Goal: Task Accomplishment & Management: Complete application form

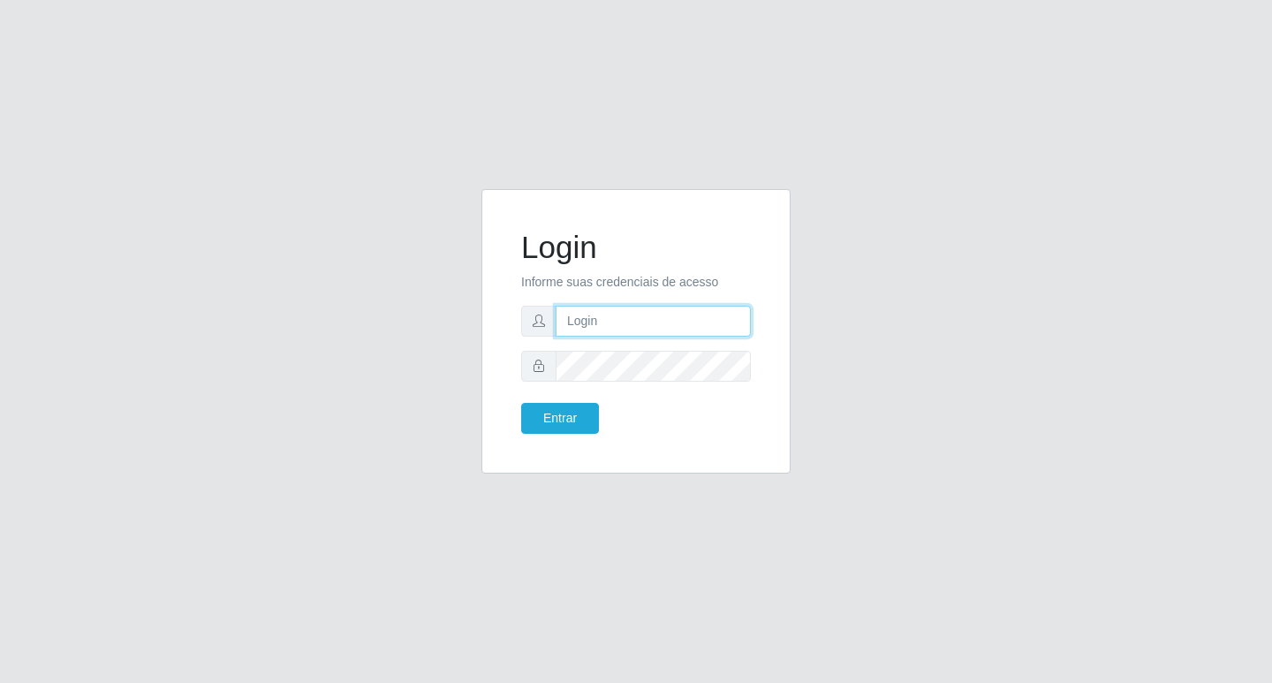
type input "rejane@bcruzarmas"
click at [575, 426] on button "Entrar" at bounding box center [560, 418] width 78 height 31
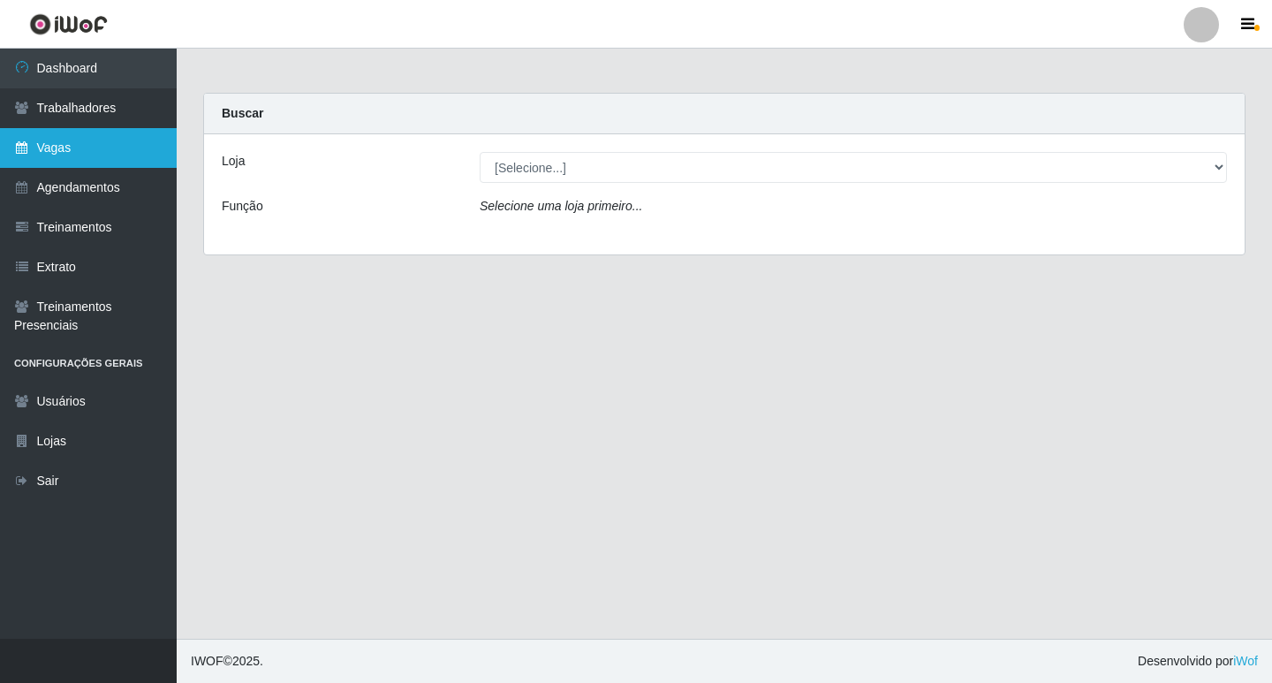
click at [63, 144] on link "Vagas" at bounding box center [88, 148] width 177 height 40
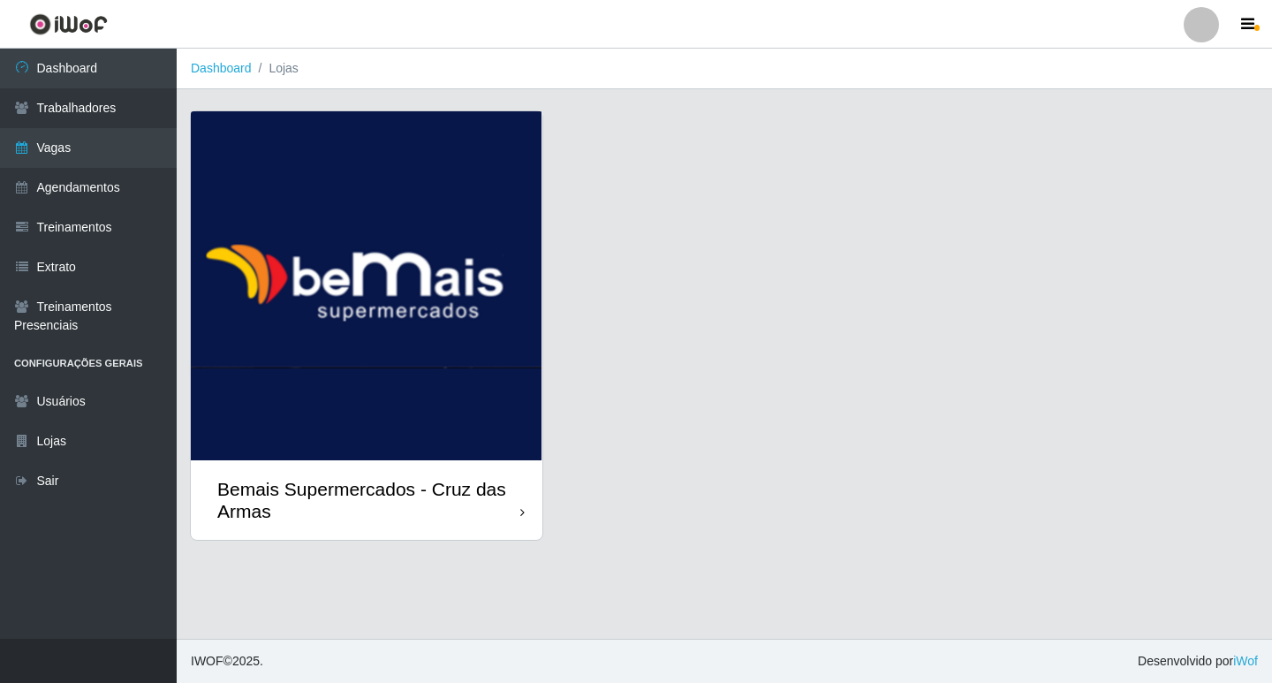
click at [430, 239] on img at bounding box center [367, 285] width 352 height 349
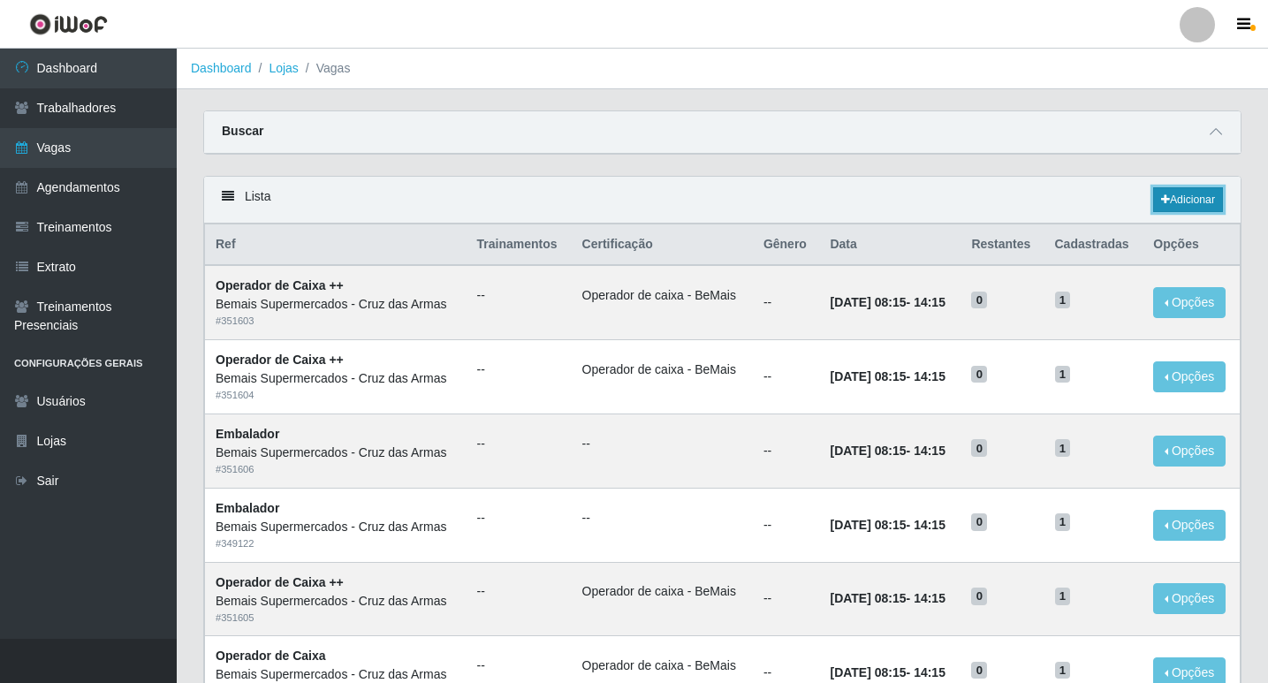
click at [1191, 205] on link "Adicionar" at bounding box center [1188, 199] width 70 height 25
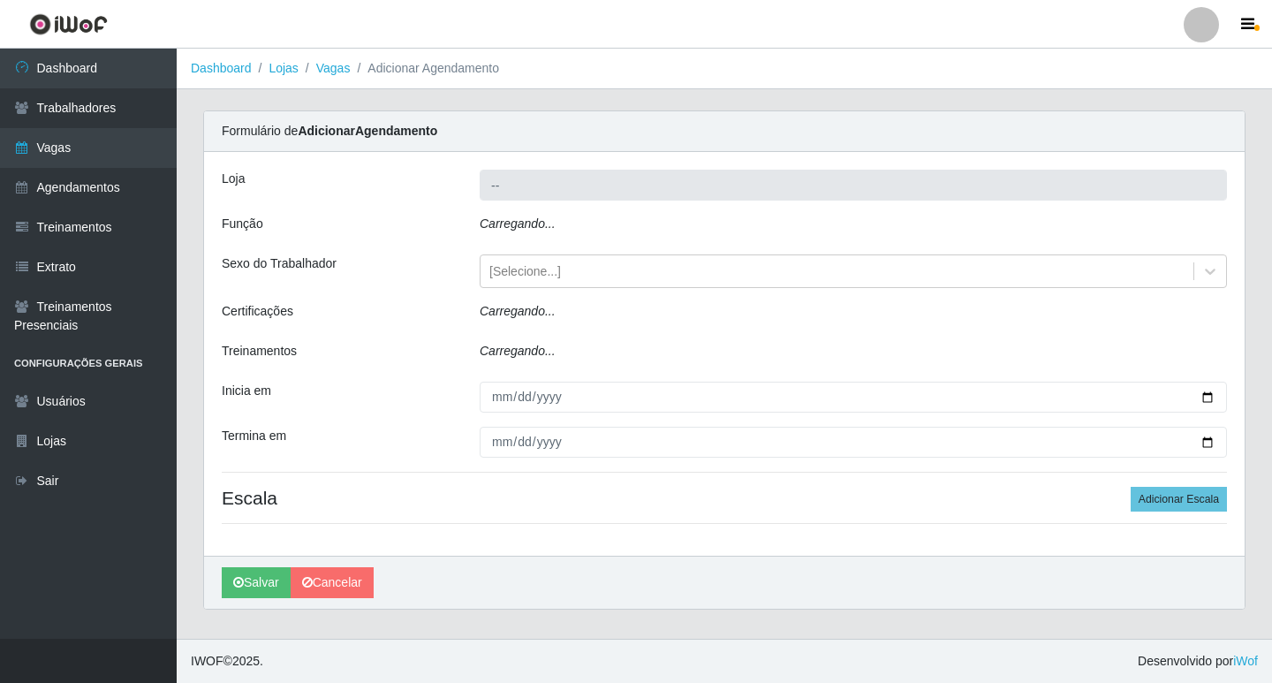
type input "Bemais Supermercados - Cruz das Armas"
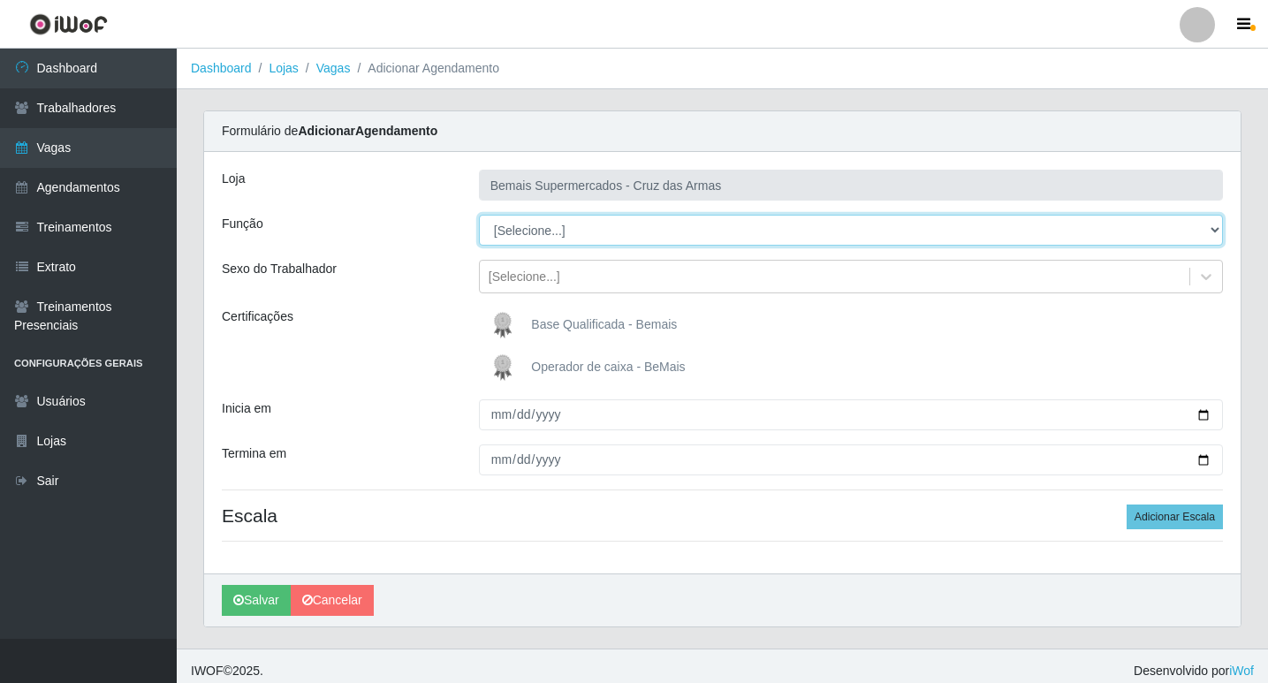
click at [541, 223] on select "[Selecione...] ASG ASG + ASG ++ Auxiliar de Estacionamento Auxiliar de Estacion…" at bounding box center [851, 230] width 744 height 31
select select "22"
click at [479, 215] on select "[Selecione...] ASG ASG + ASG ++ Auxiliar de Estacionamento Auxiliar de Estacion…" at bounding box center [851, 230] width 744 height 31
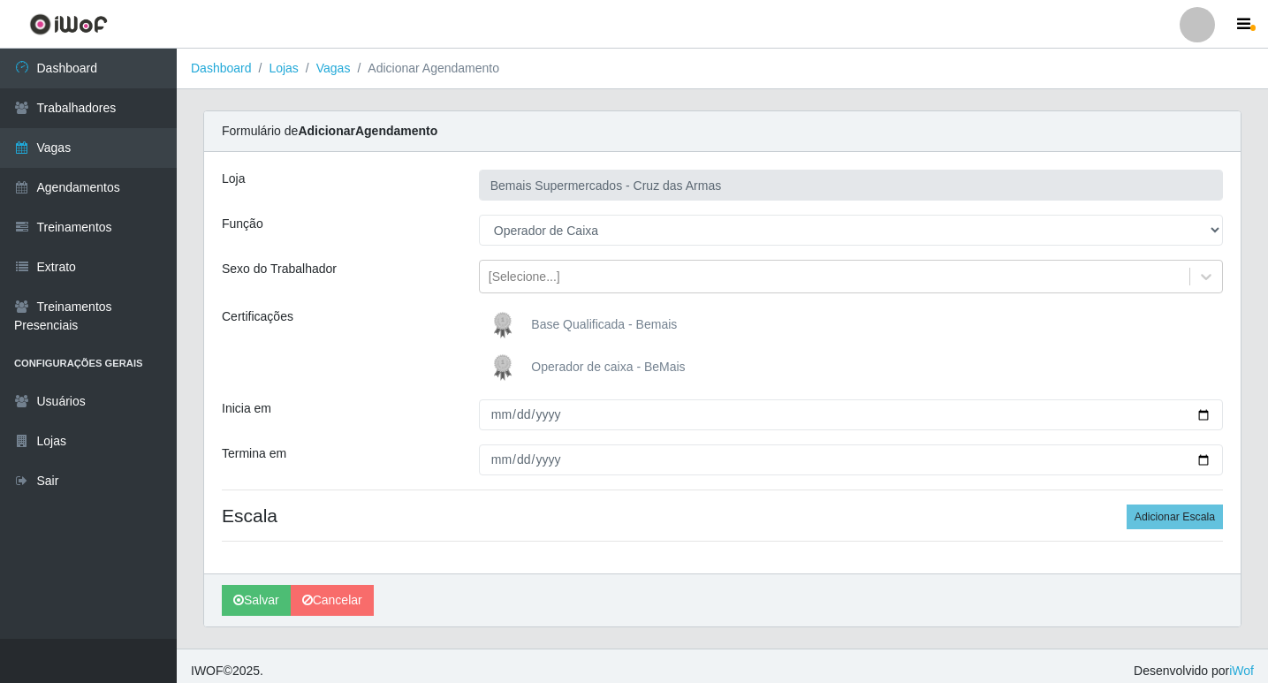
click at [506, 367] on img at bounding box center [506, 367] width 42 height 35
click at [0, 0] on input "Operador de caixa - BeMais" at bounding box center [0, 0] width 0 height 0
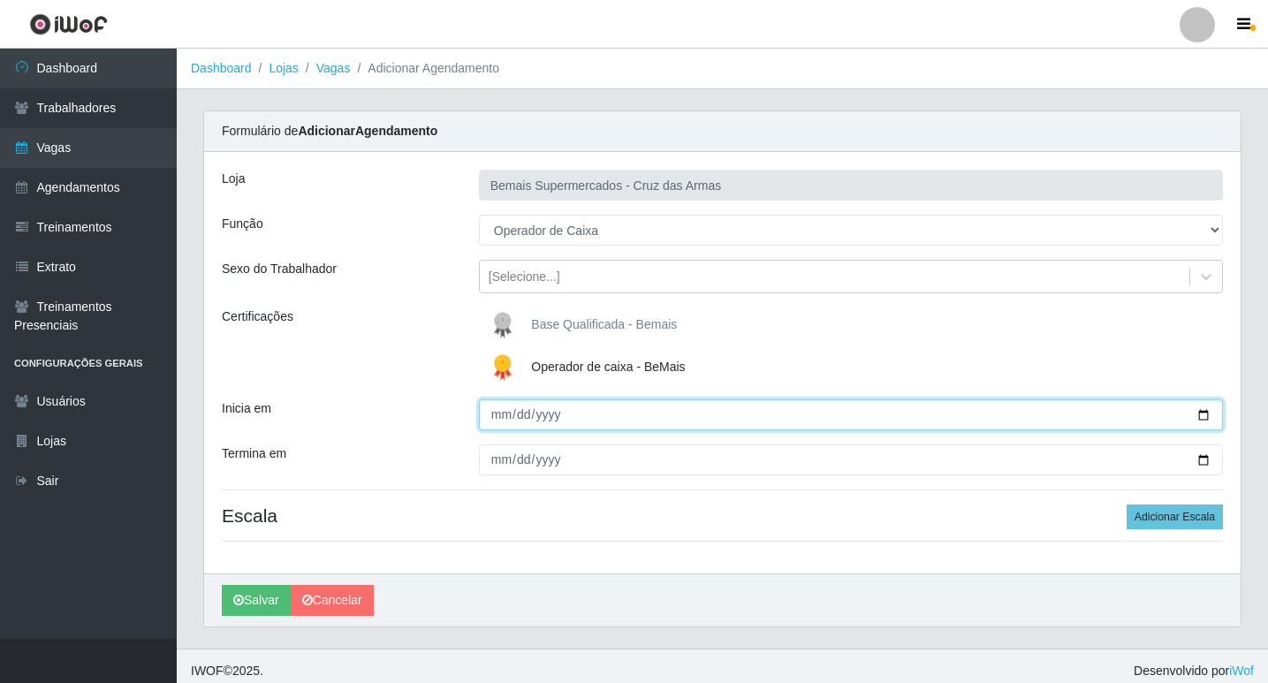
click at [496, 420] on input "Inicia em" at bounding box center [851, 414] width 744 height 31
type input "[DATE]"
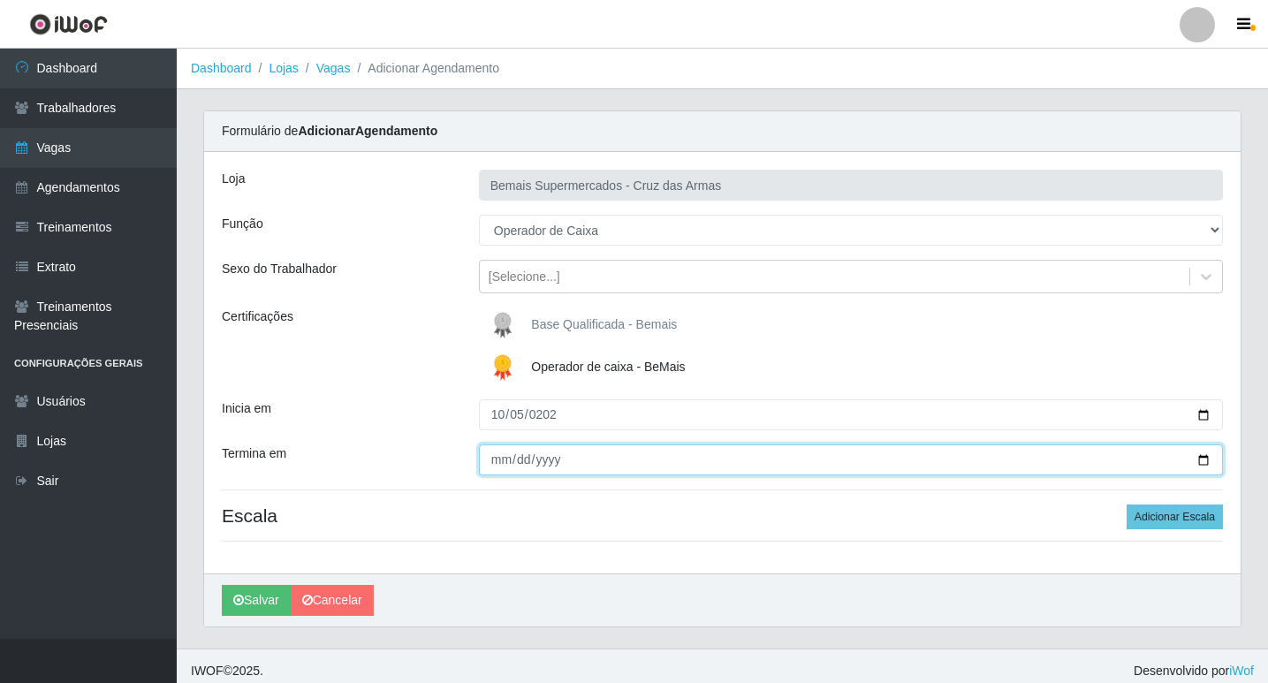
click at [493, 456] on input "Termina em" at bounding box center [851, 459] width 744 height 31
click at [515, 459] on input "[DATE]" at bounding box center [851, 459] width 744 height 31
type input "[DATE]"
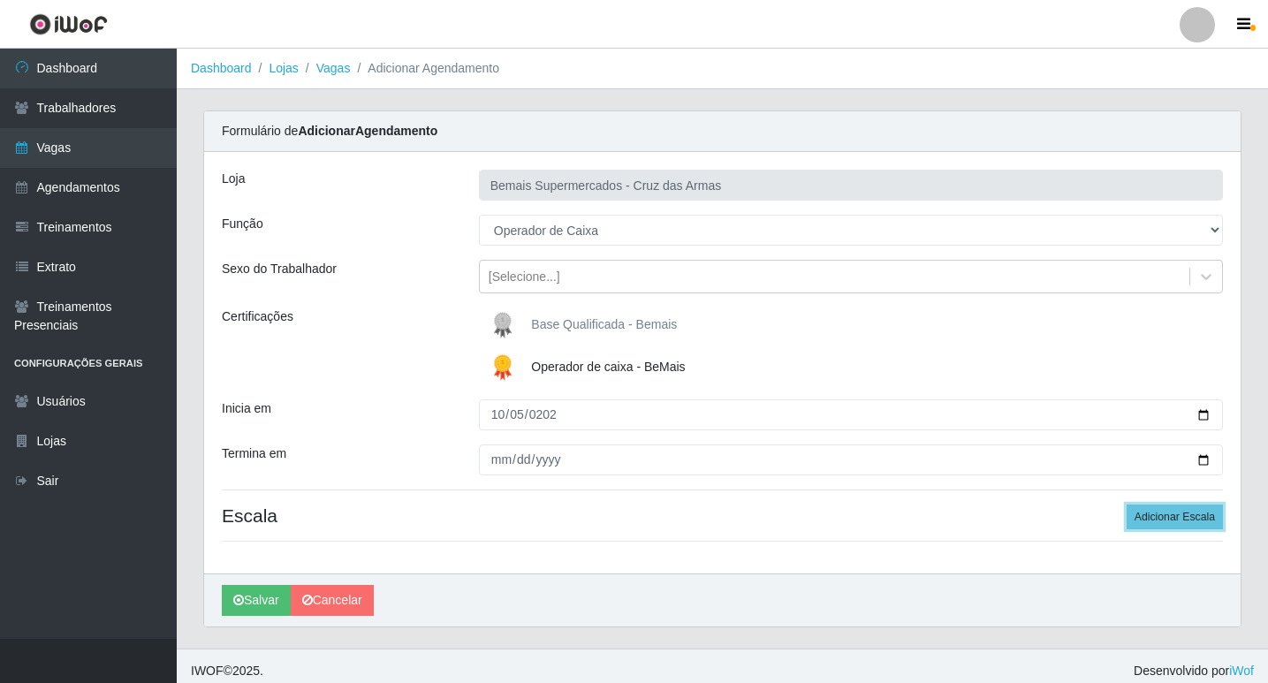
drag, startPoint x: 1195, startPoint y: 514, endPoint x: 834, endPoint y: 537, distance: 362.0
click at [1185, 517] on button "Adicionar Escala" at bounding box center [1174, 516] width 96 height 25
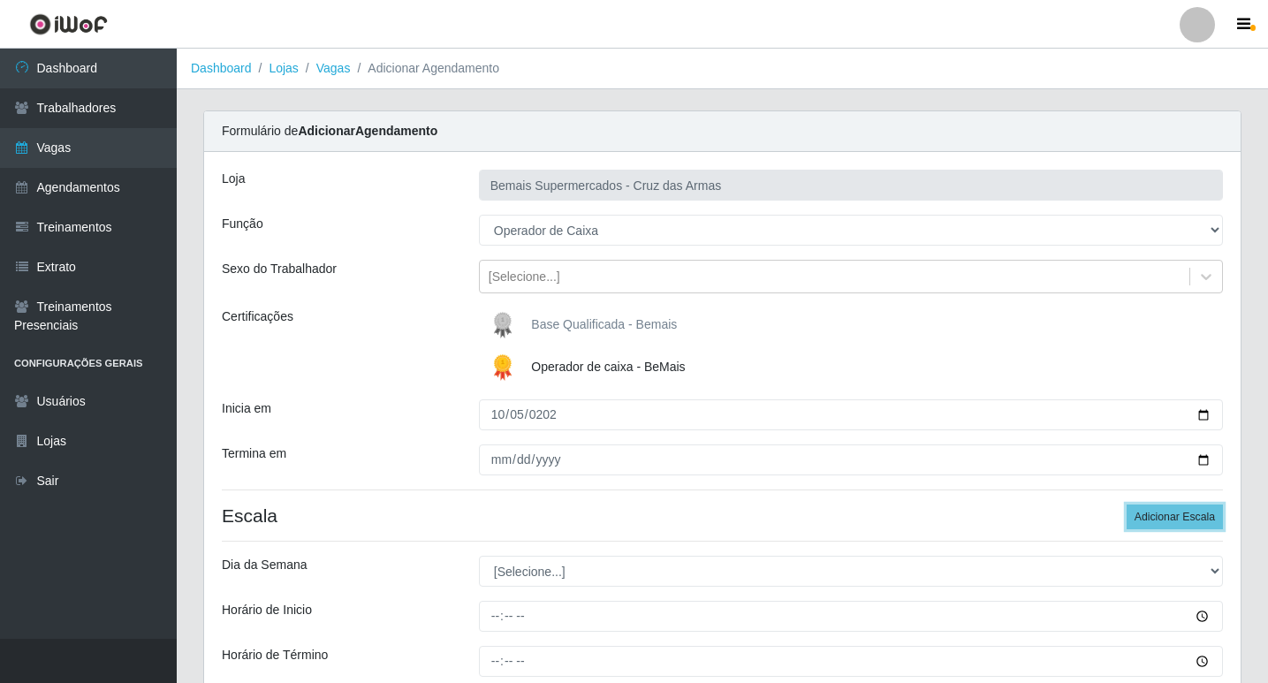
scroll to position [177, 0]
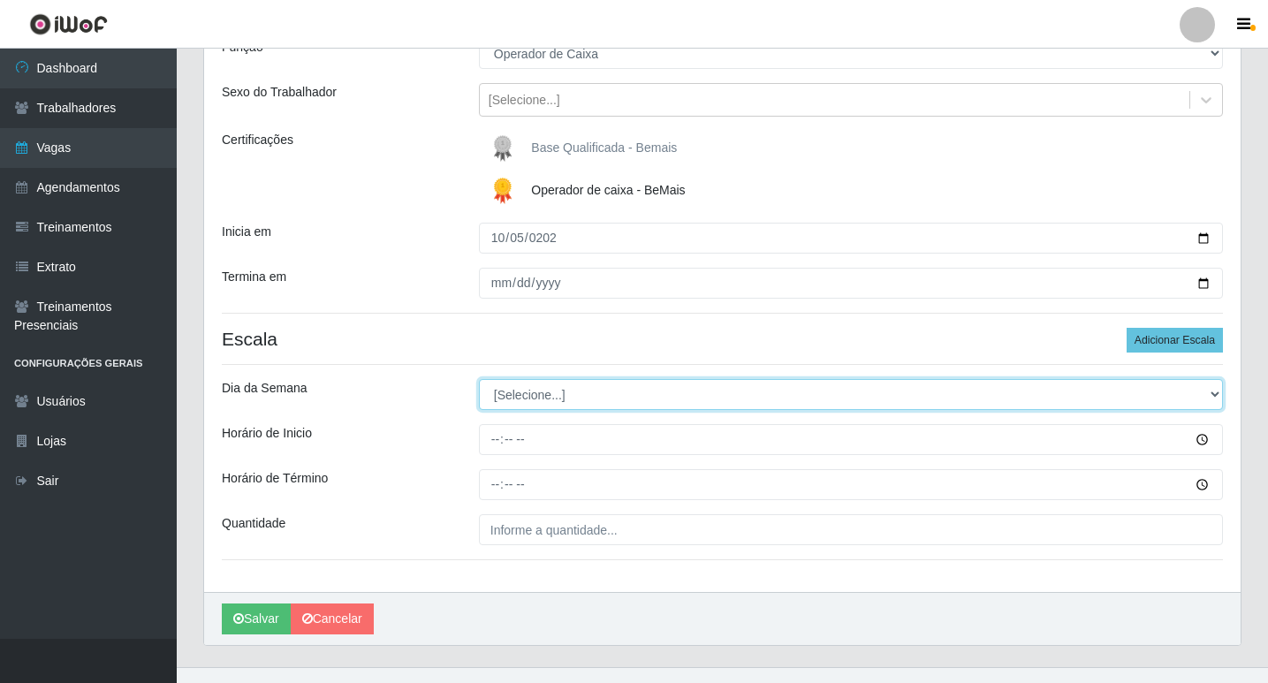
click at [533, 397] on select "[Selecione...] Segunda Terça Quarta Quinta Sexta Sábado Domingo" at bounding box center [851, 394] width 744 height 31
select select "0"
click at [479, 379] on select "[Selecione...] Segunda Terça Quarta Quinta Sexta Sábado Domingo" at bounding box center [851, 394] width 744 height 31
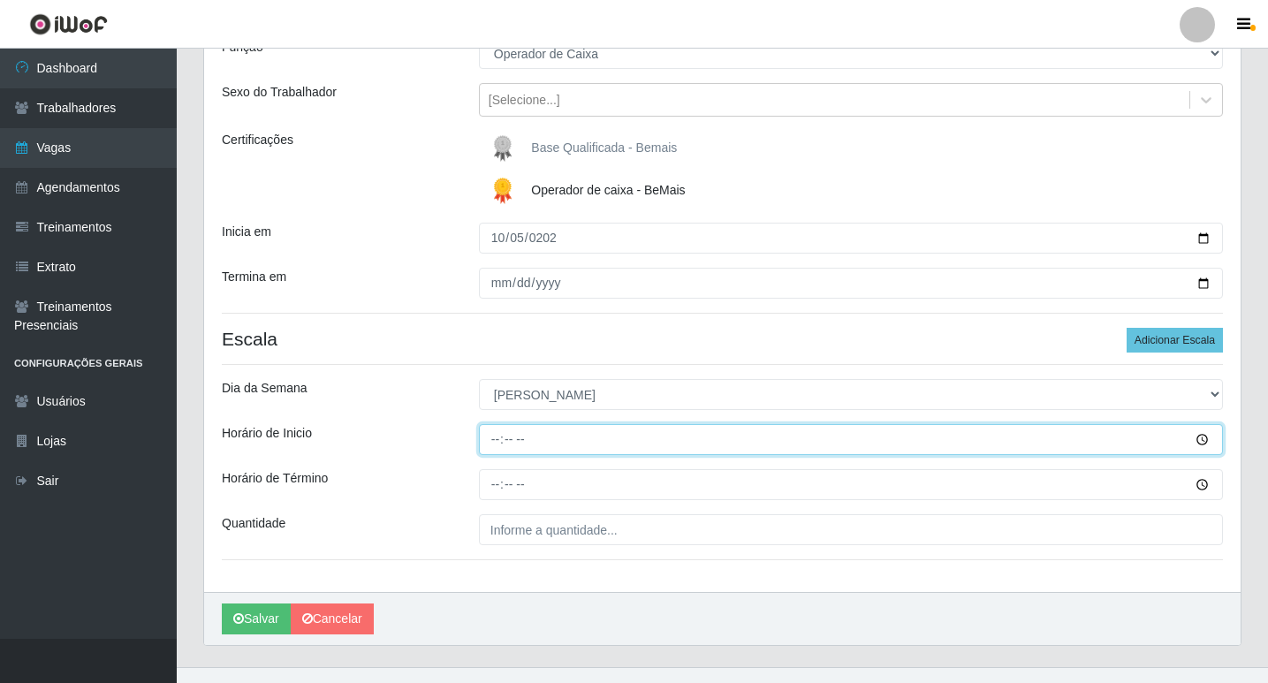
click at [494, 439] on input "Horário de Inicio" at bounding box center [851, 439] width 744 height 31
type input "08:00"
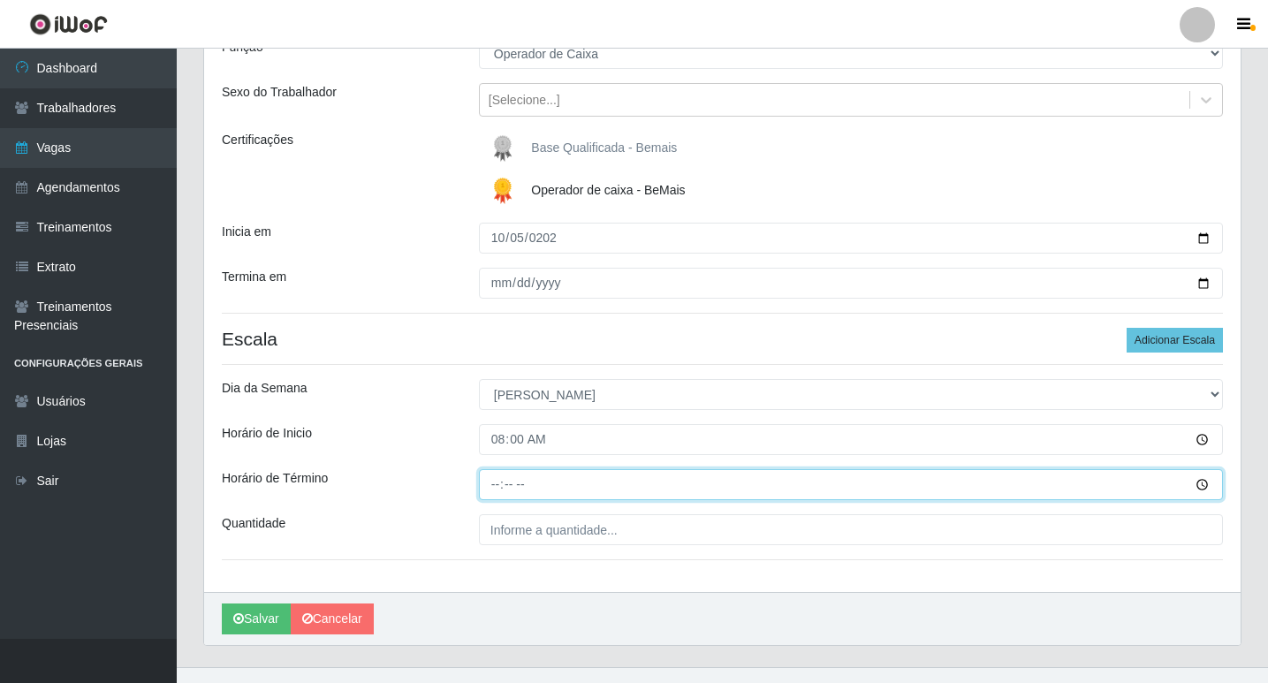
click at [496, 488] on input "Horário de Término" at bounding box center [851, 484] width 744 height 31
type input "14:00"
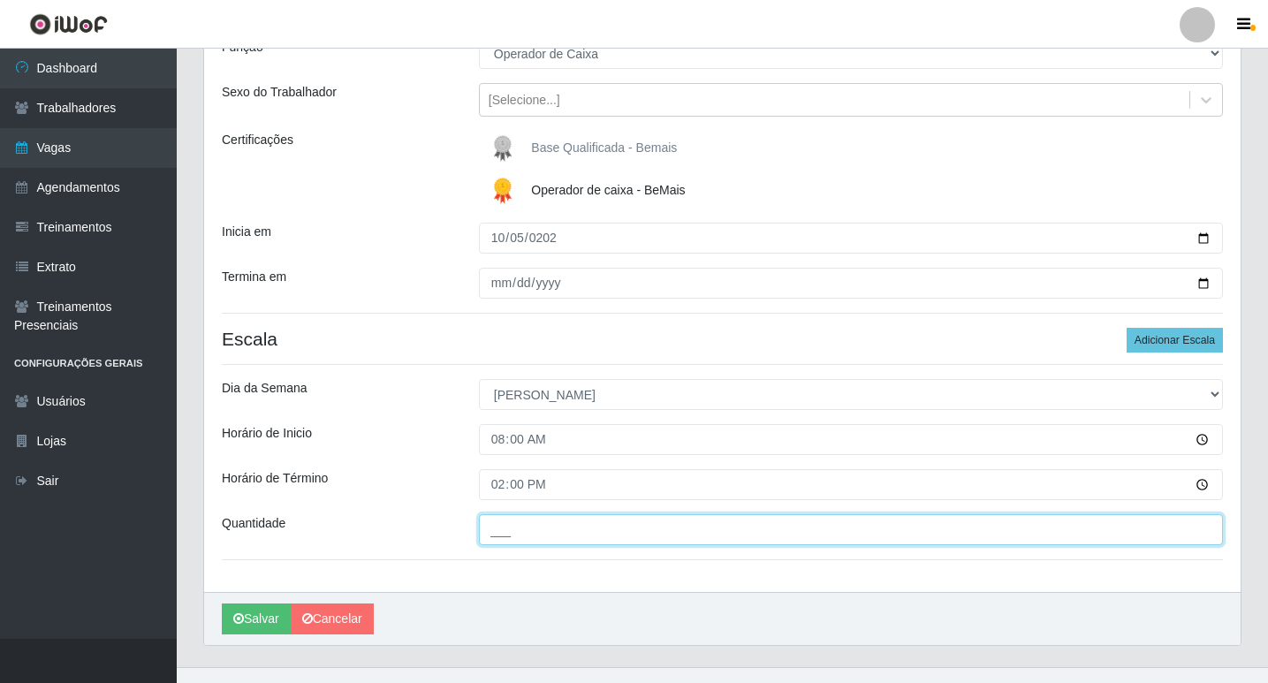
click at [516, 533] on input "___" at bounding box center [851, 529] width 744 height 31
type input "01_"
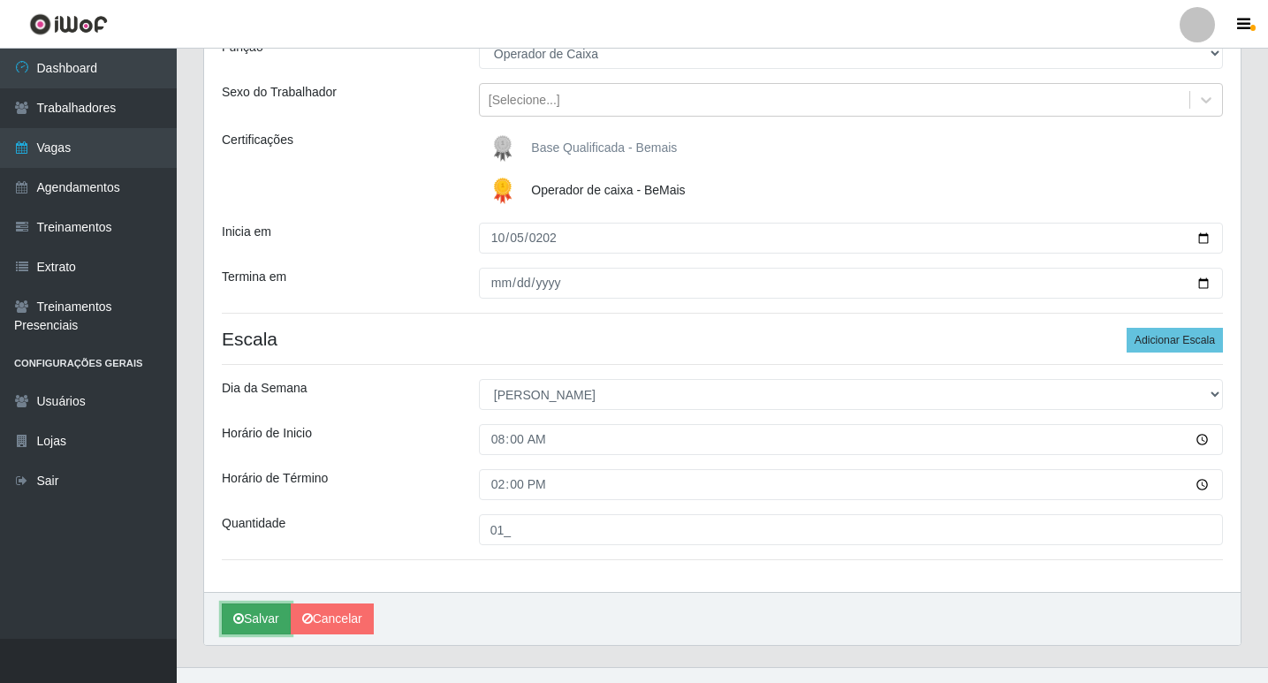
click at [240, 613] on icon "submit" at bounding box center [238, 618] width 11 height 12
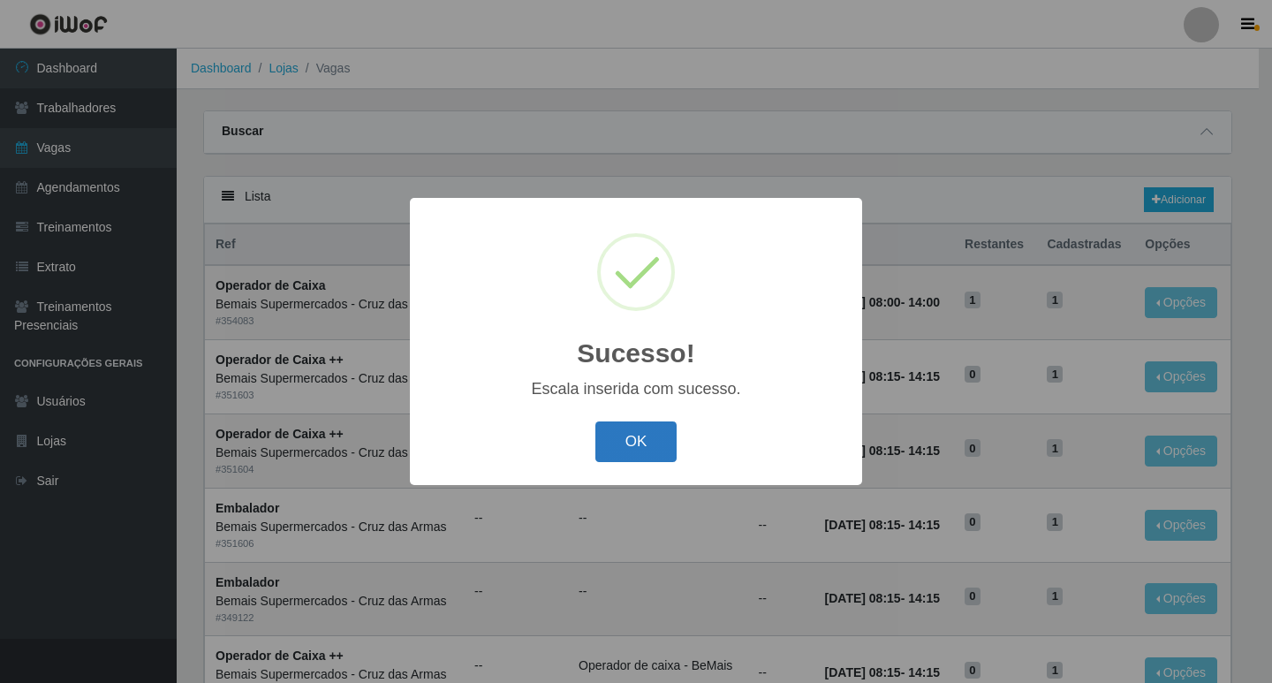
click at [653, 440] on button "OK" at bounding box center [636, 442] width 82 height 42
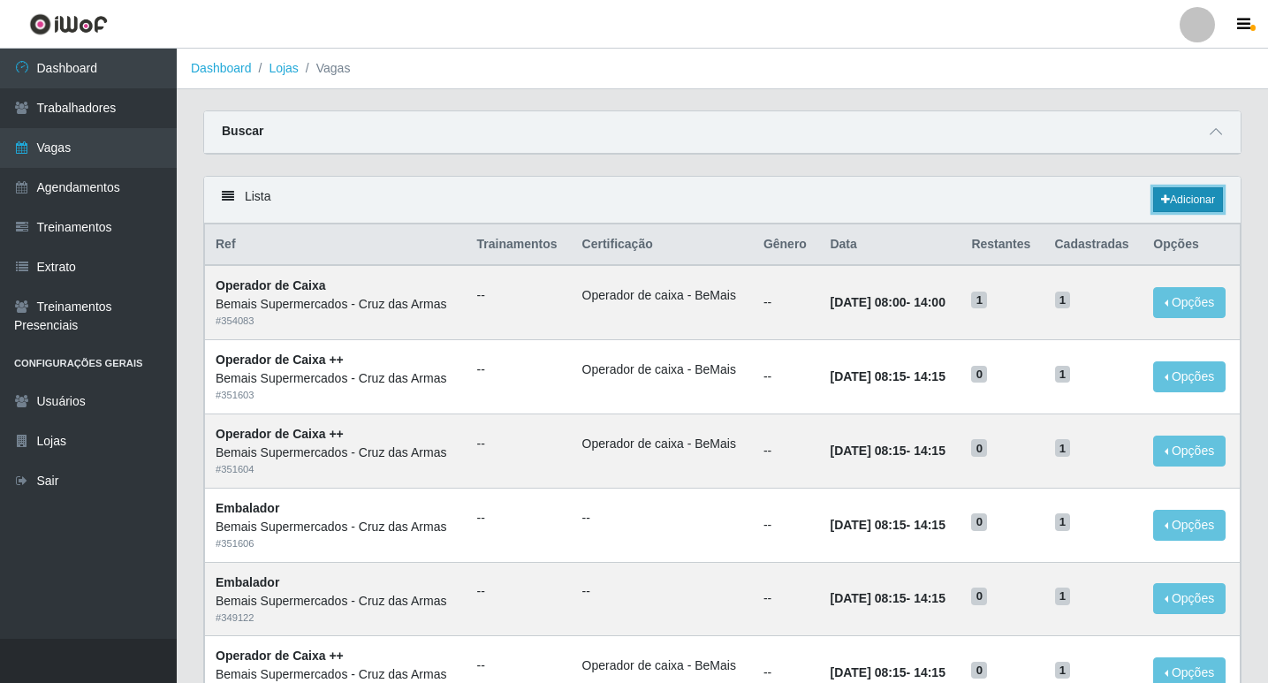
click at [1174, 204] on link "Adicionar" at bounding box center [1188, 199] width 70 height 25
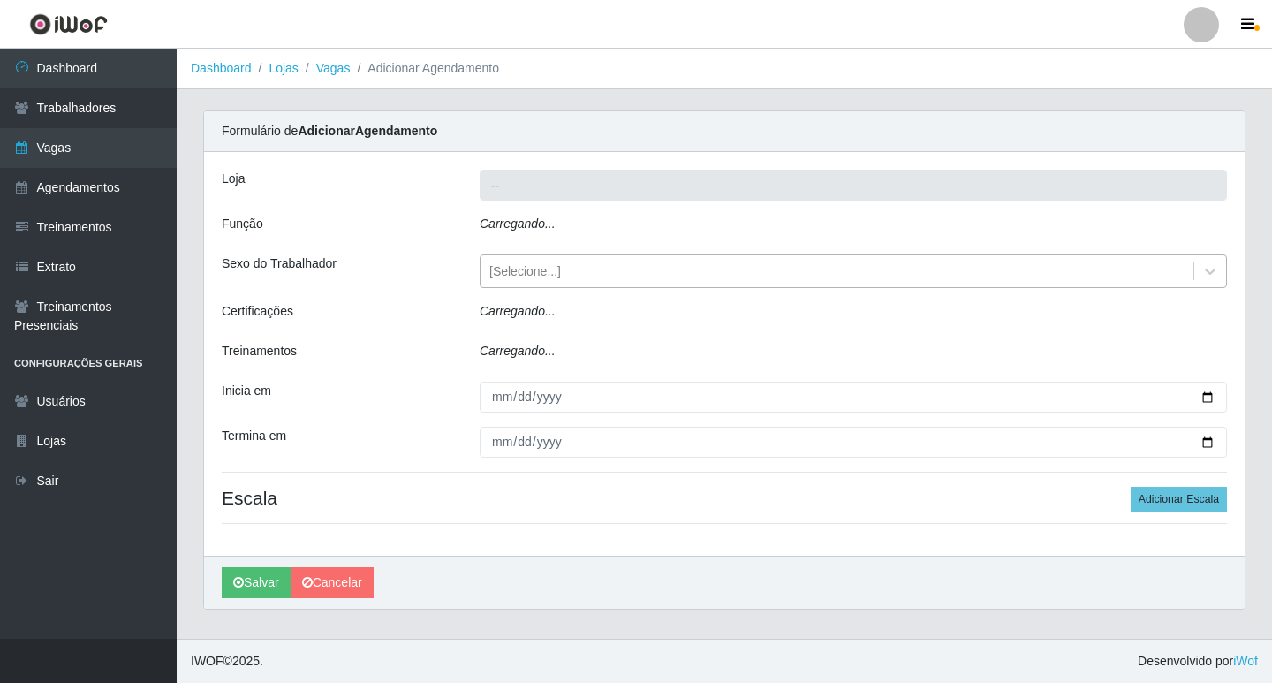
type input "Bemais Supermercados - Cruz das Armas"
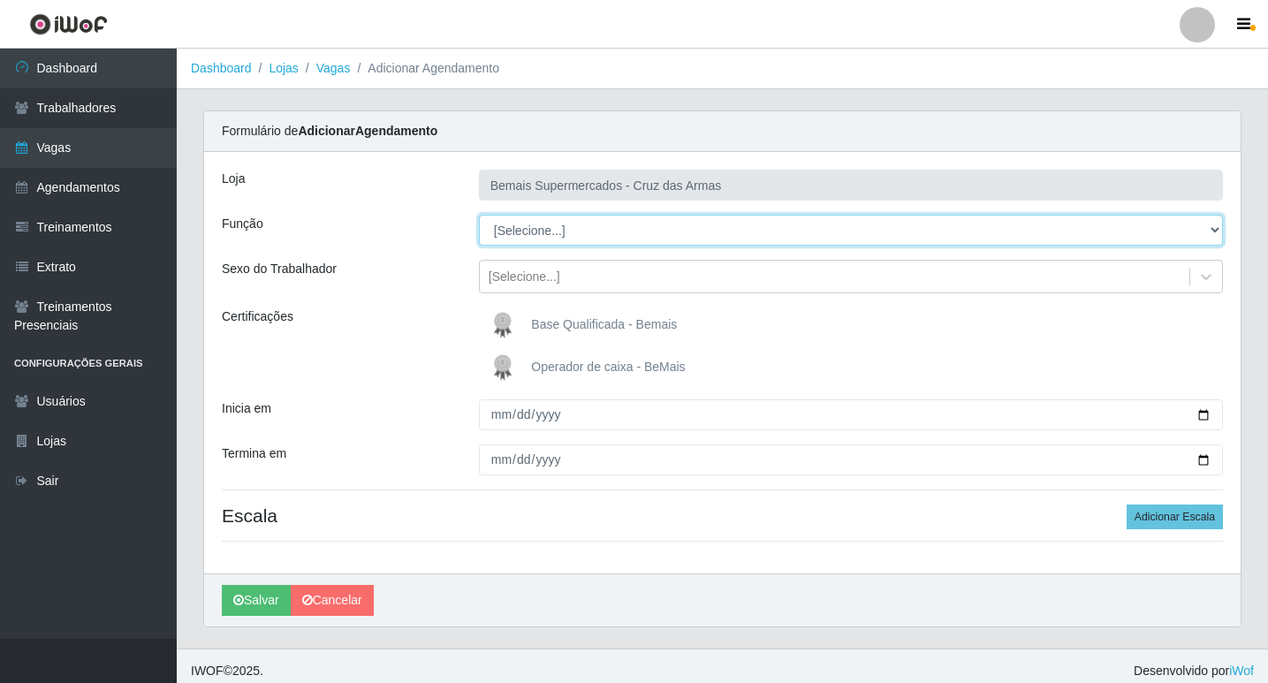
click at [520, 224] on select "[Selecione...] ASG ASG + ASG ++ Auxiliar de Estacionamento Auxiliar de Estacion…" at bounding box center [851, 230] width 744 height 31
select select "22"
click at [479, 215] on select "[Selecione...] ASG ASG + ASG ++ Auxiliar de Estacionamento Auxiliar de Estacion…" at bounding box center [851, 230] width 744 height 31
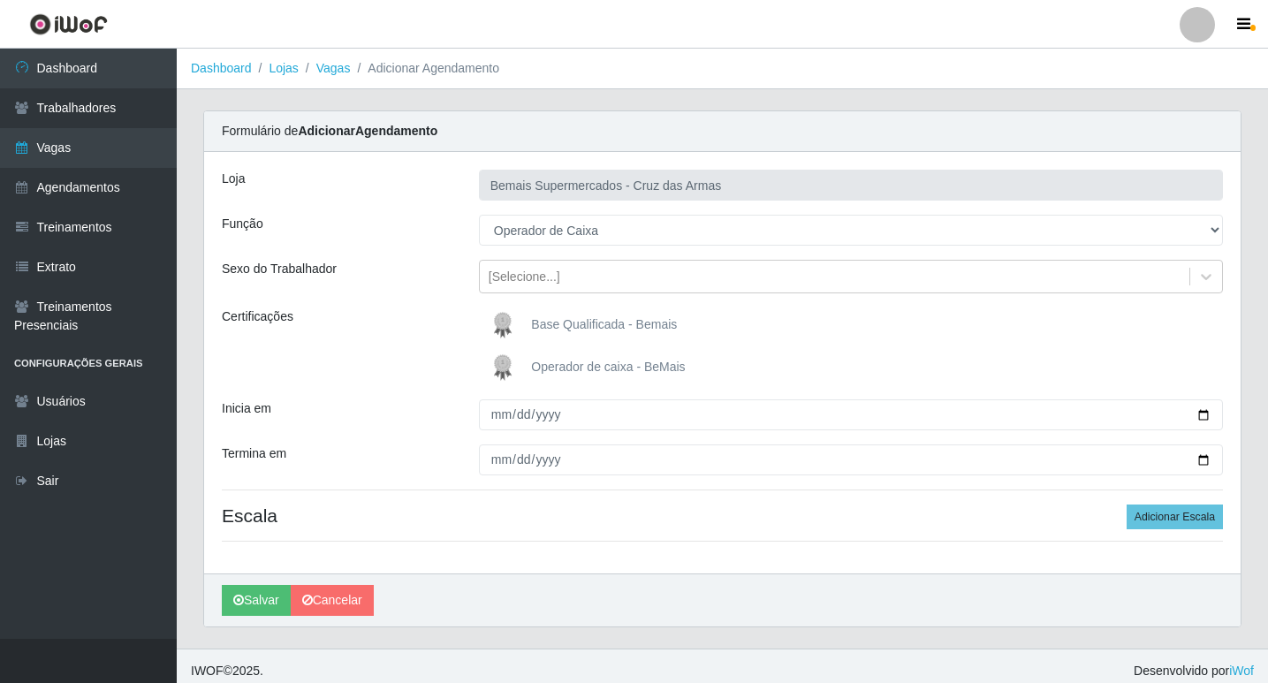
click at [513, 375] on img at bounding box center [506, 367] width 42 height 35
click at [0, 0] on input "Operador de caixa - BeMais" at bounding box center [0, 0] width 0 height 0
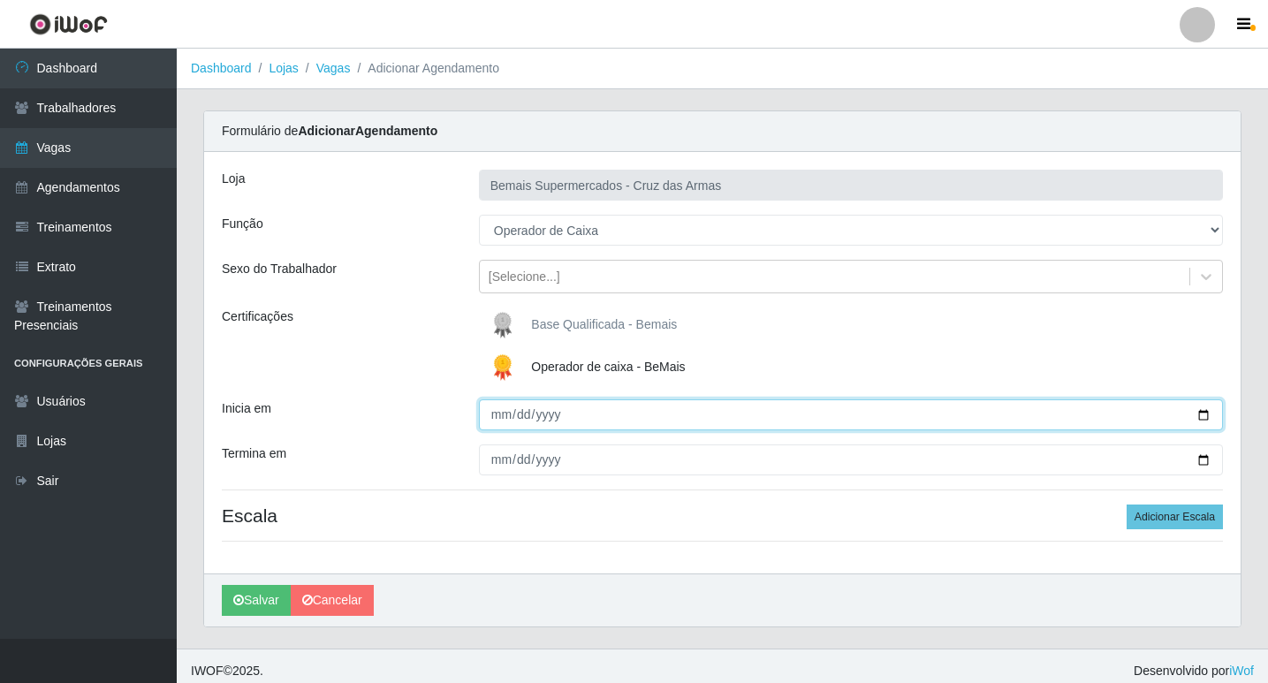
click at [502, 422] on input "Inicia em" at bounding box center [851, 414] width 744 height 31
click at [512, 404] on input "Inicia em" at bounding box center [851, 414] width 744 height 31
click at [518, 415] on input "Inicia em" at bounding box center [851, 414] width 744 height 31
click at [494, 419] on input "Inicia em" at bounding box center [851, 414] width 744 height 31
type input "[DATE]"
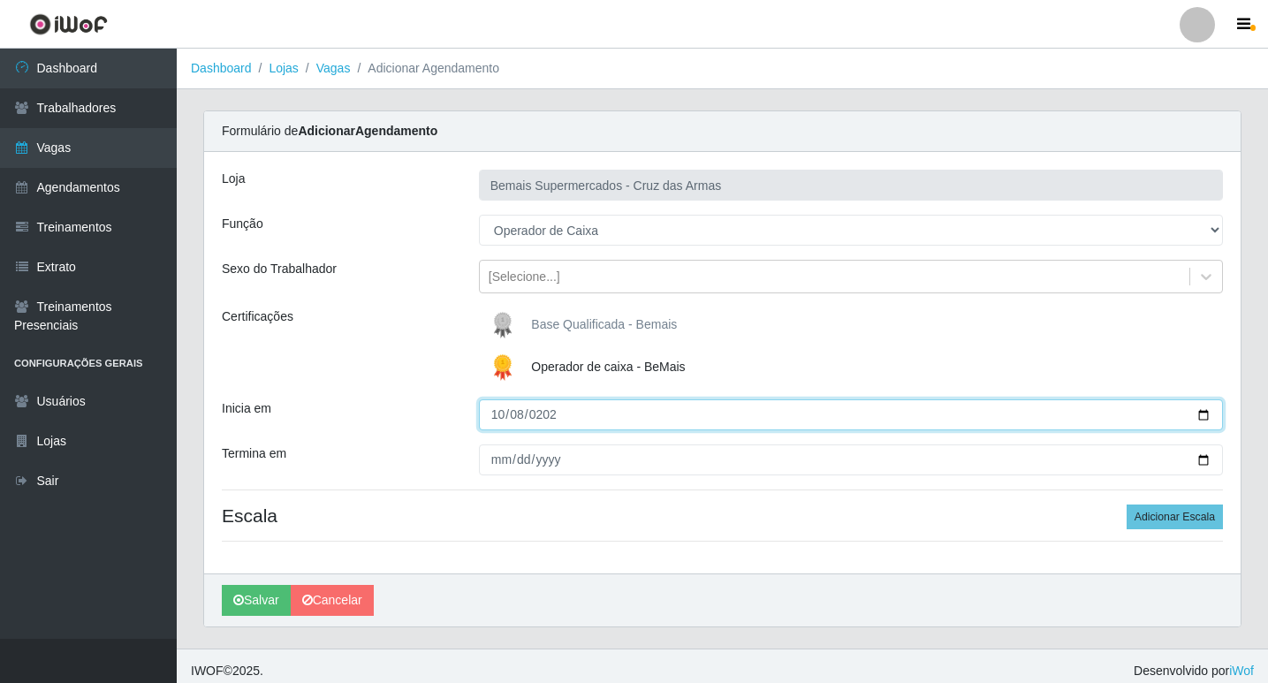
click at [496, 415] on input "[DATE]" at bounding box center [851, 414] width 744 height 31
type input "[DATE]"
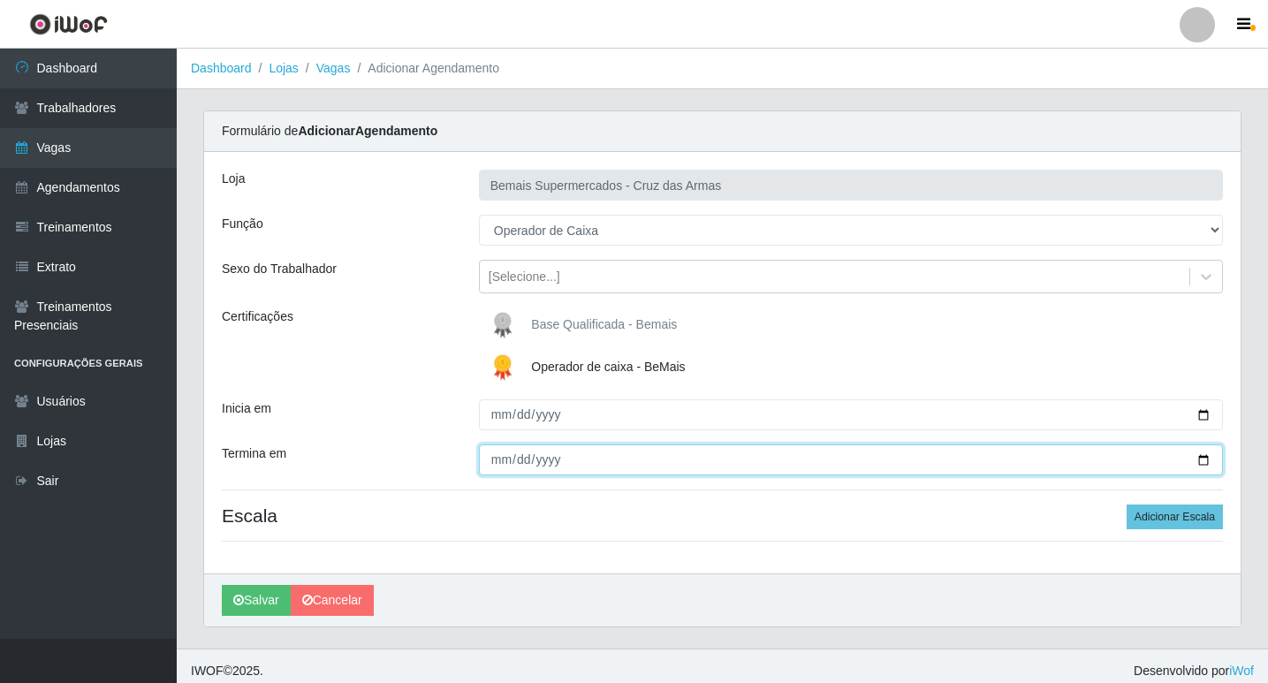
click at [499, 468] on input "Termina em" at bounding box center [851, 459] width 744 height 31
click at [500, 465] on input "Termina em" at bounding box center [851, 459] width 744 height 31
type input "[DATE]"
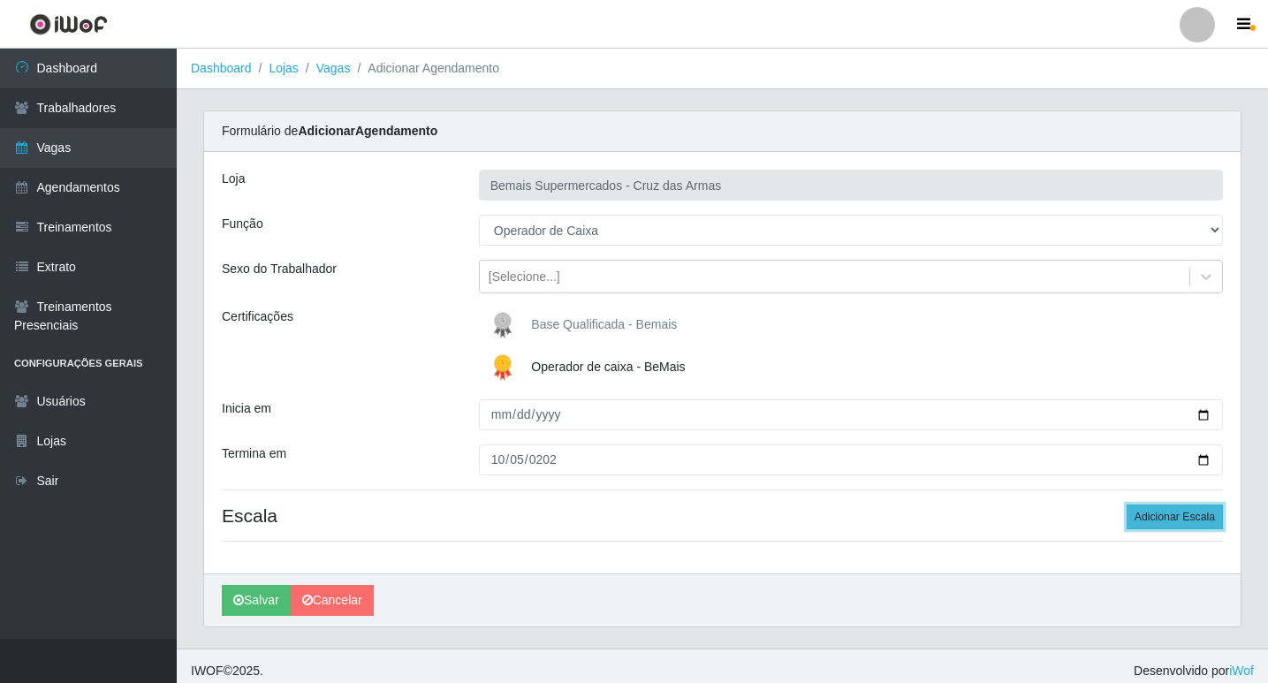
click at [1181, 505] on button "Adicionar Escala" at bounding box center [1174, 516] width 96 height 25
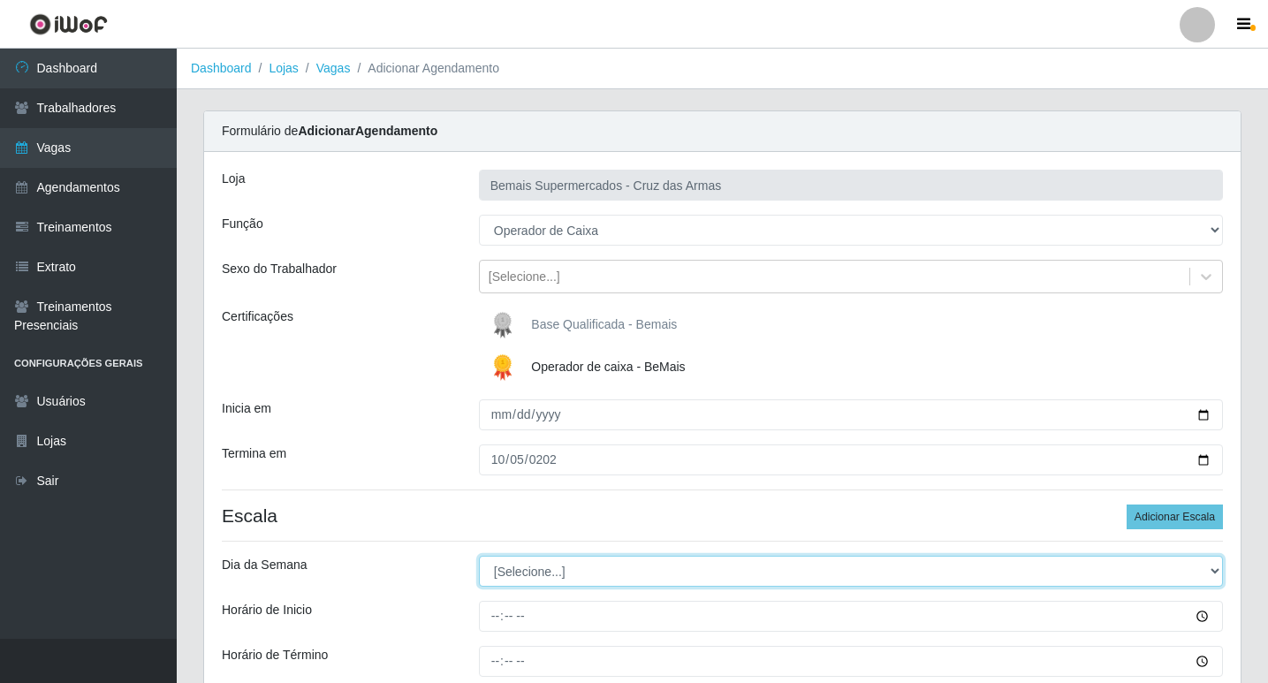
click at [523, 571] on select "[Selecione...] Segunda Terça Quarta Quinta Sexta Sábado Domingo" at bounding box center [851, 571] width 744 height 31
select select "0"
click at [479, 556] on select "[Selecione...] Segunda Terça Quarta Quinta Sexta Sábado Domingo" at bounding box center [851, 571] width 744 height 31
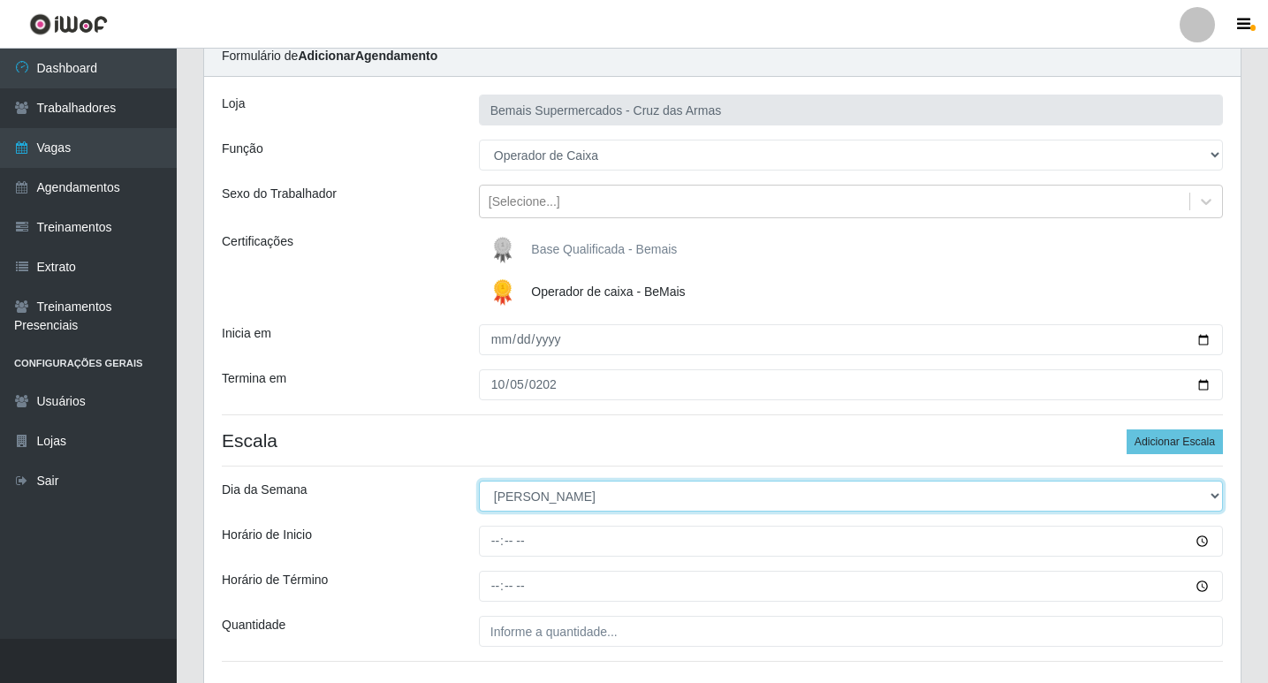
scroll to position [177, 0]
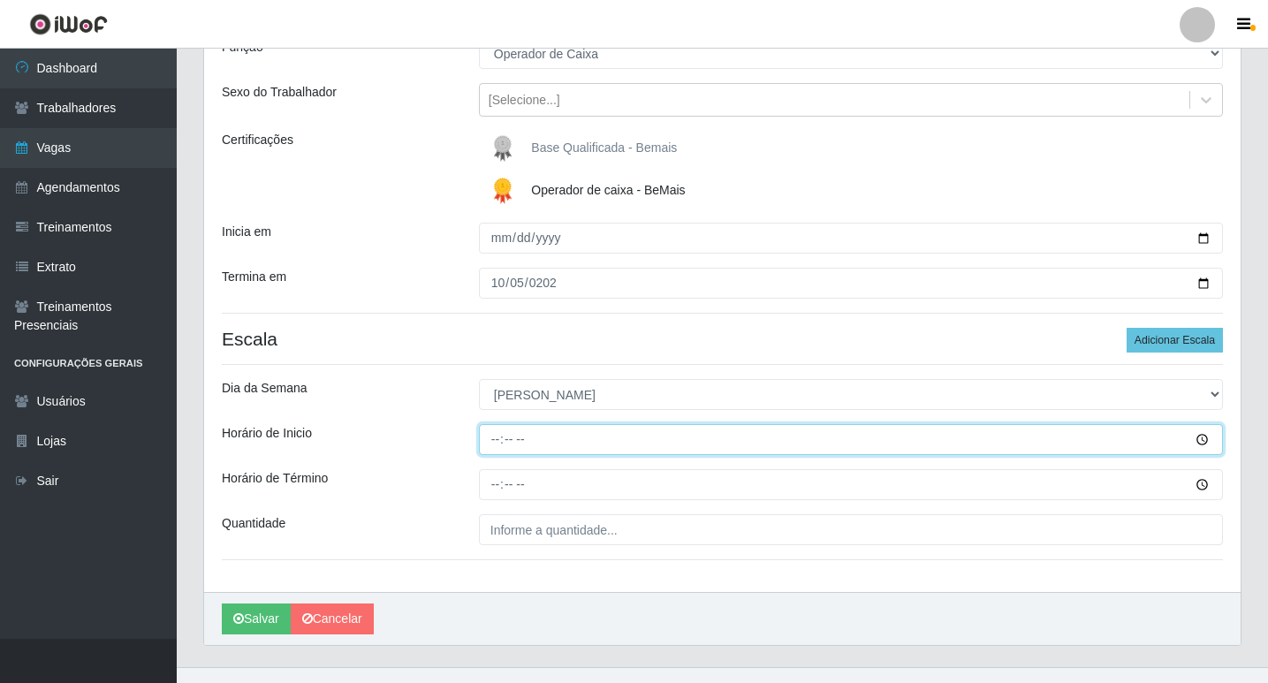
click at [490, 445] on input "Horário de Inicio" at bounding box center [851, 439] width 744 height 31
type input "08:00"
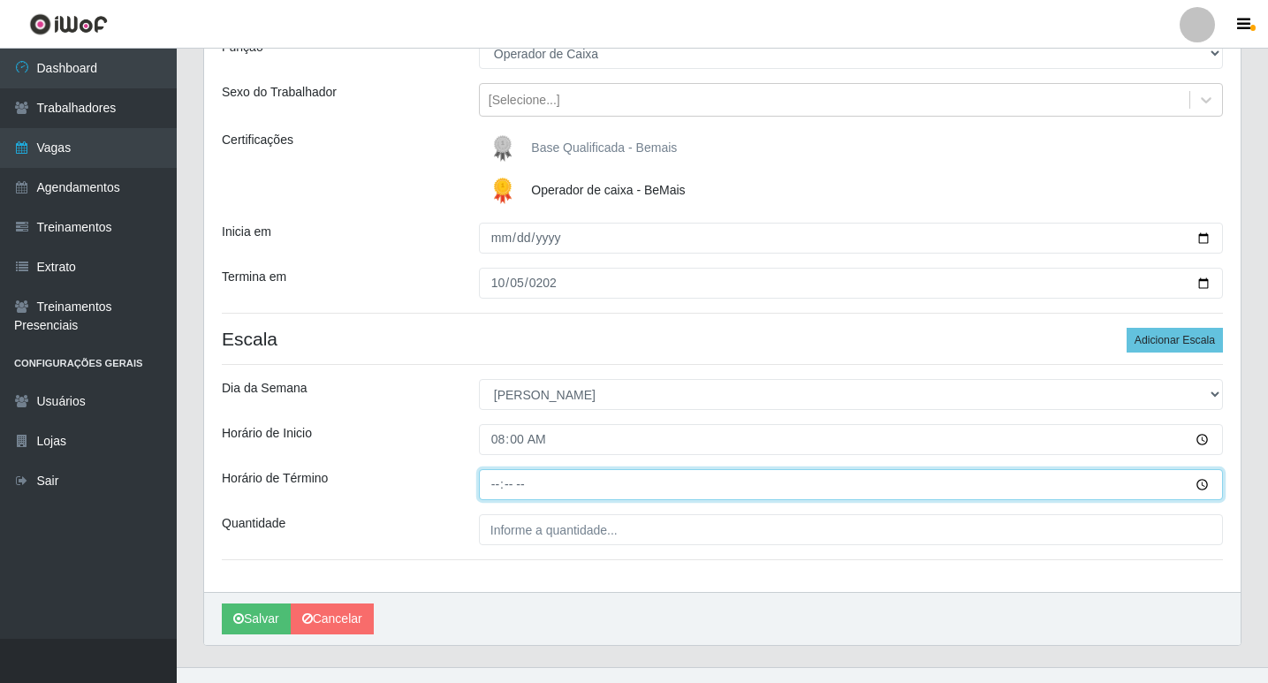
click at [495, 496] on input "Horário de Término" at bounding box center [851, 484] width 744 height 31
type input "14:00"
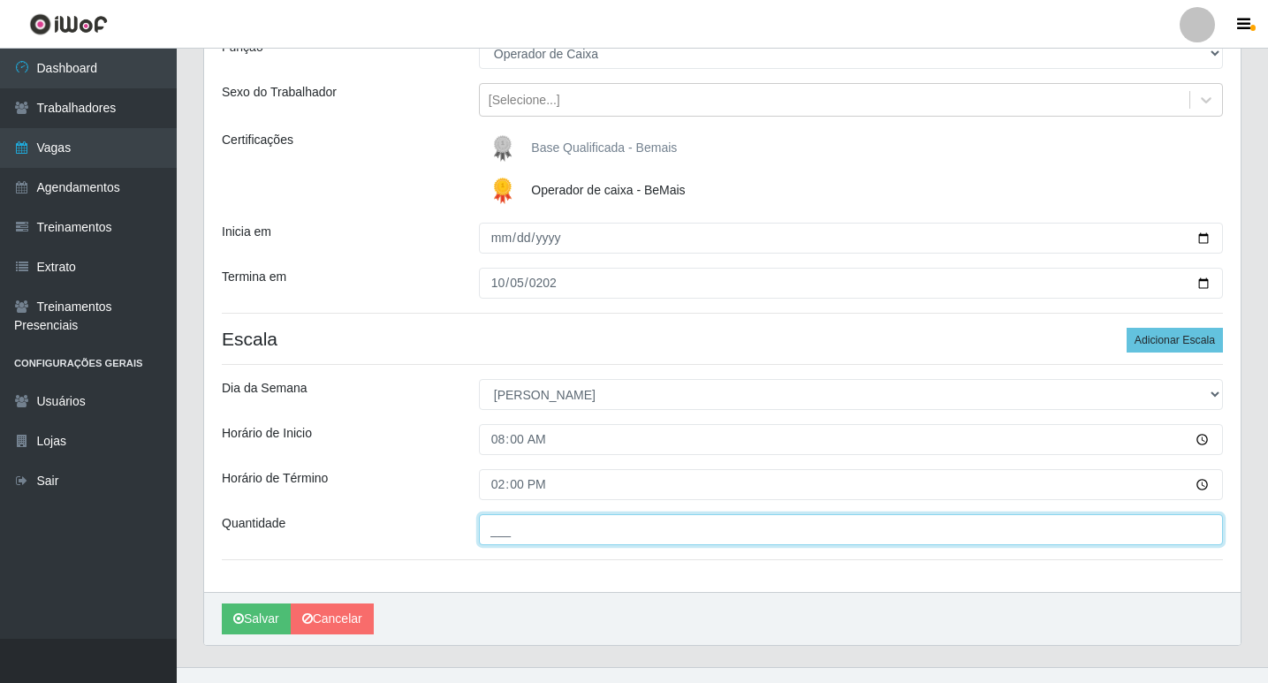
click at [505, 529] on input "___" at bounding box center [851, 529] width 744 height 31
type input "01_"
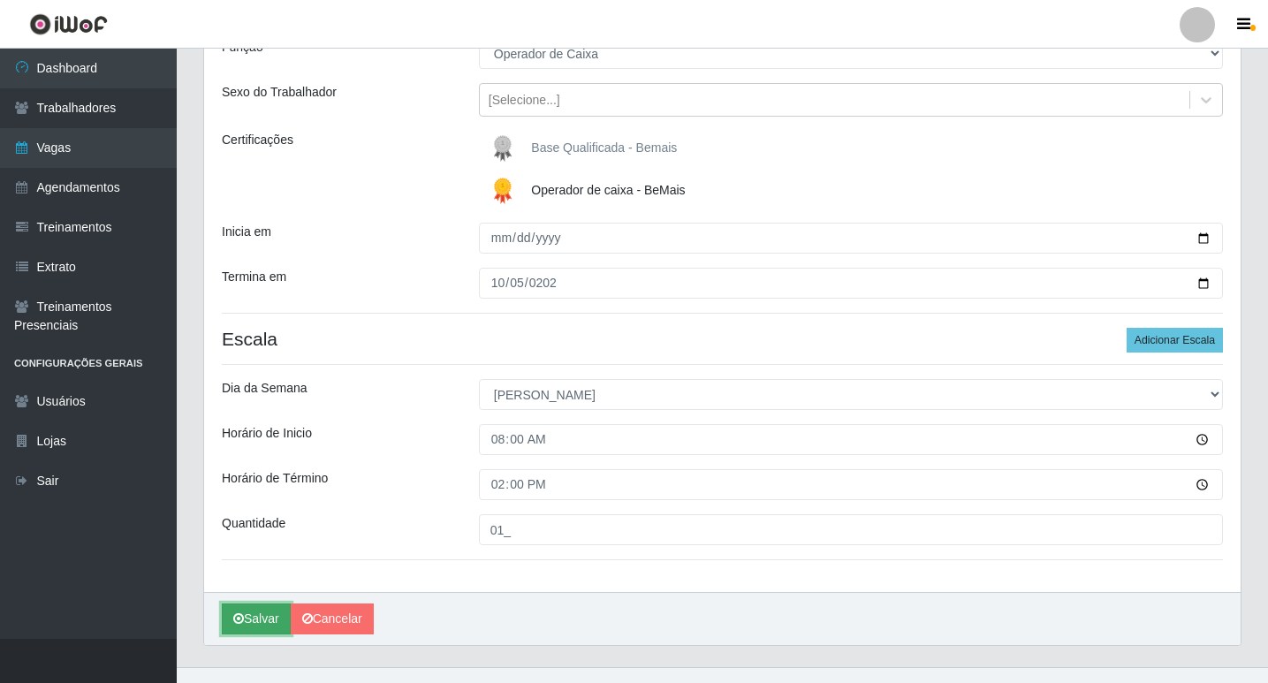
click at [241, 617] on icon "submit" at bounding box center [238, 618] width 11 height 12
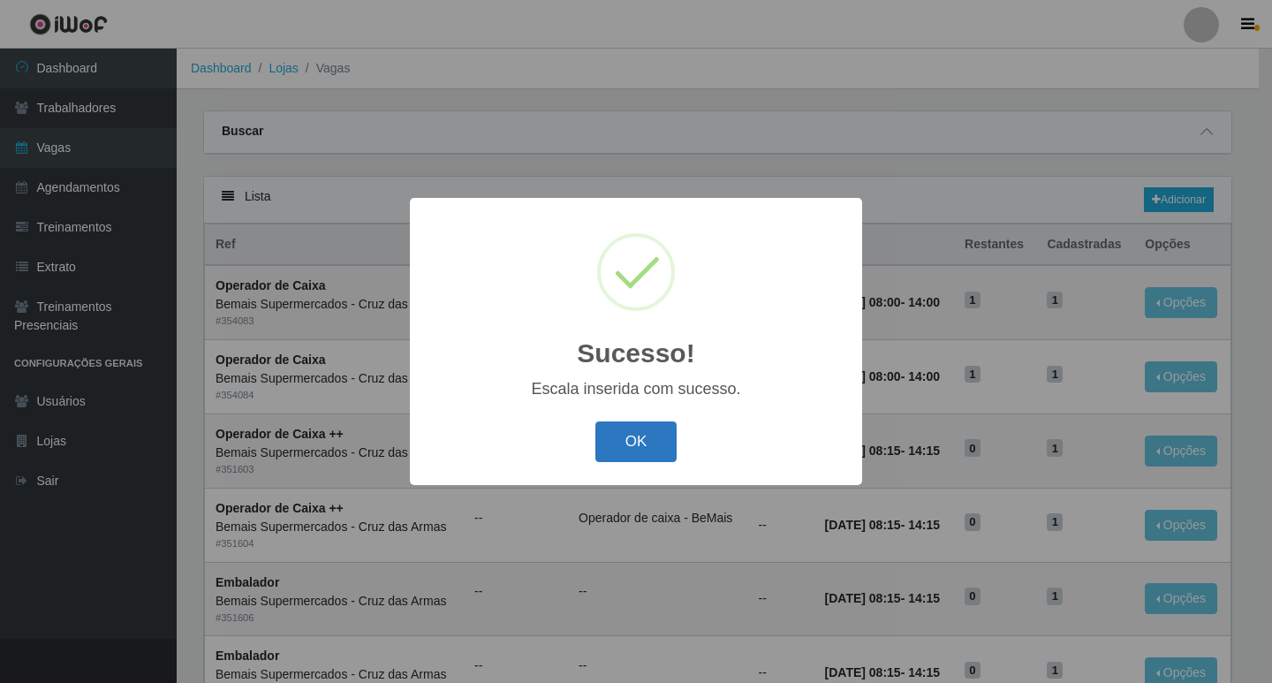
click at [648, 445] on button "OK" at bounding box center [636, 442] width 82 height 42
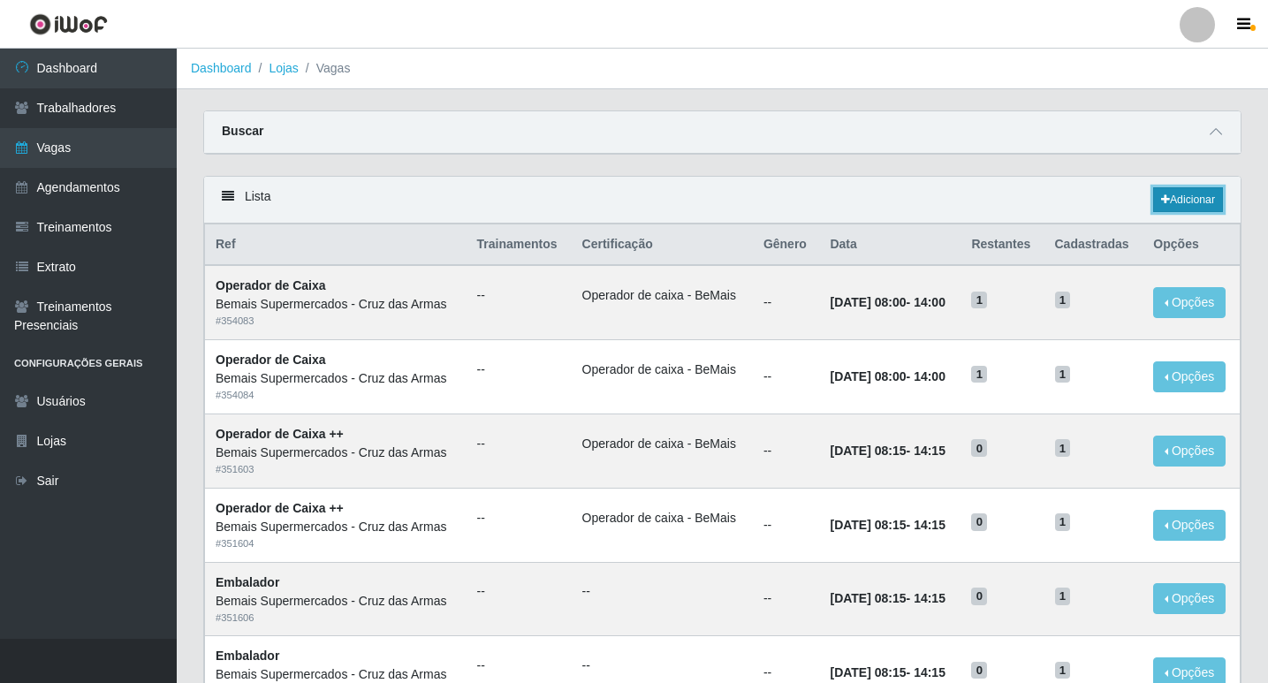
click at [1197, 198] on link "Adicionar" at bounding box center [1188, 199] width 70 height 25
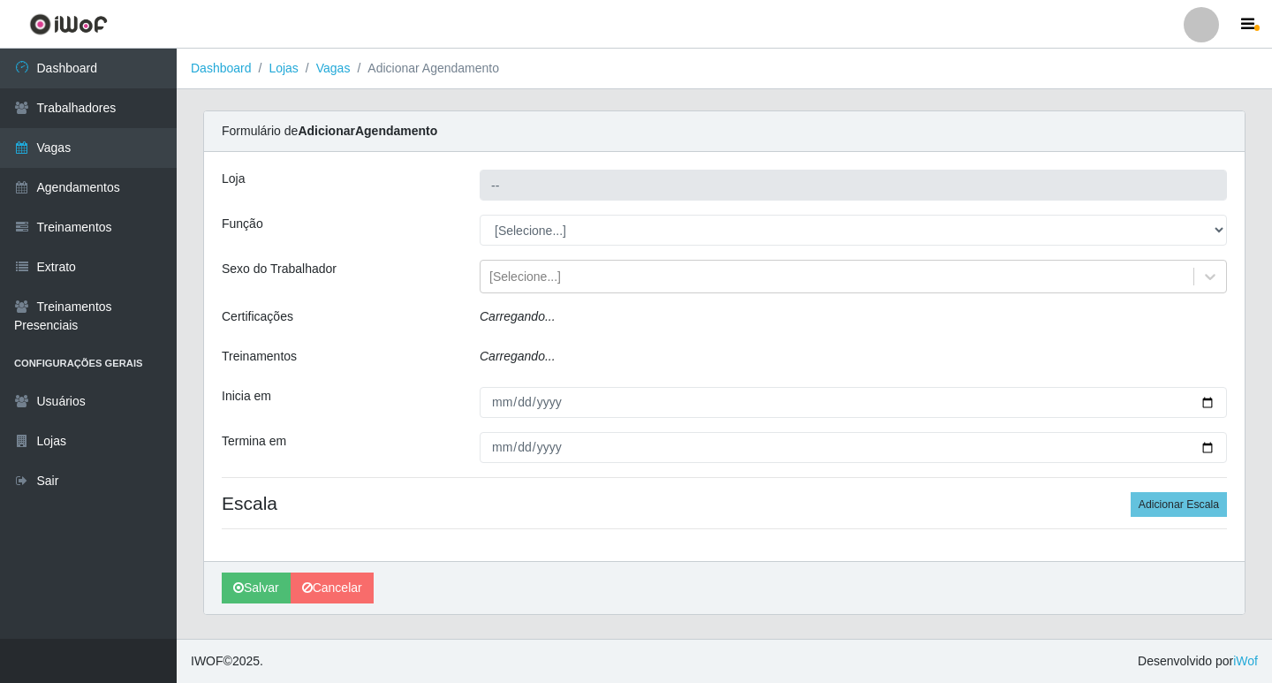
type input "Bemais Supermercados - Cruz das Armas"
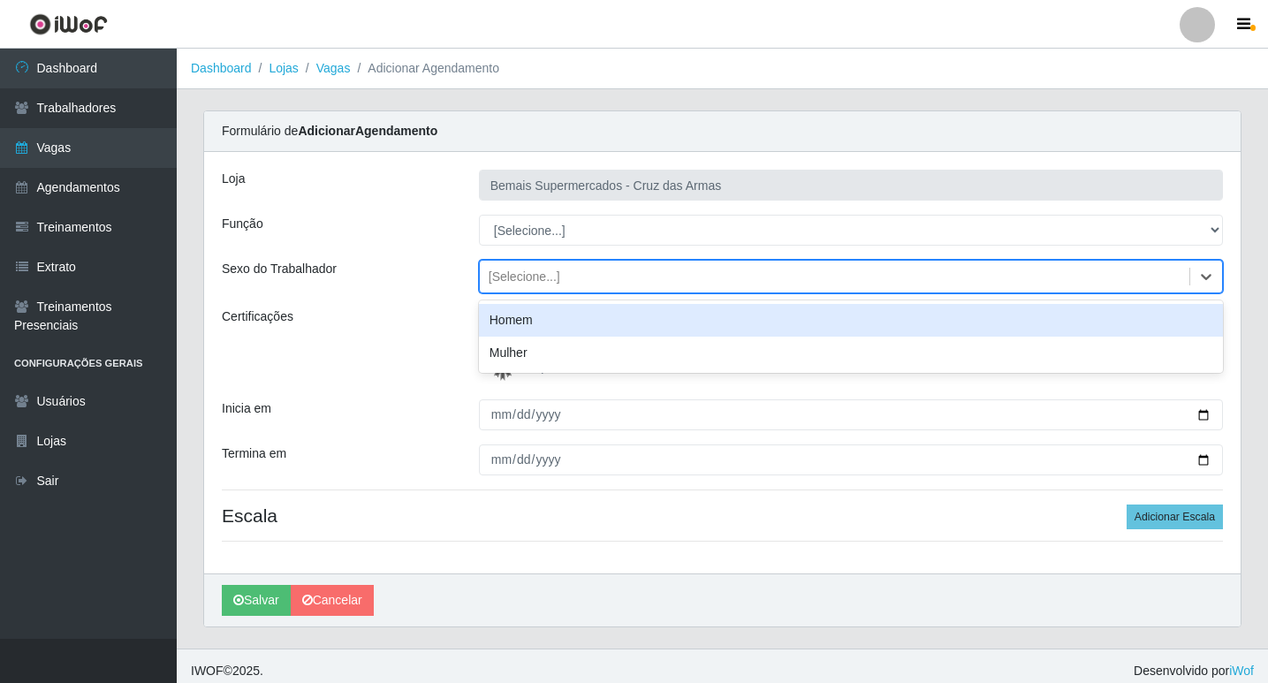
click at [522, 276] on div "[Selecione...]" at bounding box center [524, 277] width 72 height 19
click at [401, 269] on div "Sexo do Trabalhador" at bounding box center [336, 277] width 257 height 34
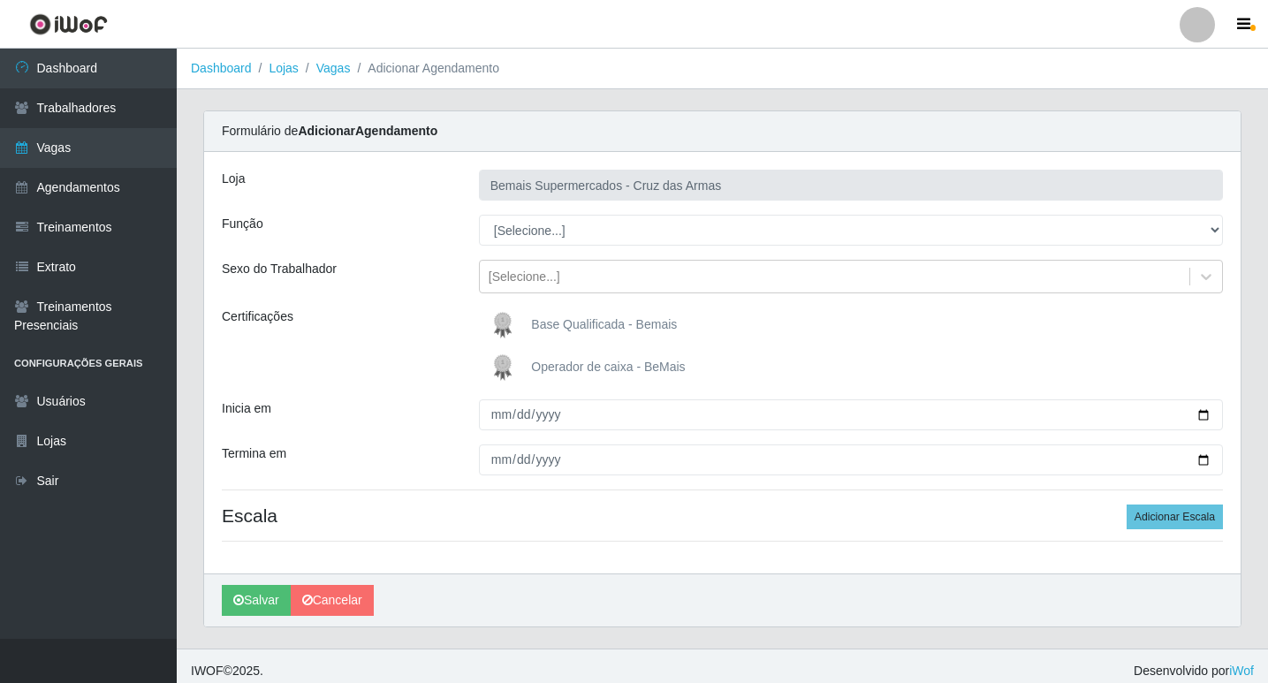
click at [497, 369] on img at bounding box center [506, 367] width 42 height 35
click at [0, 0] on input "Operador de caixa - BeMais" at bounding box center [0, 0] width 0 height 0
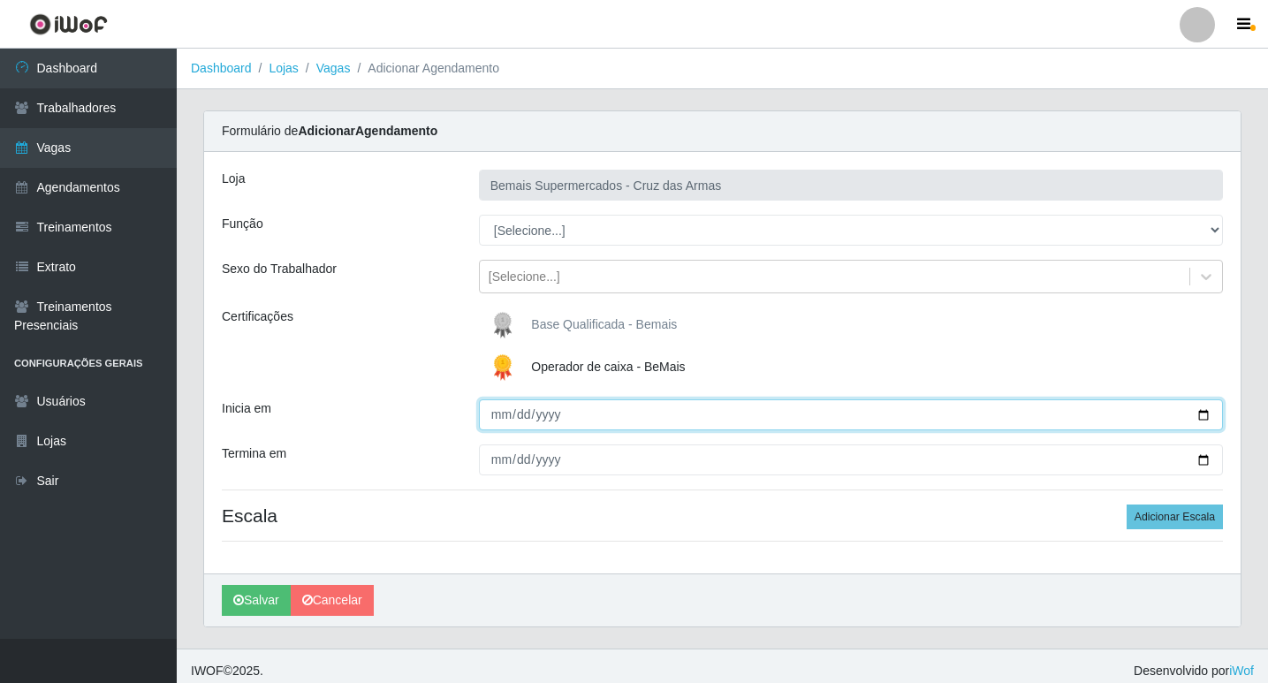
click at [495, 415] on input "Inicia em" at bounding box center [851, 414] width 744 height 31
type input "[DATE]"
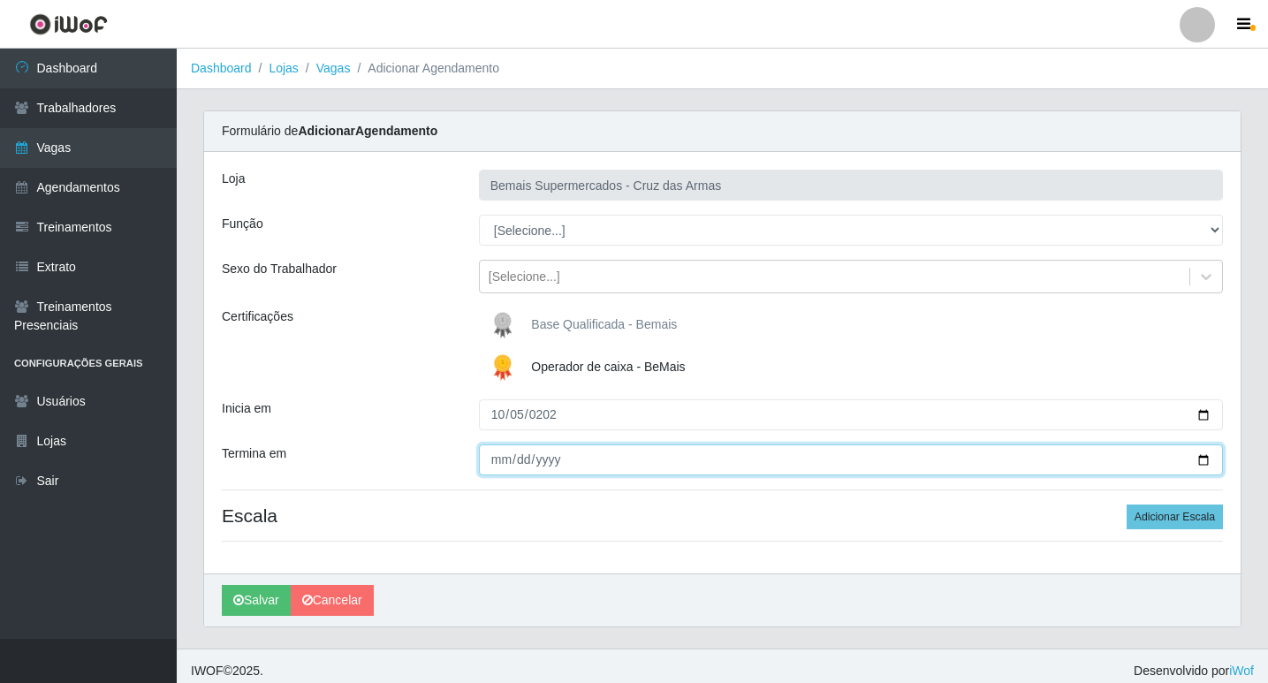
click at [497, 465] on input "Termina em" at bounding box center [851, 459] width 744 height 31
type input "[DATE]"
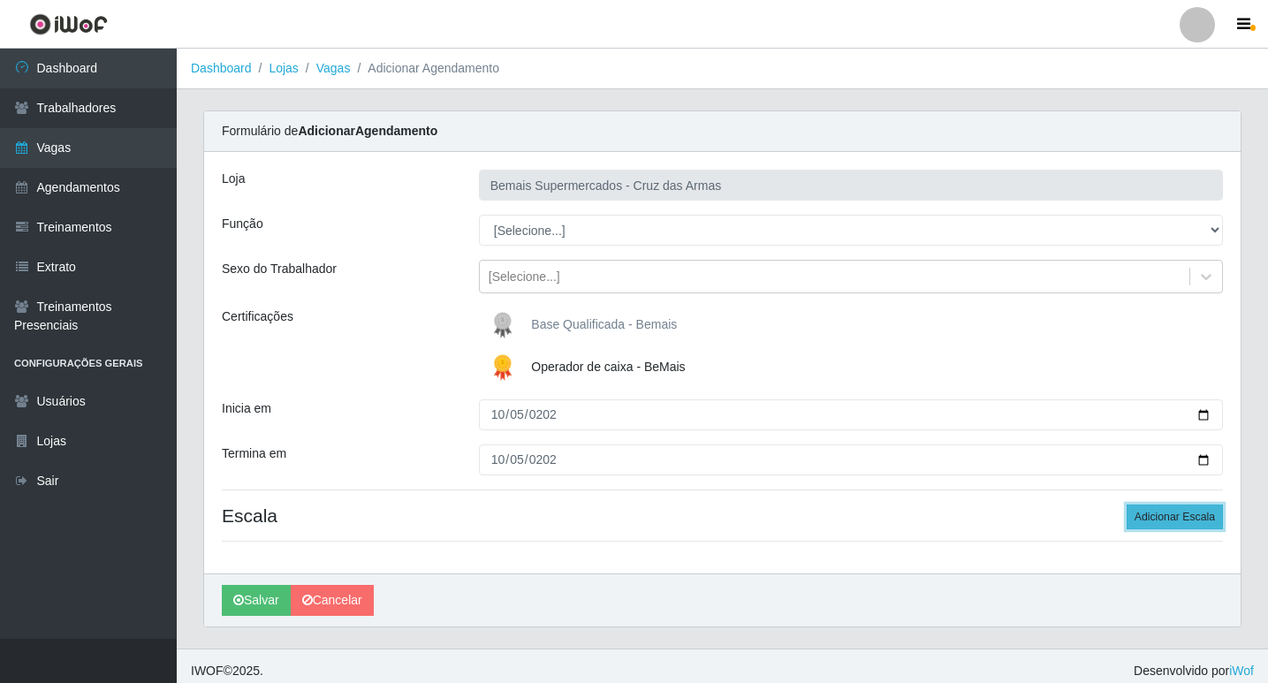
click at [1142, 506] on button "Adicionar Escala" at bounding box center [1174, 516] width 96 height 25
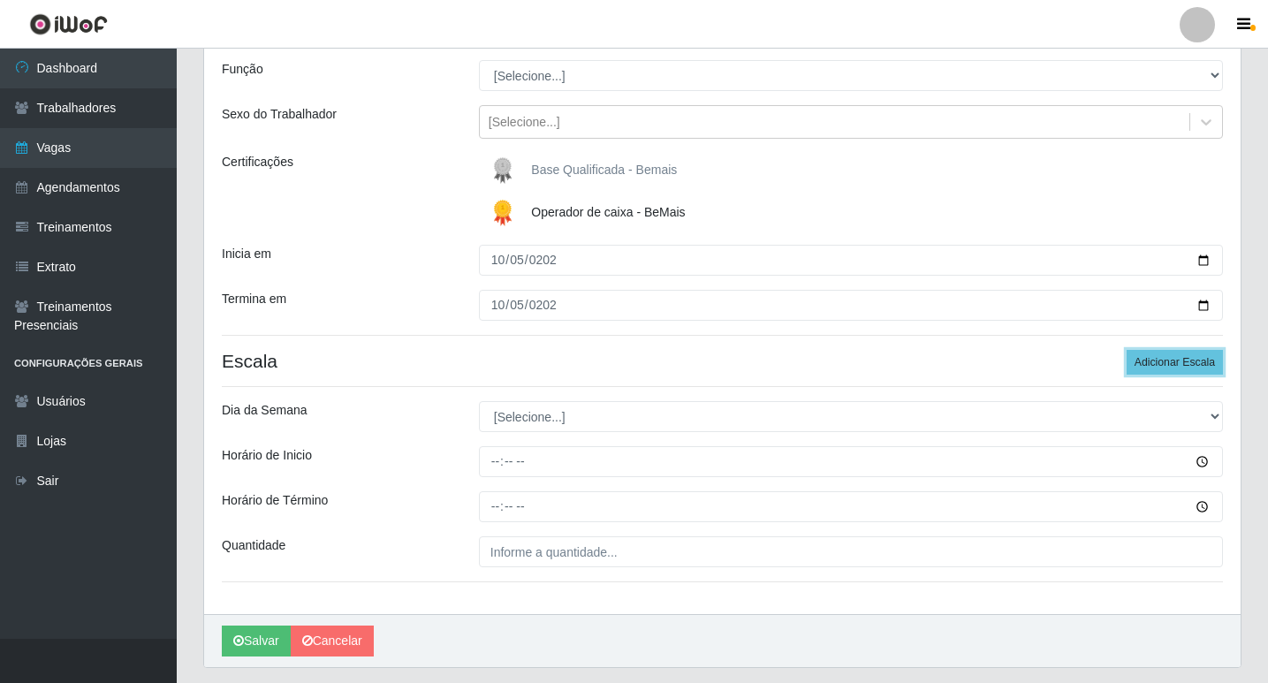
scroll to position [177, 0]
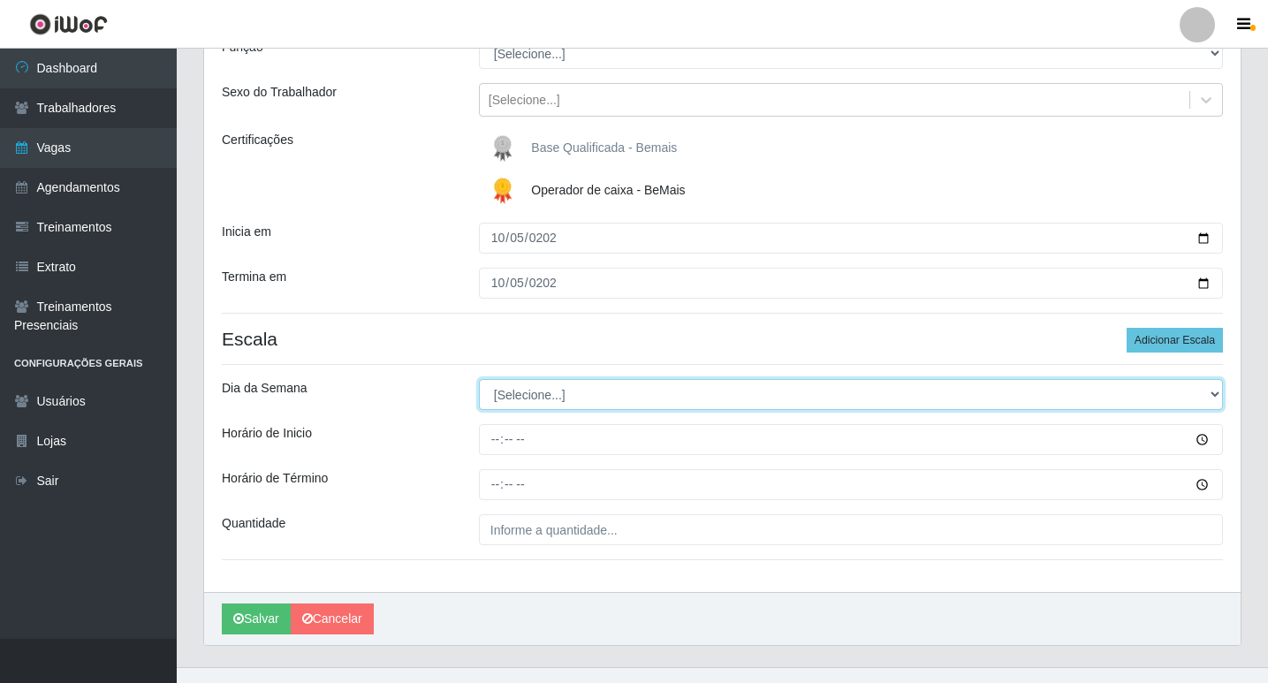
click at [512, 398] on select "[Selecione...] Segunda Terça Quarta Quinta Sexta Sábado Domingo" at bounding box center [851, 394] width 744 height 31
select select "0"
click at [479, 379] on select "[Selecione...] Segunda Terça Quarta Quinta Sexta Sábado Domingo" at bounding box center [851, 394] width 744 height 31
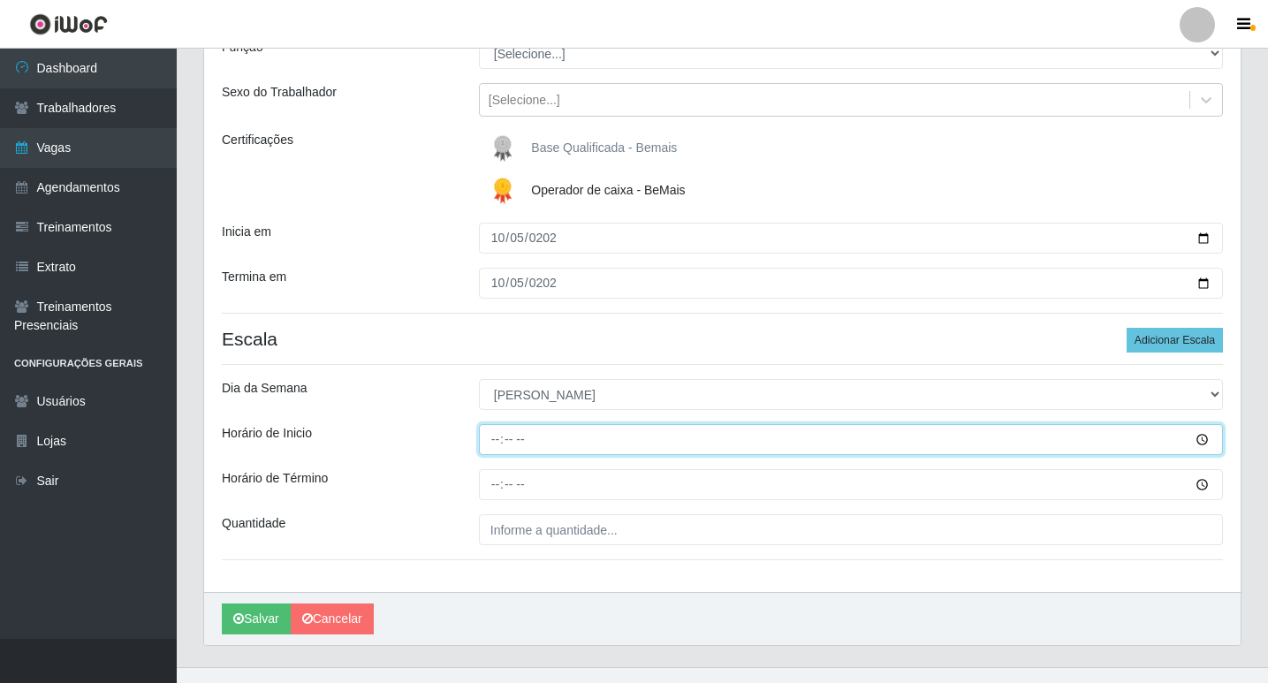
click at [489, 439] on input "Horário de Inicio" at bounding box center [851, 439] width 744 height 31
type input "08:15"
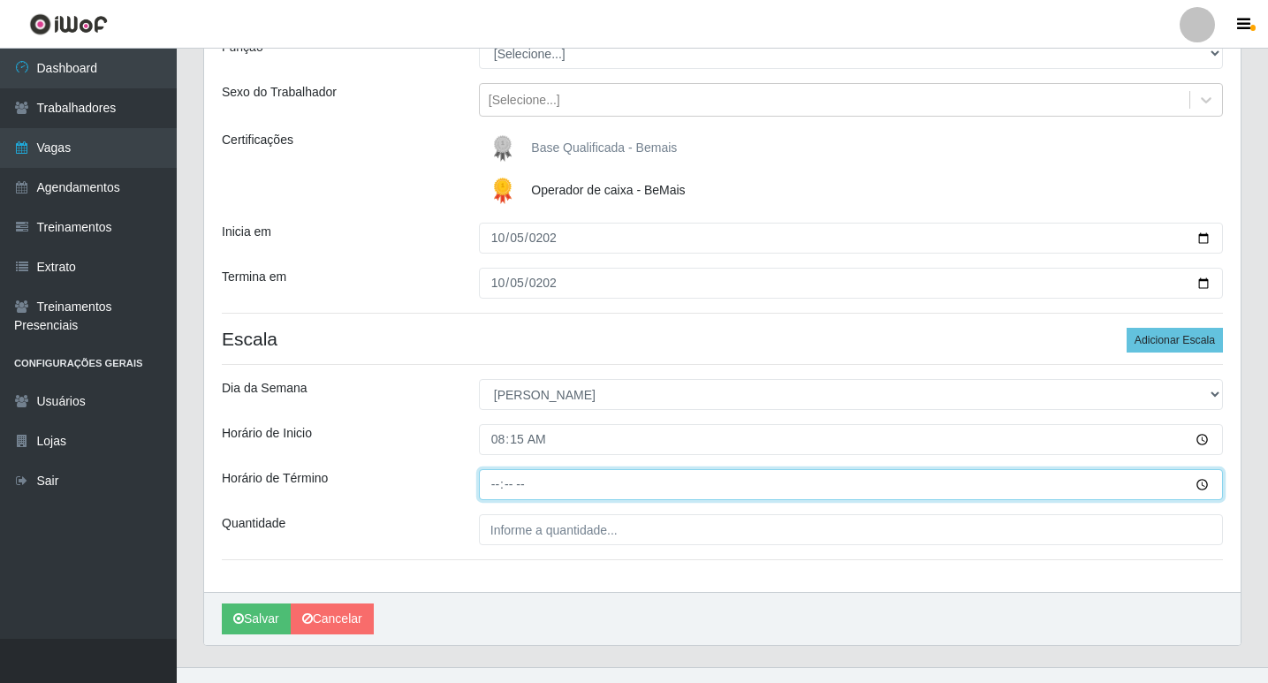
click at [498, 488] on input "Horário de Término" at bounding box center [851, 484] width 744 height 31
type input "14:15"
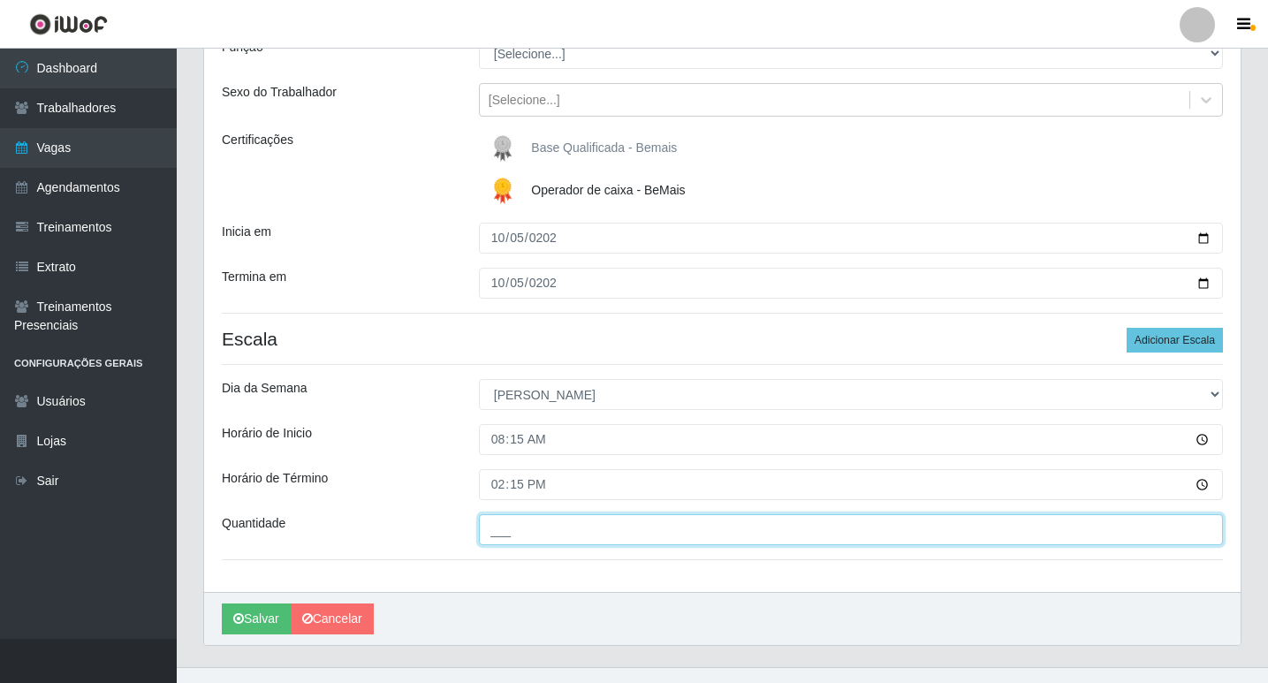
click at [535, 526] on input "___" at bounding box center [851, 529] width 744 height 31
type input "01_"
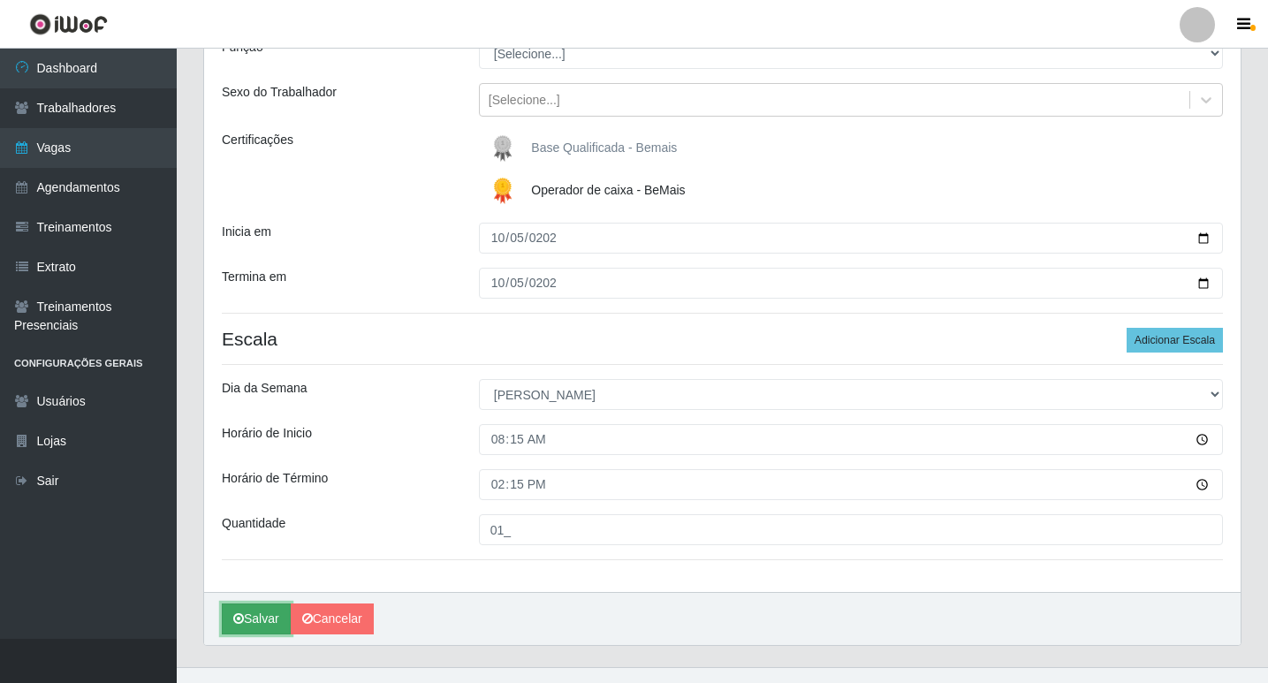
click at [261, 619] on button "Salvar" at bounding box center [256, 618] width 69 height 31
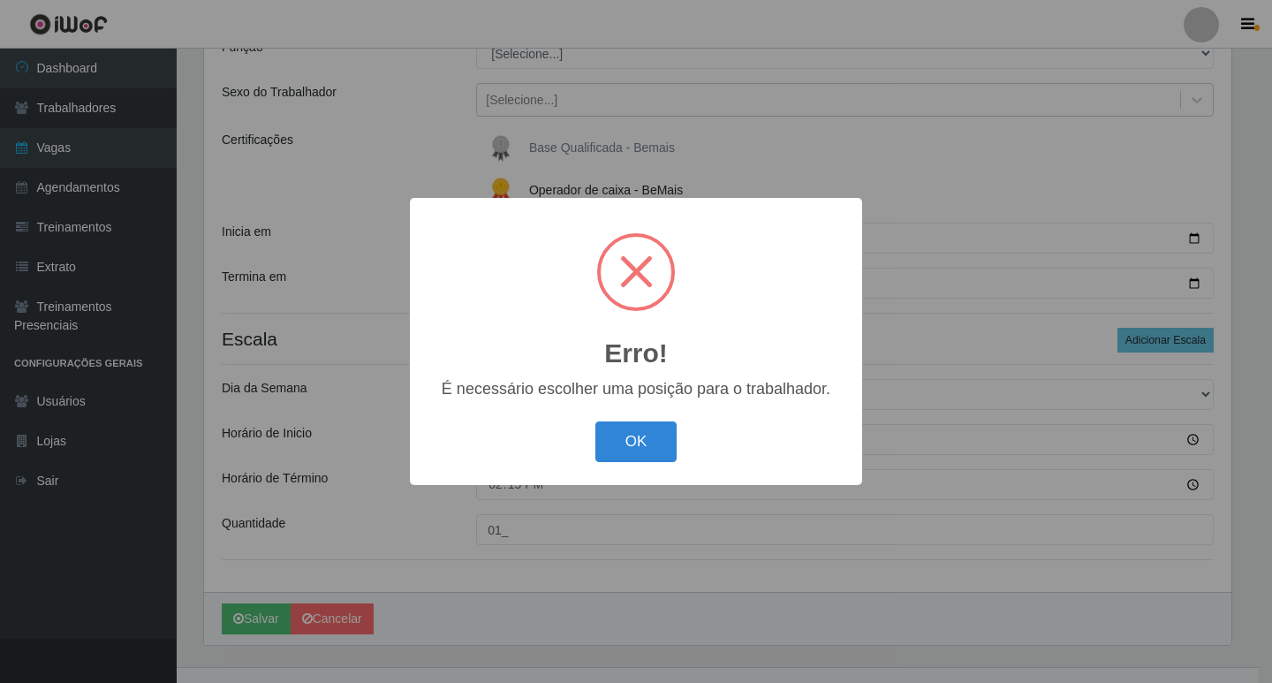
click at [650, 450] on button "OK" at bounding box center [636, 442] width 82 height 42
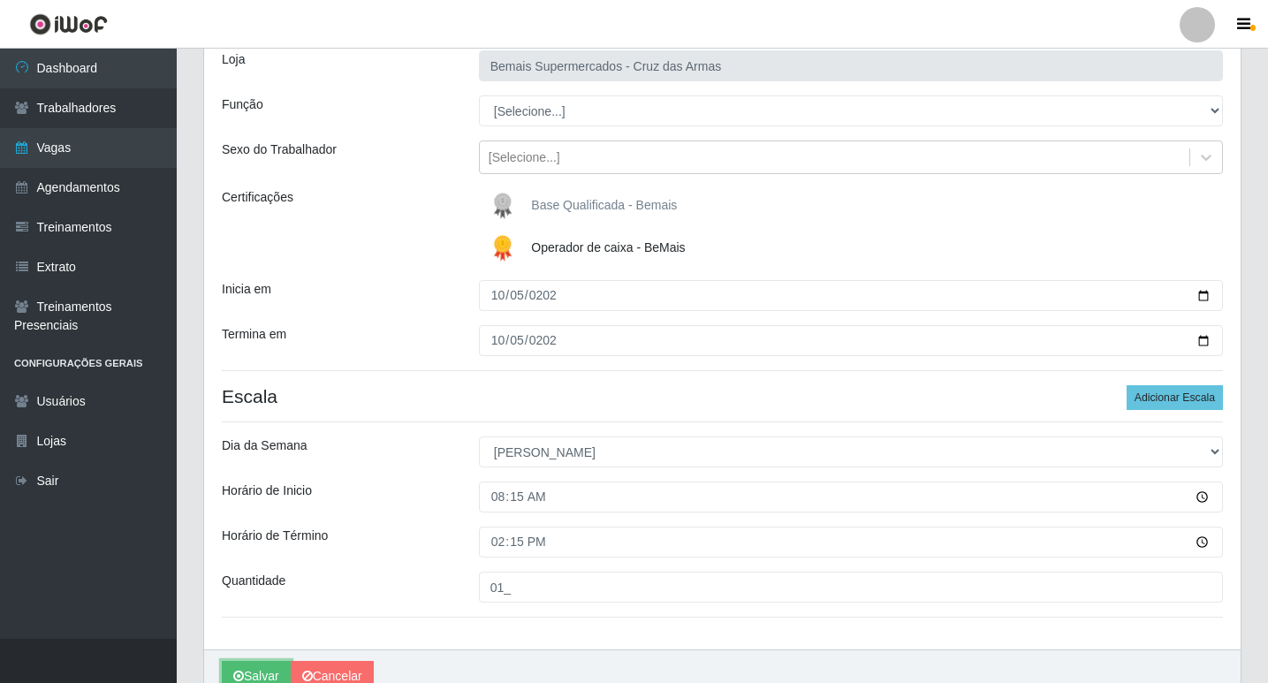
scroll to position [88, 0]
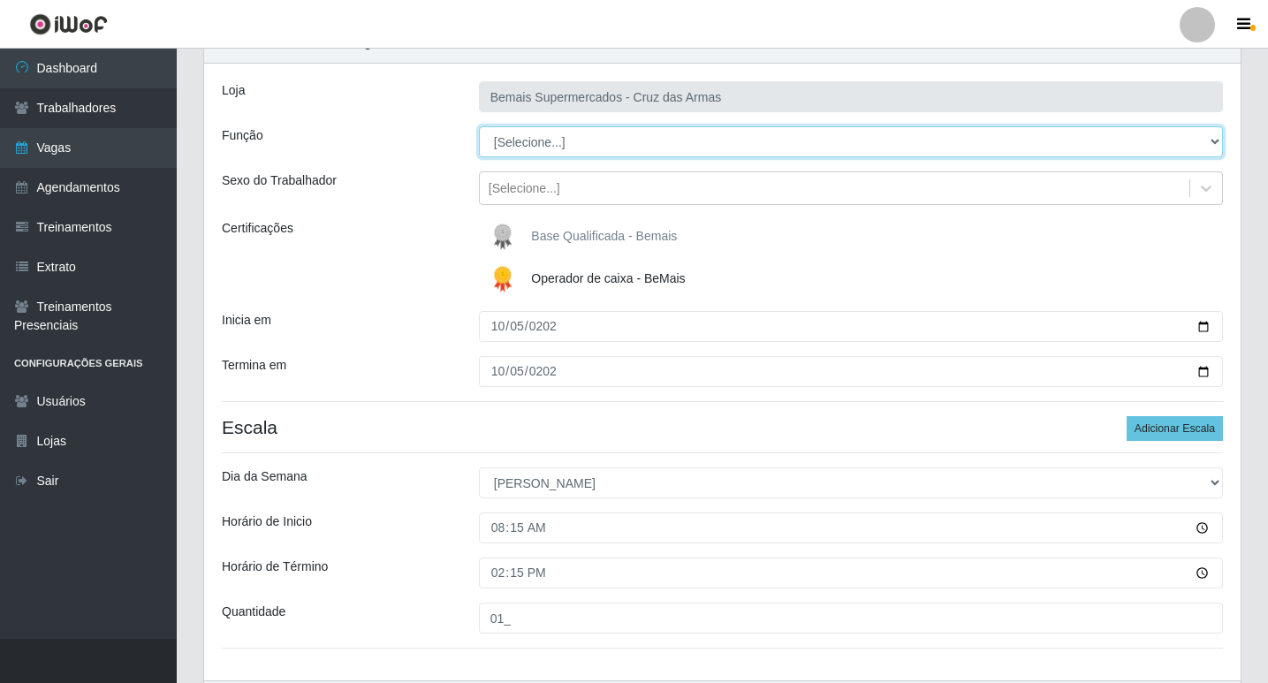
click at [518, 140] on select "[Selecione...] ASG ASG + ASG ++ Auxiliar de Estacionamento Auxiliar de Estacion…" at bounding box center [851, 141] width 744 height 31
select select "22"
click at [479, 126] on select "[Selecione...] ASG ASG + ASG ++ Auxiliar de Estacionamento Auxiliar de Estacion…" at bounding box center [851, 141] width 744 height 31
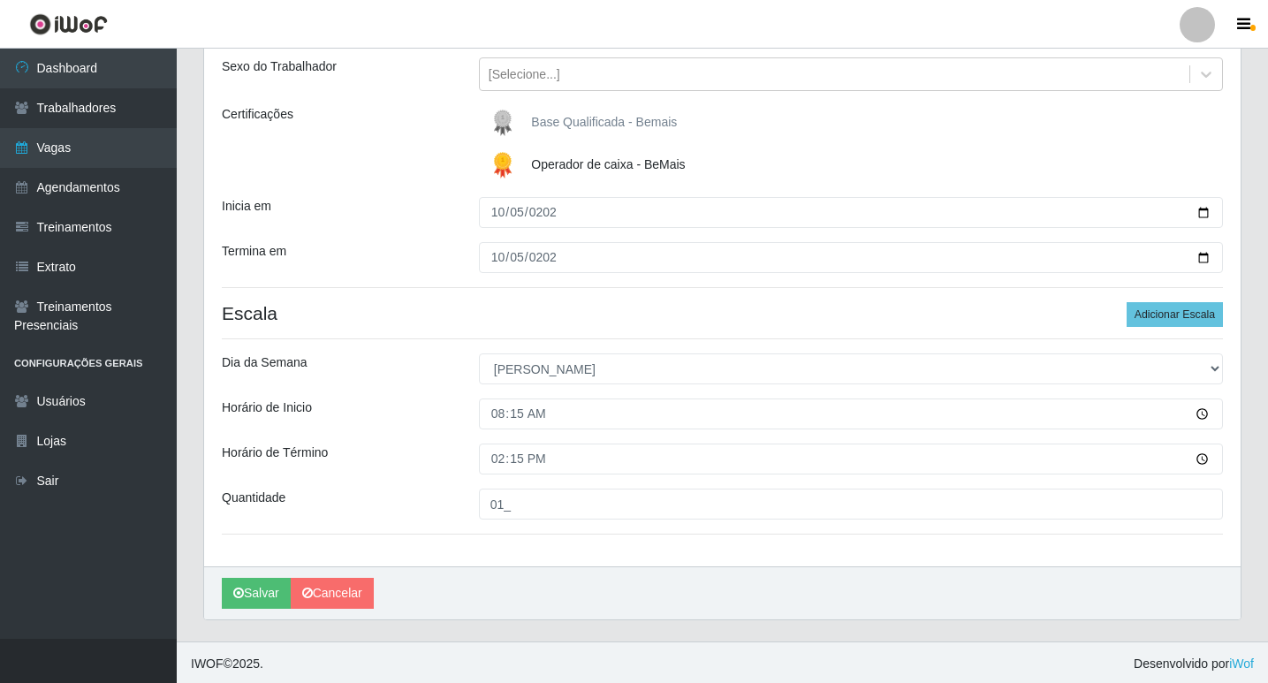
scroll to position [205, 0]
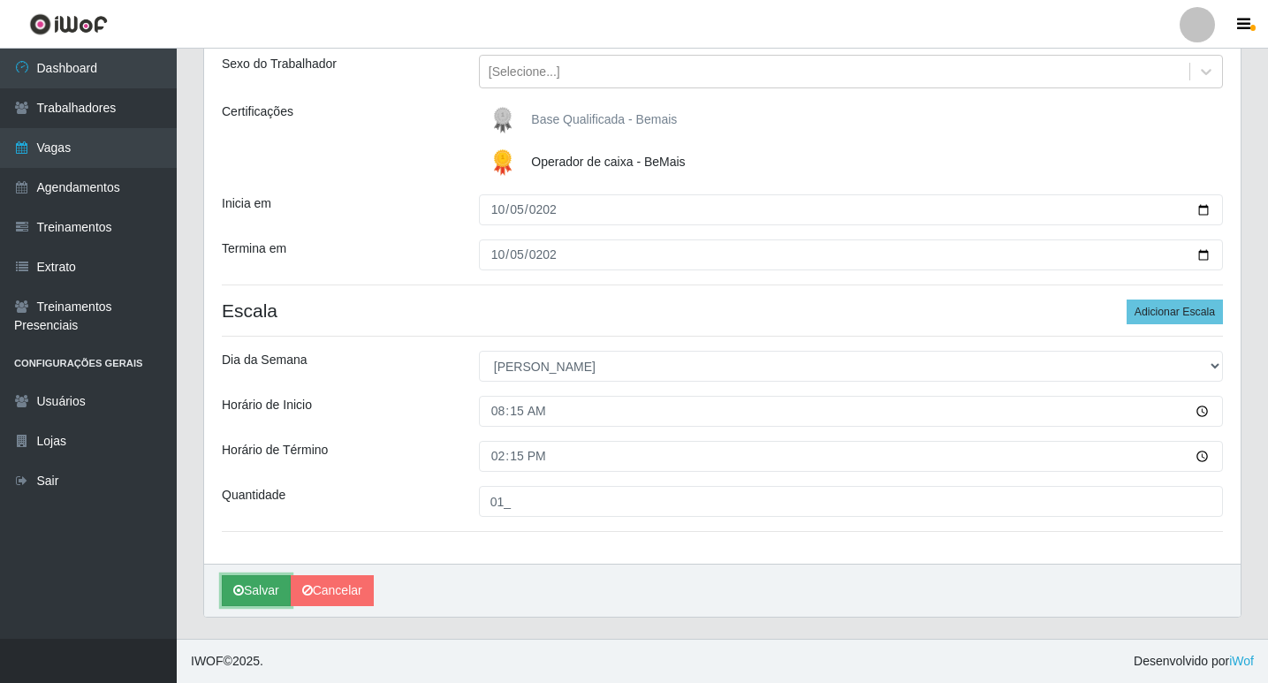
click at [267, 583] on button "Salvar" at bounding box center [256, 590] width 69 height 31
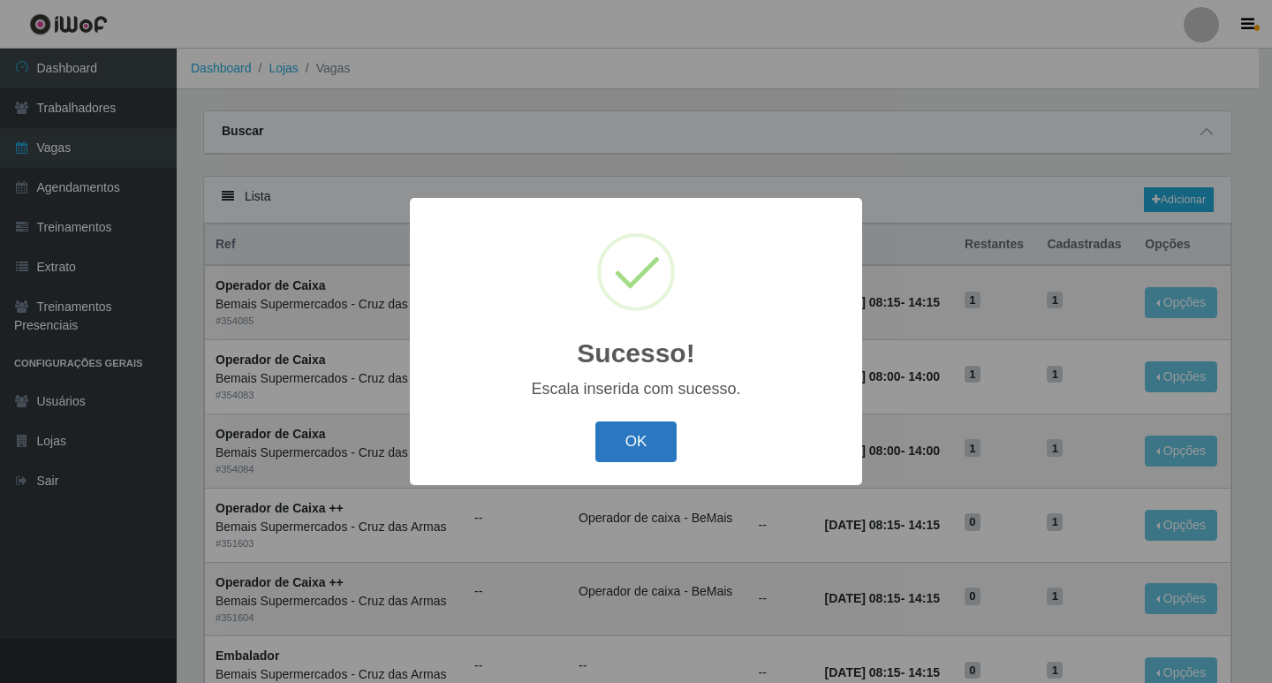
click at [645, 450] on button "OK" at bounding box center [636, 442] width 82 height 42
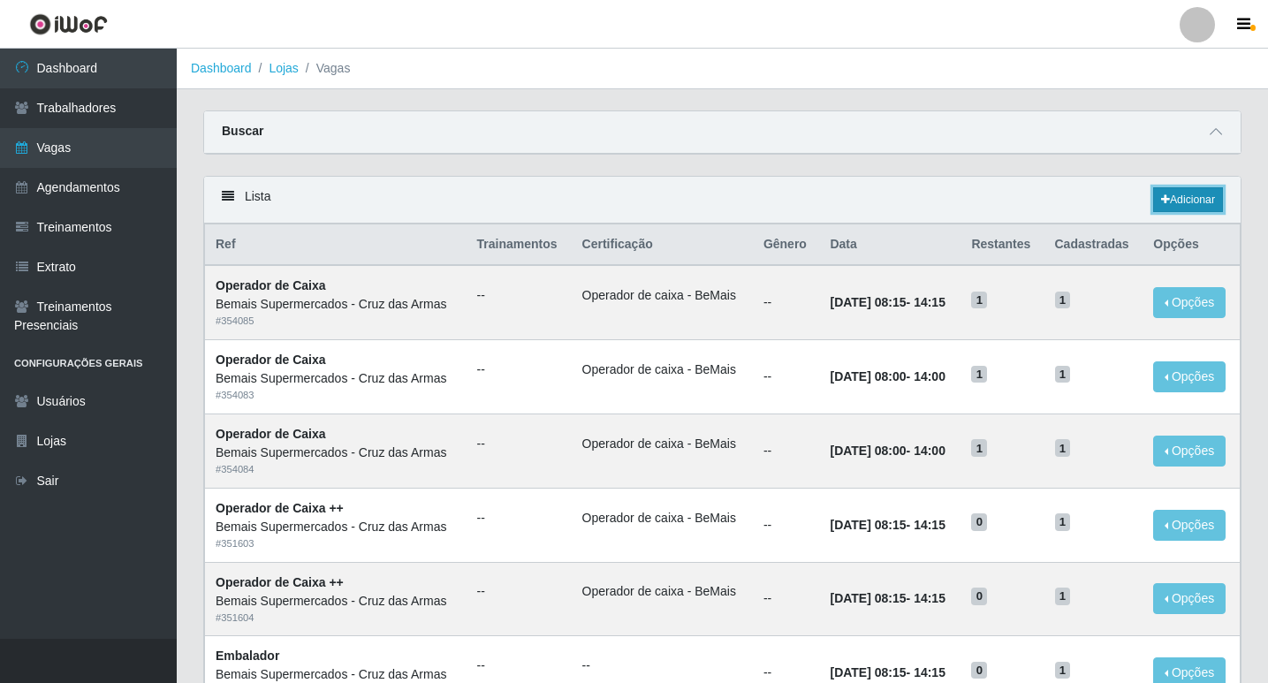
click at [1206, 199] on link "Adicionar" at bounding box center [1188, 199] width 70 height 25
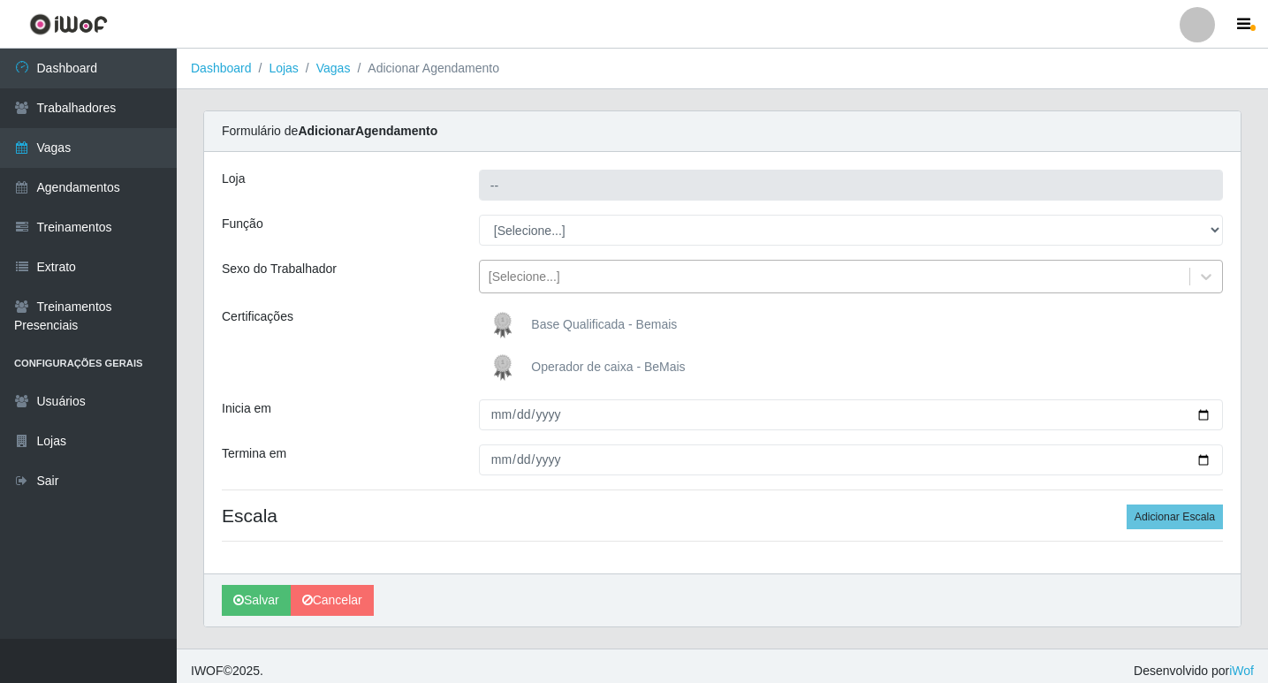
type input "Bemais Supermercados - Cruz das Armas"
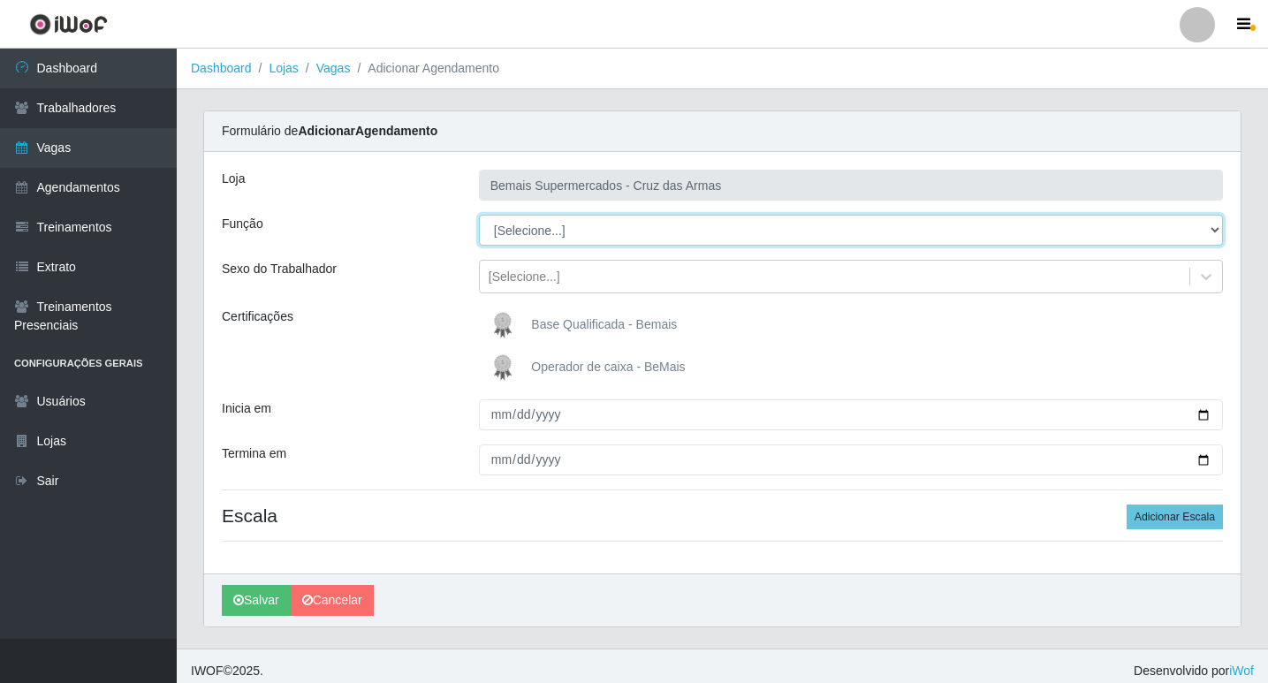
click at [512, 238] on select "[Selecione...] ASG ASG + ASG ++ Auxiliar de Estacionamento Auxiliar de Estacion…" at bounding box center [851, 230] width 744 height 31
select select "22"
click at [479, 215] on select "[Selecione...] ASG ASG + ASG ++ Auxiliar de Estacionamento Auxiliar de Estacion…" at bounding box center [851, 230] width 744 height 31
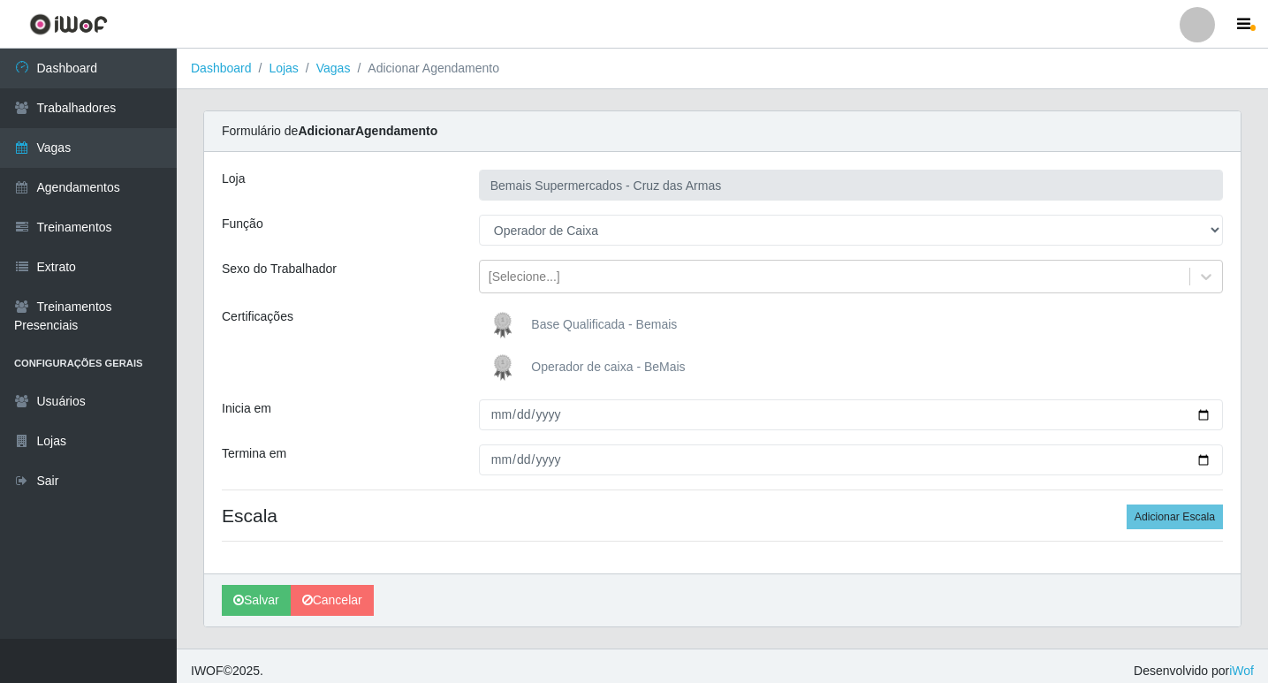
click at [506, 369] on img at bounding box center [506, 367] width 42 height 35
click at [0, 0] on input "Operador de caixa - BeMais" at bounding box center [0, 0] width 0 height 0
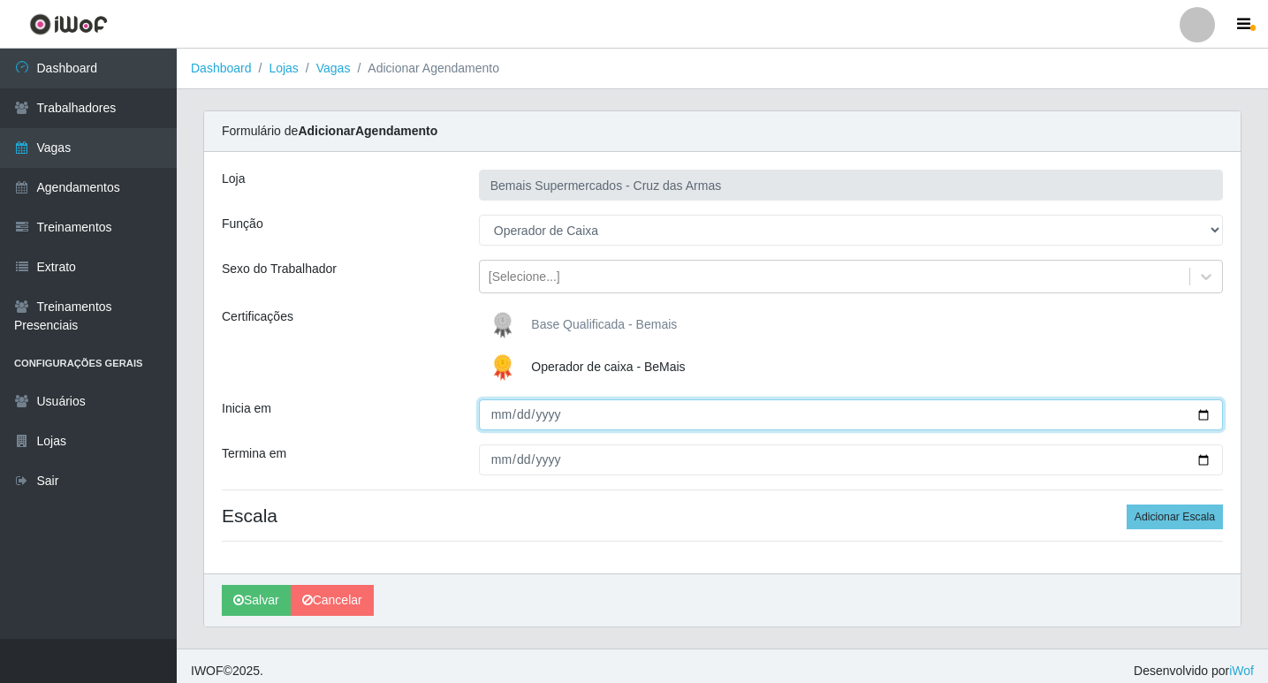
click at [499, 427] on input "Inicia em" at bounding box center [851, 414] width 744 height 31
type input "[DATE]"
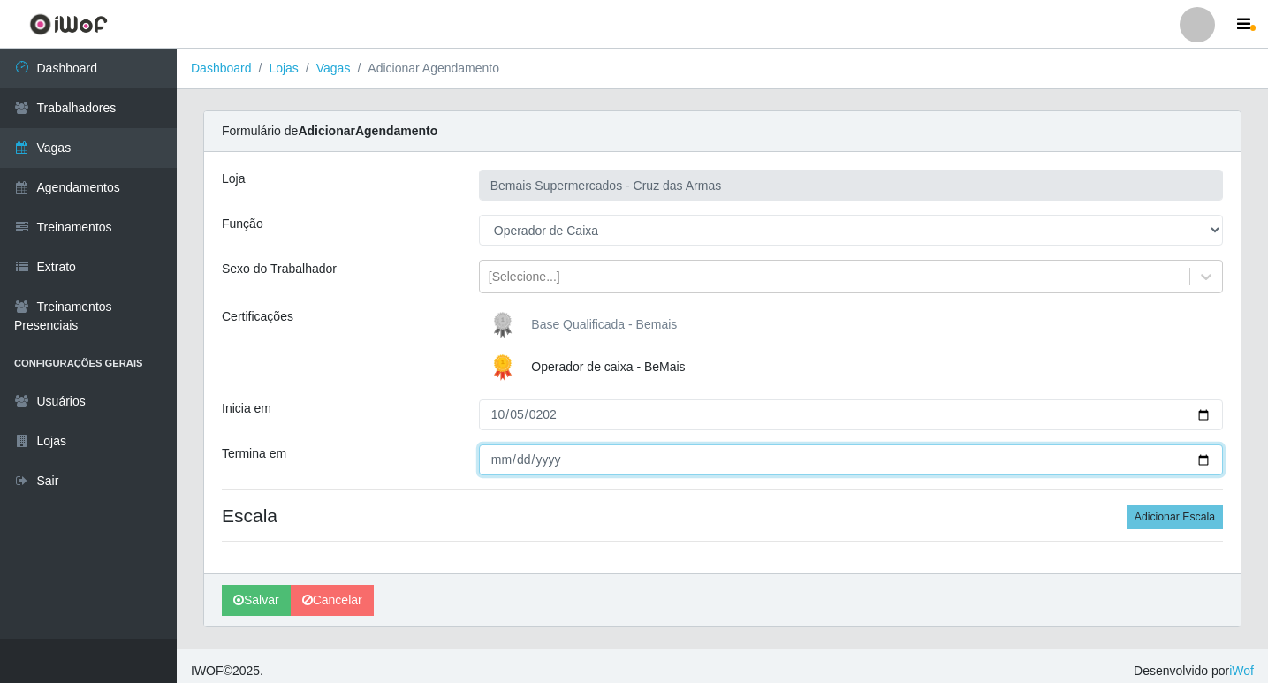
click at [493, 465] on input "Termina em" at bounding box center [851, 459] width 744 height 31
type input "[DATE]"
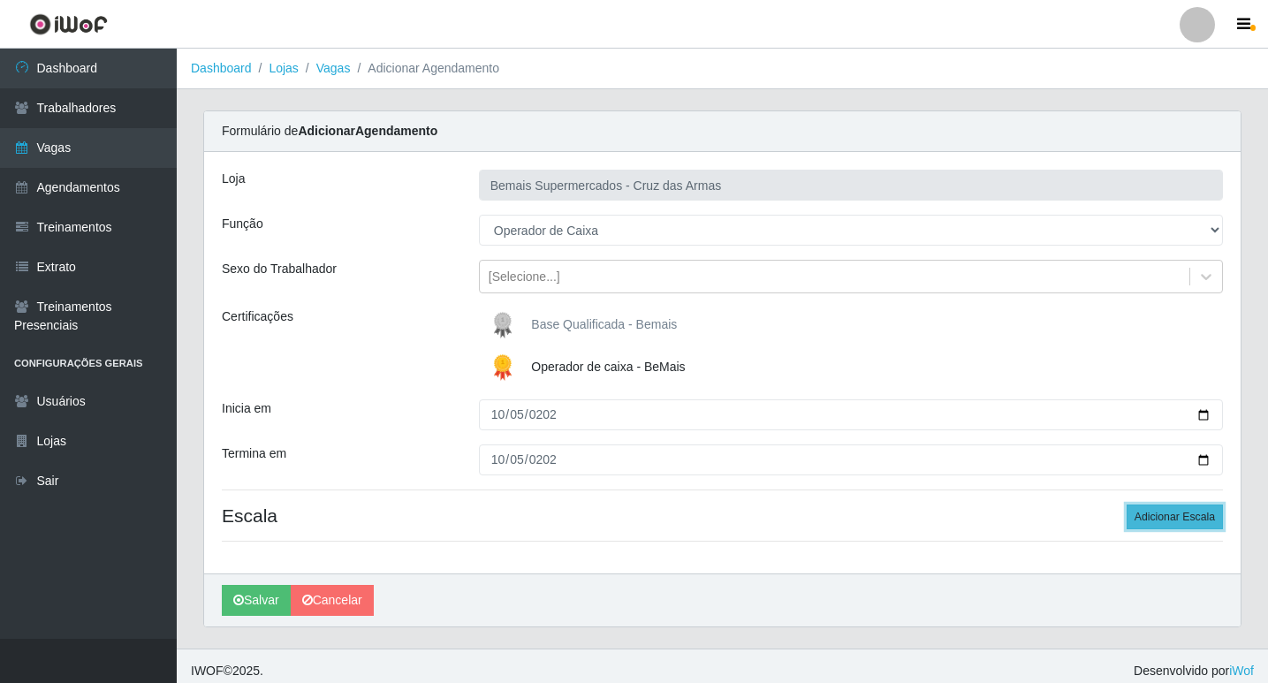
click at [1162, 513] on button "Adicionar Escala" at bounding box center [1174, 516] width 96 height 25
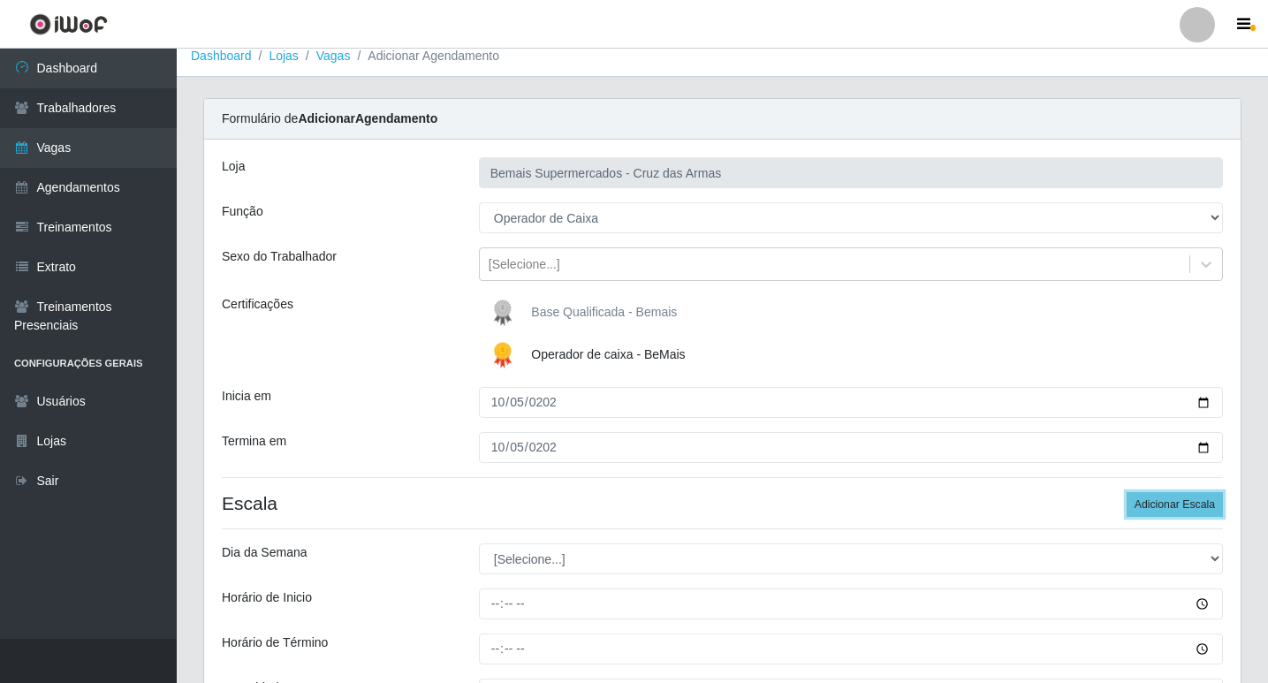
scroll to position [177, 0]
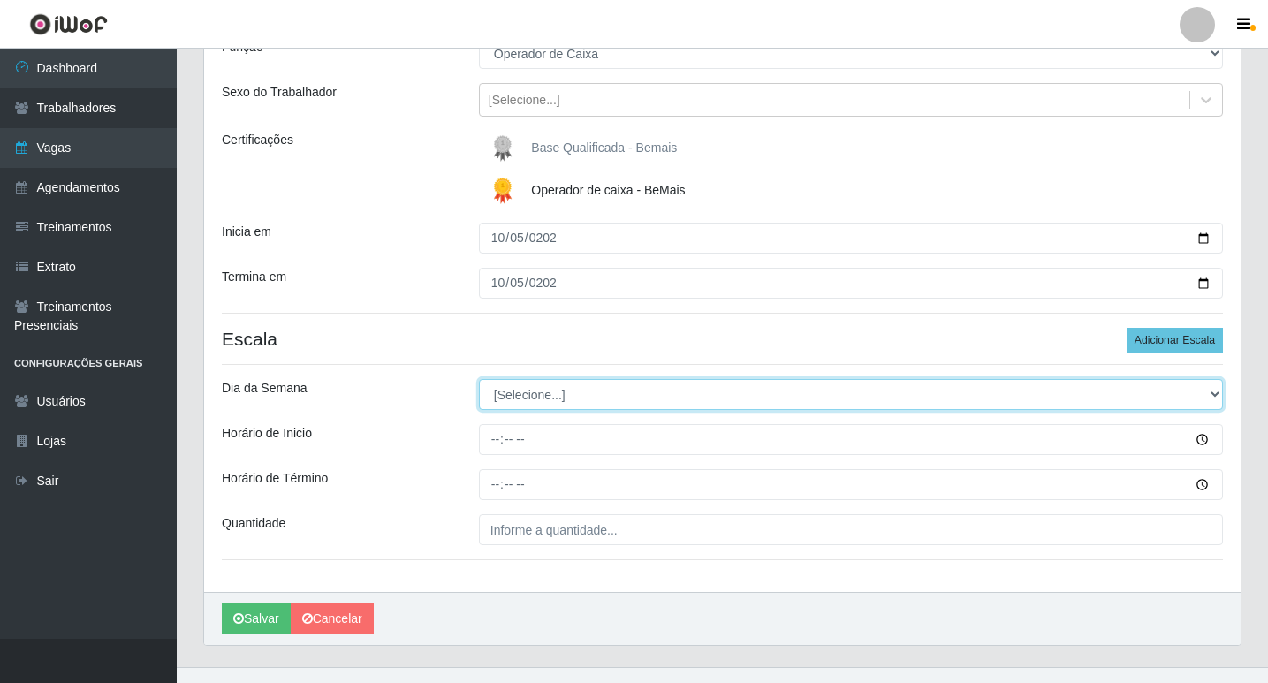
click at [523, 390] on select "[Selecione...] Segunda Terça Quarta Quinta Sexta Sábado Domingo" at bounding box center [851, 394] width 744 height 31
select select "0"
click at [479, 379] on select "[Selecione...] Segunda Terça Quarta Quinta Sexta Sábado Domingo" at bounding box center [851, 394] width 744 height 31
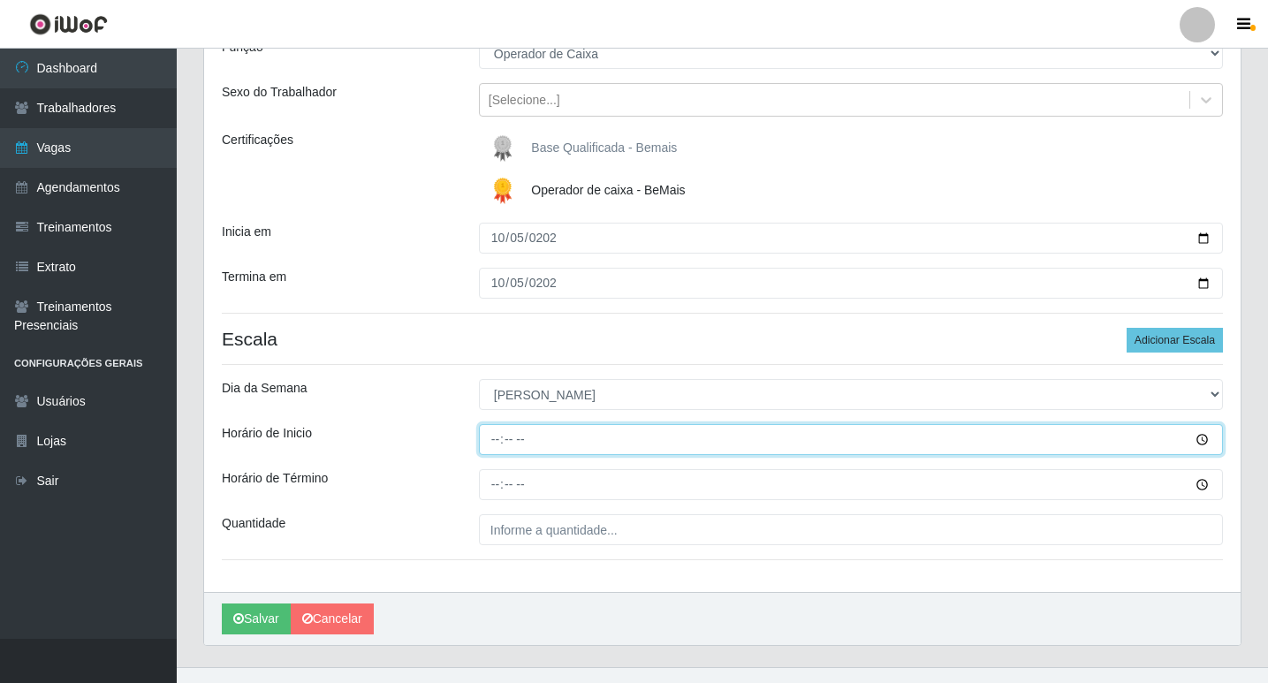
click at [491, 443] on input "Horário de Inicio" at bounding box center [851, 439] width 744 height 31
type input "08:15"
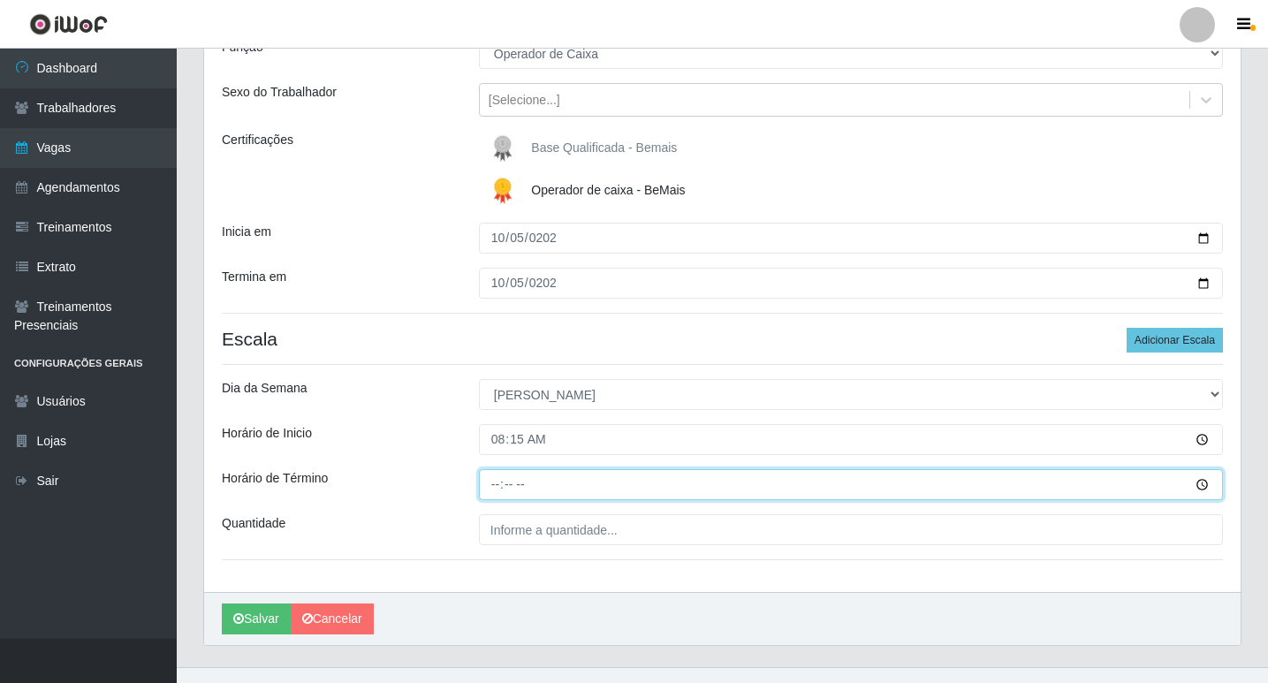
click at [488, 493] on input "Horário de Término" at bounding box center [851, 484] width 744 height 31
type input "14:15"
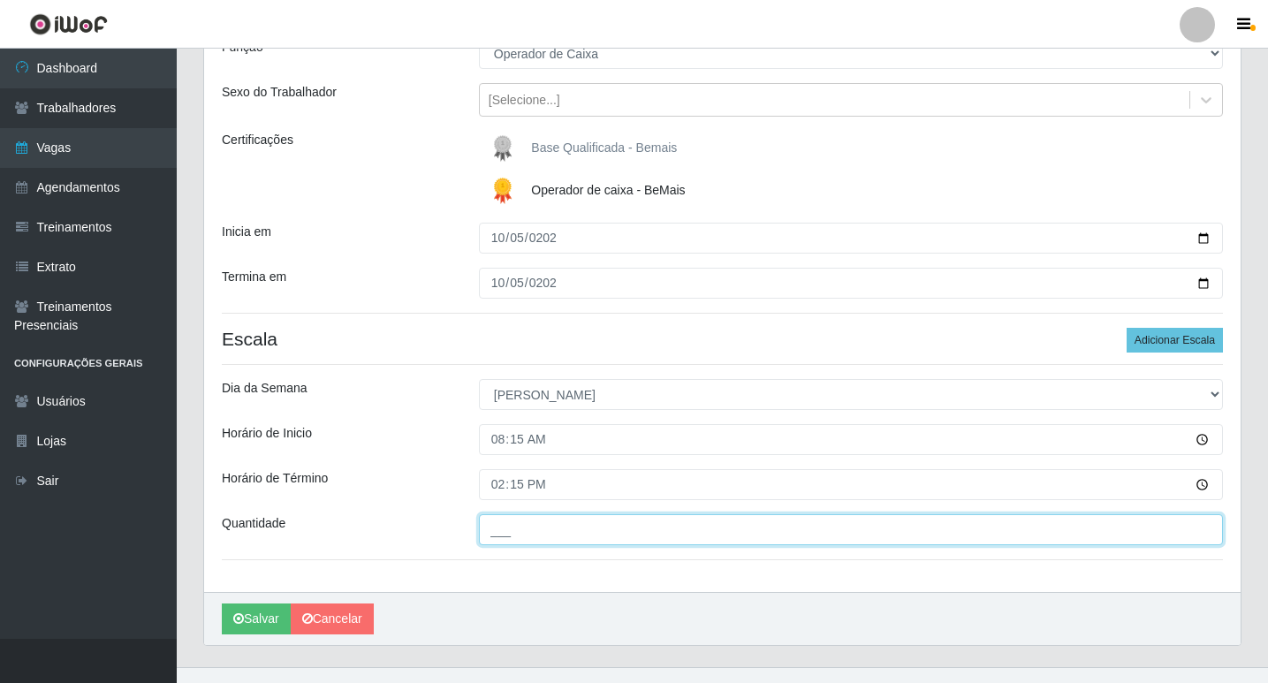
click at [513, 532] on input "___" at bounding box center [851, 529] width 744 height 31
type input "01_"
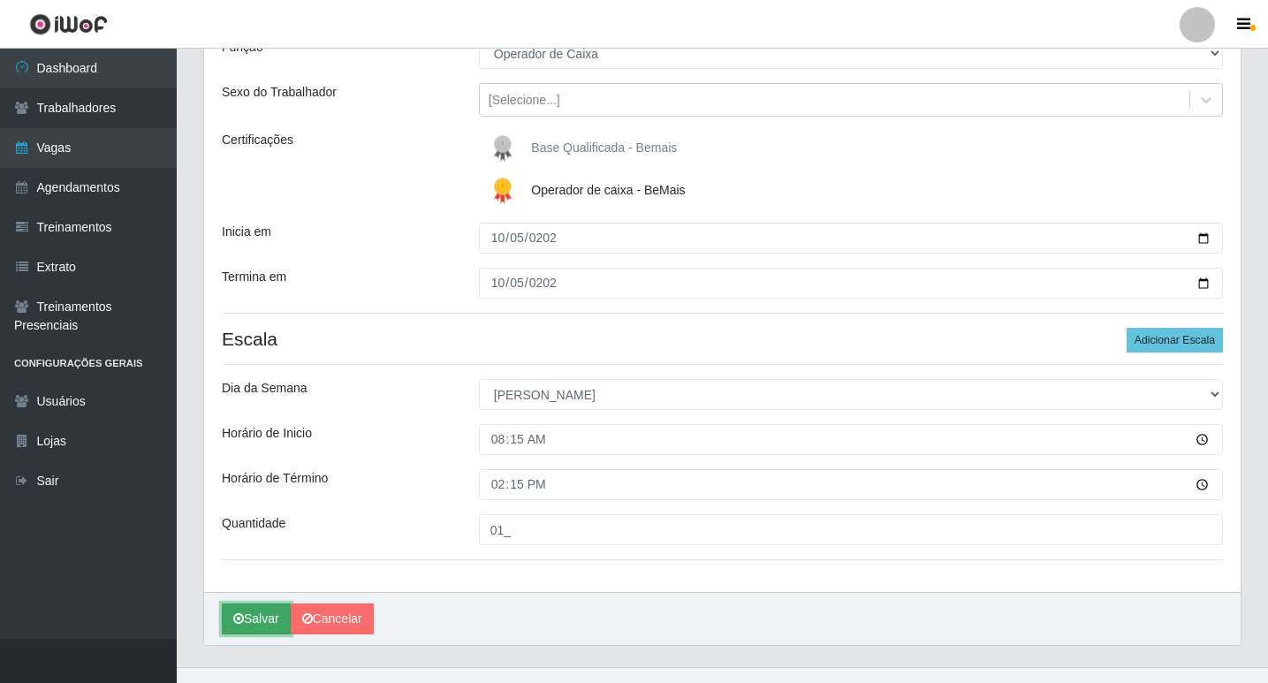
click at [232, 617] on button "Salvar" at bounding box center [256, 618] width 69 height 31
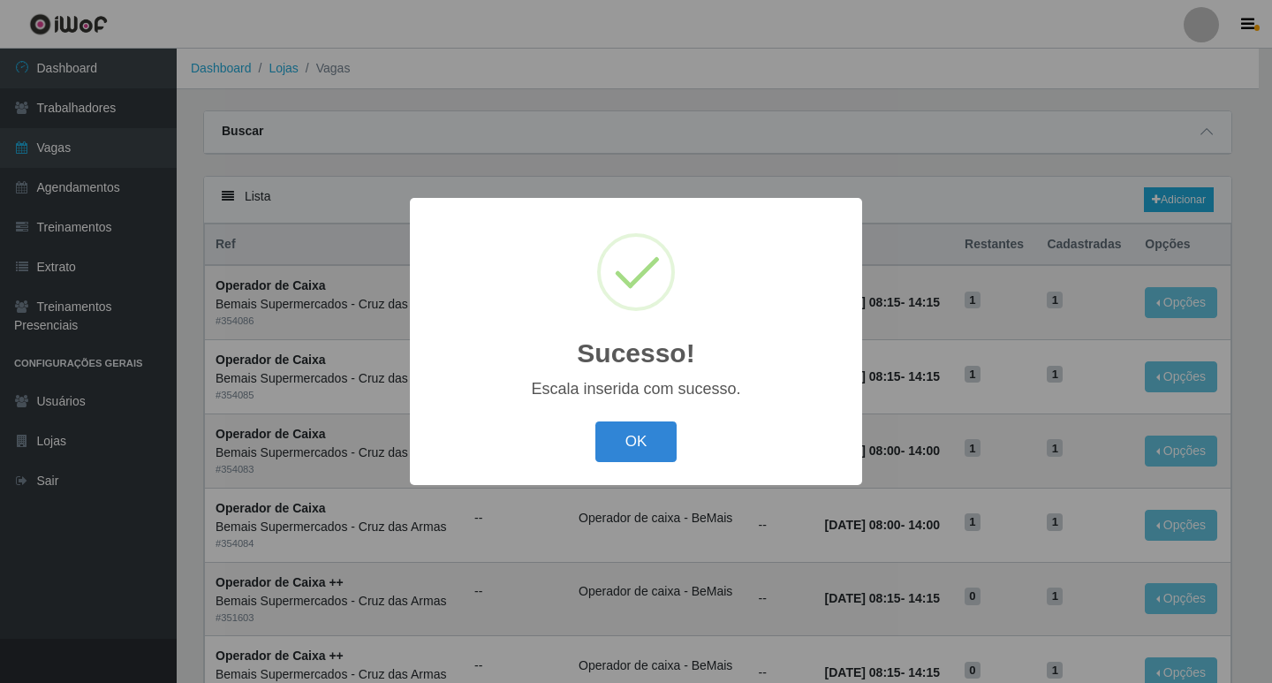
drag, startPoint x: 641, startPoint y: 443, endPoint x: 642, endPoint y: 451, distance: 8.9
click at [640, 443] on button "OK" at bounding box center [636, 442] width 82 height 42
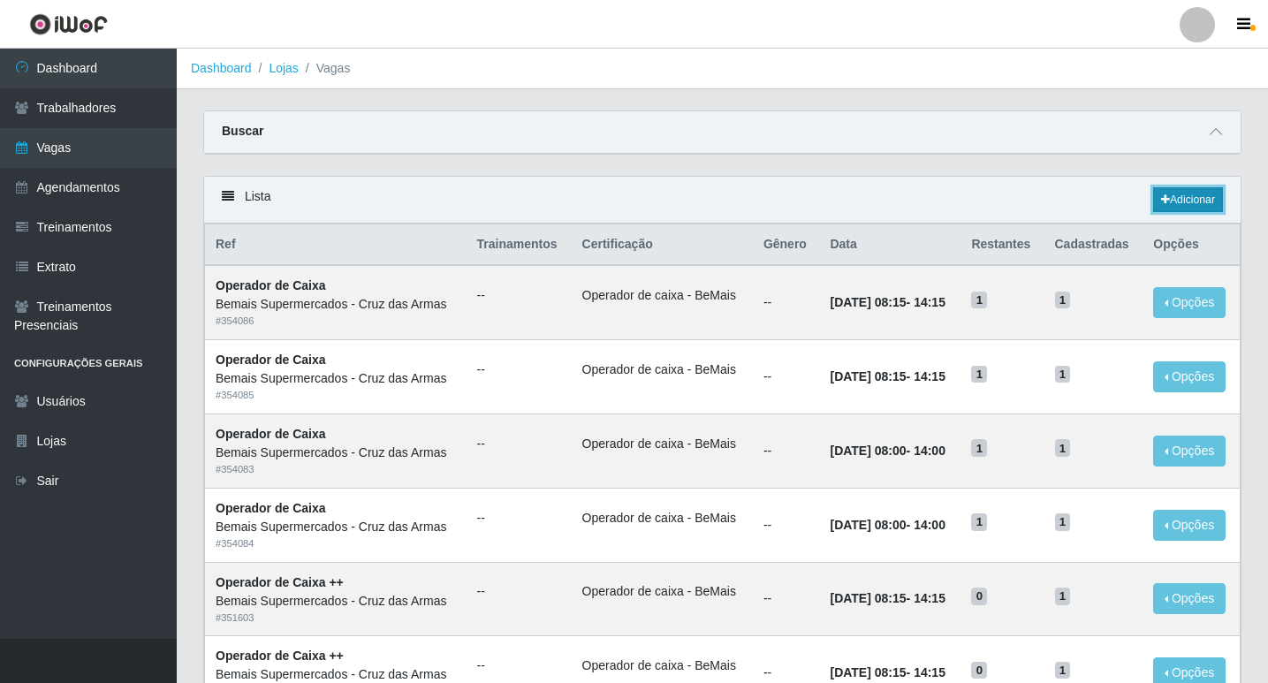
click at [1188, 201] on link "Adicionar" at bounding box center [1188, 199] width 70 height 25
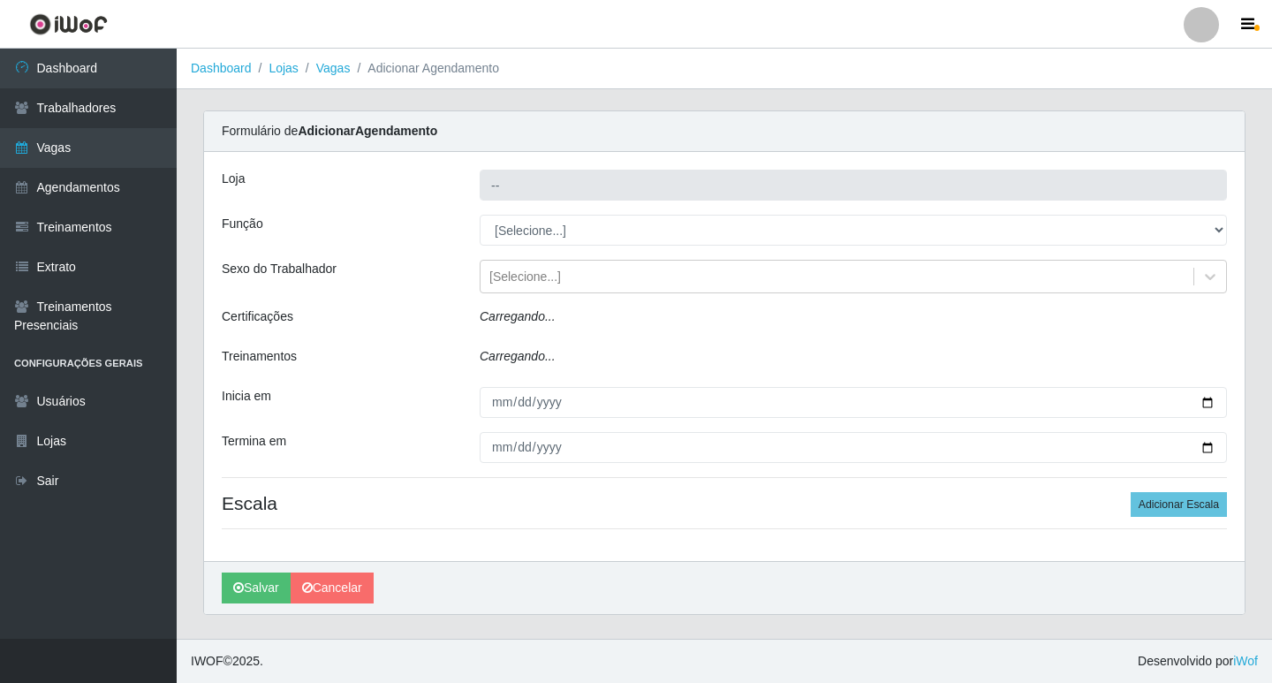
type input "Bemais Supermercados - Cruz das Armas"
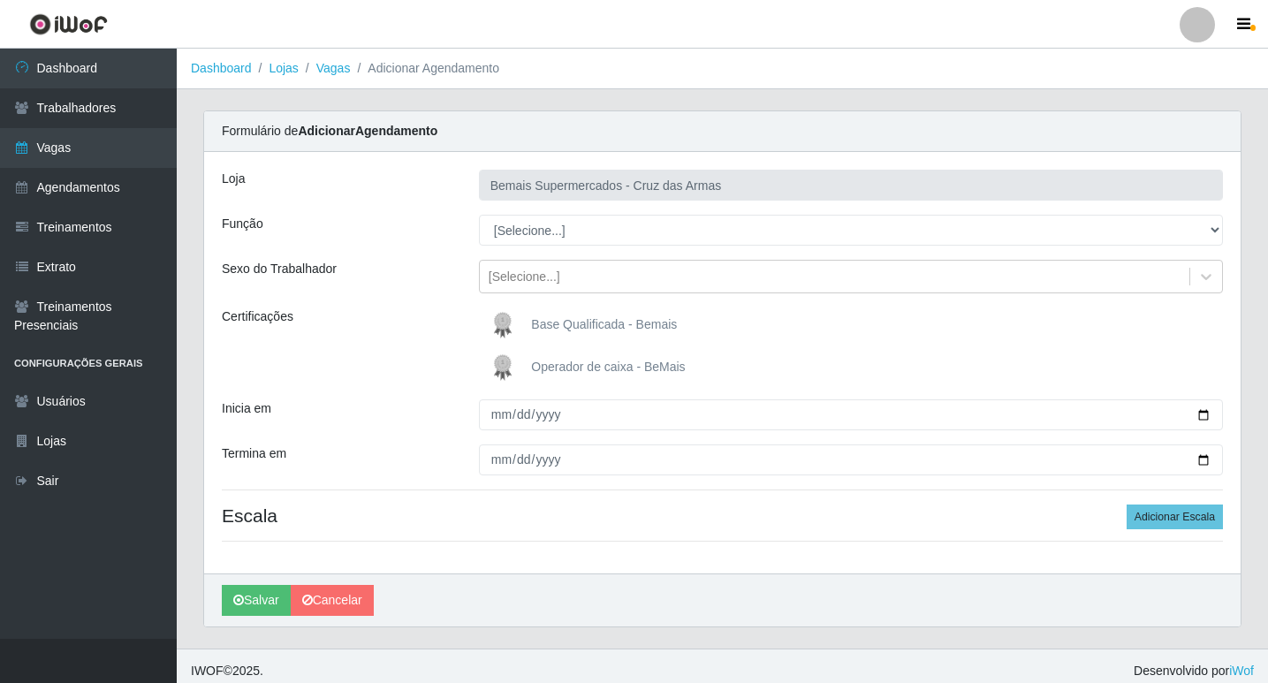
click at [503, 369] on img at bounding box center [506, 367] width 42 height 35
click at [0, 0] on input "Operador de caixa - BeMais" at bounding box center [0, 0] width 0 height 0
drag, startPoint x: 503, startPoint y: 369, endPoint x: 522, endPoint y: 337, distance: 36.8
click at [503, 369] on img at bounding box center [506, 367] width 42 height 35
click at [0, 0] on input "Operador de caixa - BeMais" at bounding box center [0, 0] width 0 height 0
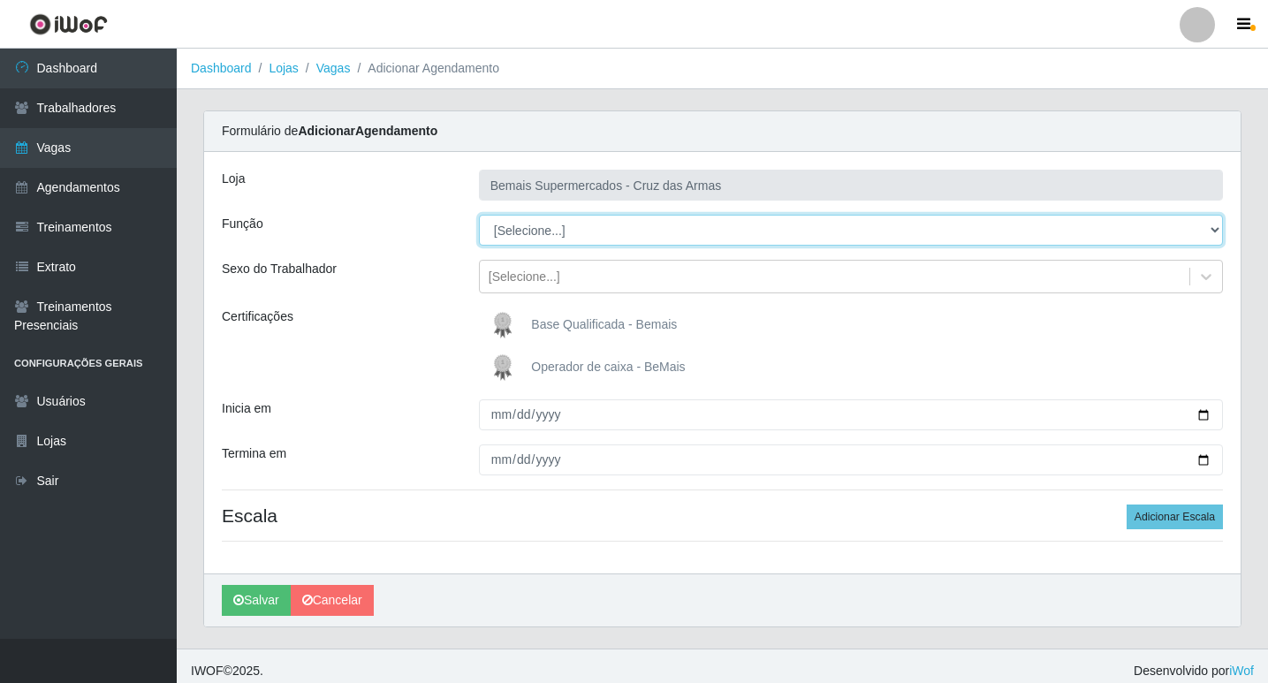
click at [495, 235] on select "[Selecione...] ASG ASG + ASG ++ Auxiliar de Estacionamento Auxiliar de Estacion…" at bounding box center [851, 230] width 744 height 31
select select "1"
click at [479, 215] on select "[Selecione...] ASG ASG + ASG ++ Auxiliar de Estacionamento Auxiliar de Estacion…" at bounding box center [851, 230] width 744 height 31
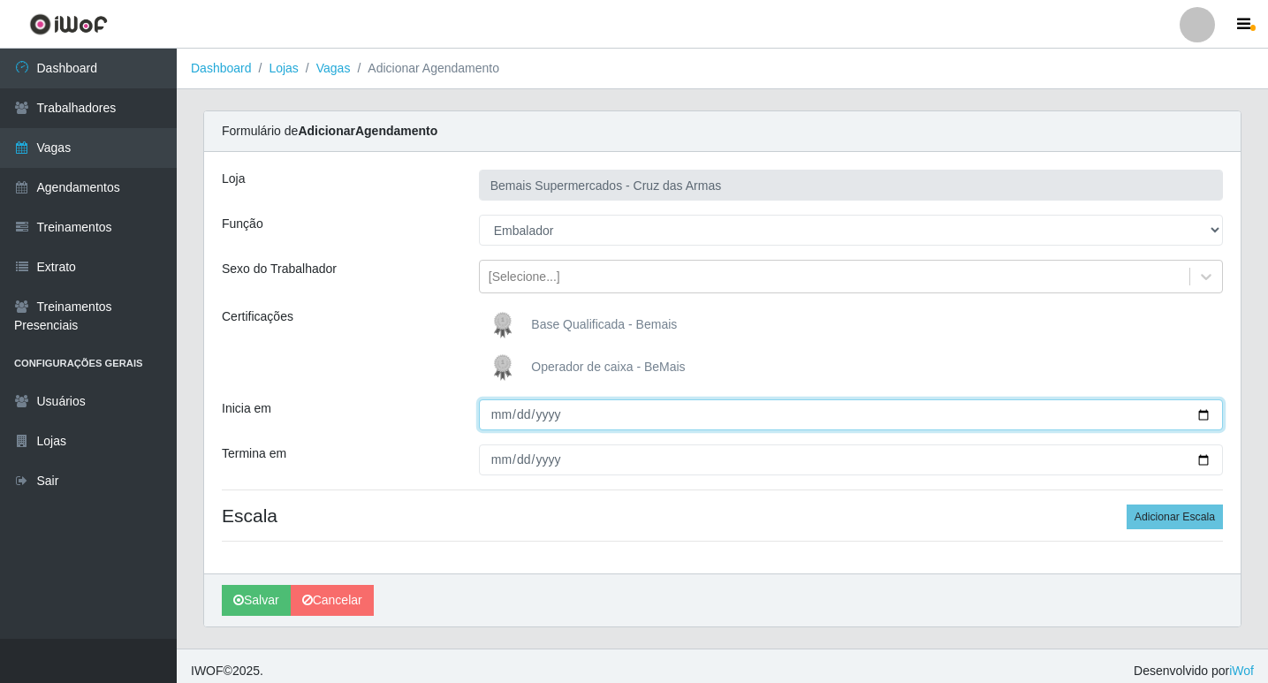
click at [503, 411] on input "Inicia em" at bounding box center [851, 414] width 744 height 31
type input "[DATE]"
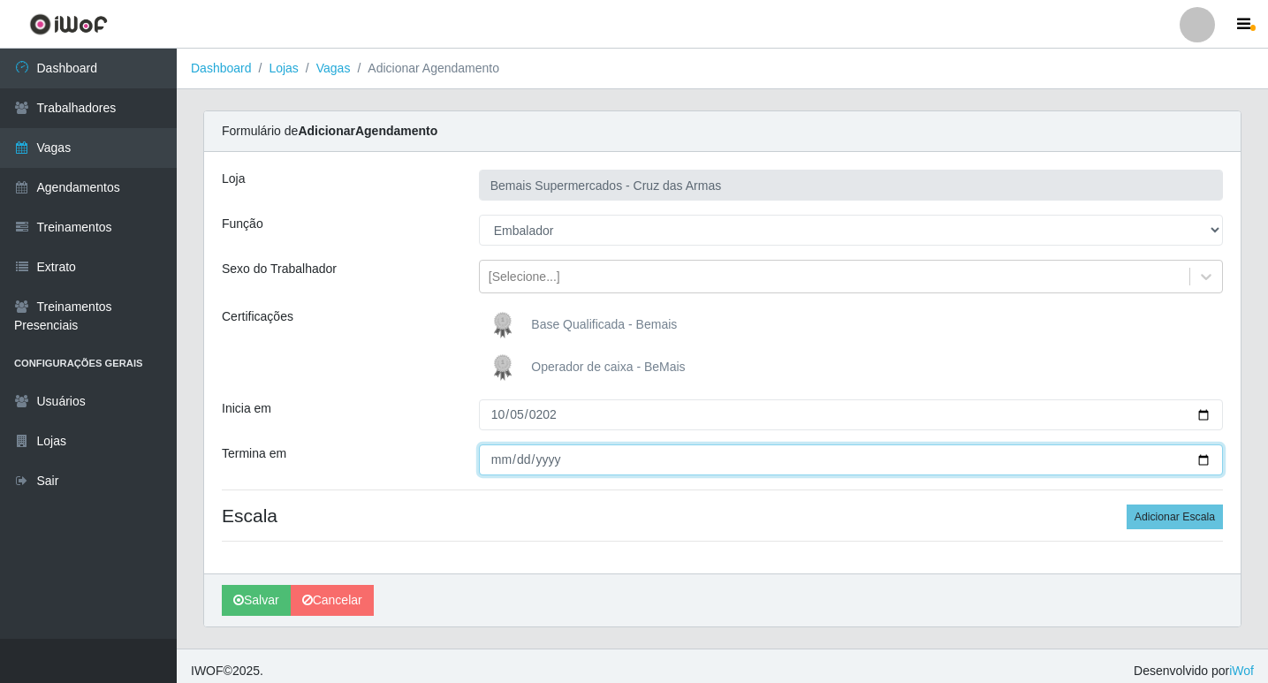
click at [485, 459] on input "Termina em" at bounding box center [851, 459] width 744 height 31
type input "[DATE]"
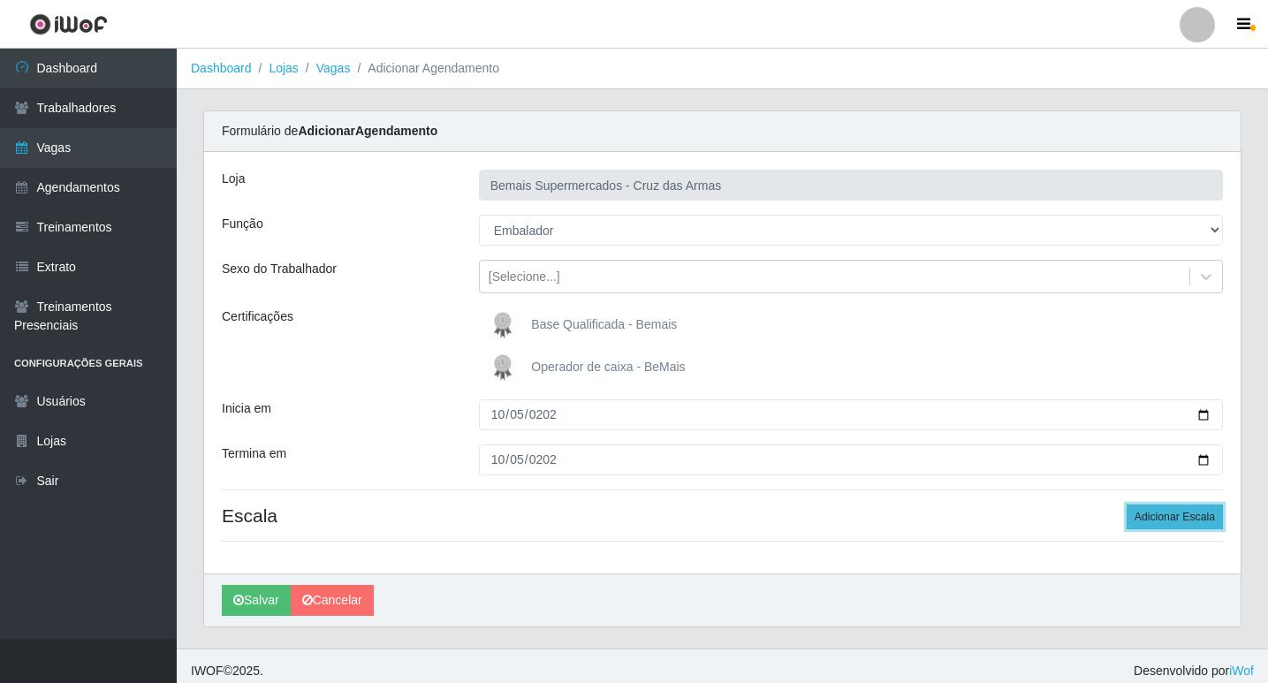
click at [1154, 519] on button "Adicionar Escala" at bounding box center [1174, 516] width 96 height 25
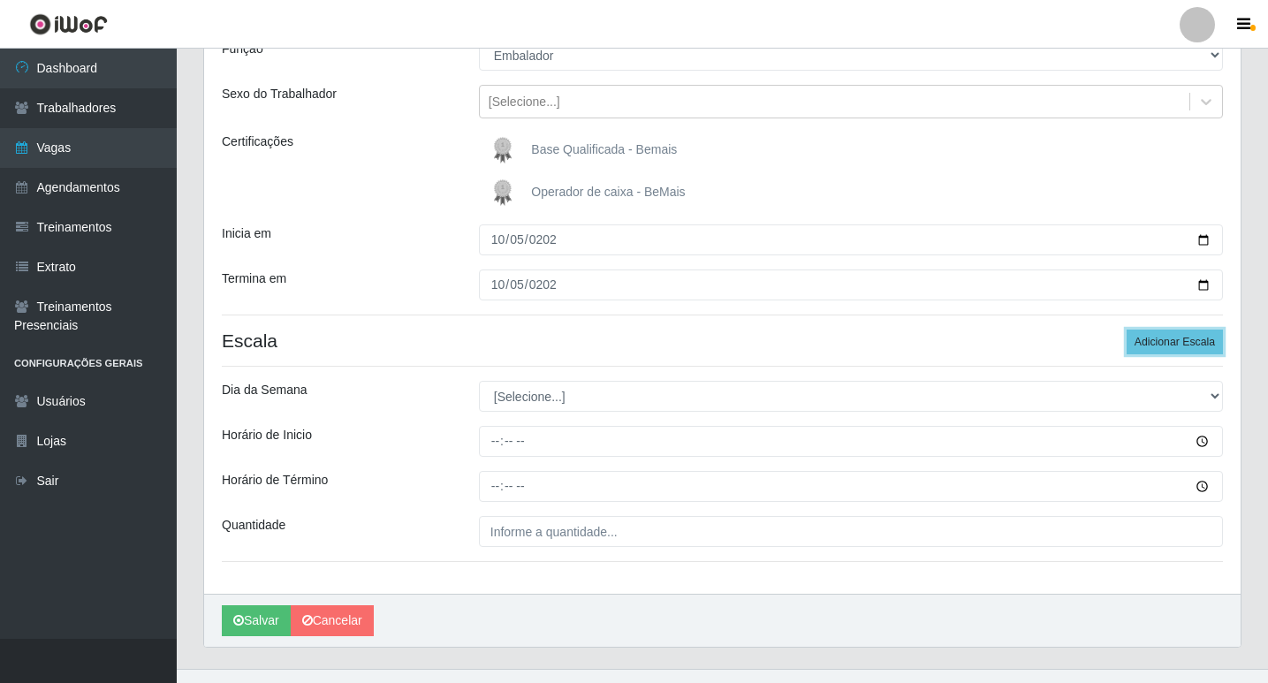
scroll to position [177, 0]
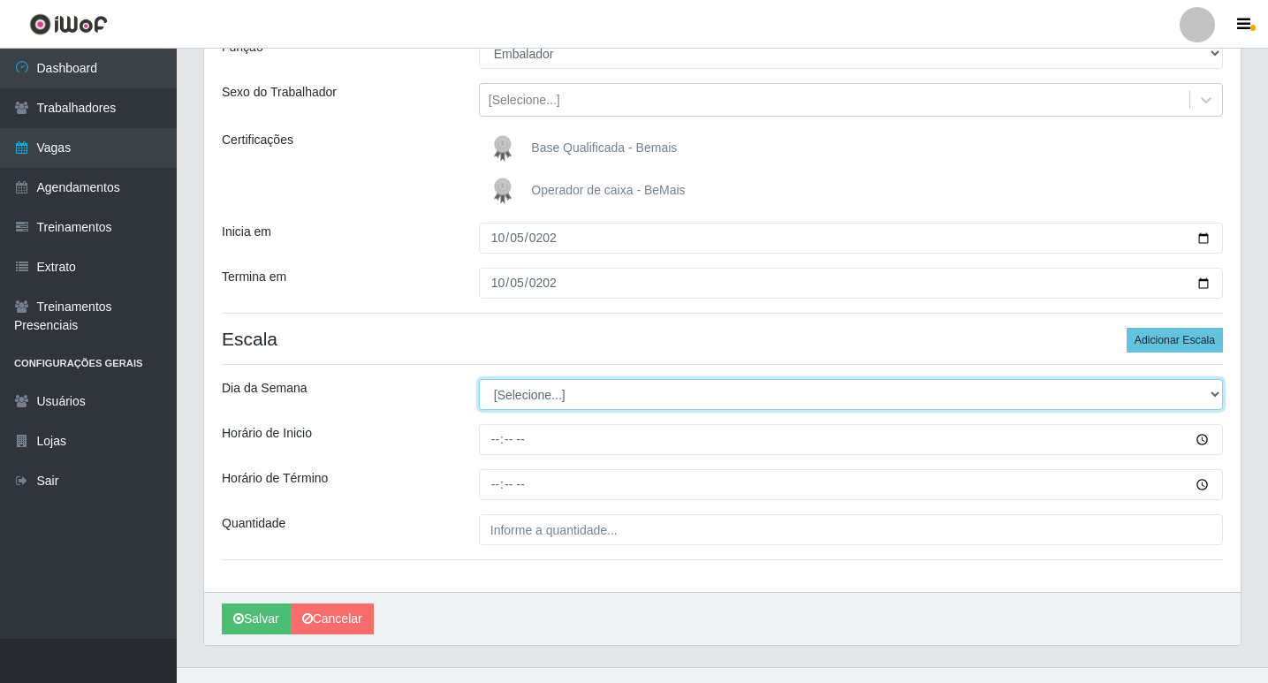
click at [527, 390] on select "[Selecione...] Segunda Terça Quarta Quinta Sexta Sábado Domingo" at bounding box center [851, 394] width 744 height 31
select select "0"
click at [479, 379] on select "[Selecione...] Segunda Terça Quarta Quinta Sexta Sábado Domingo" at bounding box center [851, 394] width 744 height 31
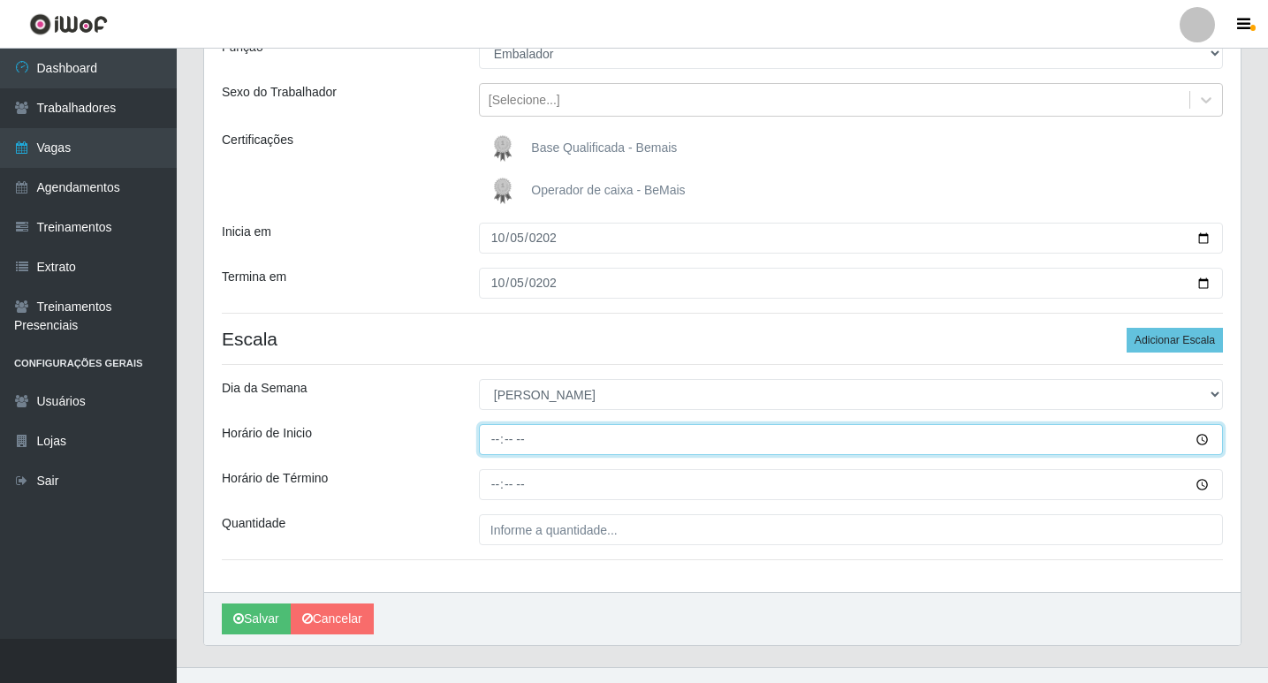
click at [490, 441] on input "Horário de Inicio" at bounding box center [851, 439] width 744 height 31
type input "08:15"
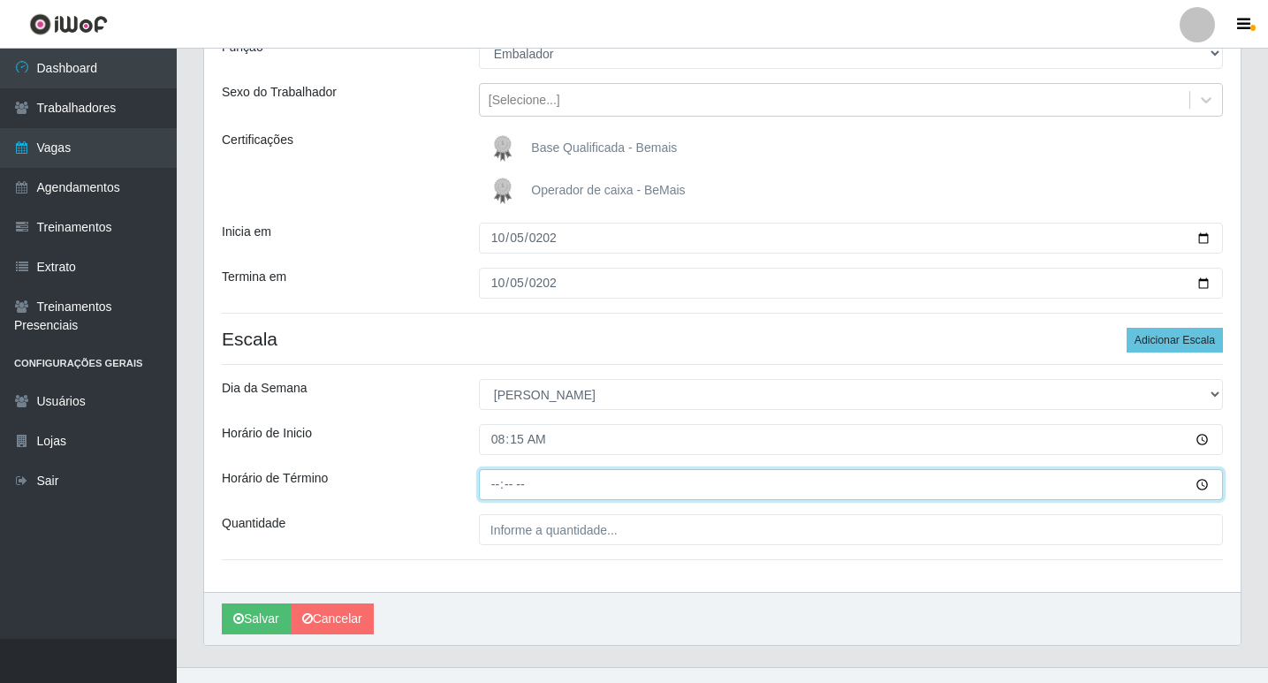
drag, startPoint x: 508, startPoint y: 490, endPoint x: 499, endPoint y: 488, distance: 9.2
click at [507, 490] on input "Horário de Término" at bounding box center [851, 484] width 744 height 31
click at [495, 485] on input "Horário de Término" at bounding box center [851, 484] width 744 height 31
type input "14:15"
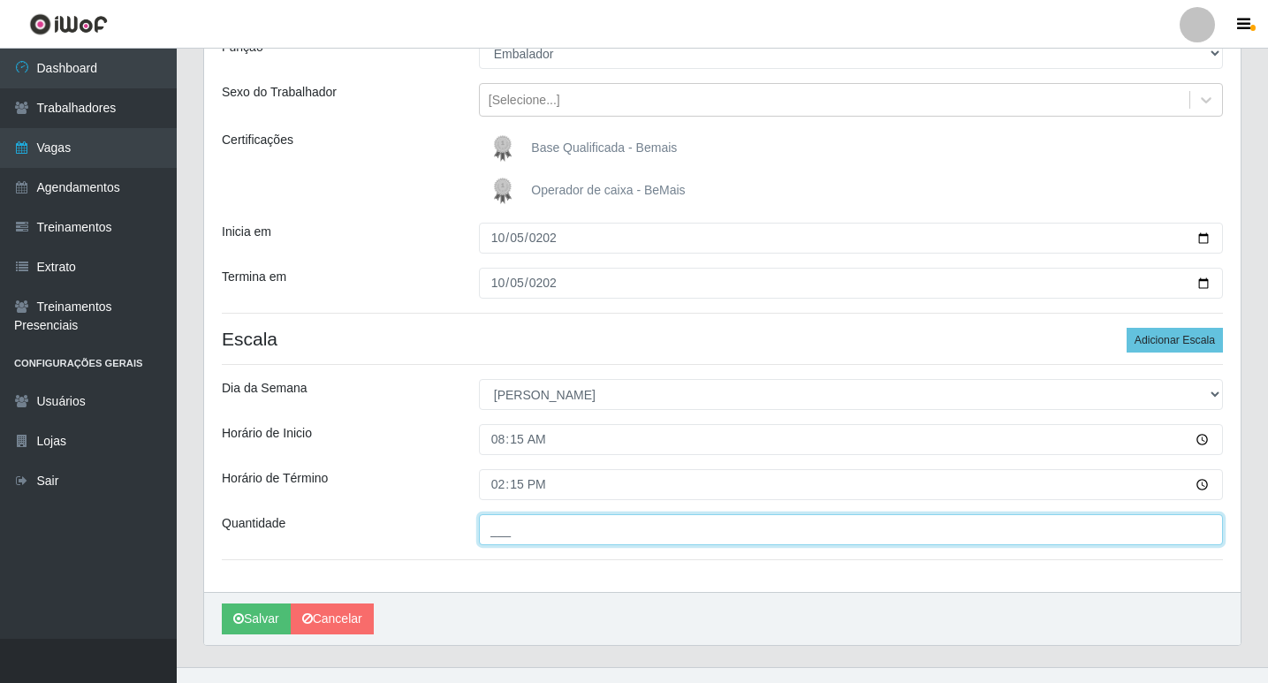
click at [523, 526] on input "___" at bounding box center [851, 529] width 744 height 31
type input "01_"
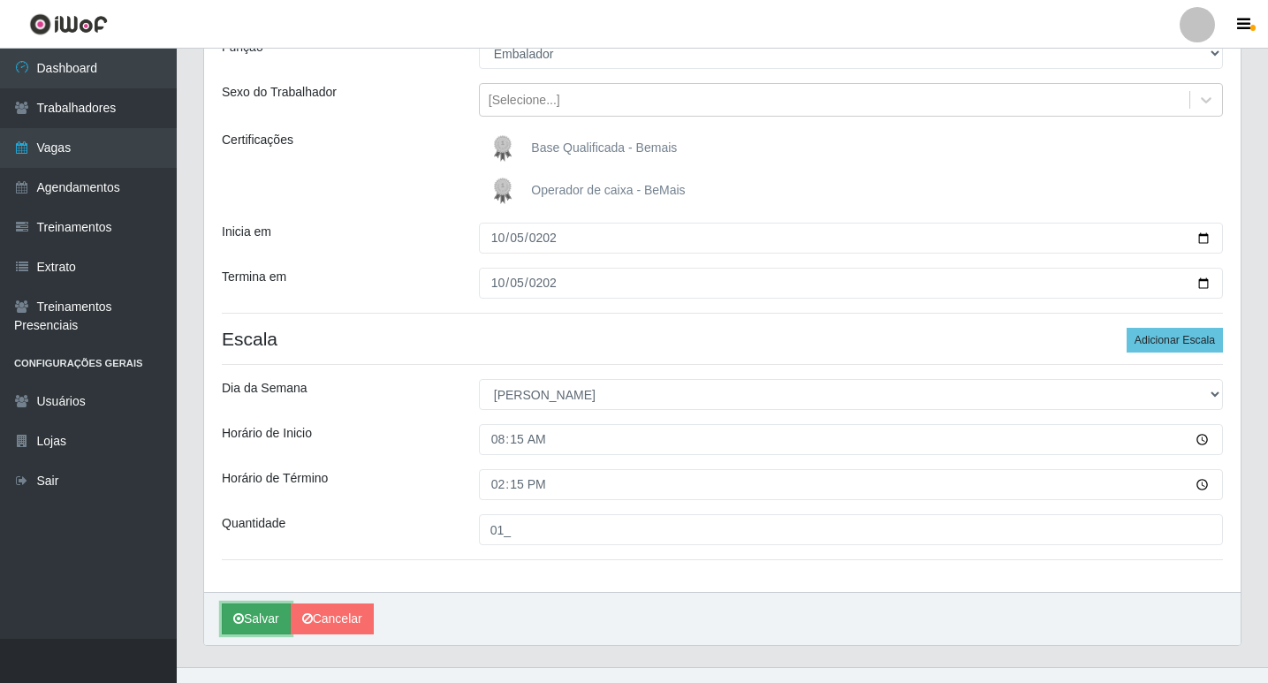
click at [244, 623] on button "Salvar" at bounding box center [256, 618] width 69 height 31
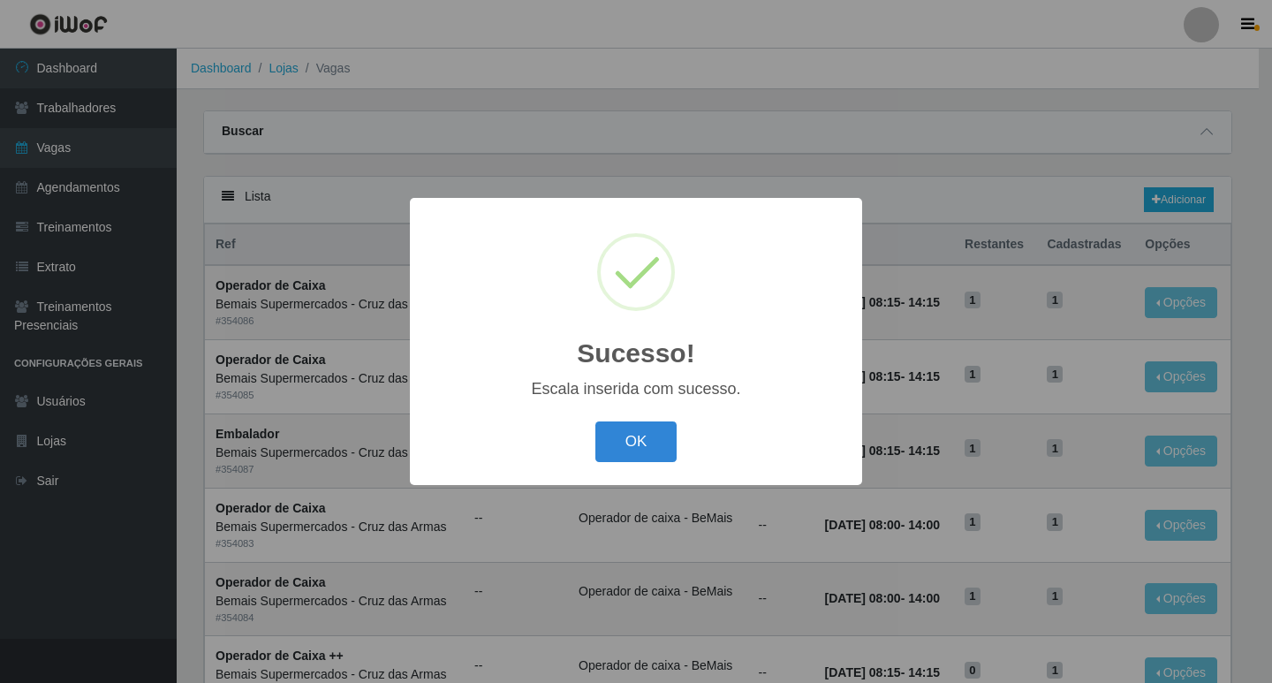
drag, startPoint x: 614, startPoint y: 440, endPoint x: 655, endPoint y: 454, distance: 43.9
click at [617, 442] on button "OK" at bounding box center [636, 442] width 82 height 42
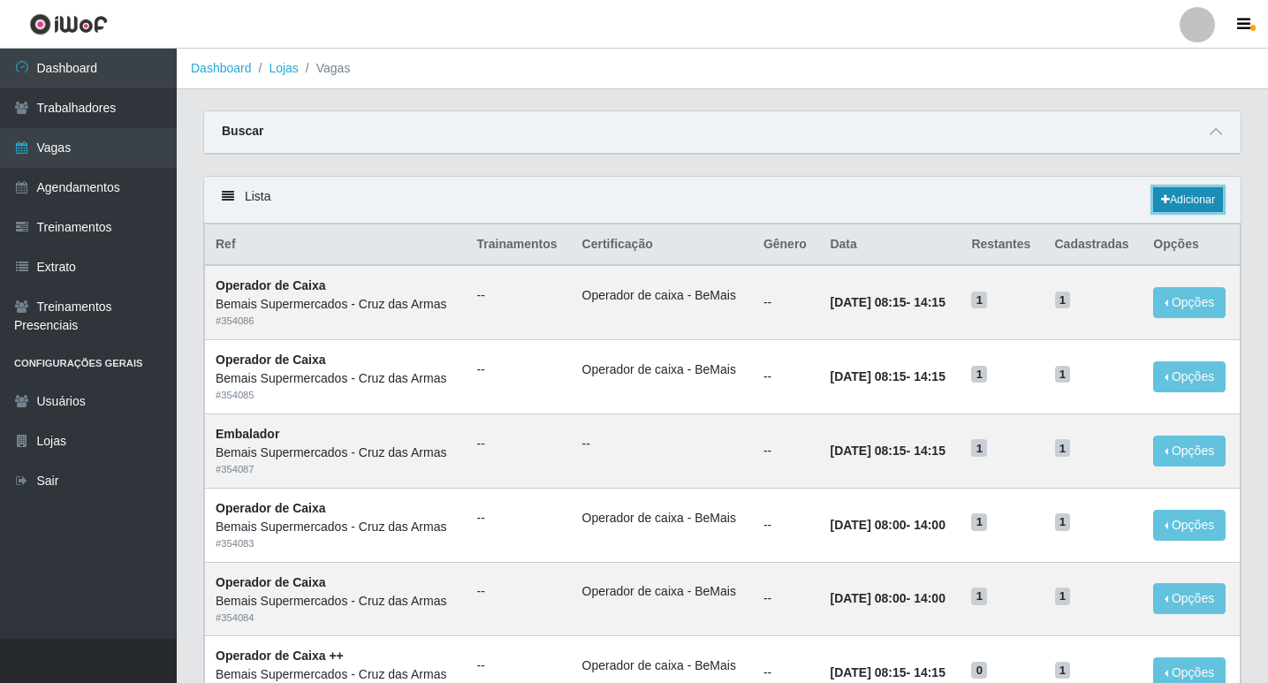
click at [1183, 199] on link "Adicionar" at bounding box center [1188, 199] width 70 height 25
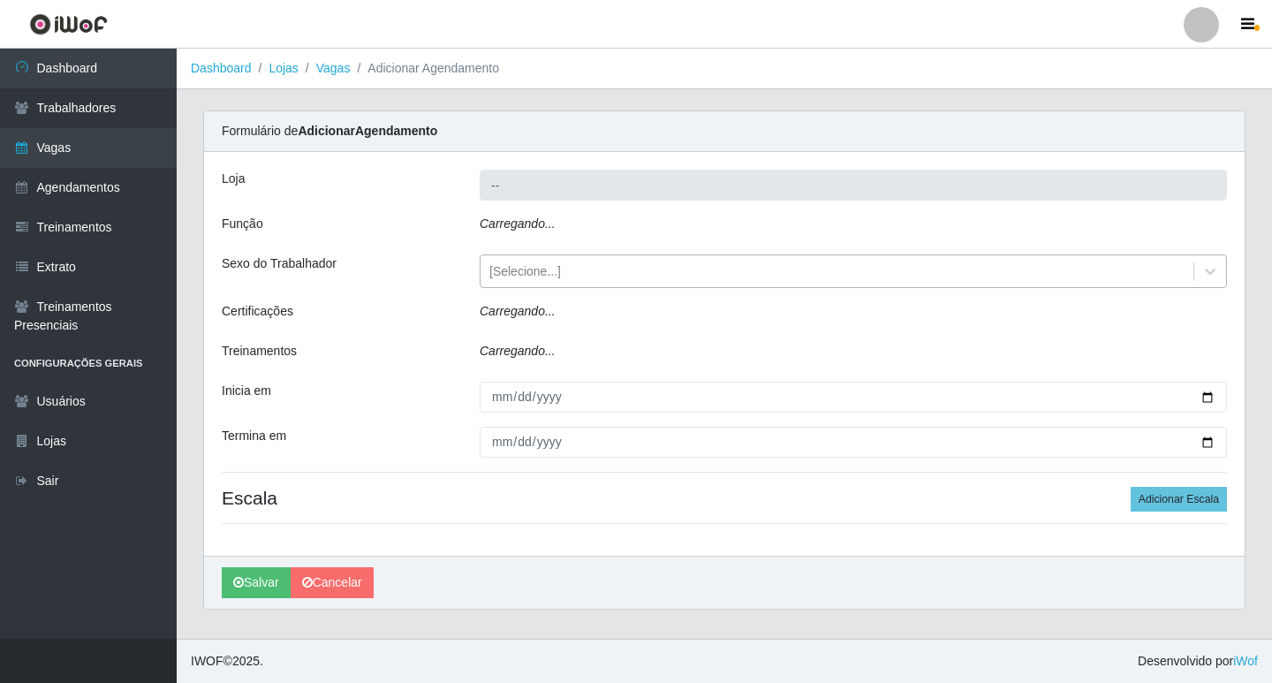
type input "Bemais Supermercados - Cruz das Armas"
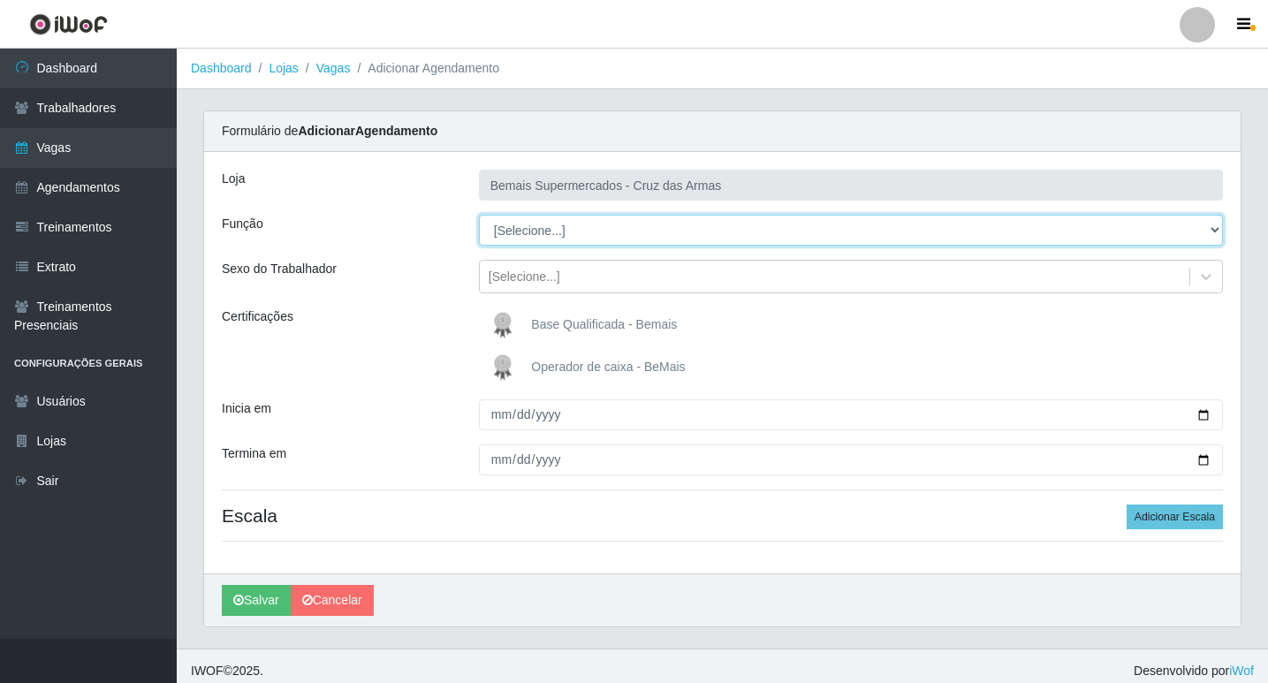
click at [536, 234] on select "[Selecione...] ASG ASG + ASG ++ Auxiliar de Estacionamento Auxiliar de Estacion…" at bounding box center [851, 230] width 744 height 31
select select "22"
click at [479, 215] on select "[Selecione...] ASG ASG + ASG ++ Auxiliar de Estacionamento Auxiliar de Estacion…" at bounding box center [851, 230] width 744 height 31
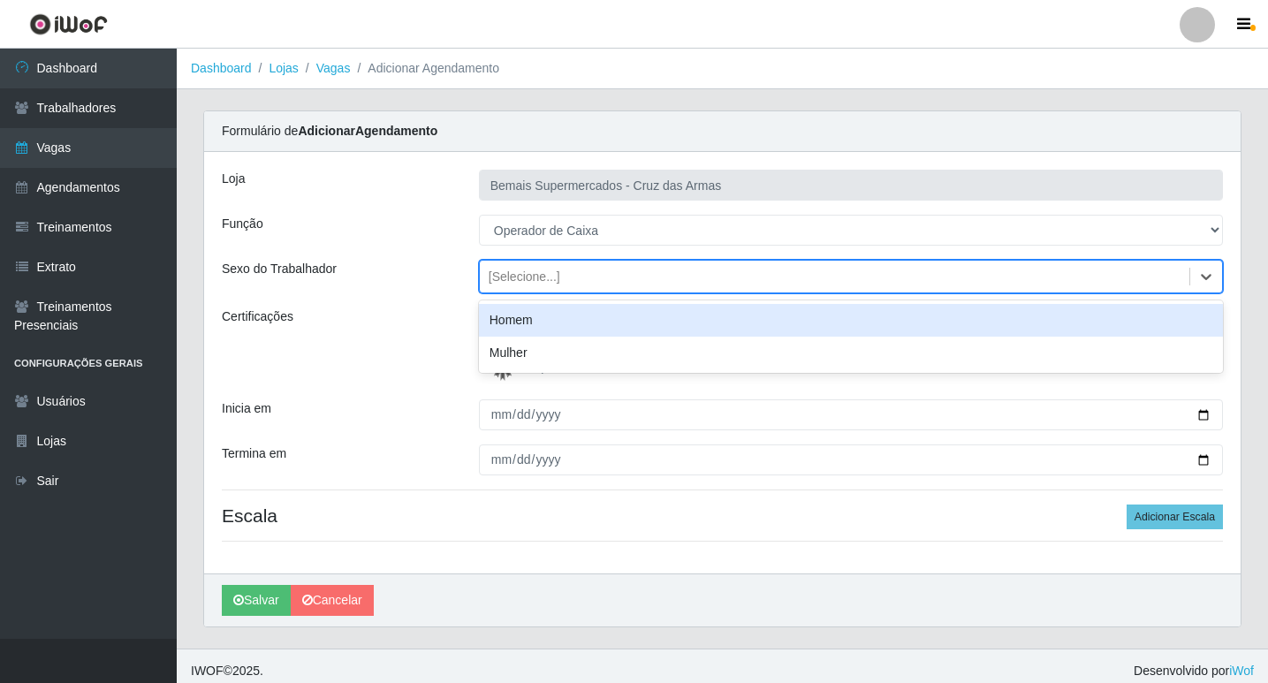
click at [523, 271] on div "[Selecione...]" at bounding box center [524, 277] width 72 height 19
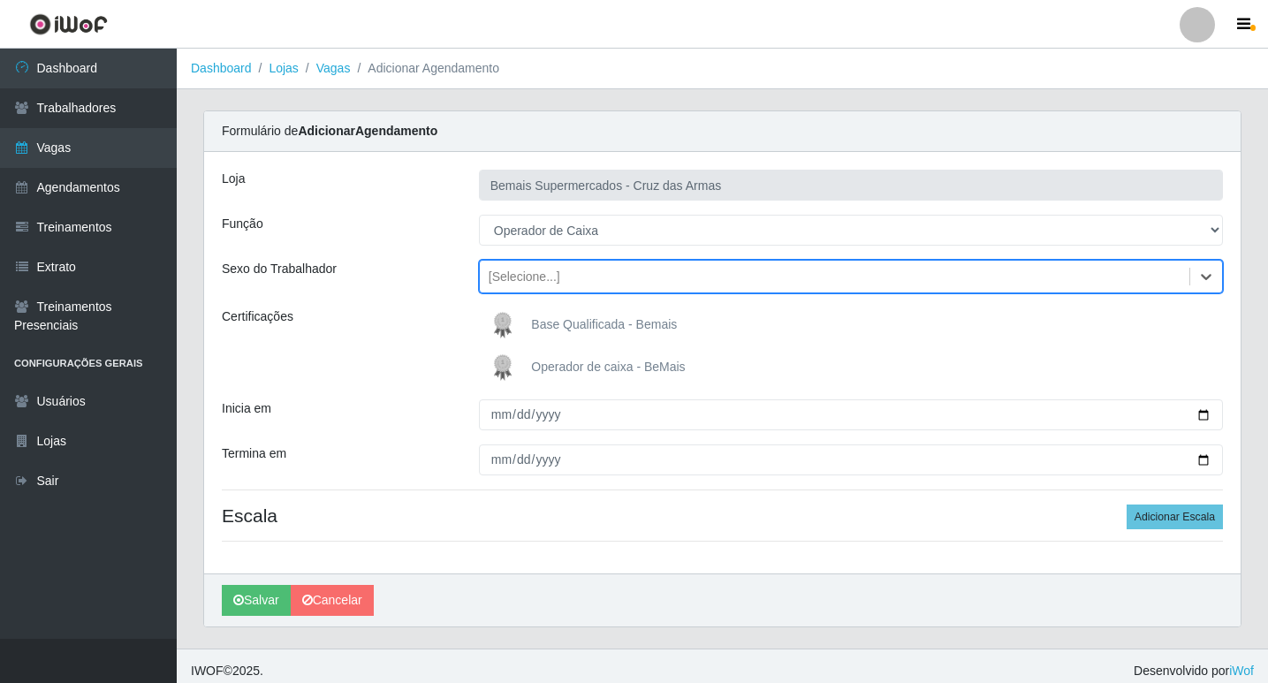
click at [523, 271] on div "[Selecione...]" at bounding box center [524, 277] width 72 height 19
click at [509, 367] on img at bounding box center [506, 367] width 42 height 35
click at [0, 0] on input "Operador de caixa - BeMais" at bounding box center [0, 0] width 0 height 0
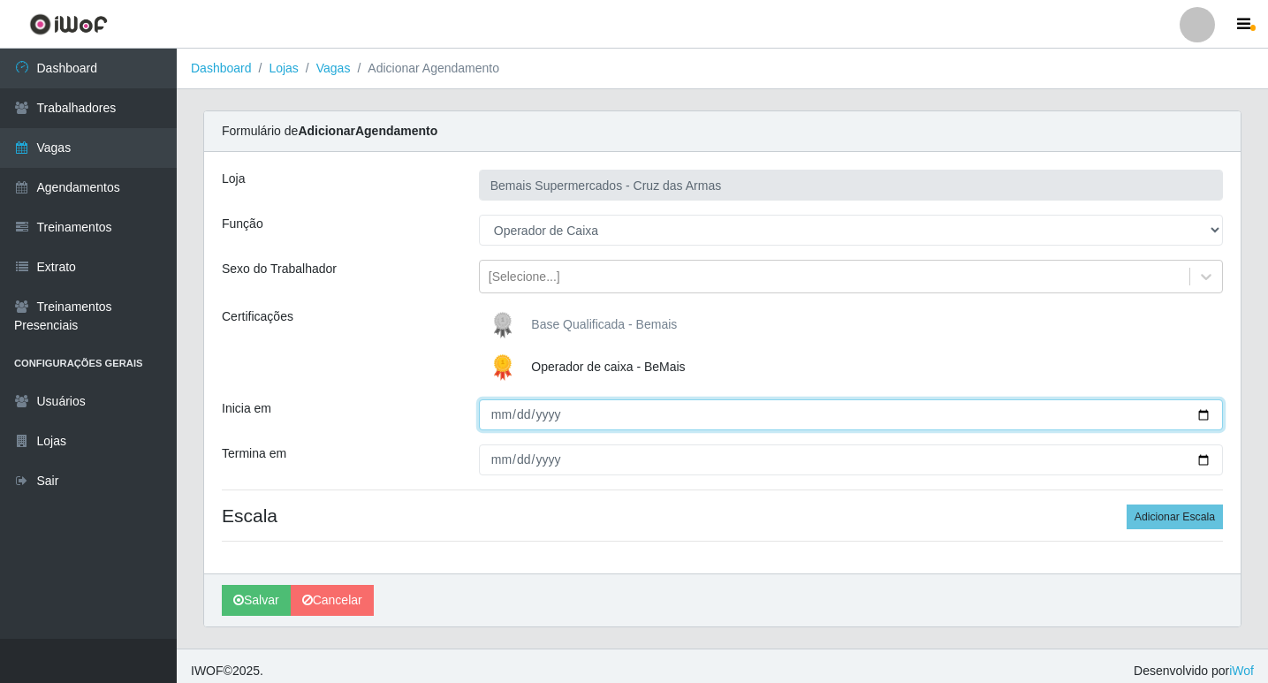
click at [493, 402] on input "Inicia em" at bounding box center [851, 414] width 744 height 31
type input "[DATE]"
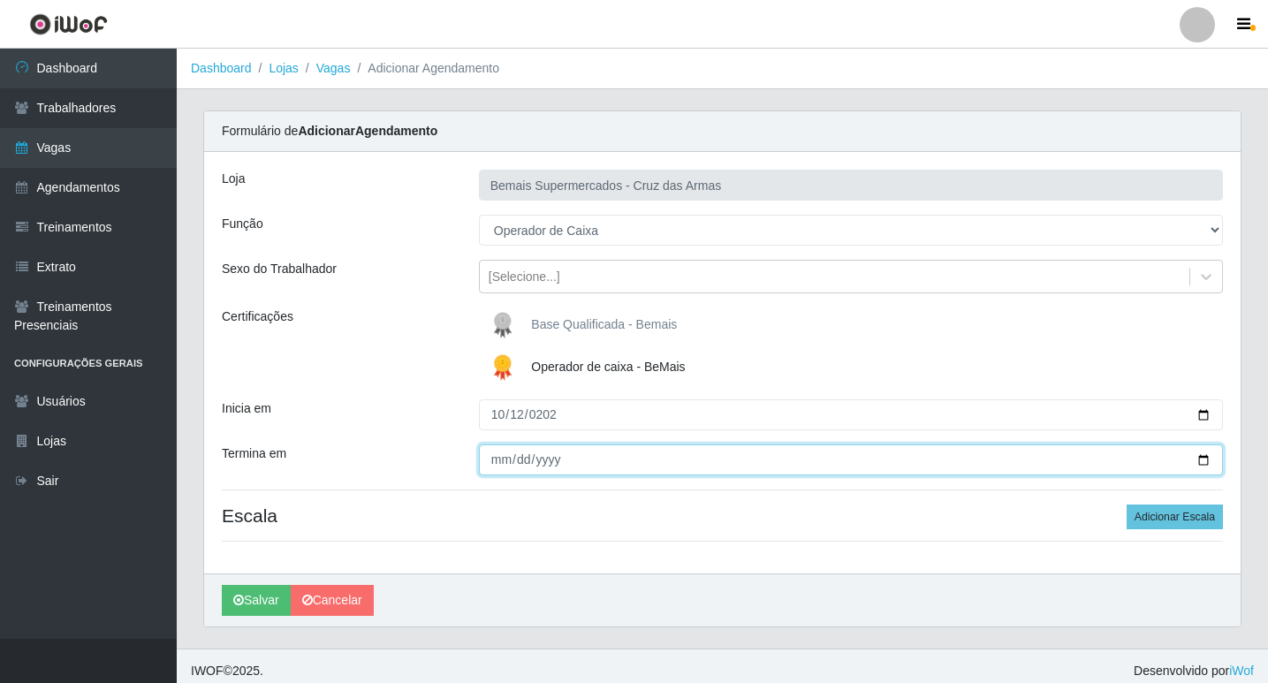
click at [499, 458] on input "Termina em" at bounding box center [851, 459] width 744 height 31
type input "[DATE]"
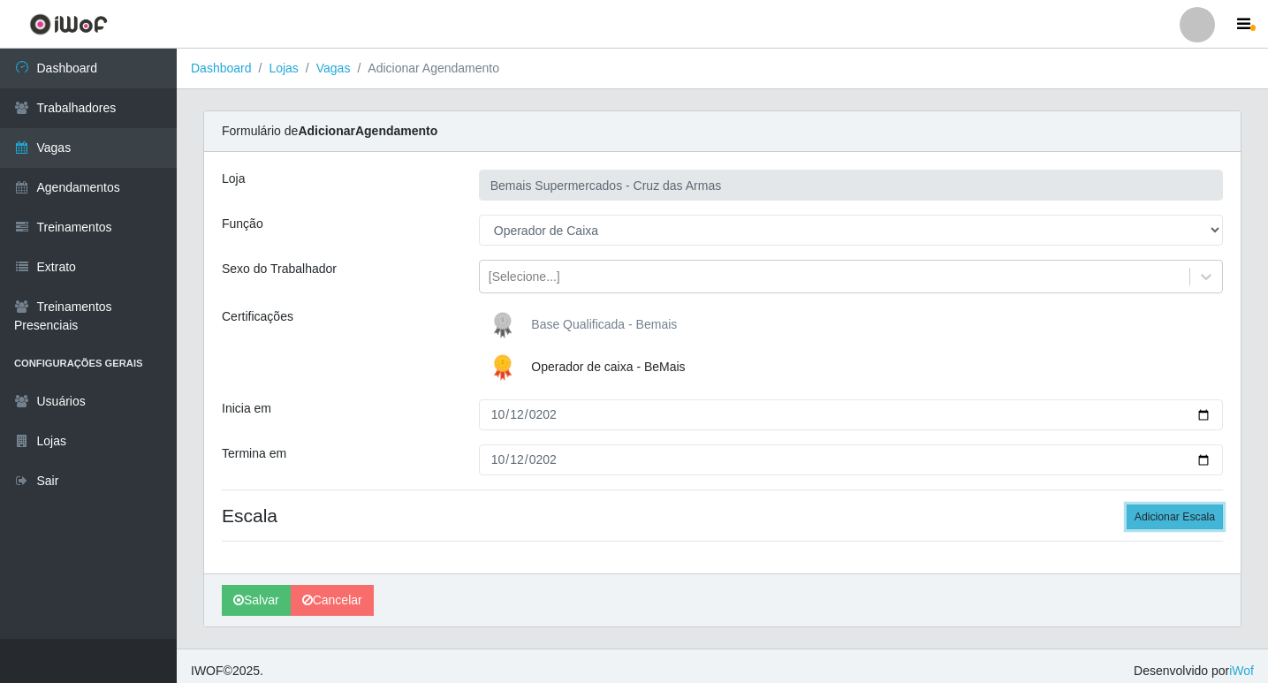
click at [1149, 515] on button "Adicionar Escala" at bounding box center [1174, 516] width 96 height 25
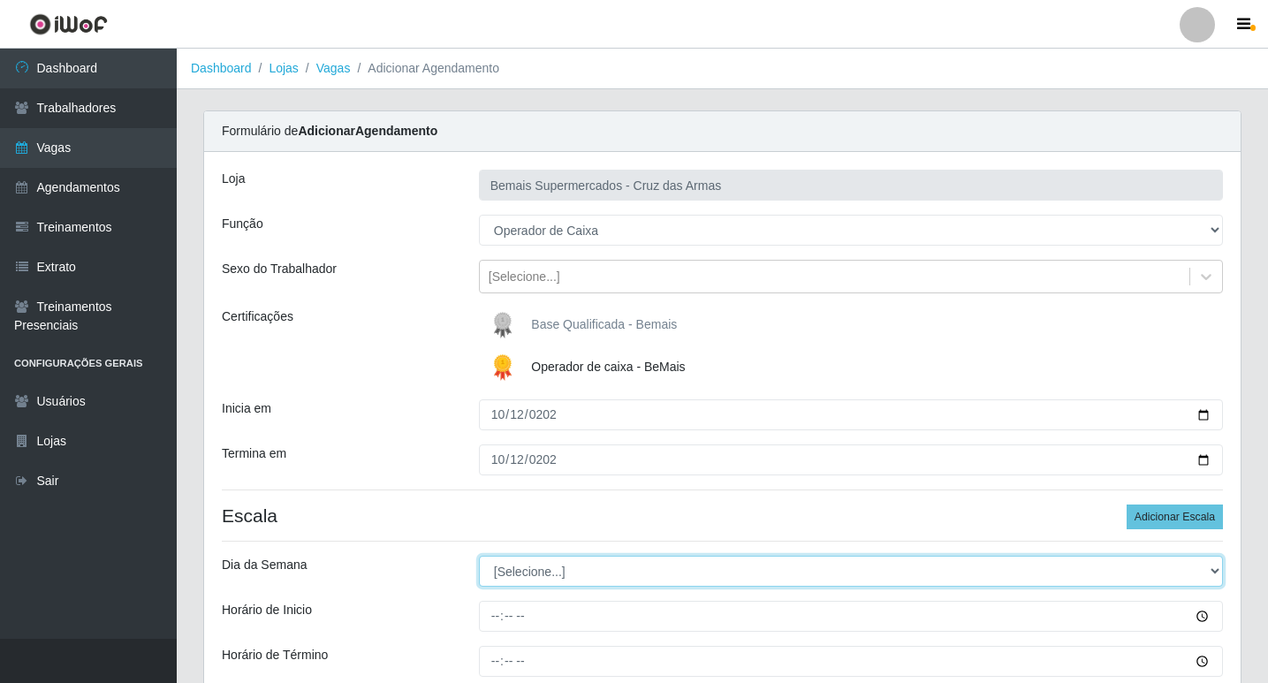
click at [503, 578] on select "[Selecione...] Segunda Terça Quarta Quinta Sexta Sábado Domingo" at bounding box center [851, 571] width 744 height 31
select select "0"
click at [479, 556] on select "[Selecione...] Segunda Terça Quarta Quinta Sexta Sábado Domingo" at bounding box center [851, 571] width 744 height 31
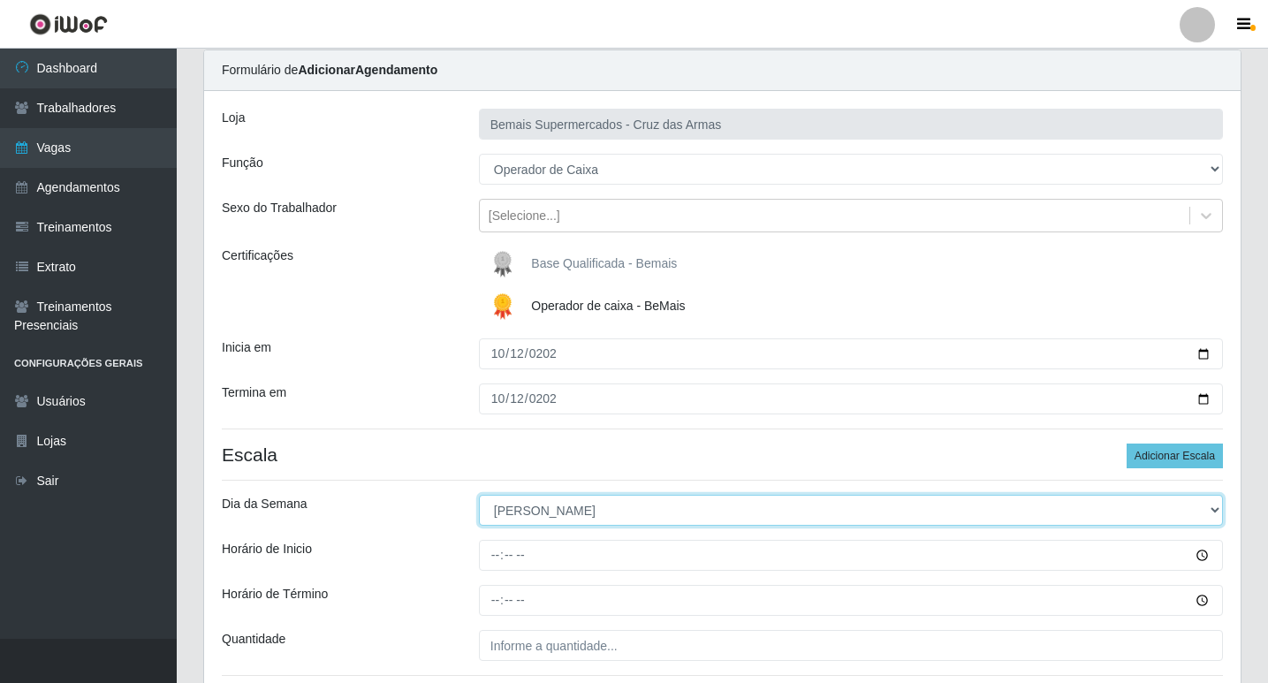
scroll to position [177, 0]
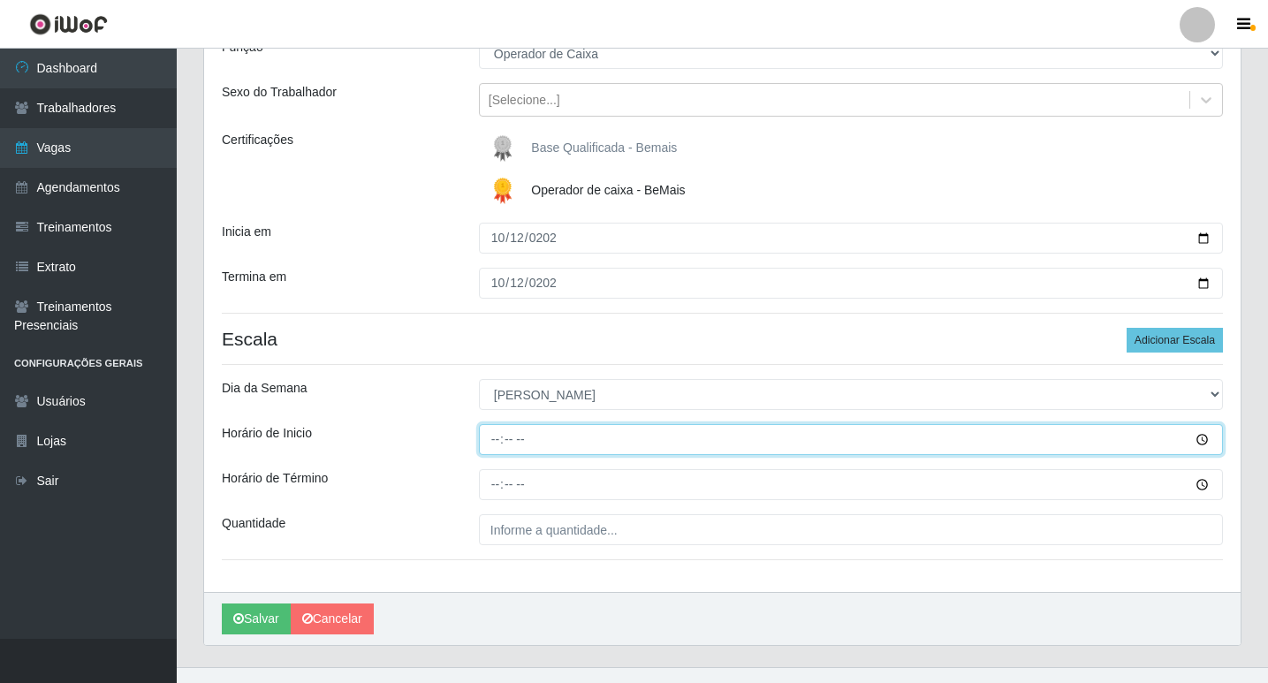
click at [495, 443] on input "Horário de Inicio" at bounding box center [851, 439] width 744 height 31
click at [491, 435] on input "Horário de Inicio" at bounding box center [851, 439] width 744 height 31
type input "08:00"
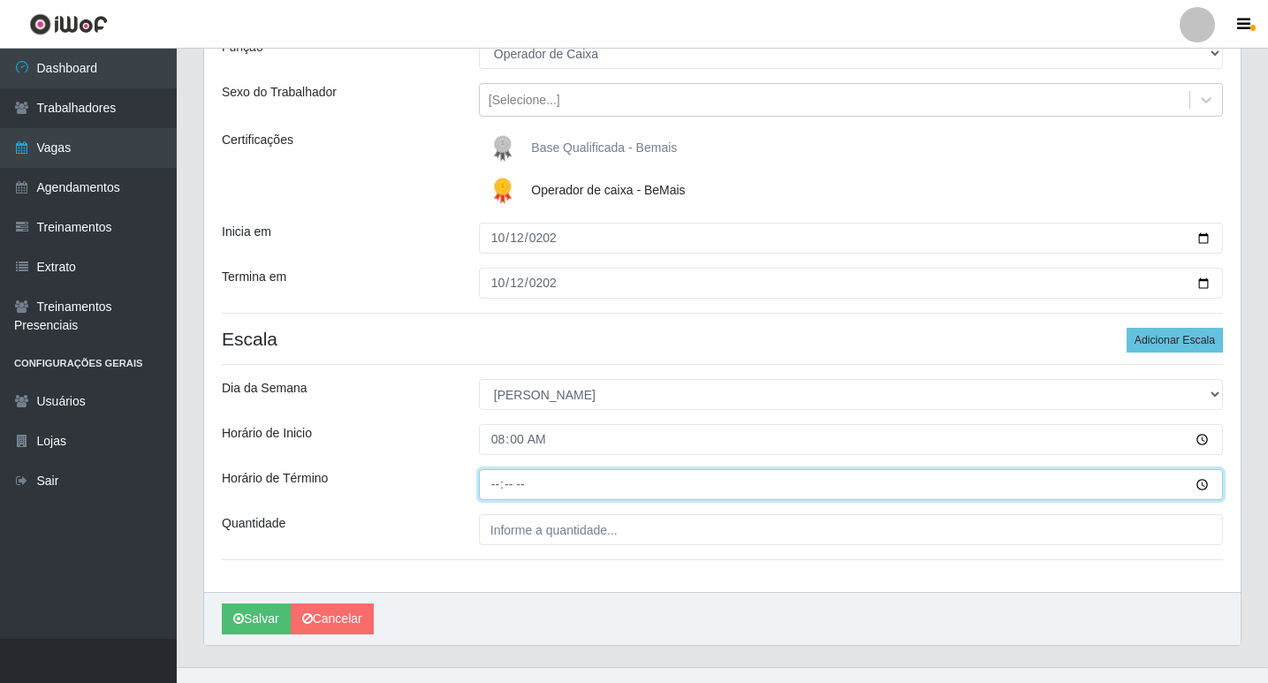
click at [495, 488] on input "Horário de Término" at bounding box center [851, 484] width 744 height 31
type input "14:00"
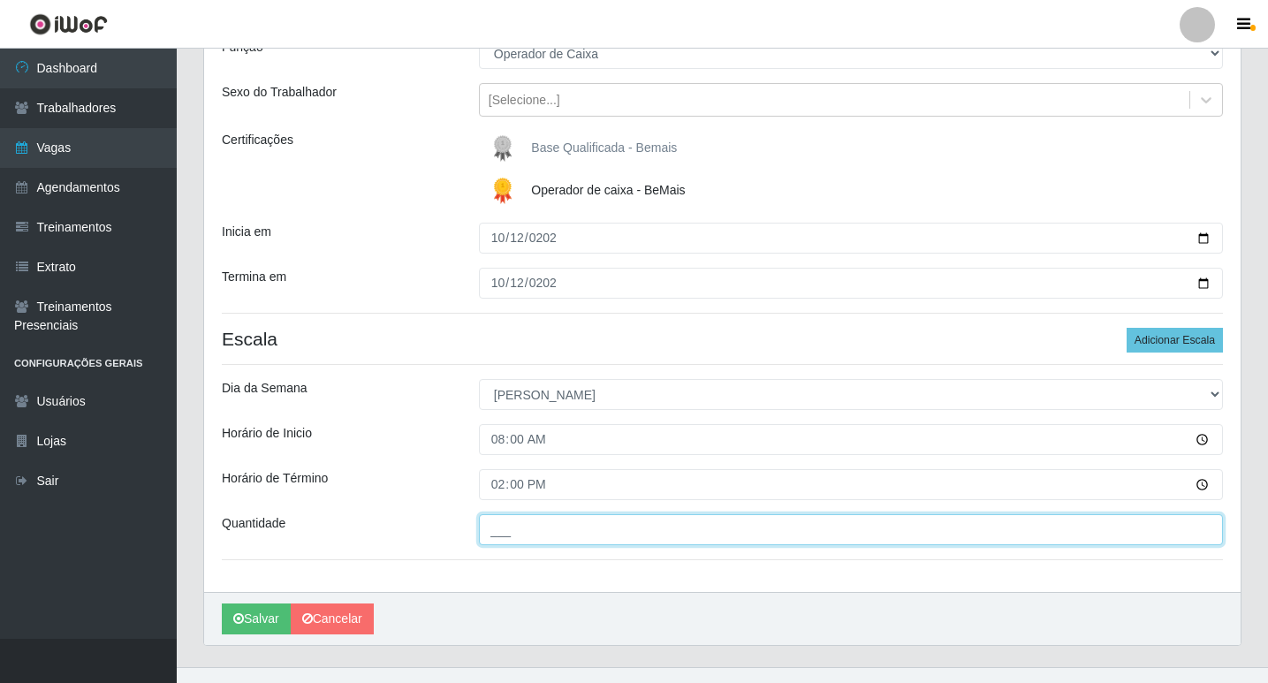
click at [502, 539] on input "___" at bounding box center [851, 529] width 744 height 31
type input "01_"
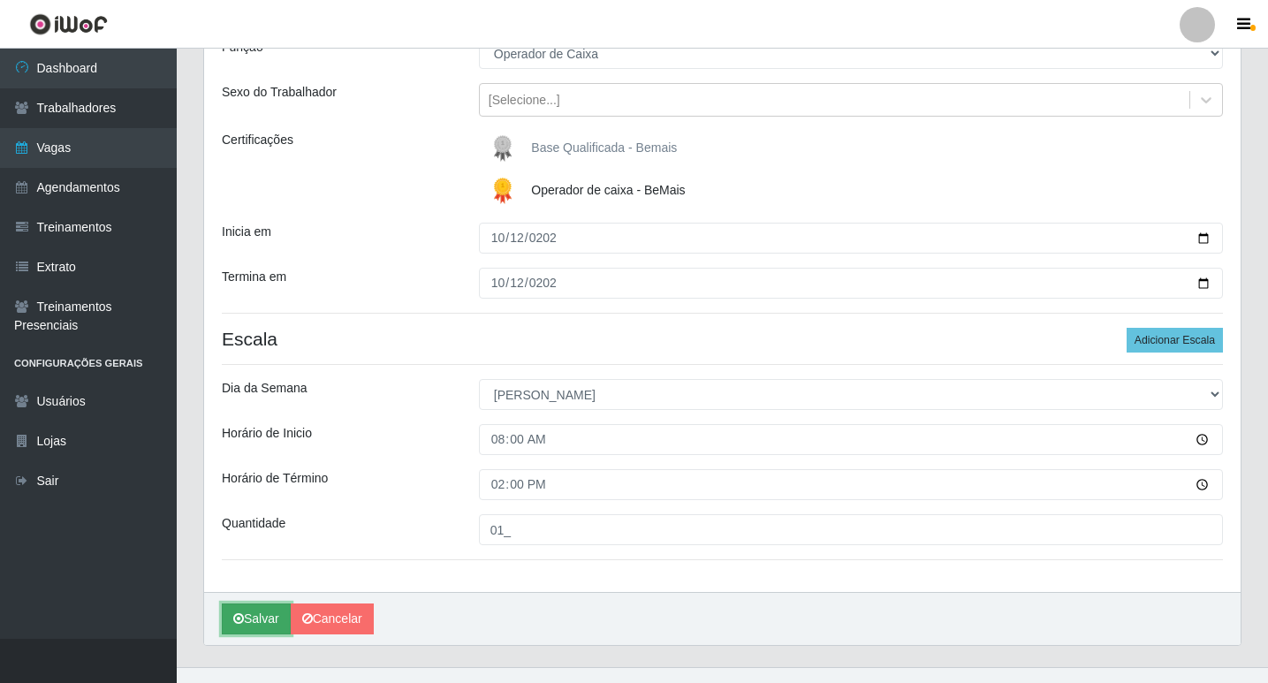
click at [246, 615] on button "Salvar" at bounding box center [256, 618] width 69 height 31
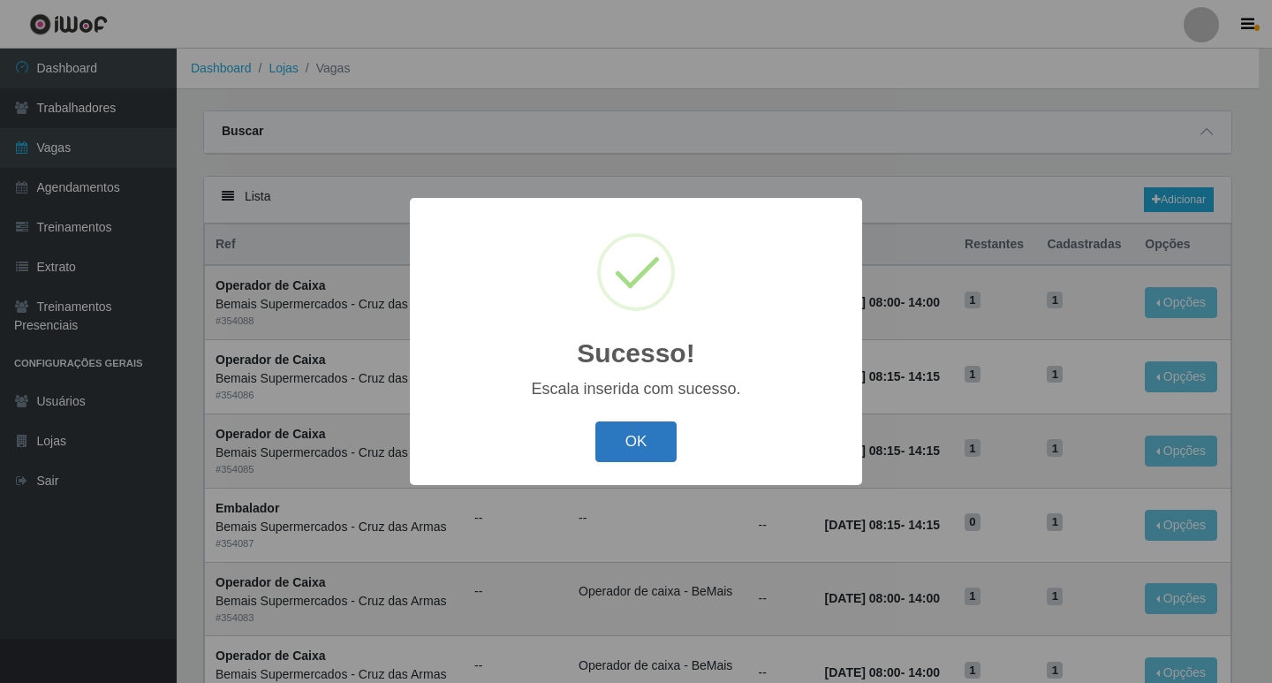
click at [648, 445] on button "OK" at bounding box center [636, 442] width 82 height 42
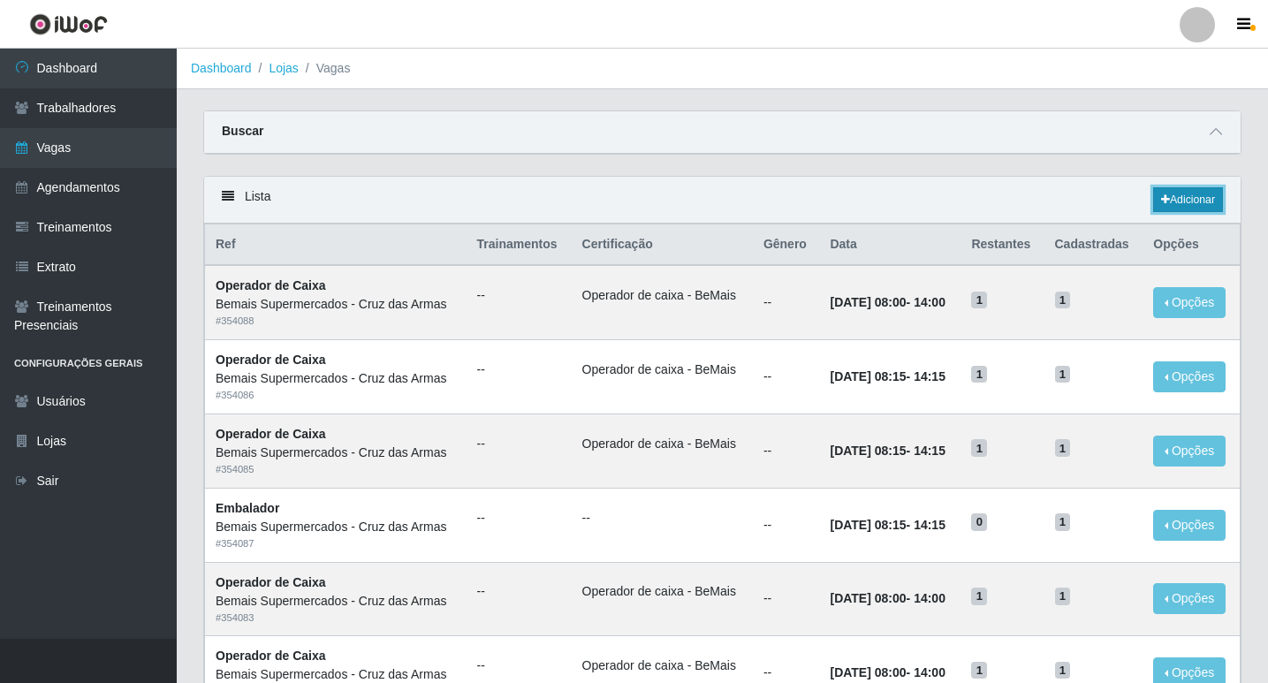
click at [1200, 200] on link "Adicionar" at bounding box center [1188, 199] width 70 height 25
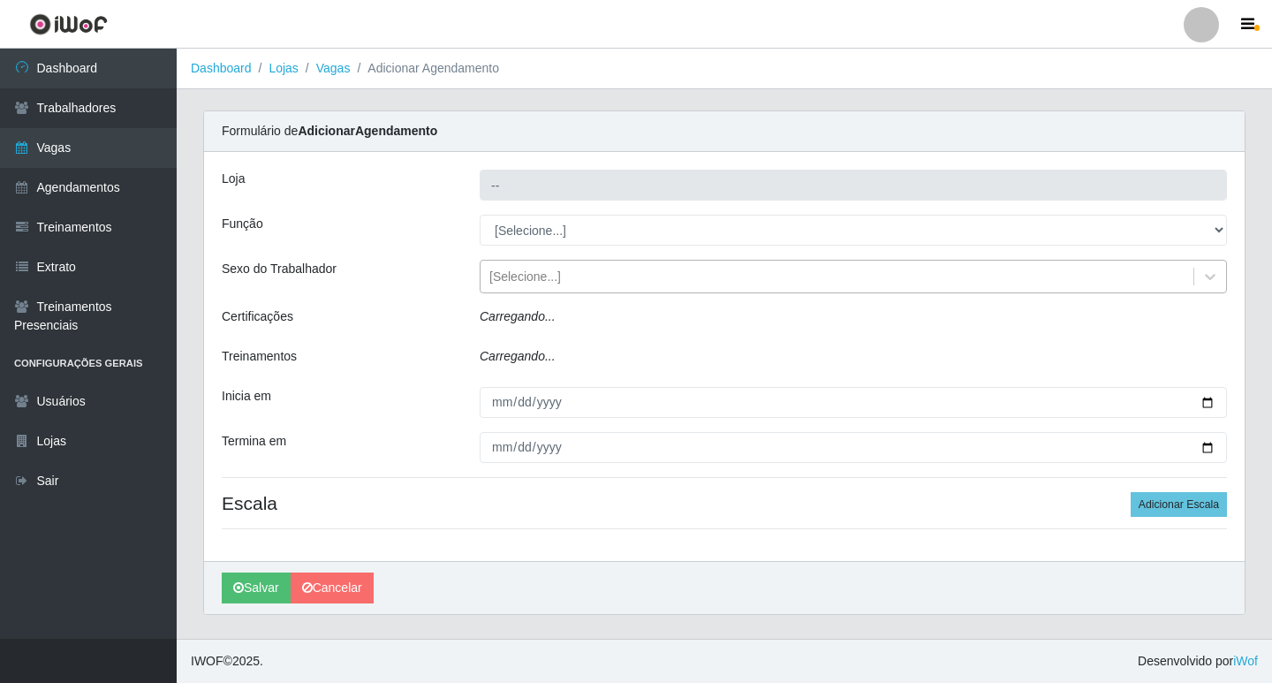
type input "Bemais Supermercados - Cruz das Armas"
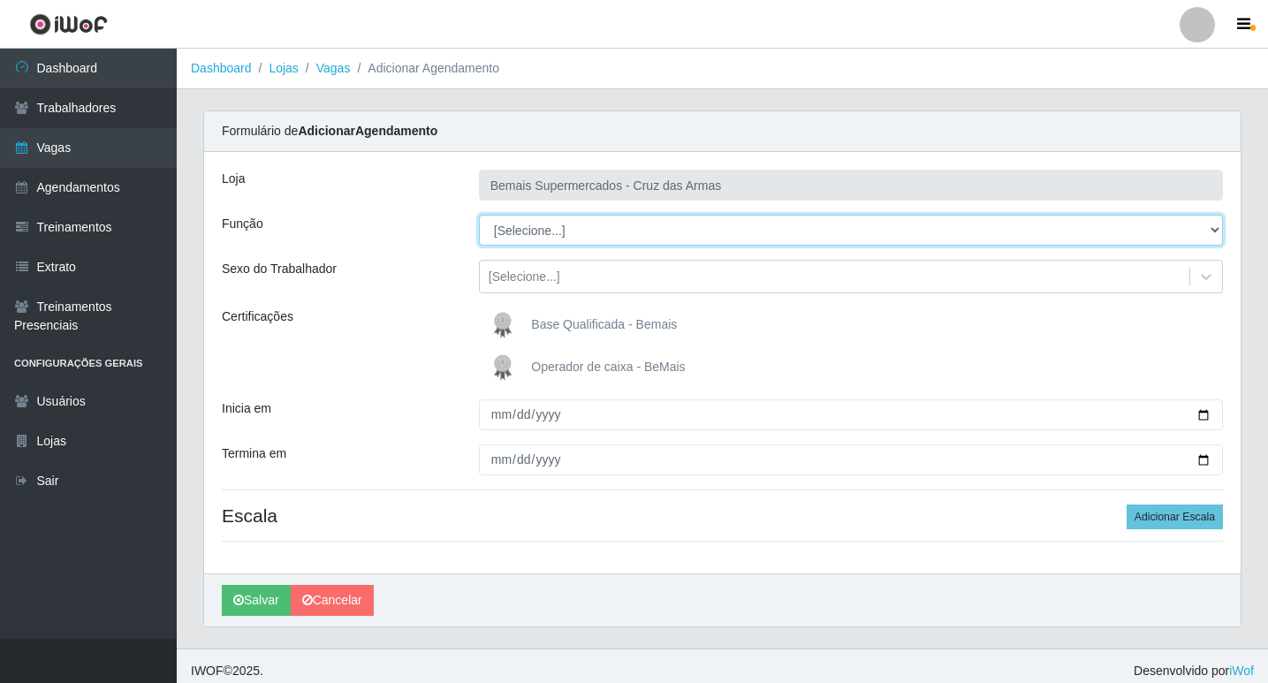
click at [514, 227] on select "[Selecione...] ASG ASG + ASG ++ Auxiliar de Estacionamento Auxiliar de Estacion…" at bounding box center [851, 230] width 744 height 31
select select "22"
click at [479, 215] on select "[Selecione...] ASG ASG + ASG ++ Auxiliar de Estacionamento Auxiliar de Estacion…" at bounding box center [851, 230] width 744 height 31
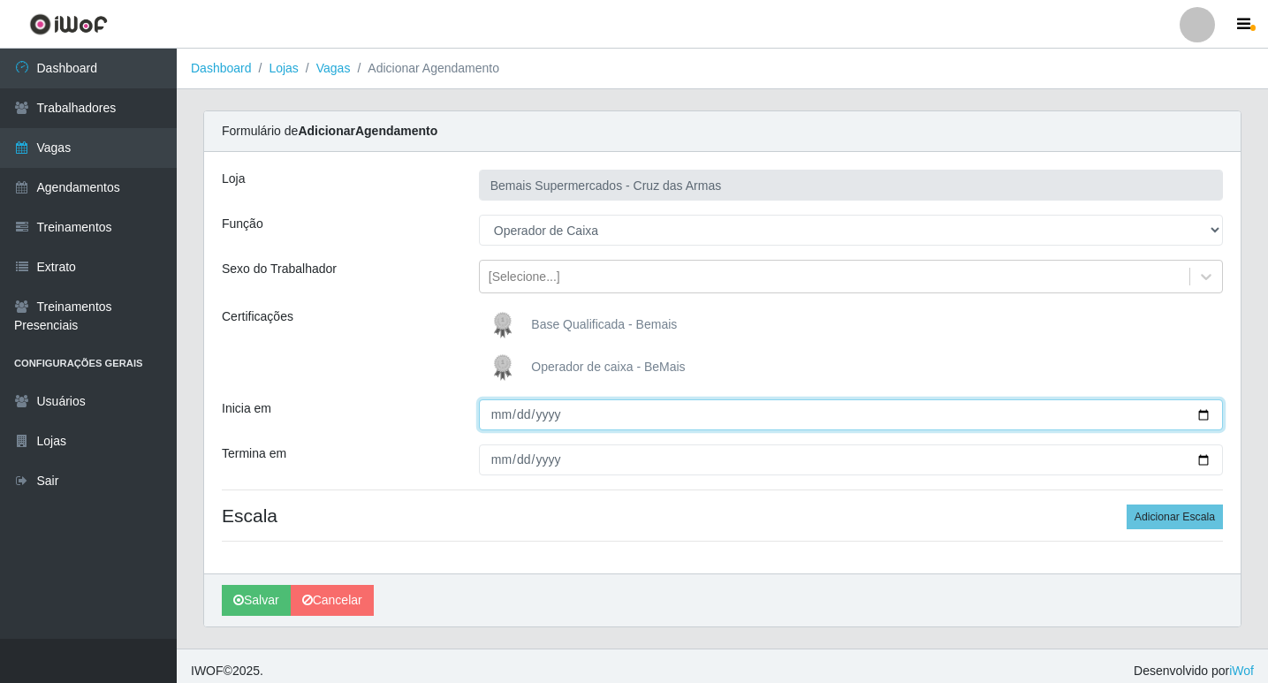
click at [499, 424] on input "Inicia em" at bounding box center [851, 414] width 744 height 31
type input "[DATE]"
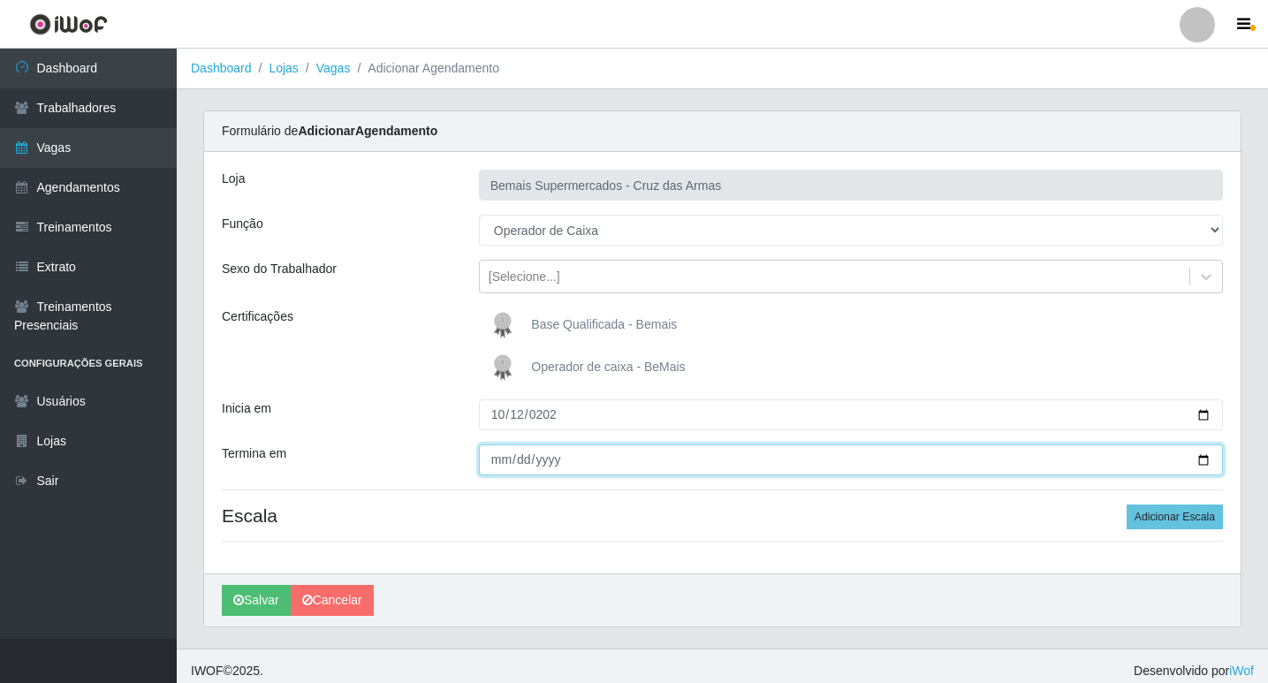
click at [494, 457] on input "Termina em" at bounding box center [851, 459] width 744 height 31
type input "[DATE]"
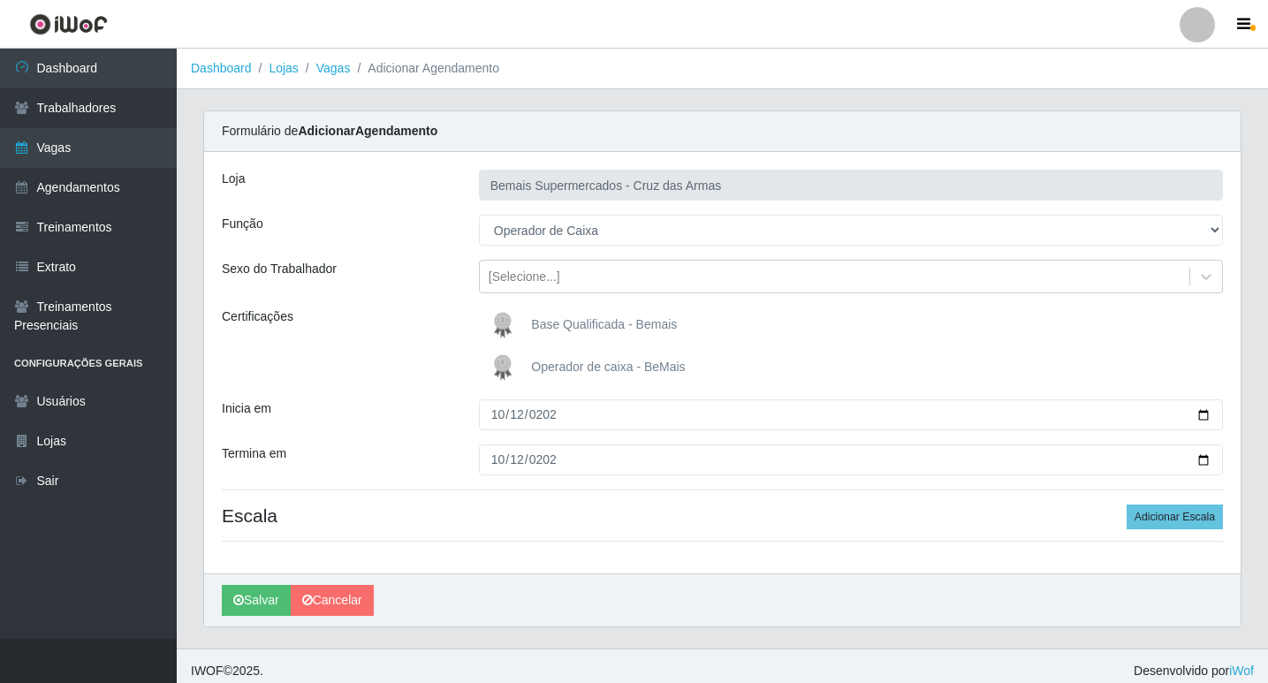
click at [496, 367] on img at bounding box center [506, 367] width 42 height 35
click at [0, 0] on input "Operador de caixa - BeMais" at bounding box center [0, 0] width 0 height 0
click at [1183, 520] on button "Adicionar Escala" at bounding box center [1174, 516] width 96 height 25
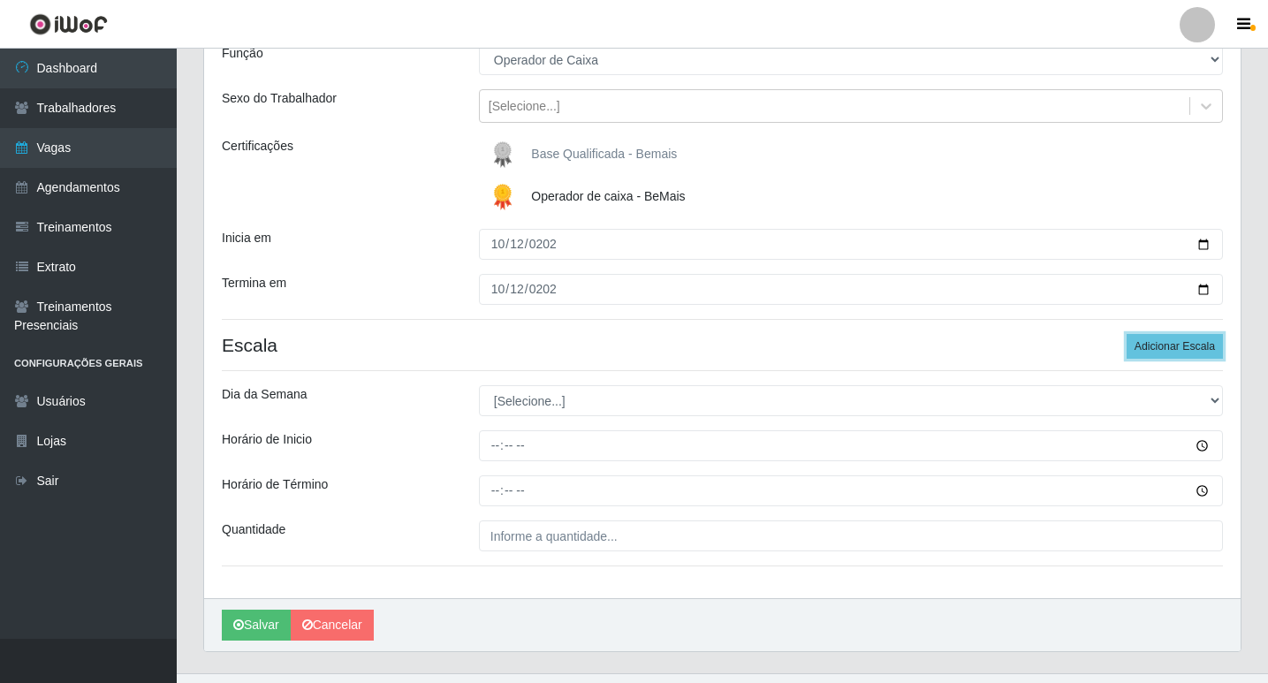
scroll to position [205, 0]
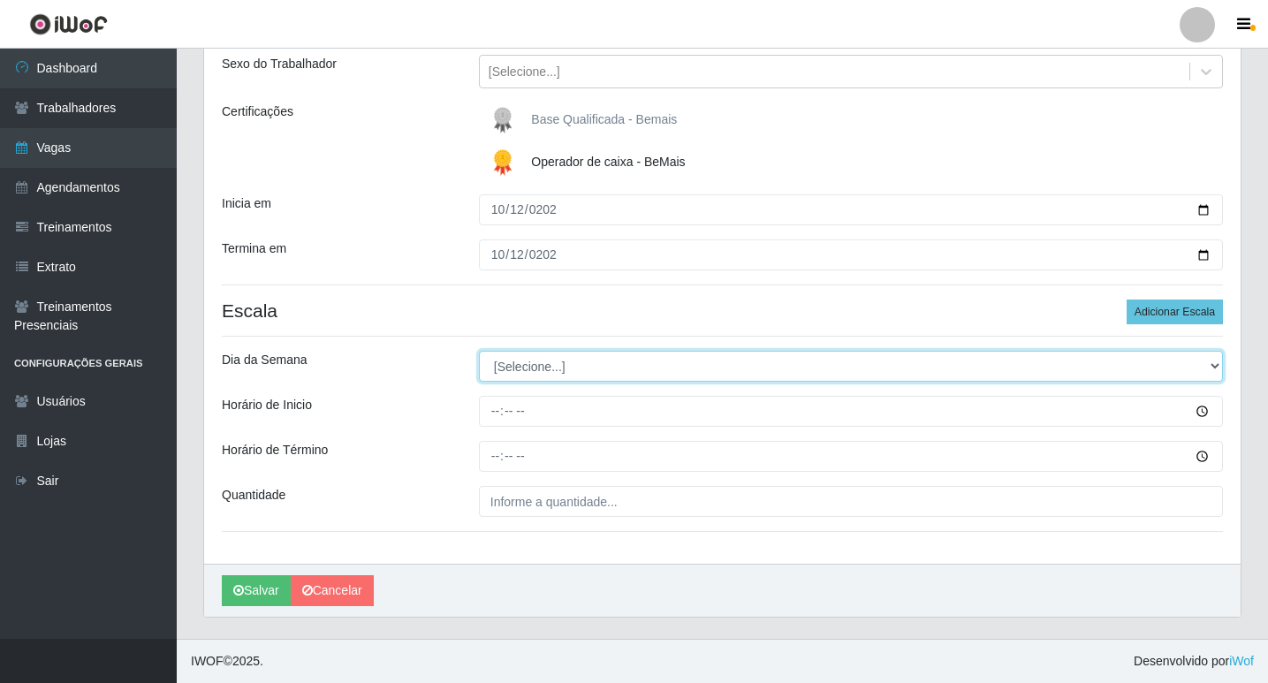
drag, startPoint x: 537, startPoint y: 363, endPoint x: 537, endPoint y: 373, distance: 9.7
click at [537, 363] on select "[Selecione...] Segunda Terça Quarta Quinta Sexta Sábado Domingo" at bounding box center [851, 366] width 744 height 31
select select "0"
click at [479, 351] on select "[Selecione...] Segunda Terça Quarta Quinta Sexta Sábado Domingo" at bounding box center [851, 366] width 744 height 31
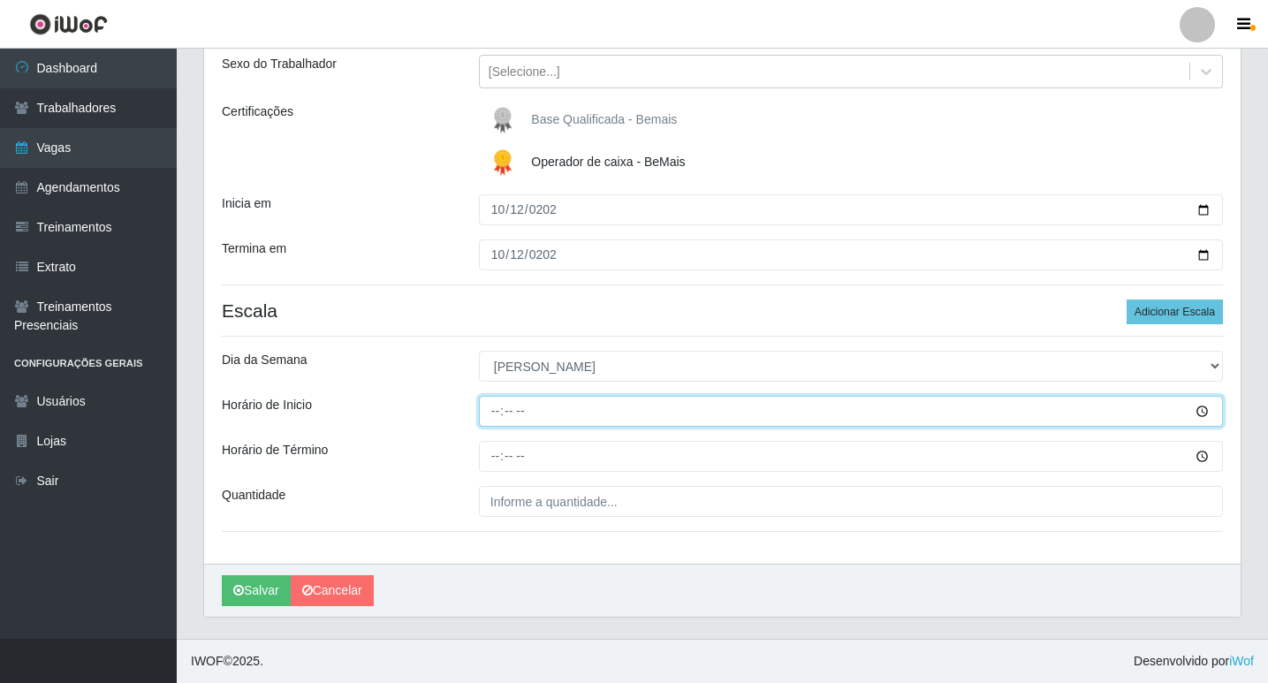
click at [498, 416] on input "Horário de Inicio" at bounding box center [851, 411] width 744 height 31
type input "08:15"
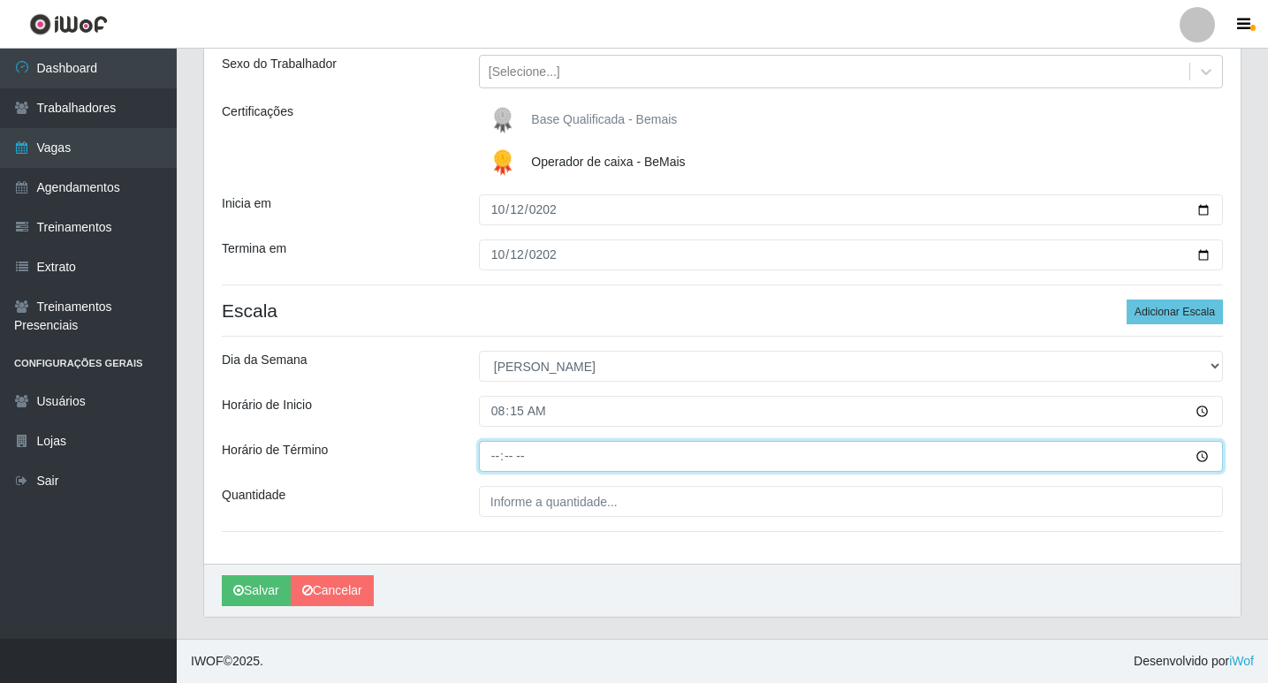
click at [505, 453] on input "Horário de Término" at bounding box center [851, 456] width 744 height 31
click at [501, 458] on input "Horário de Término" at bounding box center [851, 456] width 744 height 31
click at [494, 460] on input "Horário de Término" at bounding box center [851, 456] width 744 height 31
type input "14:15"
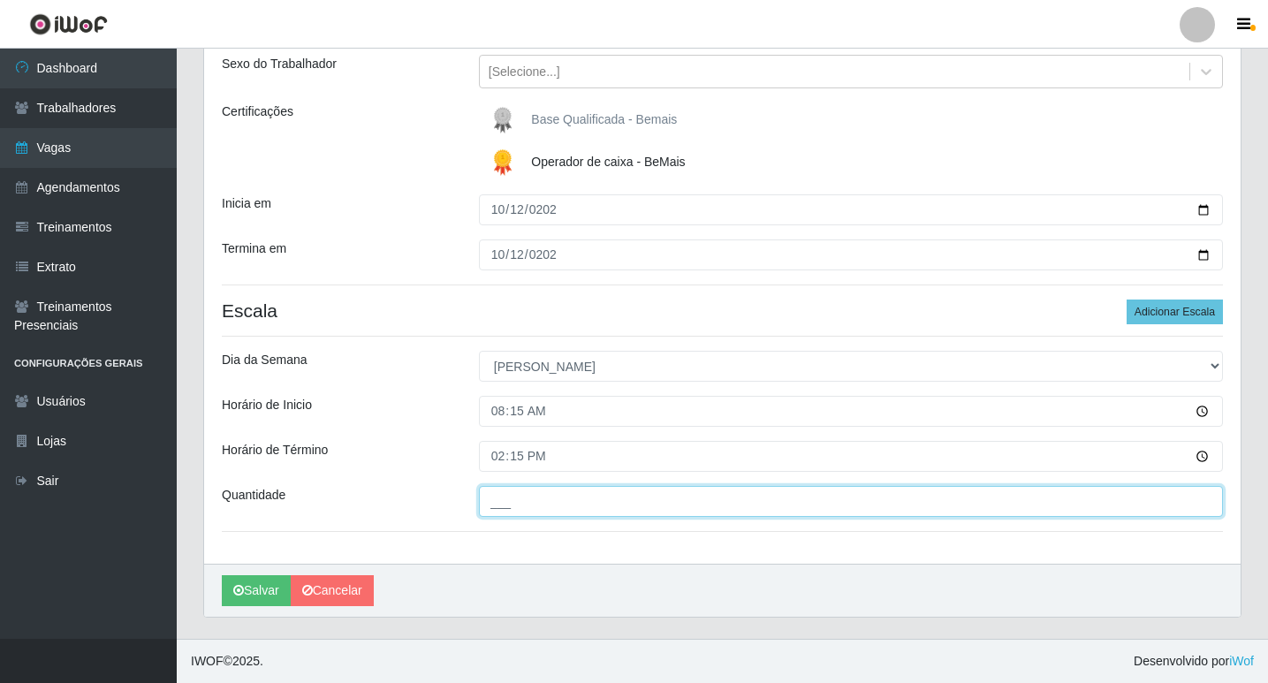
click at [499, 501] on input "___" at bounding box center [851, 501] width 744 height 31
type input "01_"
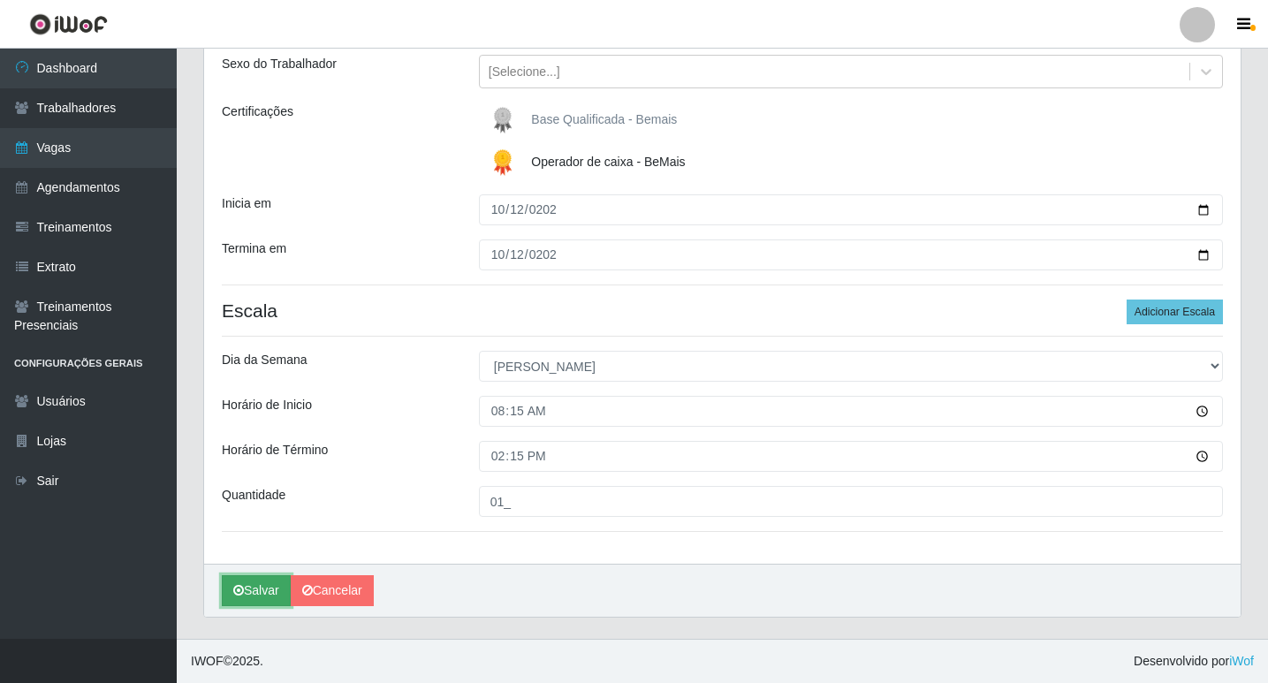
click at [233, 589] on icon "submit" at bounding box center [238, 590] width 11 height 12
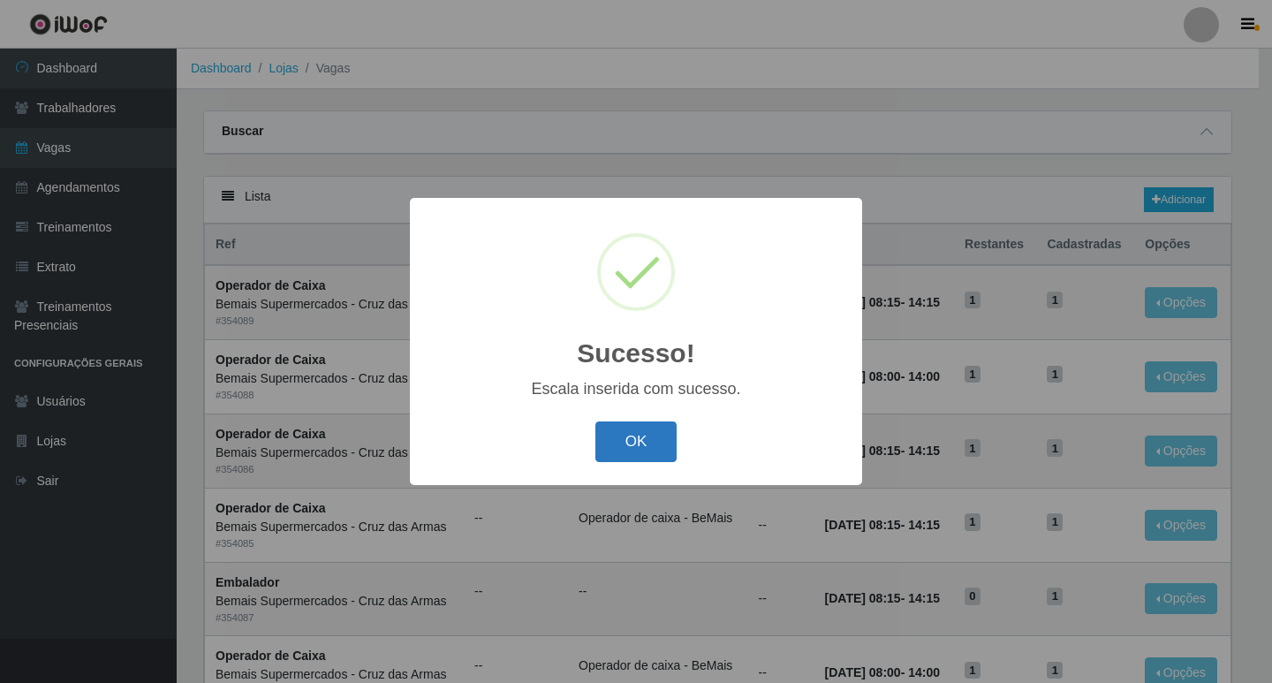
click at [621, 435] on button "OK" at bounding box center [636, 442] width 82 height 42
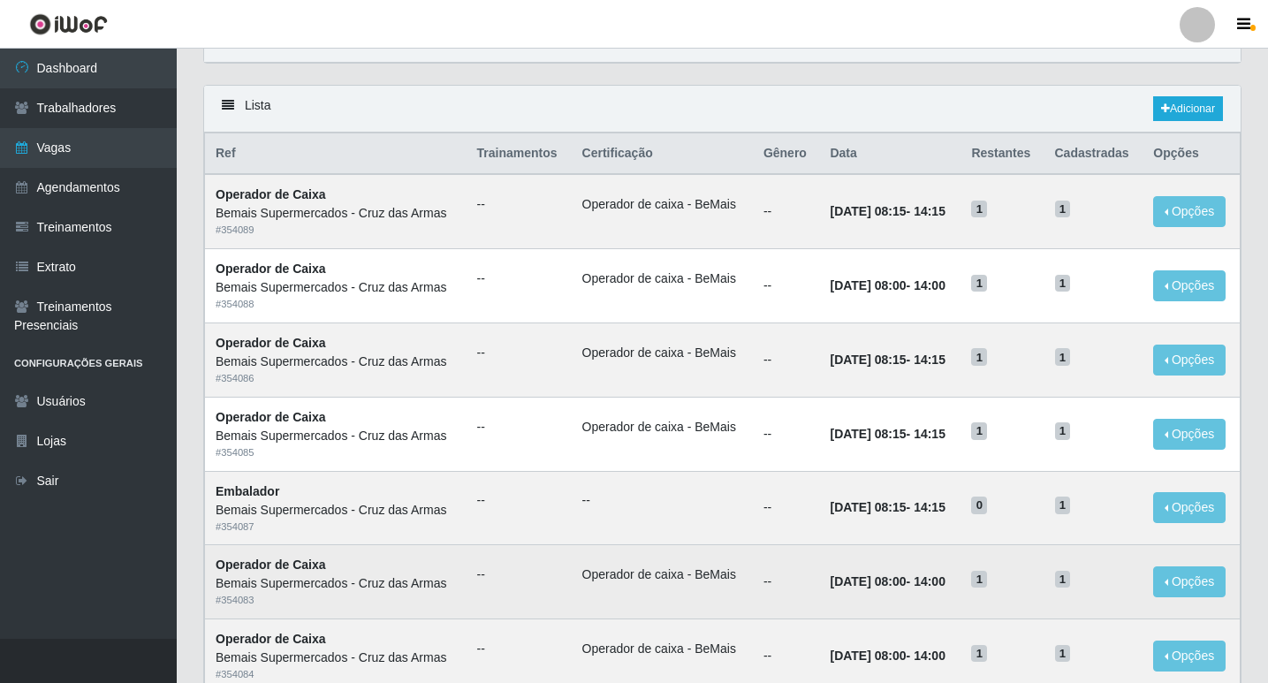
scroll to position [88, 0]
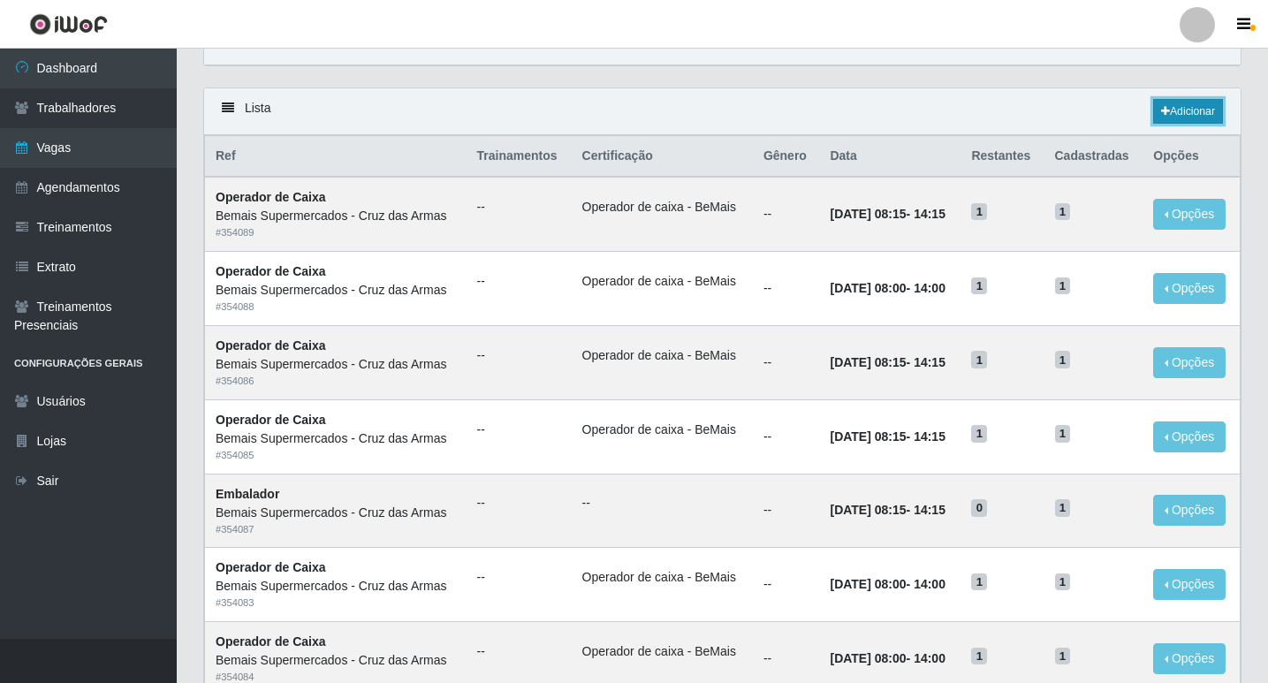
click at [1185, 102] on link "Adicionar" at bounding box center [1188, 111] width 70 height 25
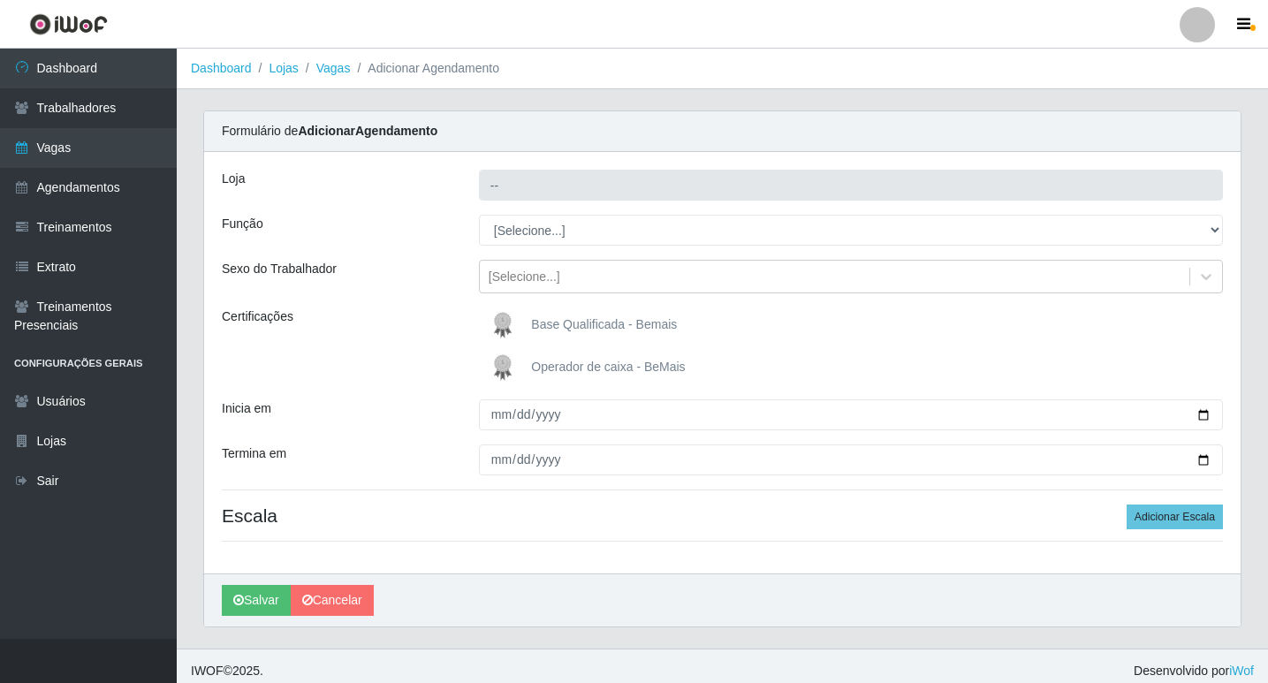
scroll to position [10, 0]
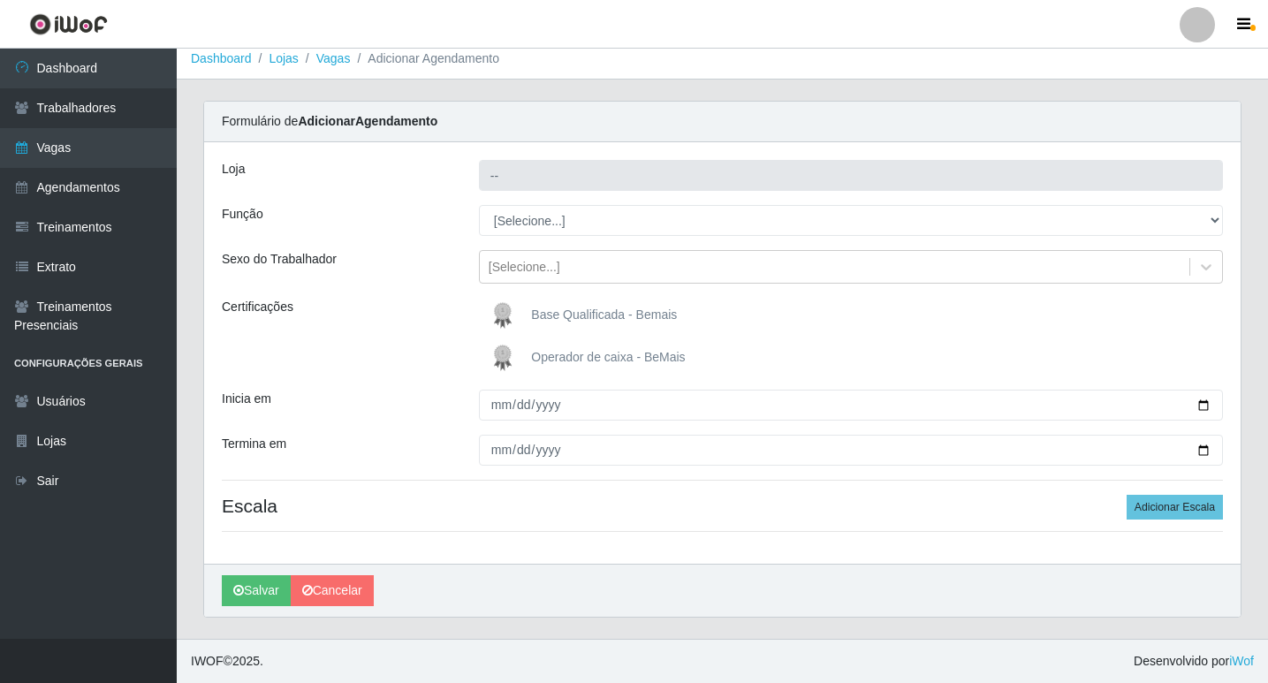
type input "Bemais Supermercados - Cruz das Armas"
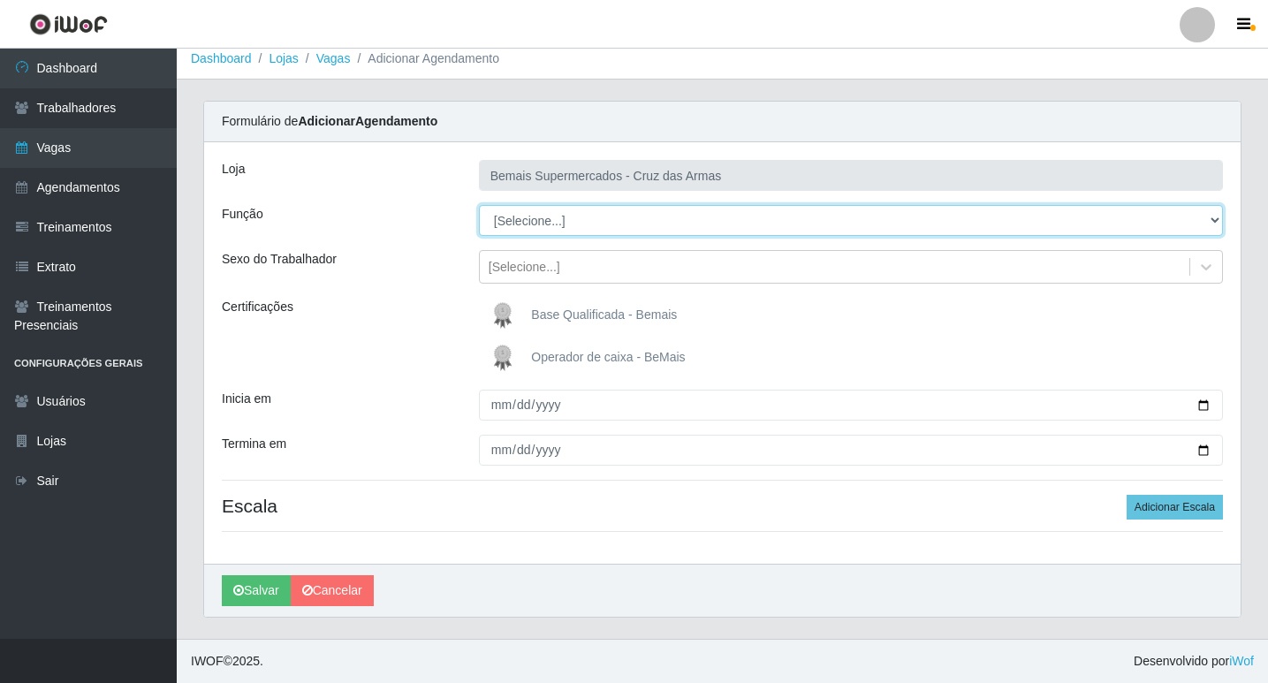
click at [510, 215] on select "[Selecione...] ASG ASG + ASG ++ Auxiliar de Estacionamento Auxiliar de Estacion…" at bounding box center [851, 220] width 744 height 31
select select "22"
click at [479, 205] on select "[Selecione...] ASG ASG + ASG ++ Auxiliar de Estacionamento Auxiliar de Estacion…" at bounding box center [851, 220] width 744 height 31
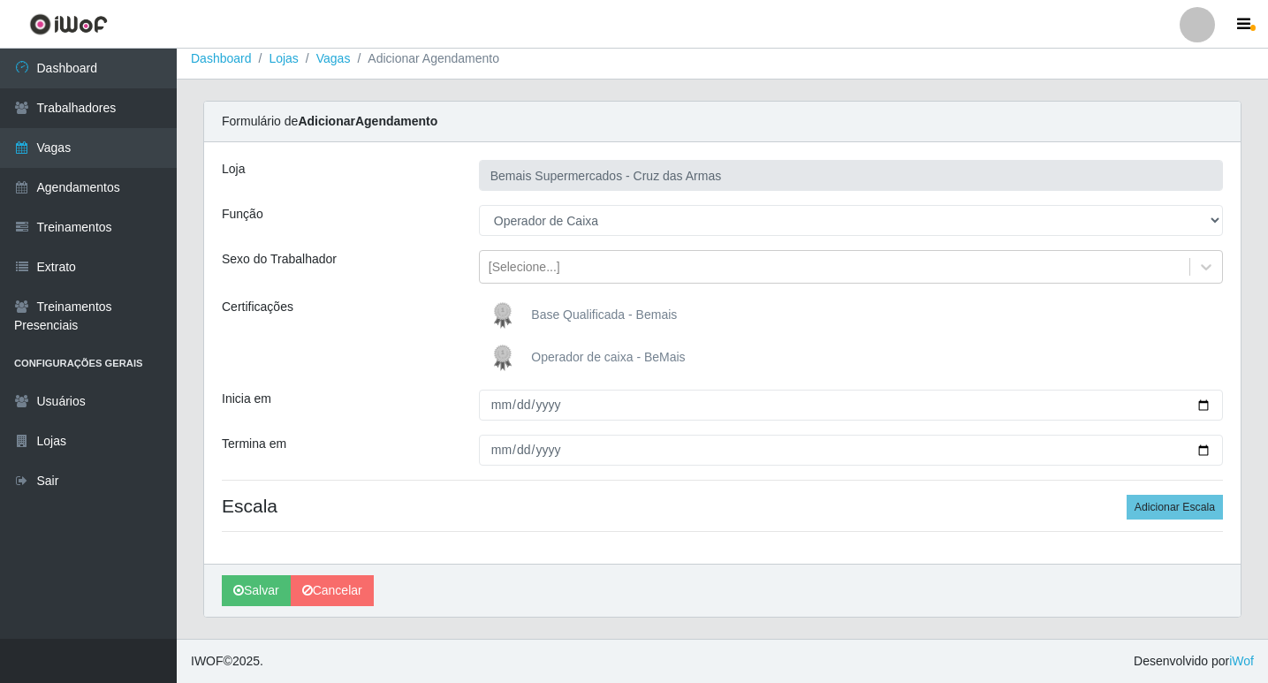
click at [501, 352] on img at bounding box center [506, 357] width 42 height 35
click at [0, 0] on input "Operador de caixa - BeMais" at bounding box center [0, 0] width 0 height 0
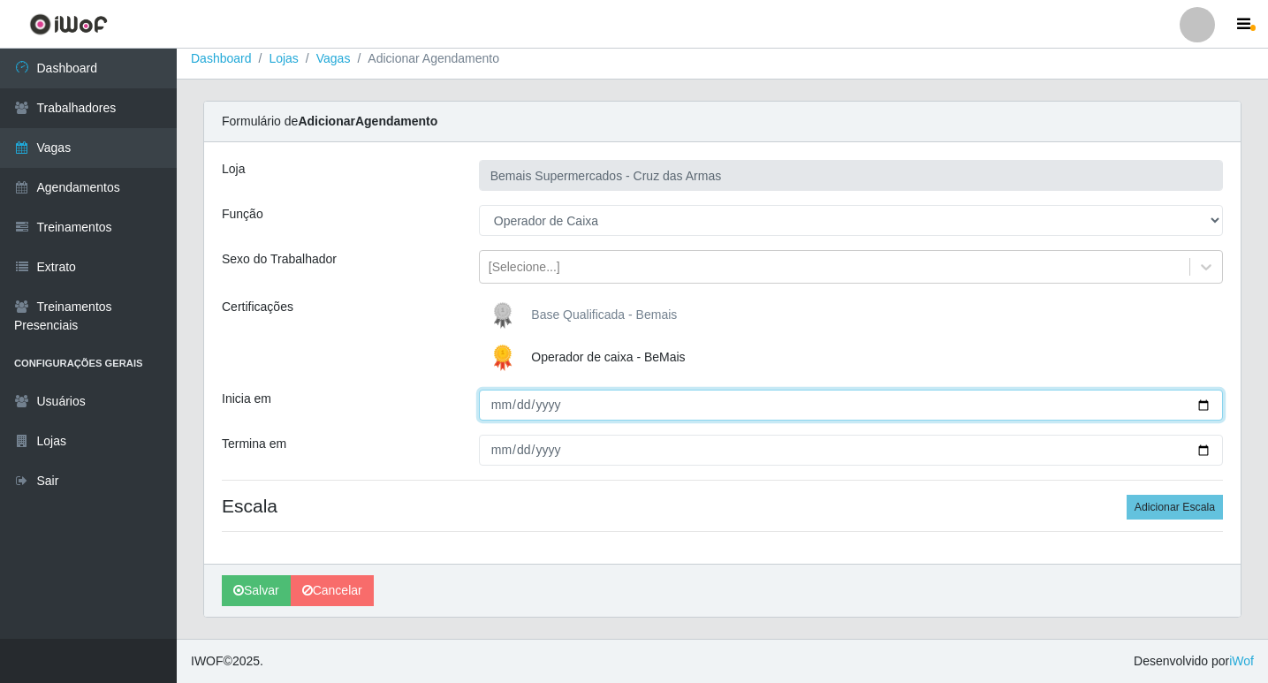
click at [500, 407] on input "Inicia em" at bounding box center [851, 405] width 744 height 31
type input "[DATE]"
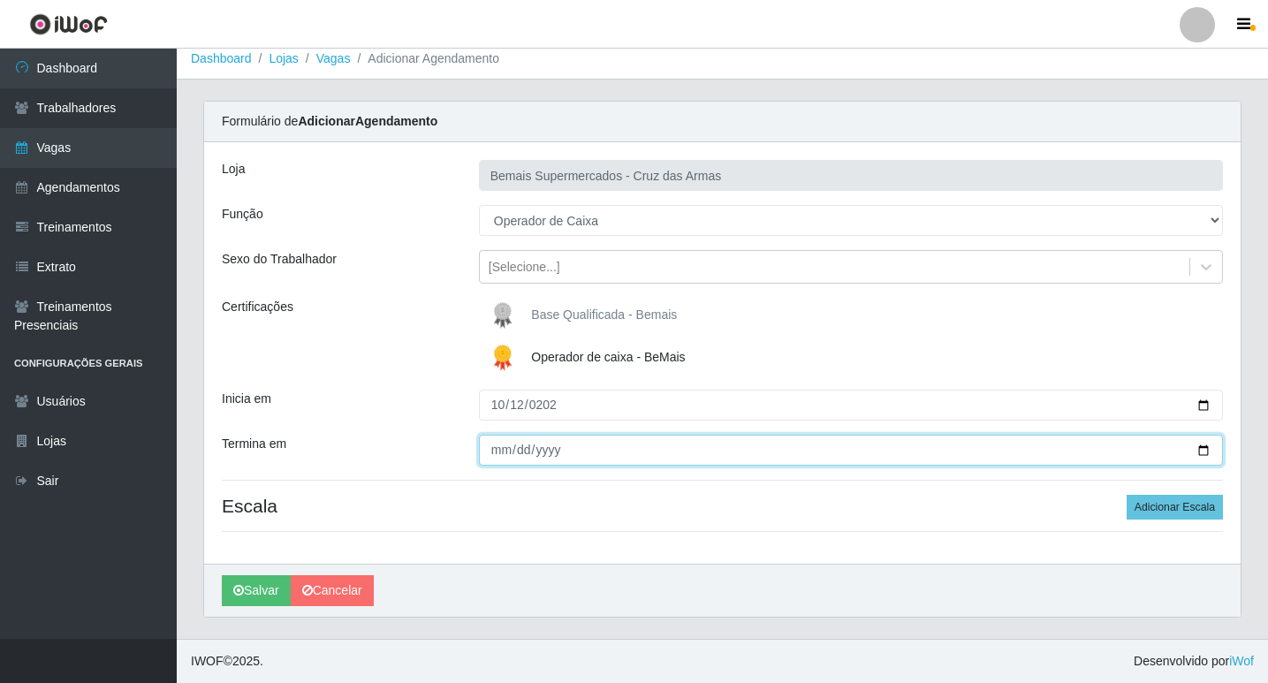
click at [496, 455] on input "Termina em" at bounding box center [851, 450] width 744 height 31
type input "0001-10-12"
type input "[DATE]"
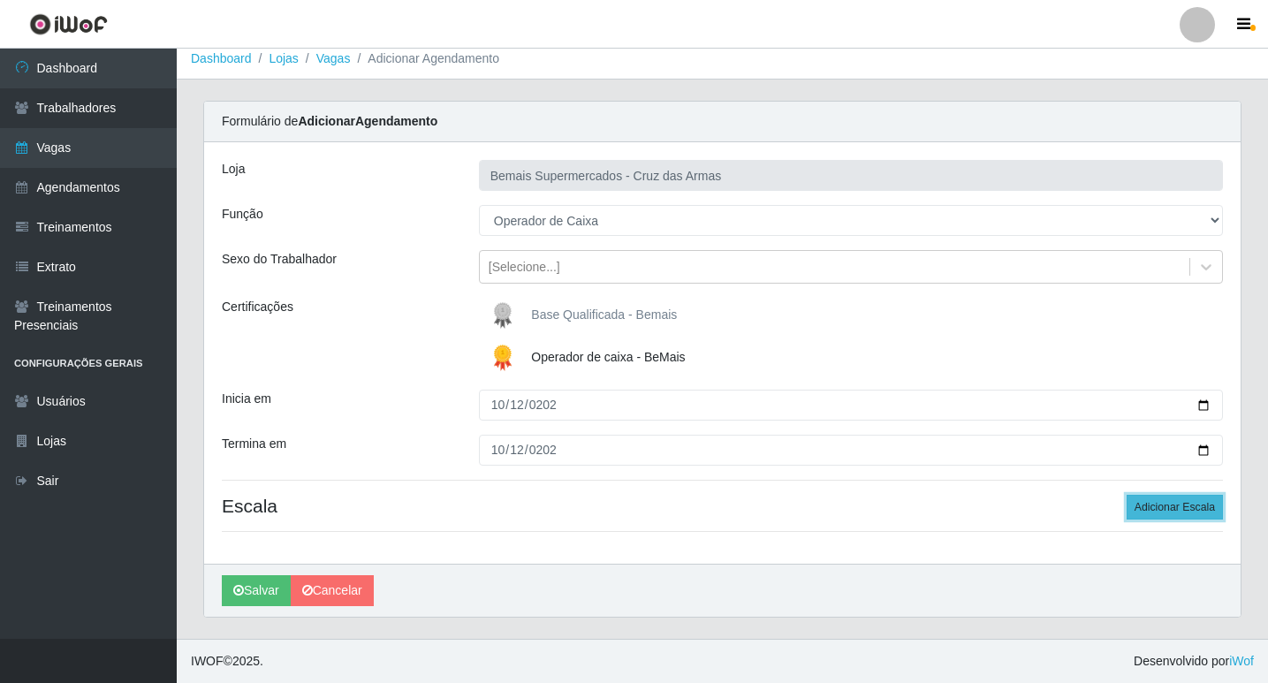
click at [1174, 509] on button "Adicionar Escala" at bounding box center [1174, 507] width 96 height 25
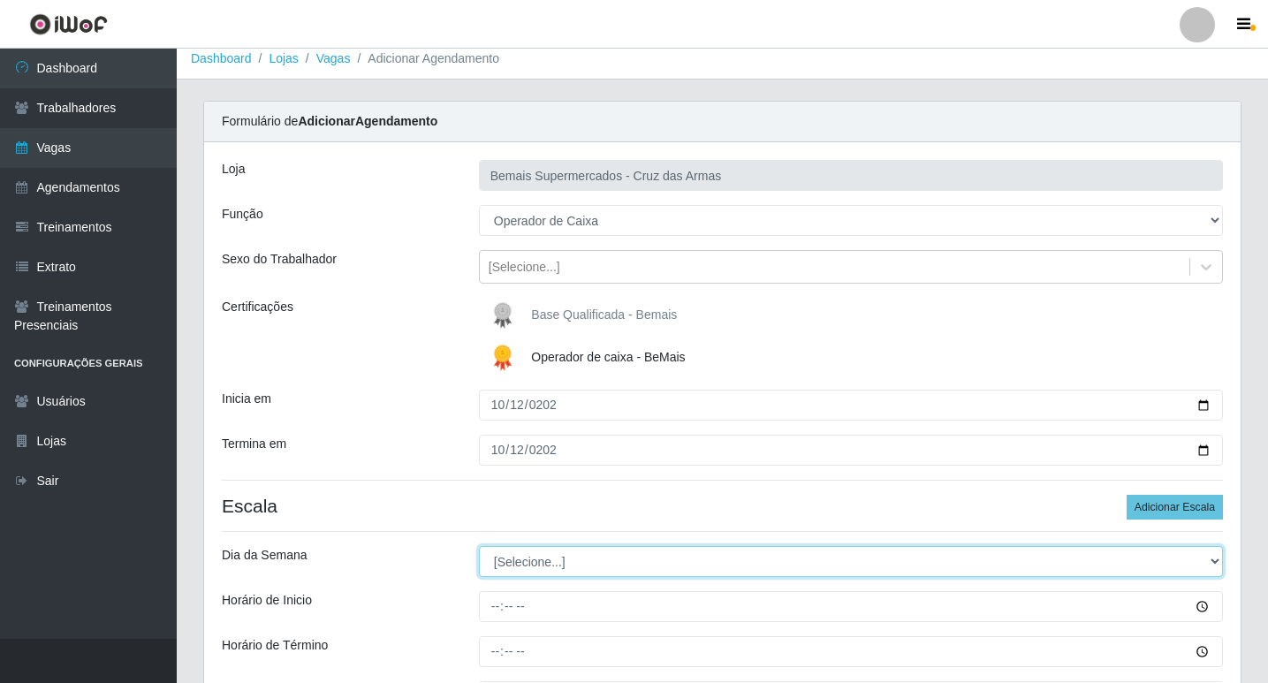
click at [538, 558] on select "[Selecione...] Segunda Terça Quarta Quinta Sexta Sábado Domingo" at bounding box center [851, 561] width 744 height 31
select select "0"
click at [479, 546] on select "[Selecione...] Segunda Terça Quarta Quinta Sexta Sábado Domingo" at bounding box center [851, 561] width 744 height 31
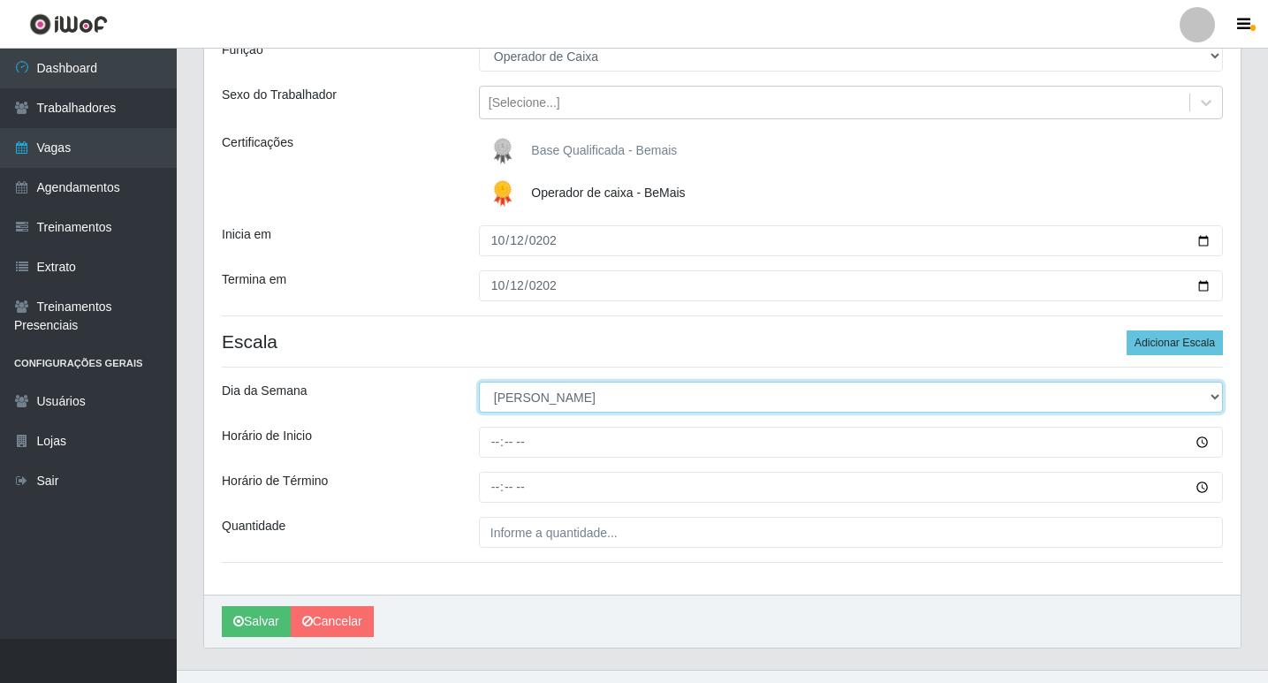
scroll to position [205, 0]
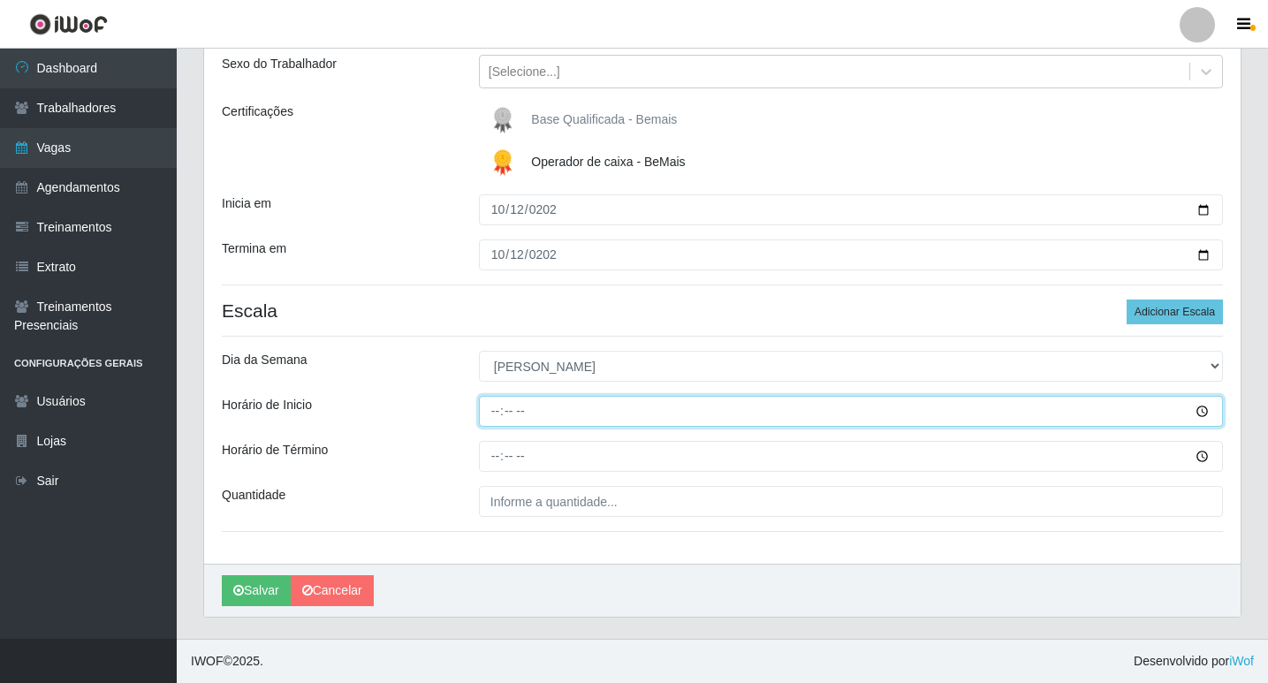
click at [485, 421] on input "Horário de Inicio" at bounding box center [851, 411] width 744 height 31
type input "08:15"
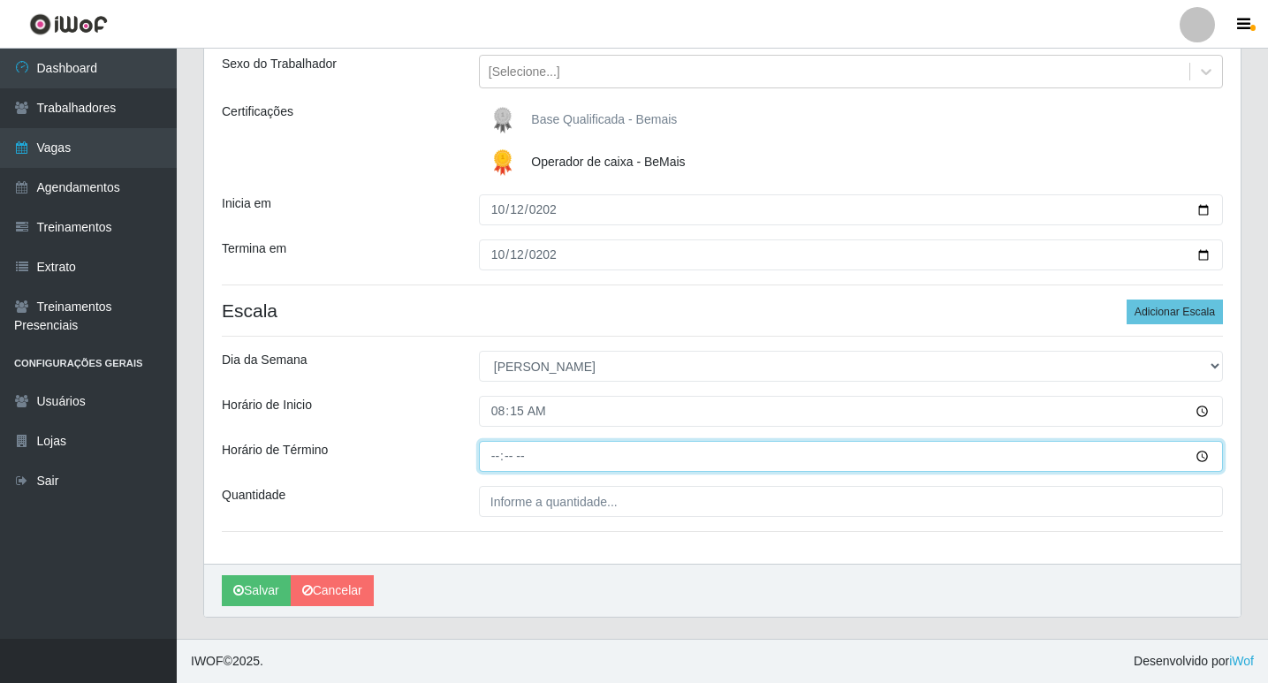
click at [494, 461] on input "Horário de Término" at bounding box center [851, 456] width 744 height 31
type input "14:15"
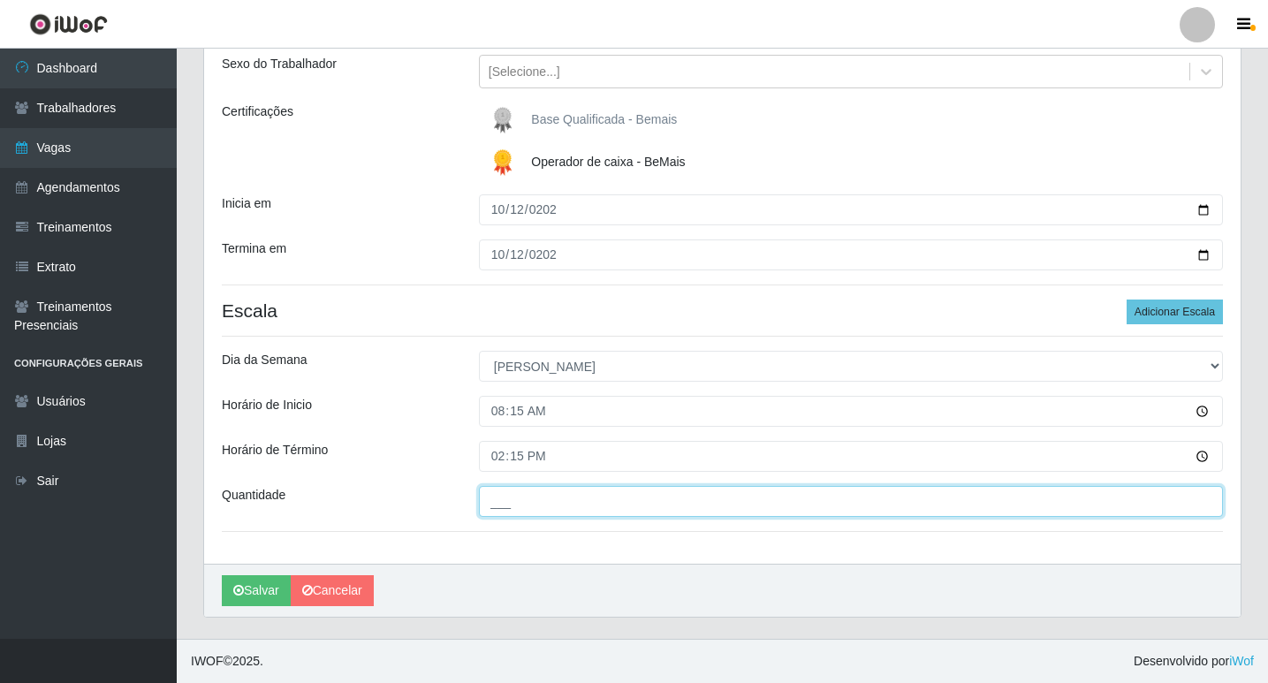
click at [515, 505] on input "___" at bounding box center [851, 501] width 744 height 31
type input "01_"
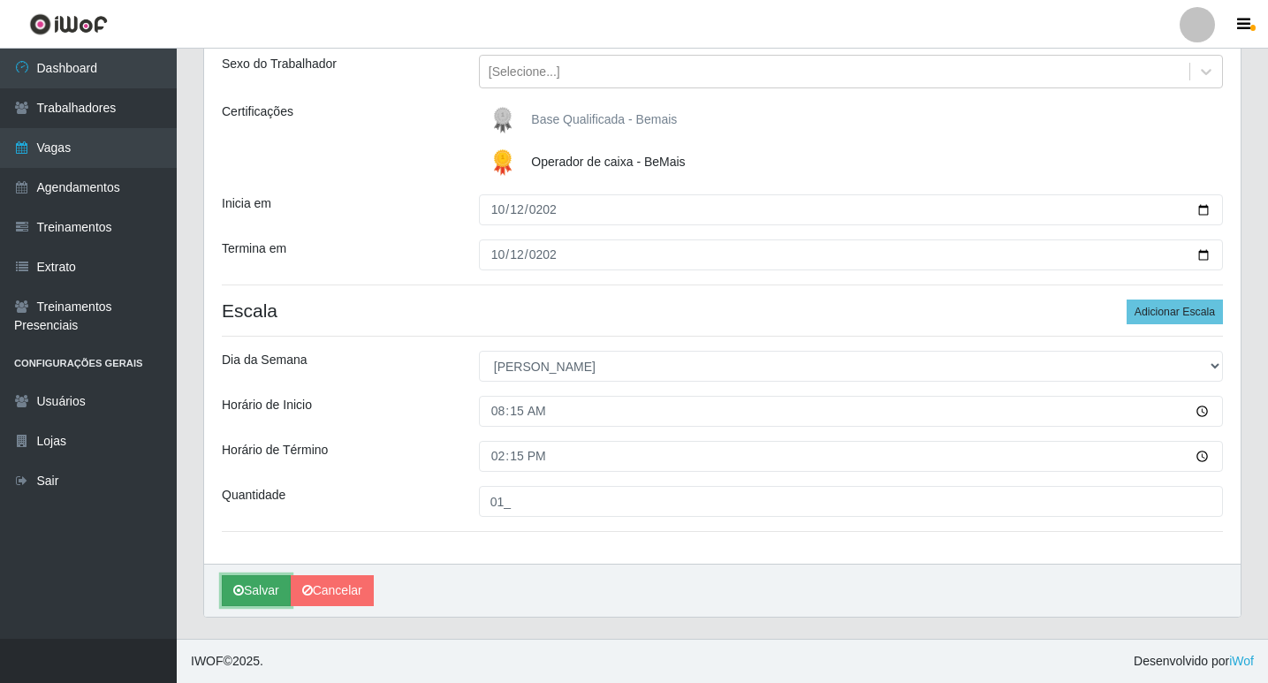
click at [279, 590] on button "Salvar" at bounding box center [256, 590] width 69 height 31
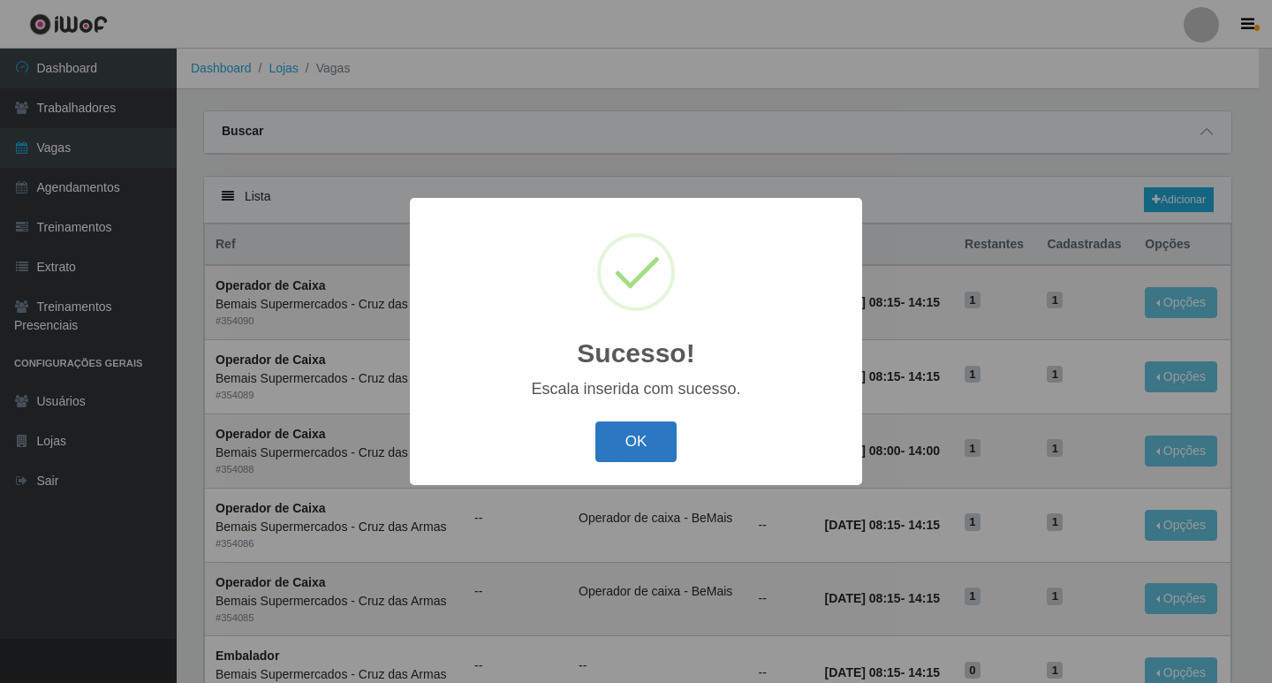
click at [645, 442] on button "OK" at bounding box center [636, 442] width 82 height 42
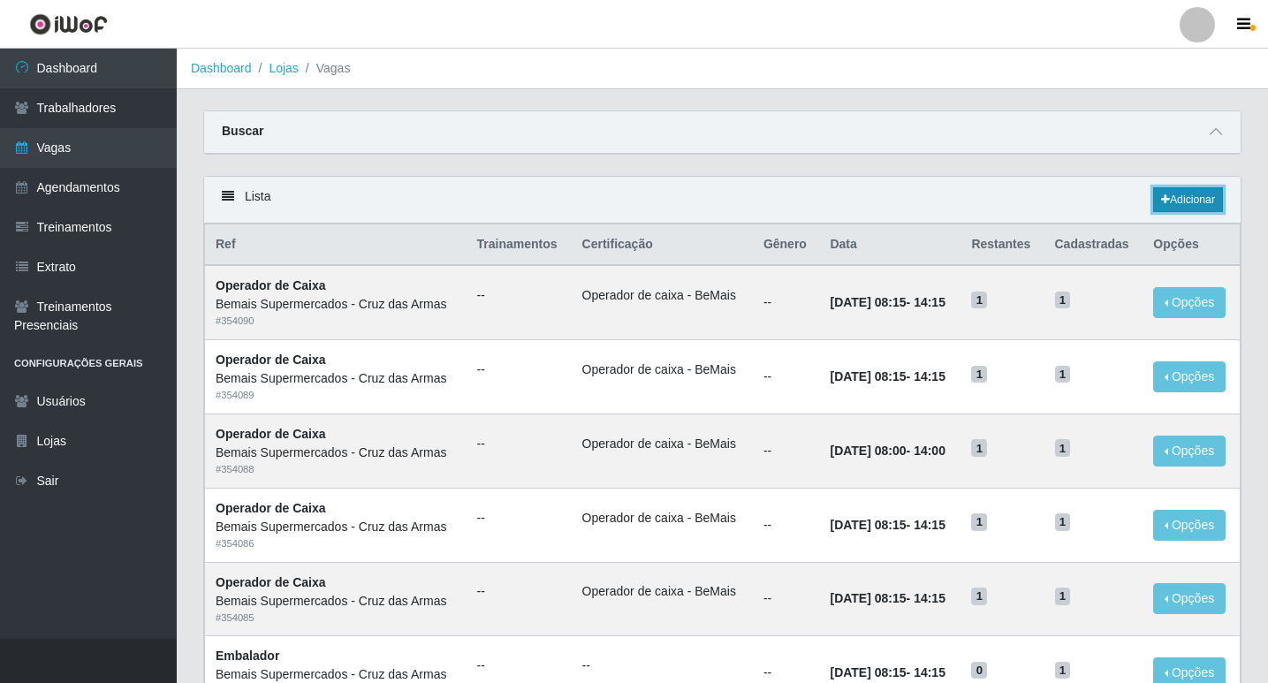
click at [1176, 205] on link "Adicionar" at bounding box center [1188, 199] width 70 height 25
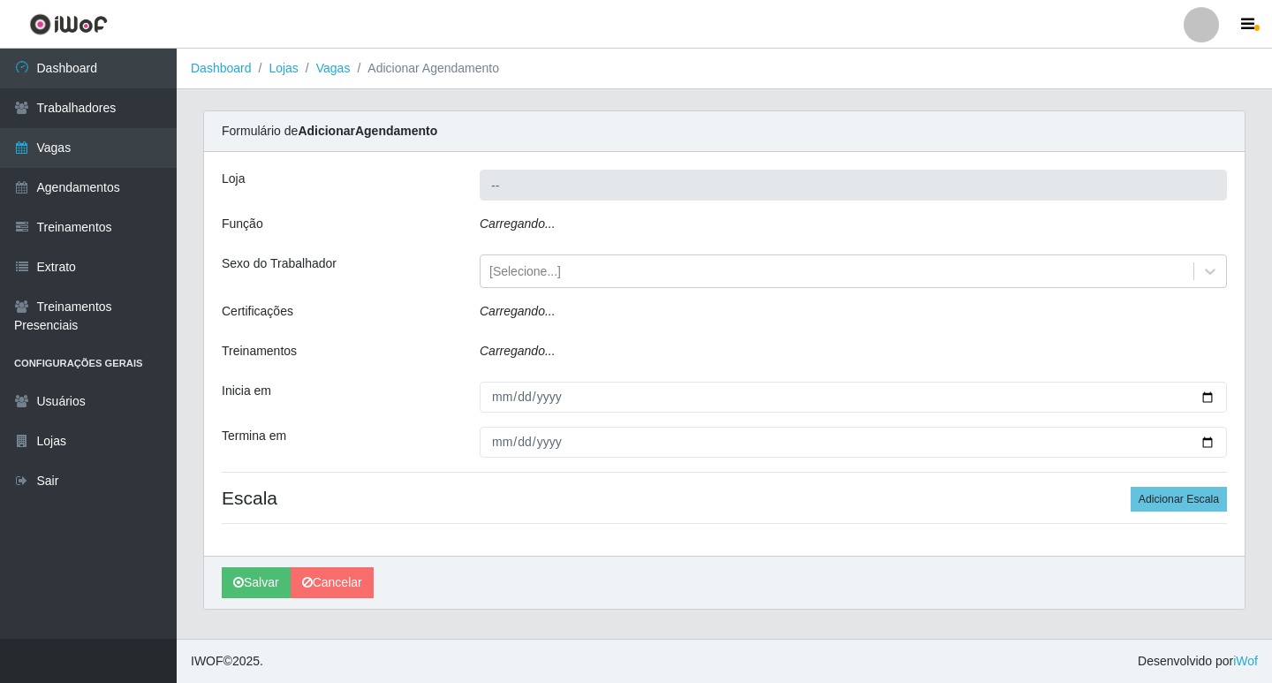
type input "Bemais Supermercados - Cruz das Armas"
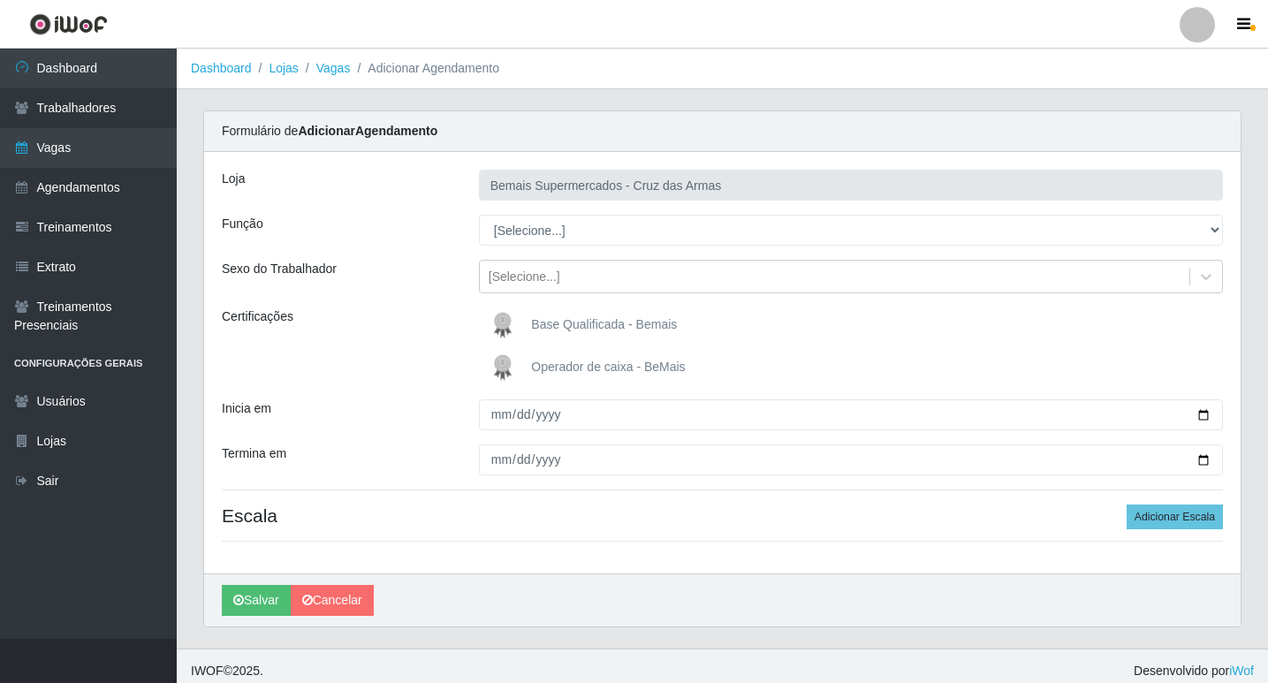
click at [503, 371] on img at bounding box center [506, 367] width 42 height 35
click at [0, 0] on input "Operador de caixa - BeMais" at bounding box center [0, 0] width 0 height 0
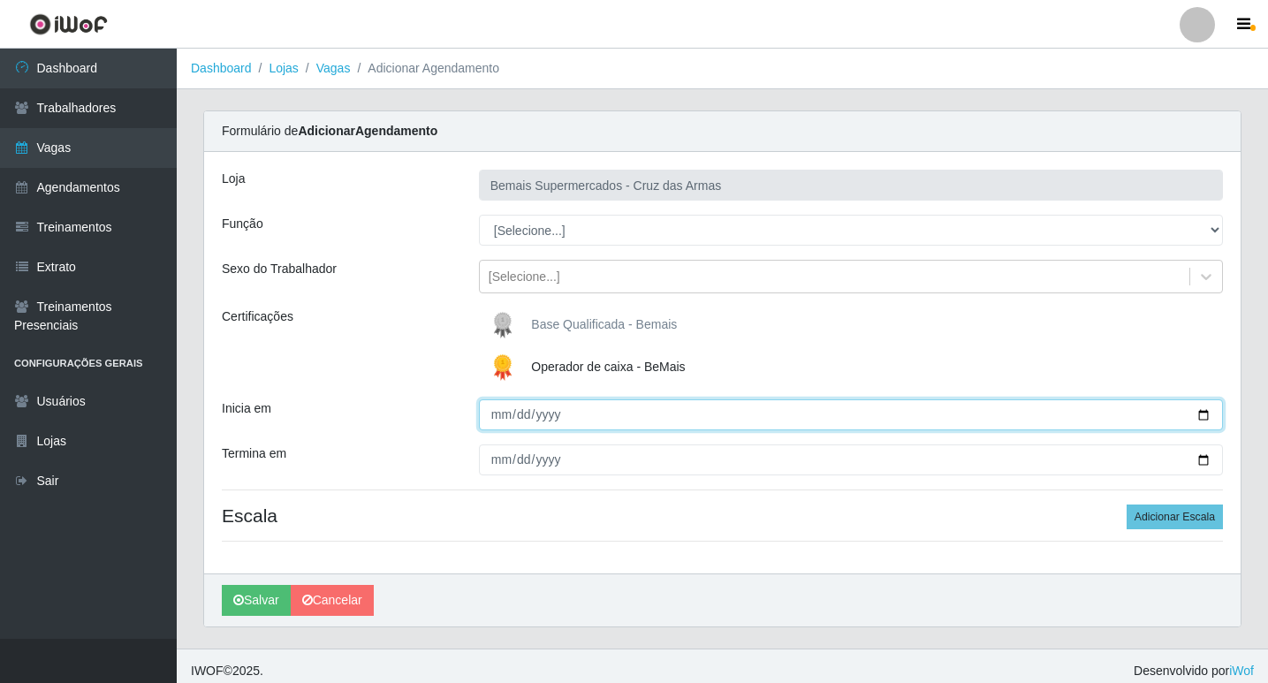
click at [503, 422] on input "Inicia em" at bounding box center [851, 414] width 744 height 31
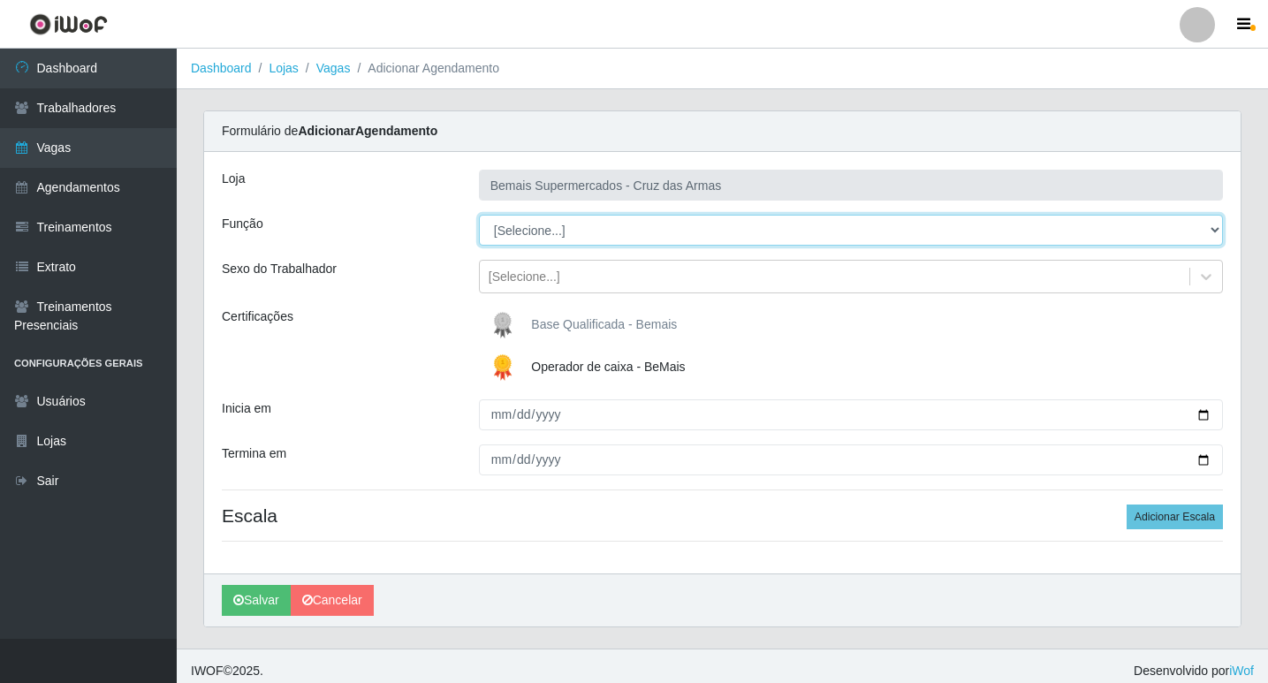
click at [514, 233] on select "[Selecione...] ASG ASG + ASG ++ Auxiliar de Estacionamento Auxiliar de Estacion…" at bounding box center [851, 230] width 744 height 31
select select "22"
click at [479, 215] on select "[Selecione...] ASG ASG + ASG ++ Auxiliar de Estacionamento Auxiliar de Estacion…" at bounding box center [851, 230] width 744 height 31
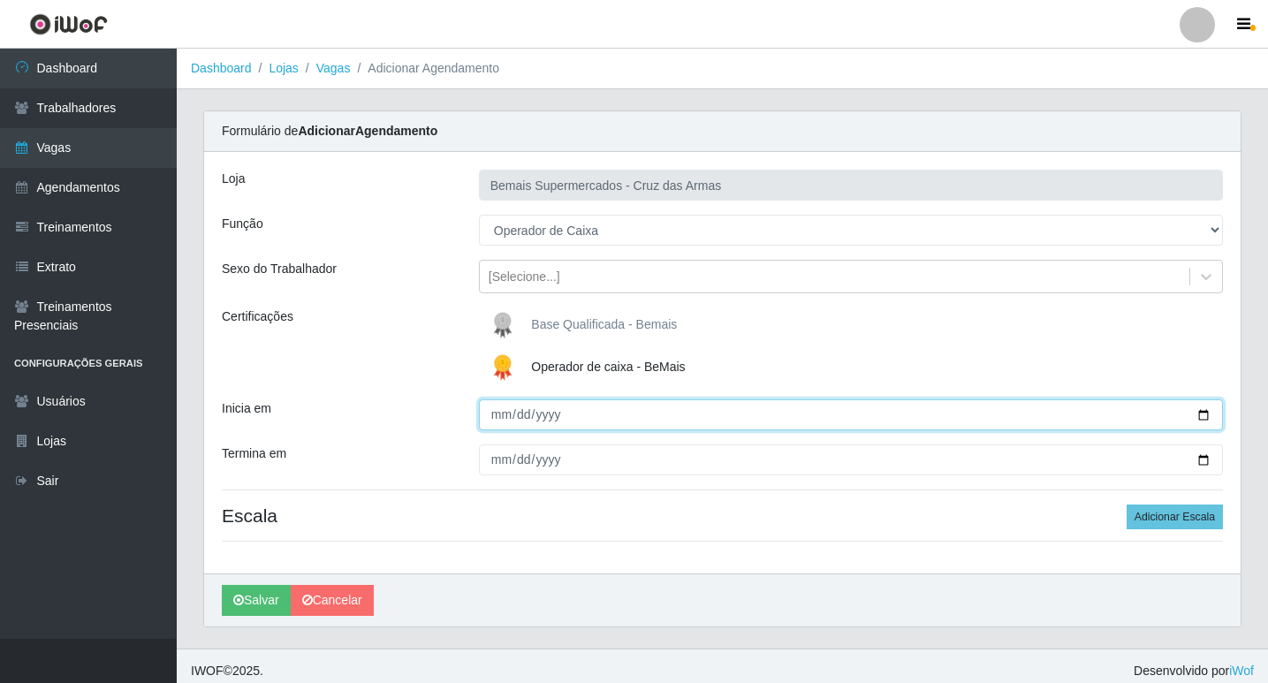
click at [497, 420] on input "Inicia em" at bounding box center [851, 414] width 744 height 31
type input "[DATE]"
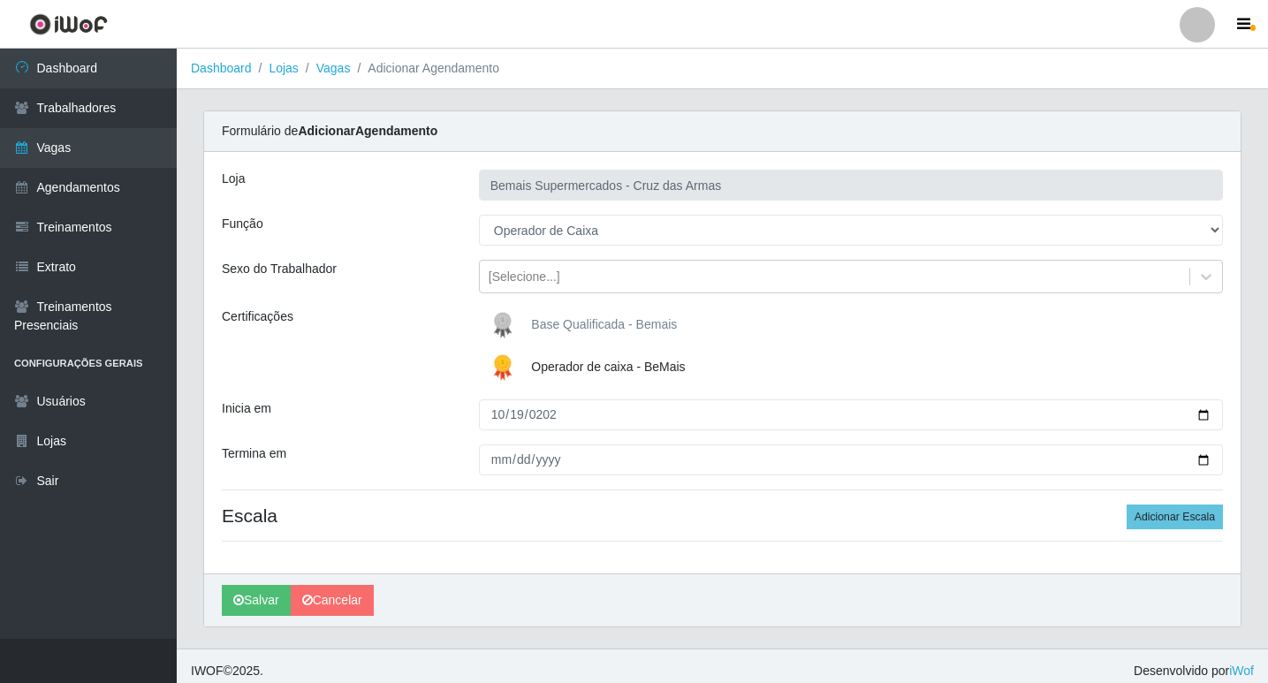
click at [504, 474] on div "Loja Bemais Supermercados - Cruz das Armas Função [Selecione...] ASG ASG + ASG …" at bounding box center [722, 362] width 1036 height 421
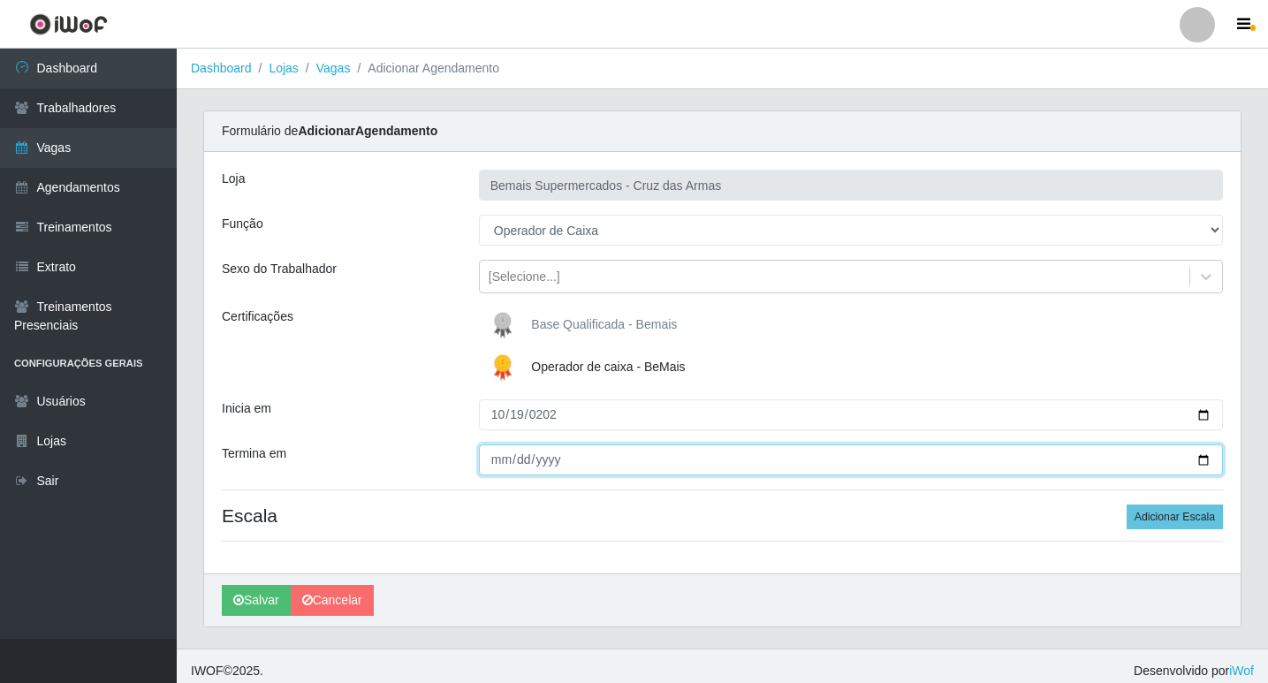
click at [500, 467] on input "Termina em" at bounding box center [851, 459] width 744 height 31
type input "[DATE]"
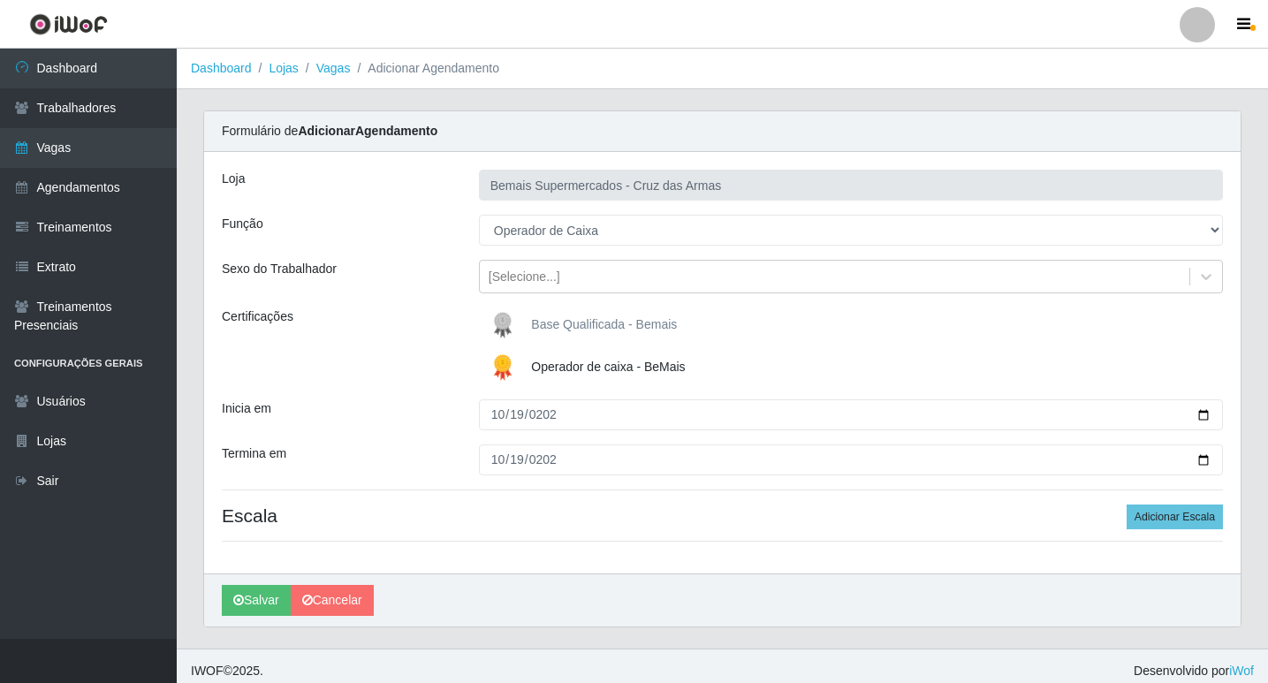
click at [560, 502] on div "Loja Bemais Supermercados - Cruz das Armas Função [Selecione...] ASG ASG + ASG …" at bounding box center [722, 362] width 1036 height 421
click at [1166, 514] on button "Adicionar Escala" at bounding box center [1174, 516] width 96 height 25
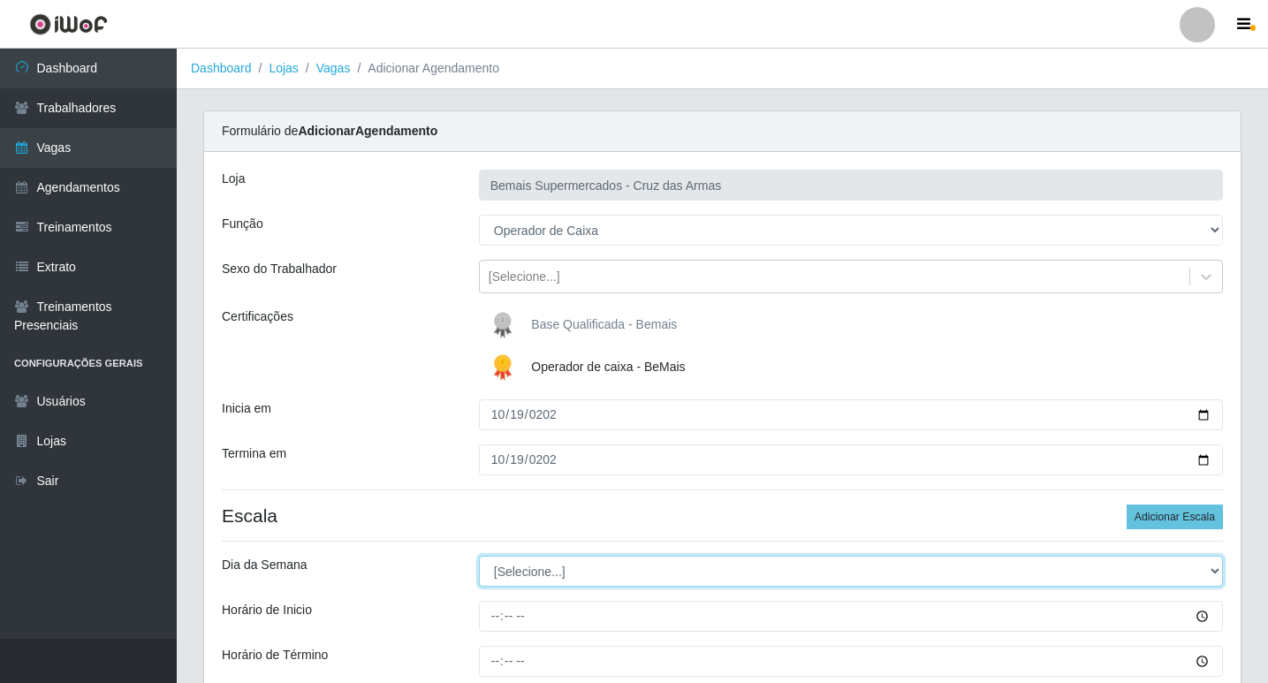
drag, startPoint x: 528, startPoint y: 566, endPoint x: 536, endPoint y: 584, distance: 19.4
click at [529, 566] on select "[Selecione...] Segunda Terça Quarta Quinta Sexta Sábado Domingo" at bounding box center [851, 571] width 744 height 31
select select "0"
click at [479, 556] on select "[Selecione...] Segunda Terça Quarta Quinta Sexta Sábado Domingo" at bounding box center [851, 571] width 744 height 31
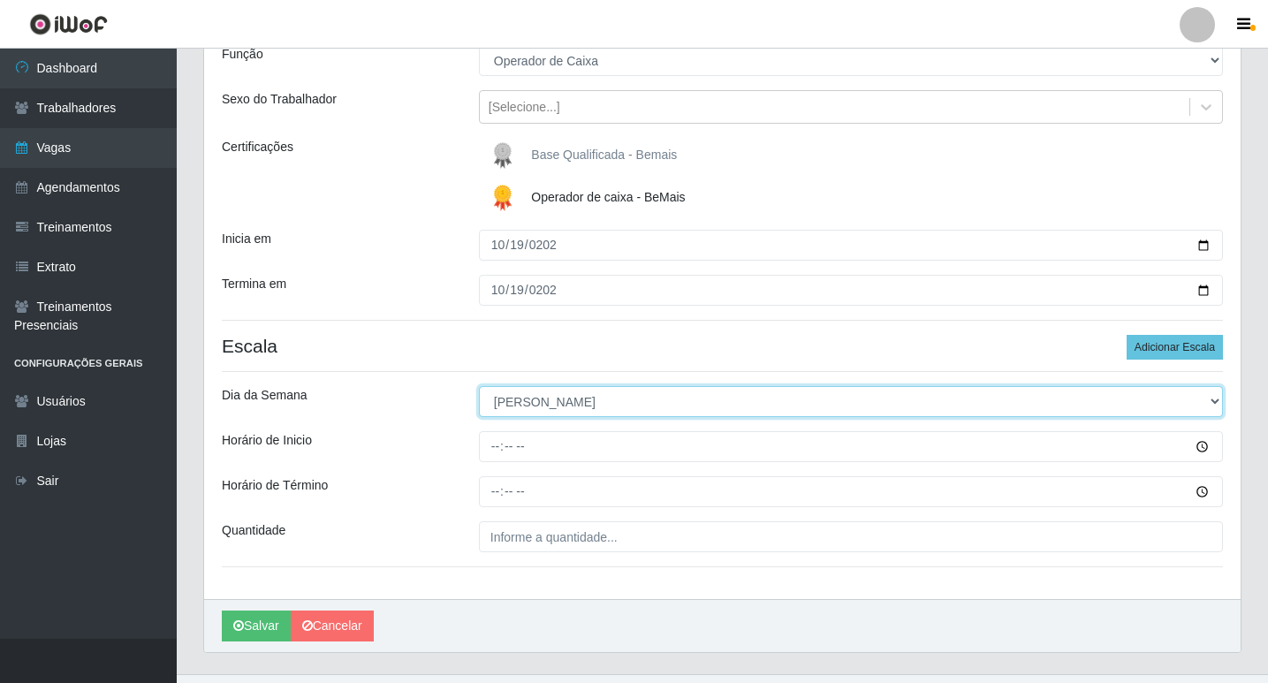
scroll to position [177, 0]
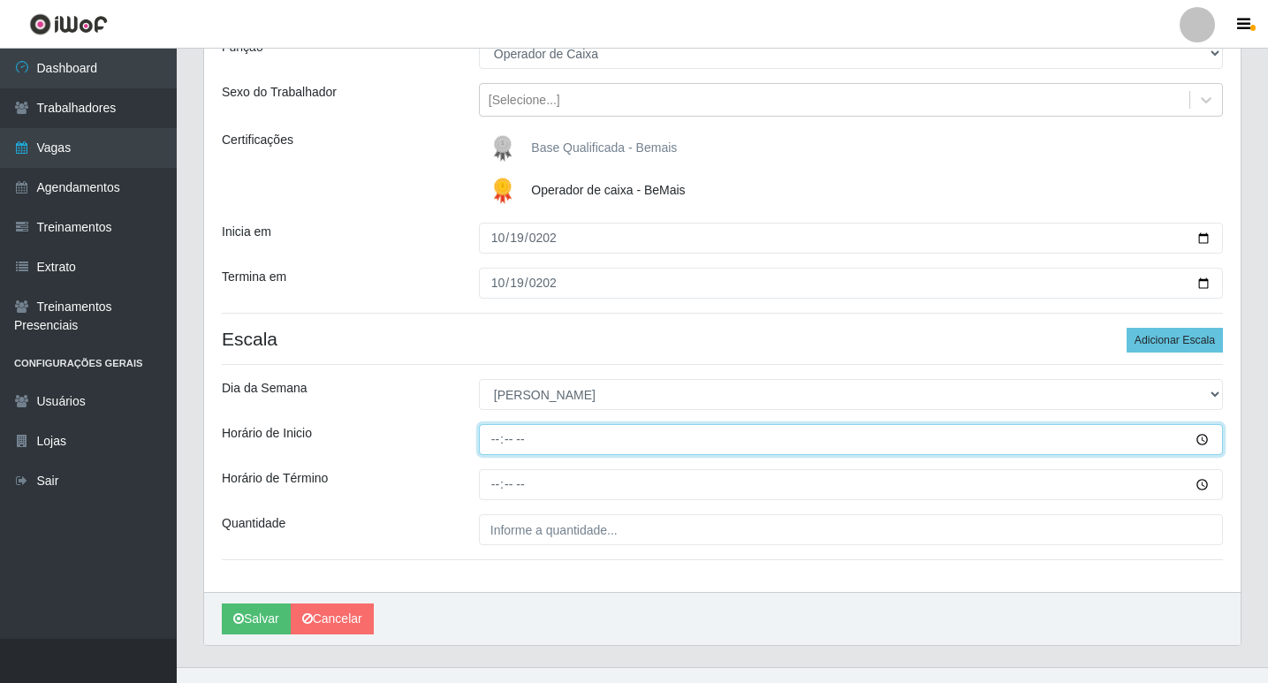
click at [499, 450] on input "Horário de Inicio" at bounding box center [851, 439] width 744 height 31
type input "08:00"
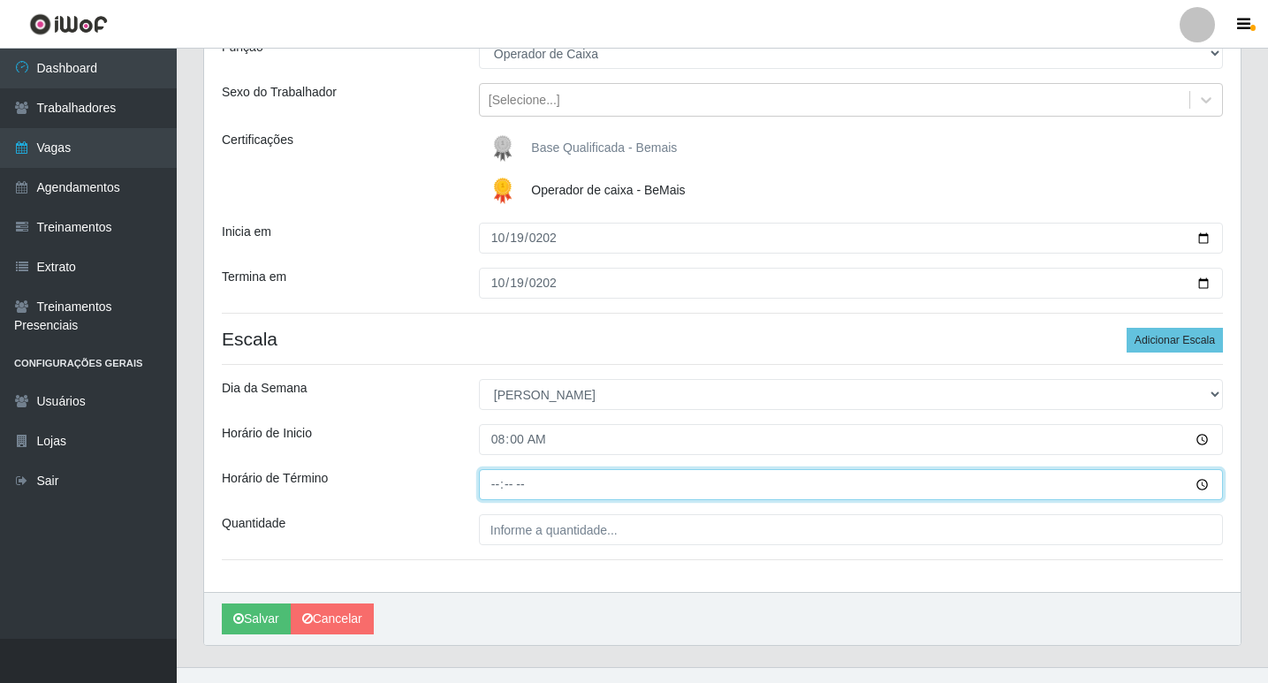
click at [489, 488] on input "Horário de Término" at bounding box center [851, 484] width 744 height 31
type input "14:00"
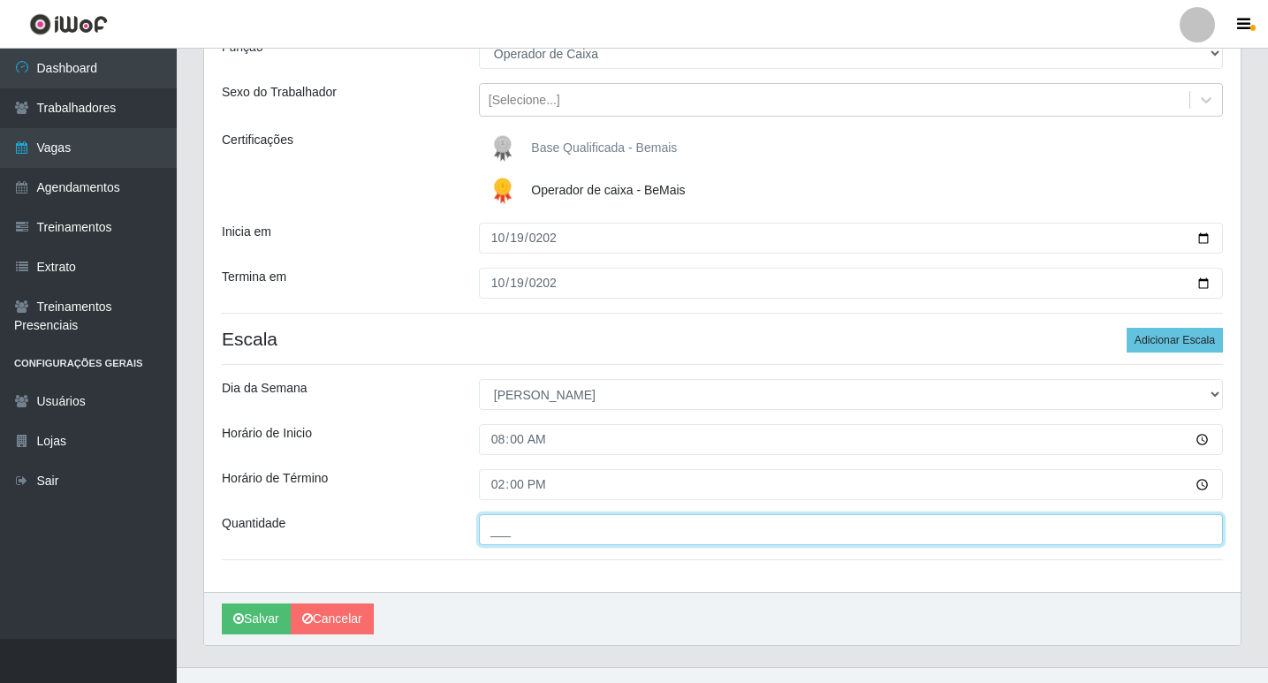
click at [539, 526] on input "___" at bounding box center [851, 529] width 744 height 31
type input "01_"
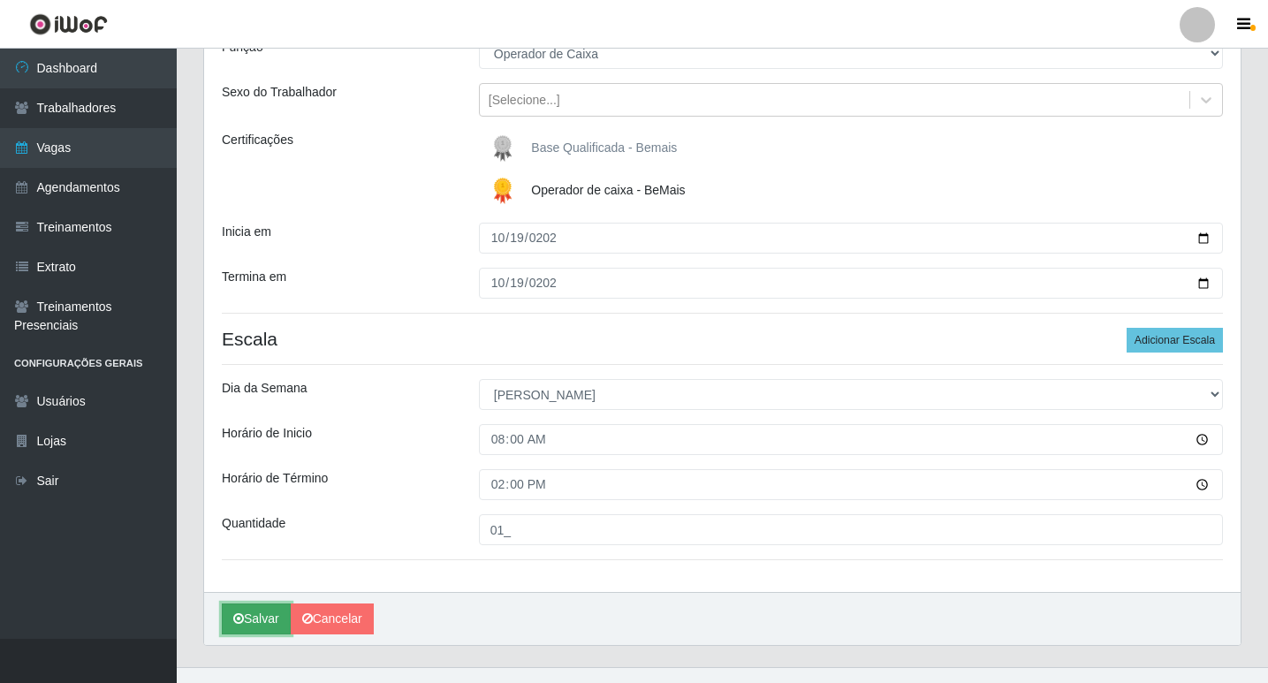
click at [259, 622] on button "Salvar" at bounding box center [256, 618] width 69 height 31
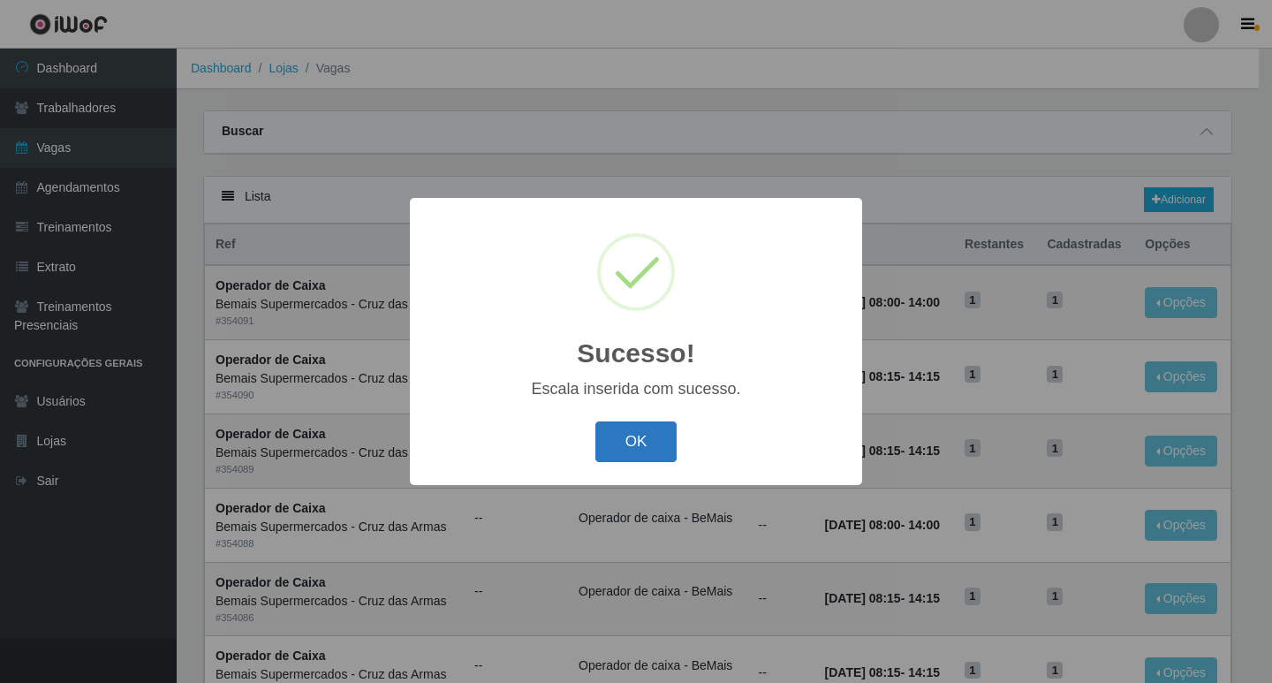
click at [634, 445] on button "OK" at bounding box center [636, 442] width 82 height 42
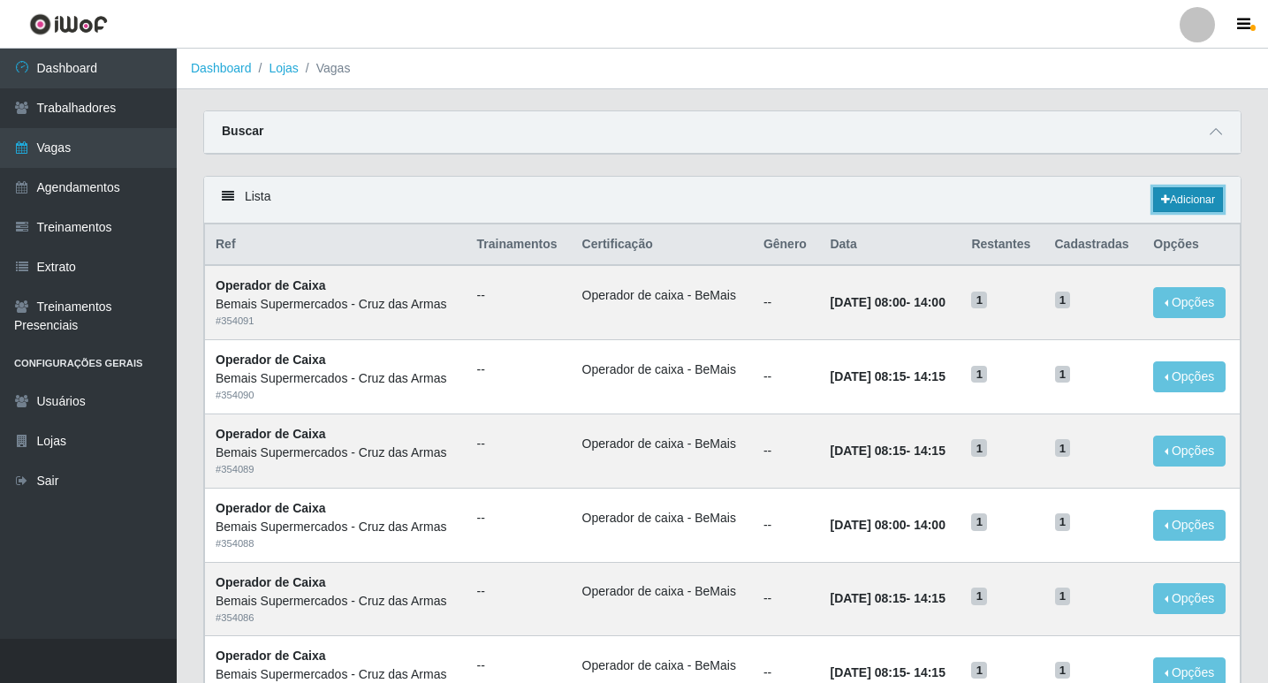
click at [1165, 197] on icon at bounding box center [1165, 199] width 9 height 11
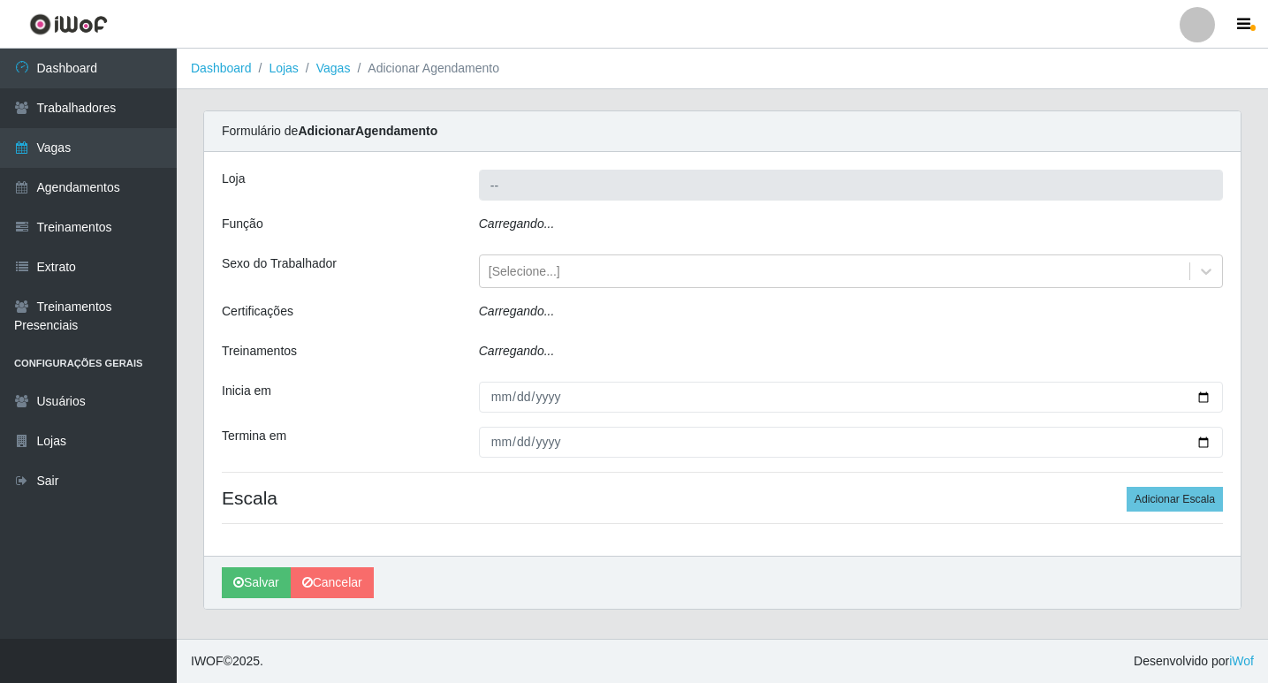
type input "Bemais Supermercados - Cruz das Armas"
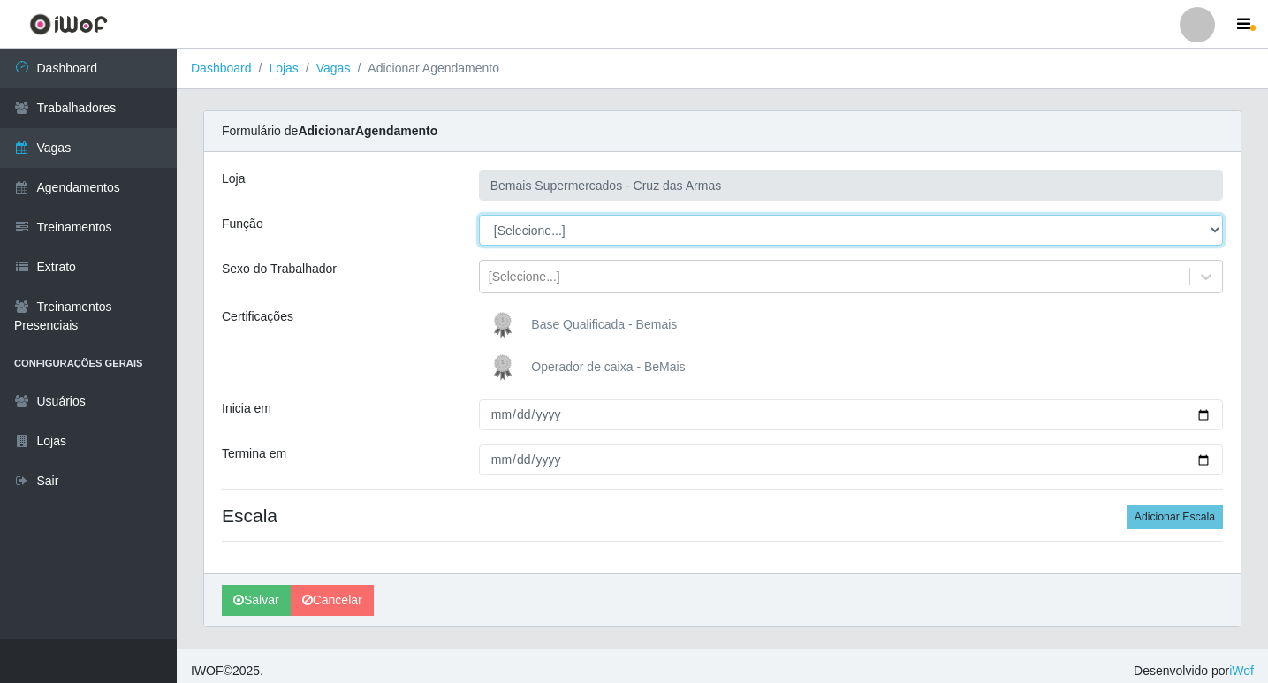
click at [544, 228] on select "[Selecione...] ASG ASG + ASG ++ Auxiliar de Estacionamento Auxiliar de Estacion…" at bounding box center [851, 230] width 744 height 31
select select "22"
click at [479, 215] on select "[Selecione...] ASG ASG + ASG ++ Auxiliar de Estacionamento Auxiliar de Estacion…" at bounding box center [851, 230] width 744 height 31
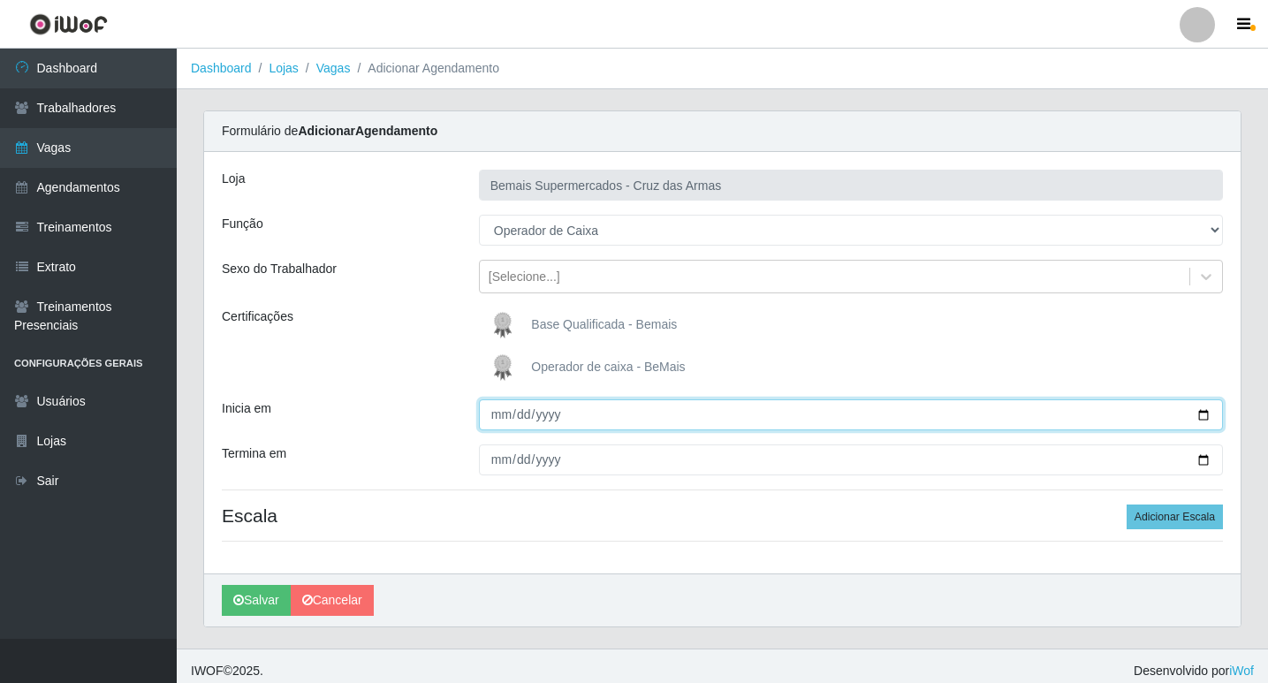
click at [503, 413] on input "Inicia em" at bounding box center [851, 414] width 744 height 31
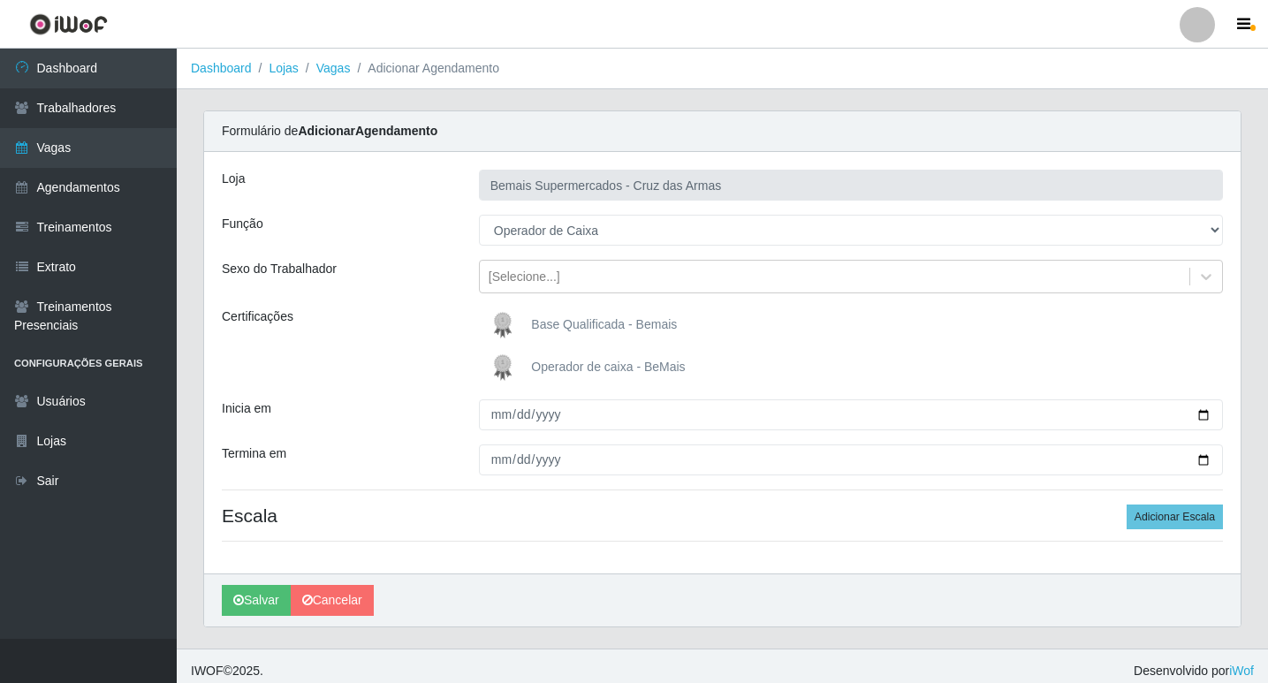
click at [507, 359] on img at bounding box center [506, 367] width 42 height 35
click at [0, 0] on input "Operador de caixa - BeMais" at bounding box center [0, 0] width 0 height 0
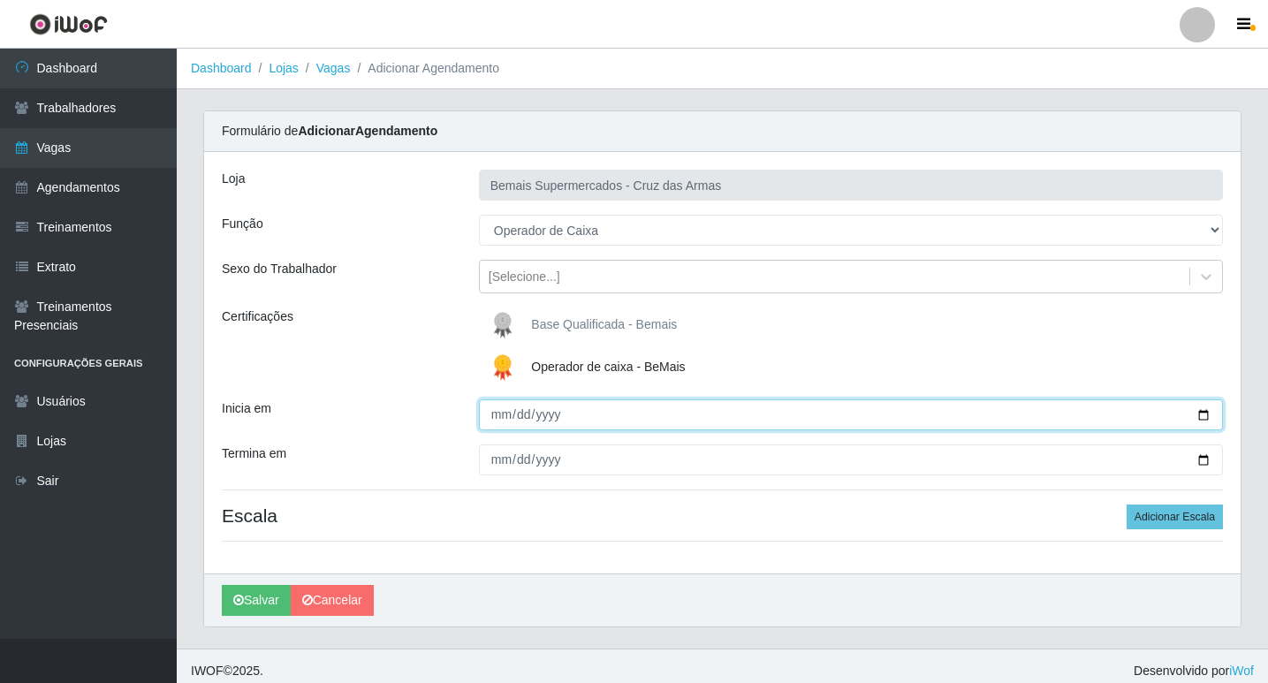
click at [498, 409] on input "Inicia em" at bounding box center [851, 414] width 744 height 31
click at [502, 418] on input "Inicia em" at bounding box center [851, 414] width 744 height 31
click at [538, 418] on input "Inicia em" at bounding box center [851, 414] width 744 height 31
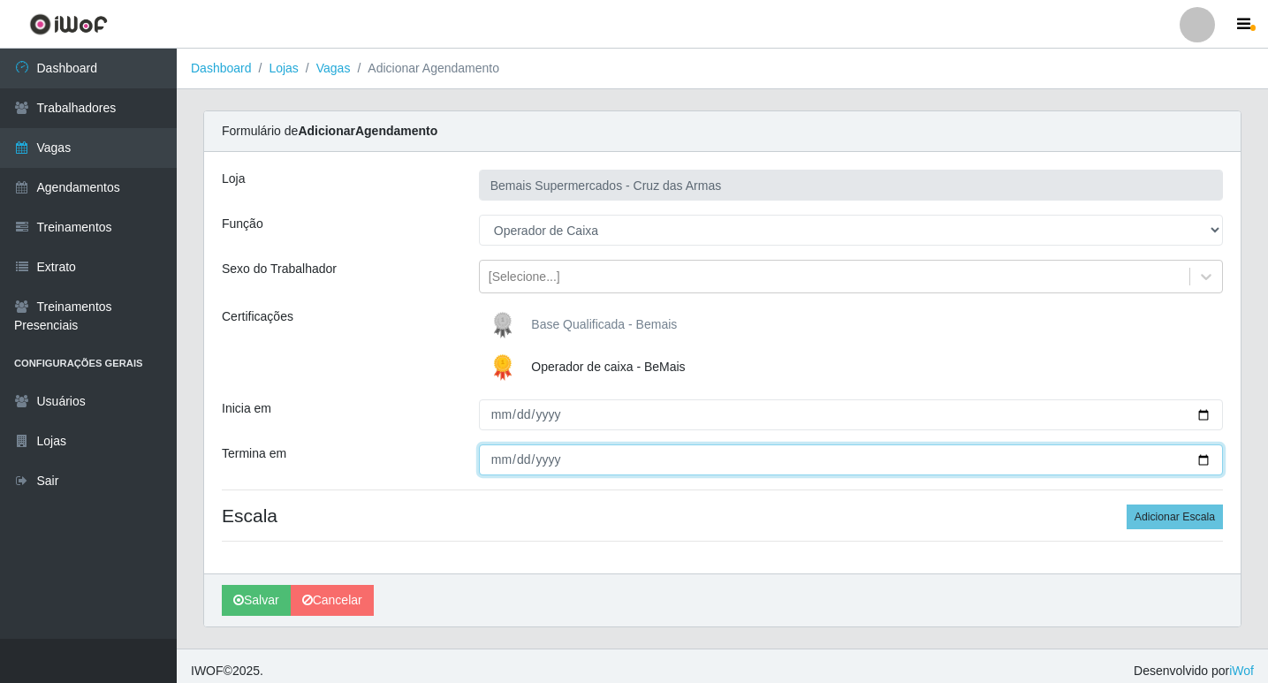
click at [496, 465] on input "Termina em" at bounding box center [851, 459] width 744 height 31
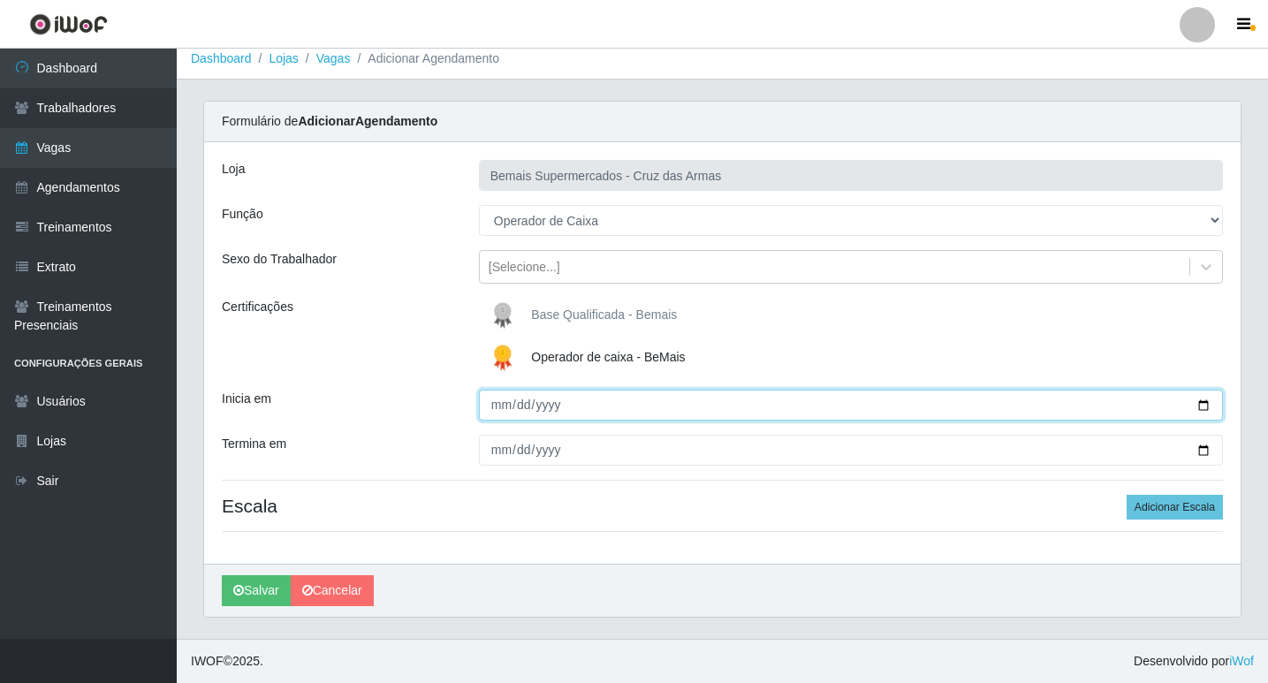
drag, startPoint x: 497, startPoint y: 399, endPoint x: 499, endPoint y: 409, distance: 9.9
click at [497, 401] on input "[DATE]" at bounding box center [851, 405] width 744 height 31
type input "[DATE]"
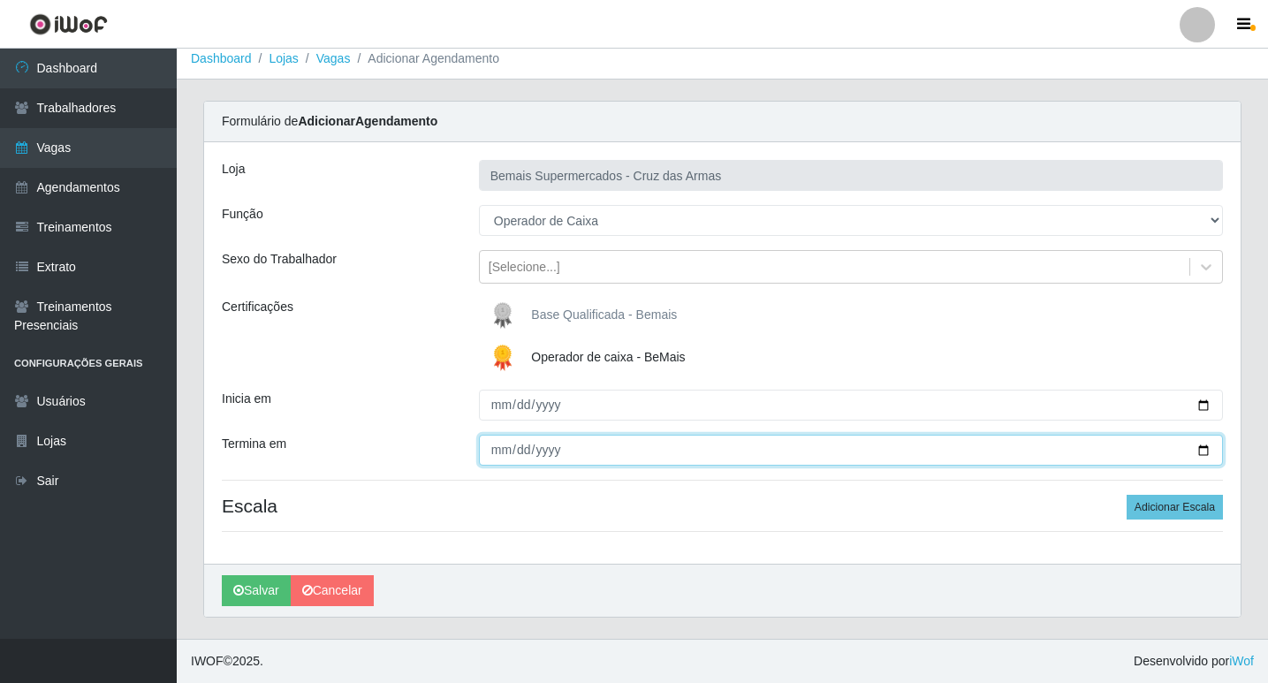
click at [496, 456] on input "Termina em" at bounding box center [851, 450] width 744 height 31
type input "[DATE]"
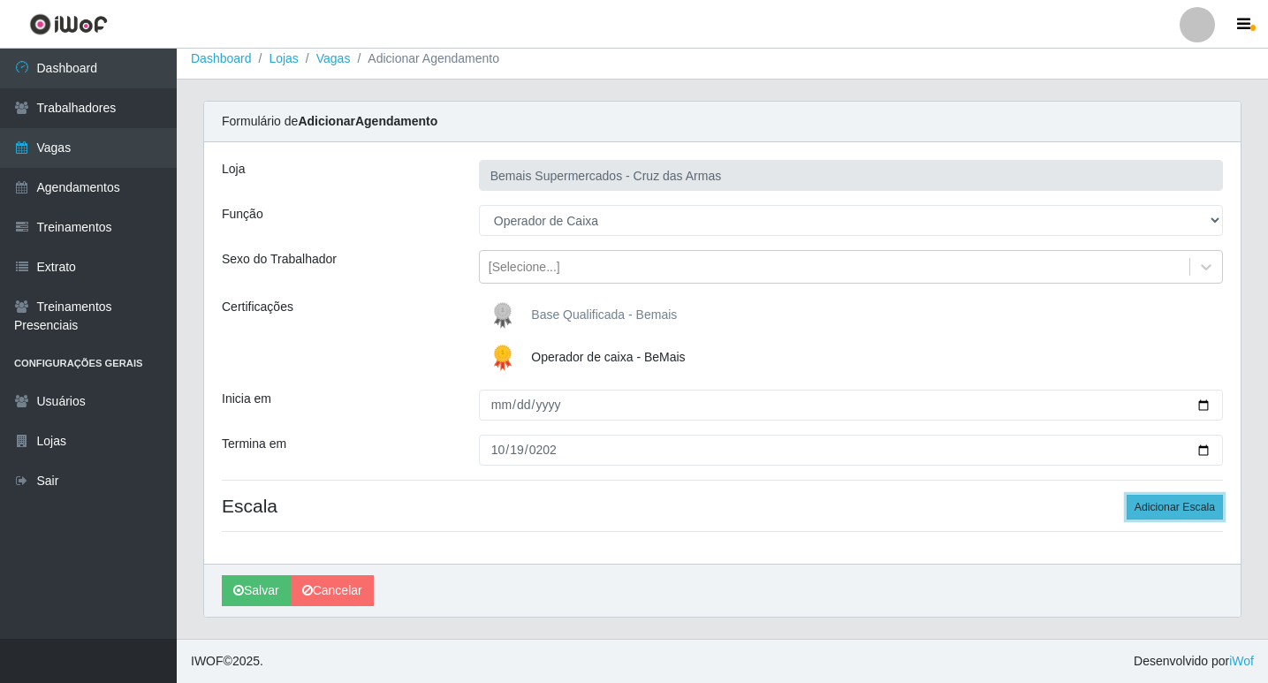
click at [1200, 505] on button "Adicionar Escala" at bounding box center [1174, 507] width 96 height 25
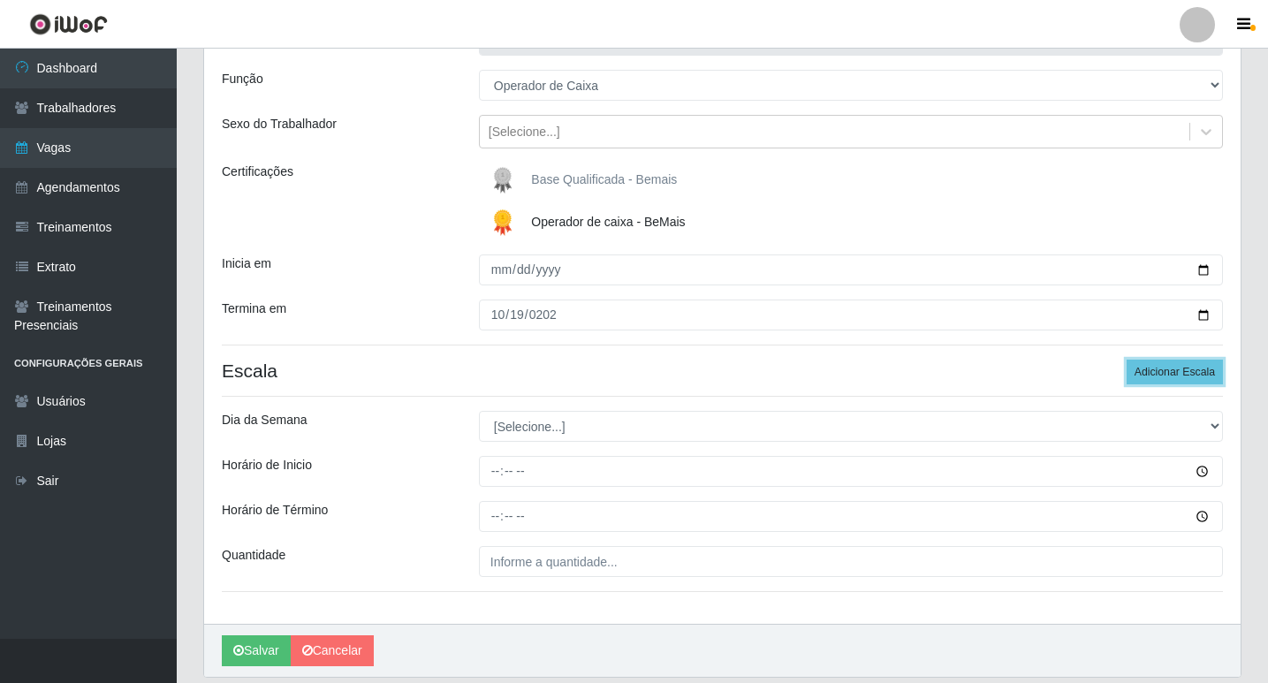
scroll to position [186, 0]
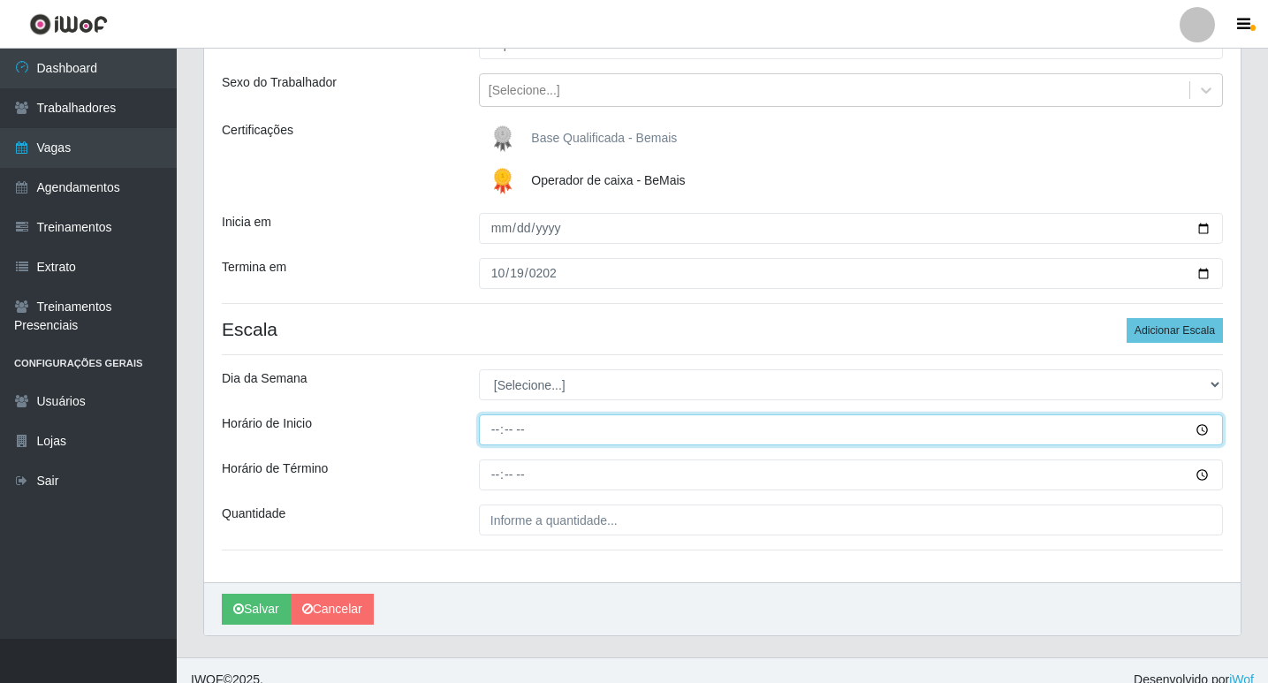
click at [495, 425] on input "Horário de Inicio" at bounding box center [851, 429] width 744 height 31
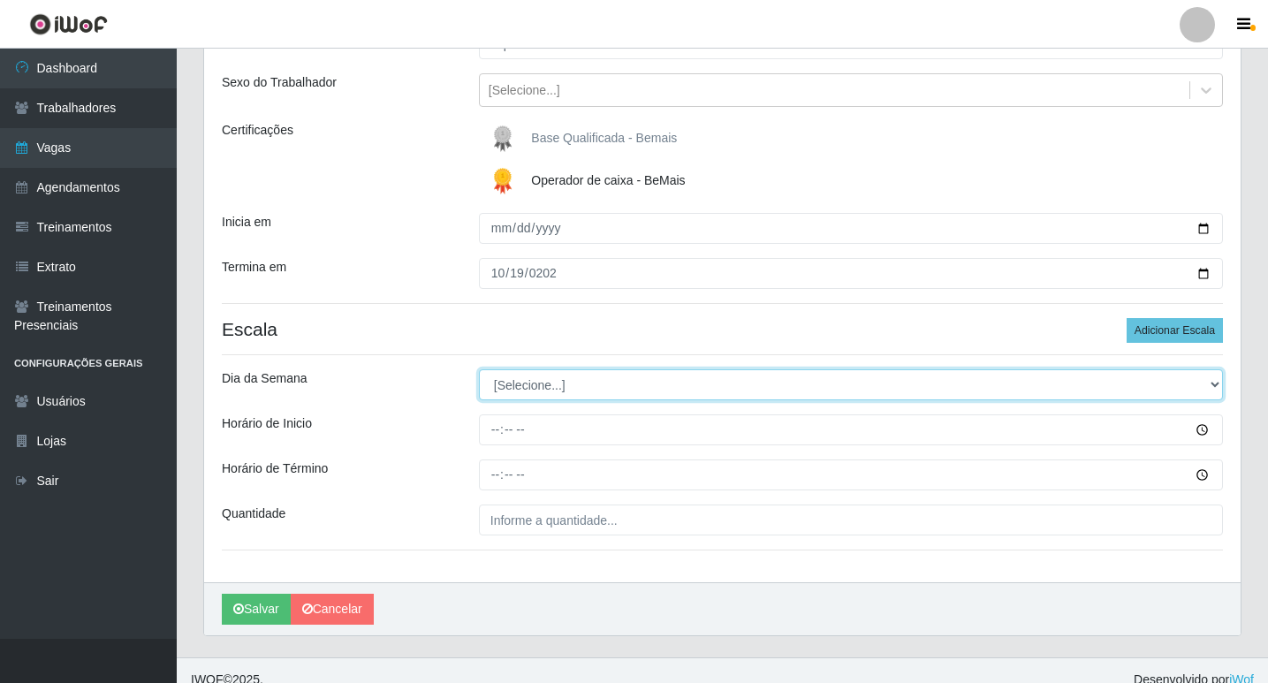
click at [504, 384] on select "[Selecione...] Segunda Terça Quarta Quinta Sexta Sábado Domingo" at bounding box center [851, 384] width 744 height 31
select select "0"
click at [479, 369] on select "[Selecione...] Segunda Terça Quarta Quinta Sexta Sábado Domingo" at bounding box center [851, 384] width 744 height 31
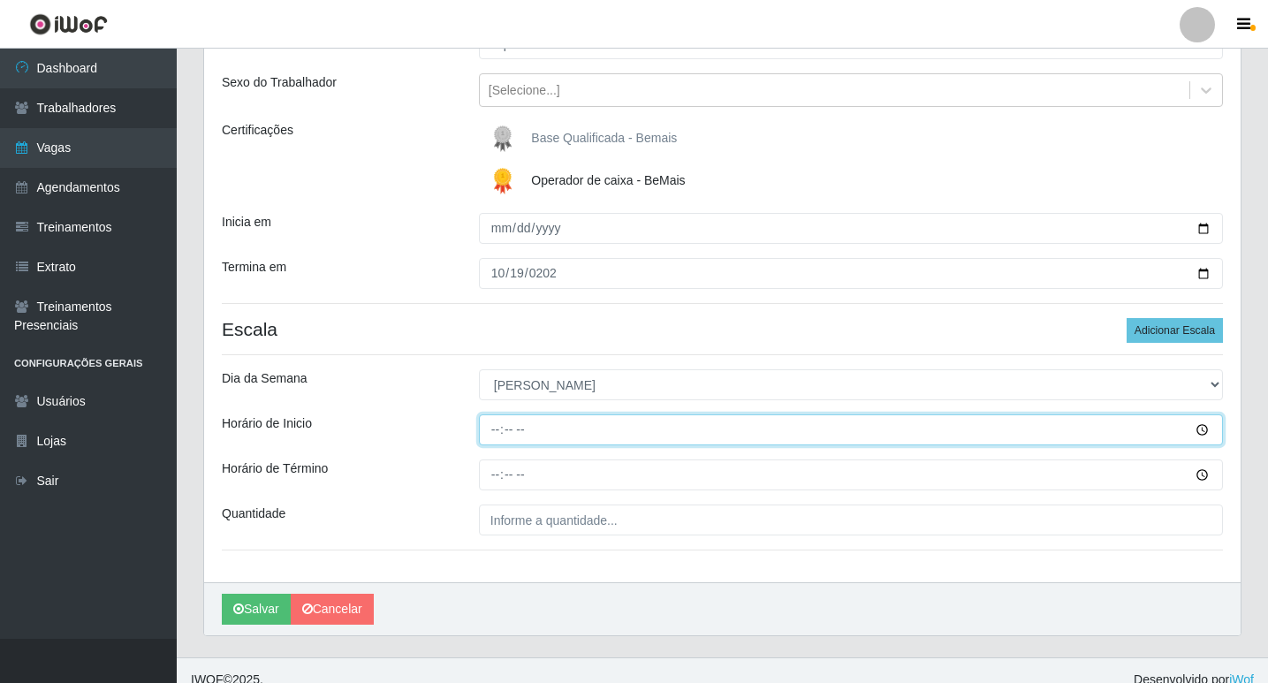
click at [490, 429] on input "Horário de Inicio" at bounding box center [851, 429] width 744 height 31
type input "08:15"
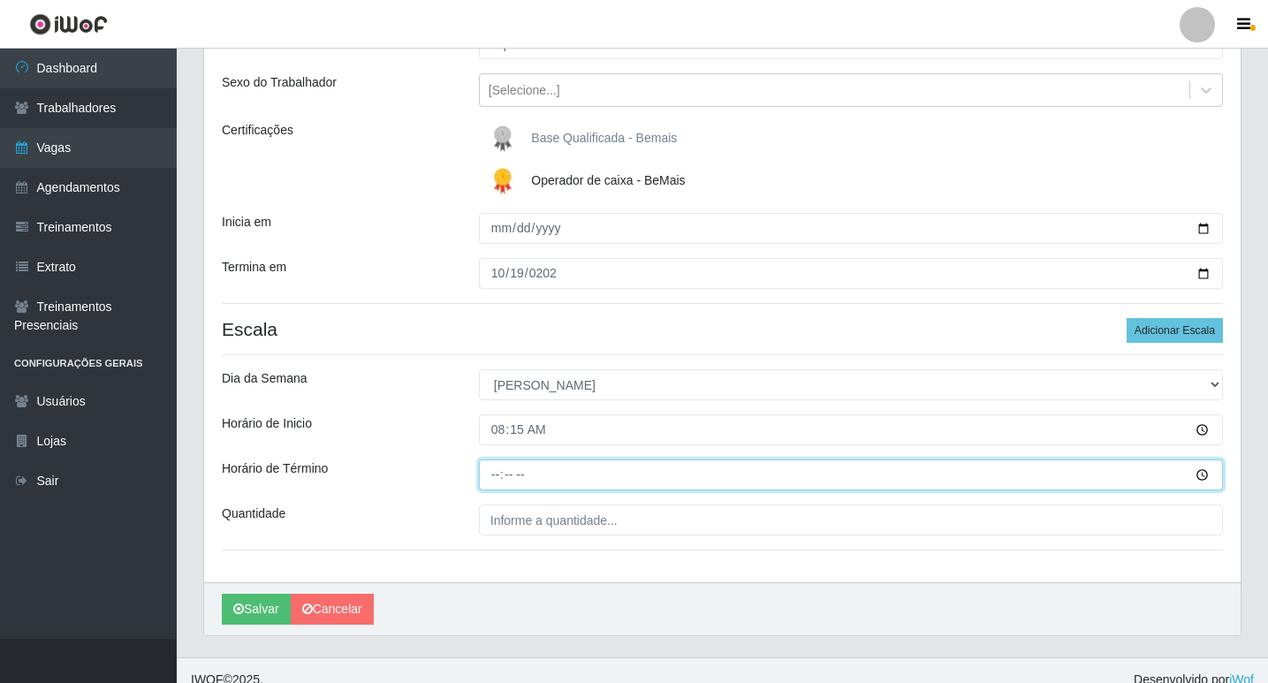
click at [495, 477] on input "Horário de Término" at bounding box center [851, 474] width 744 height 31
type input "14:15"
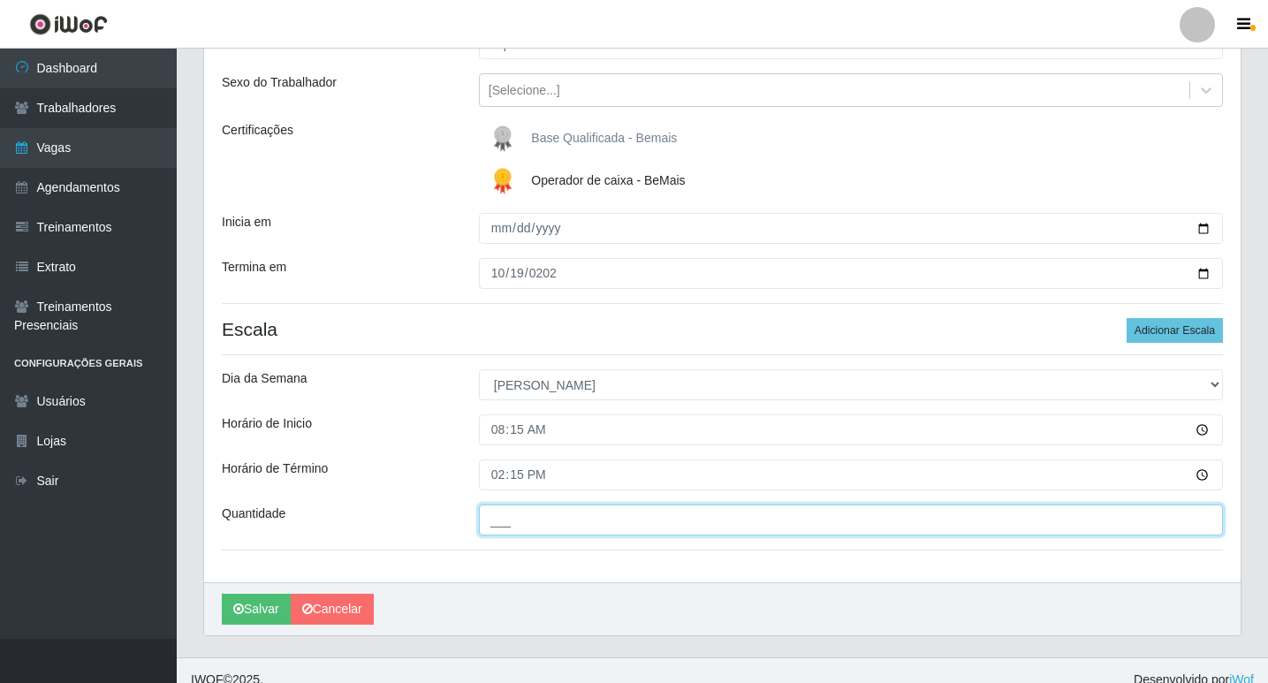
click at [505, 516] on input "___" at bounding box center [851, 519] width 744 height 31
type input "01_"
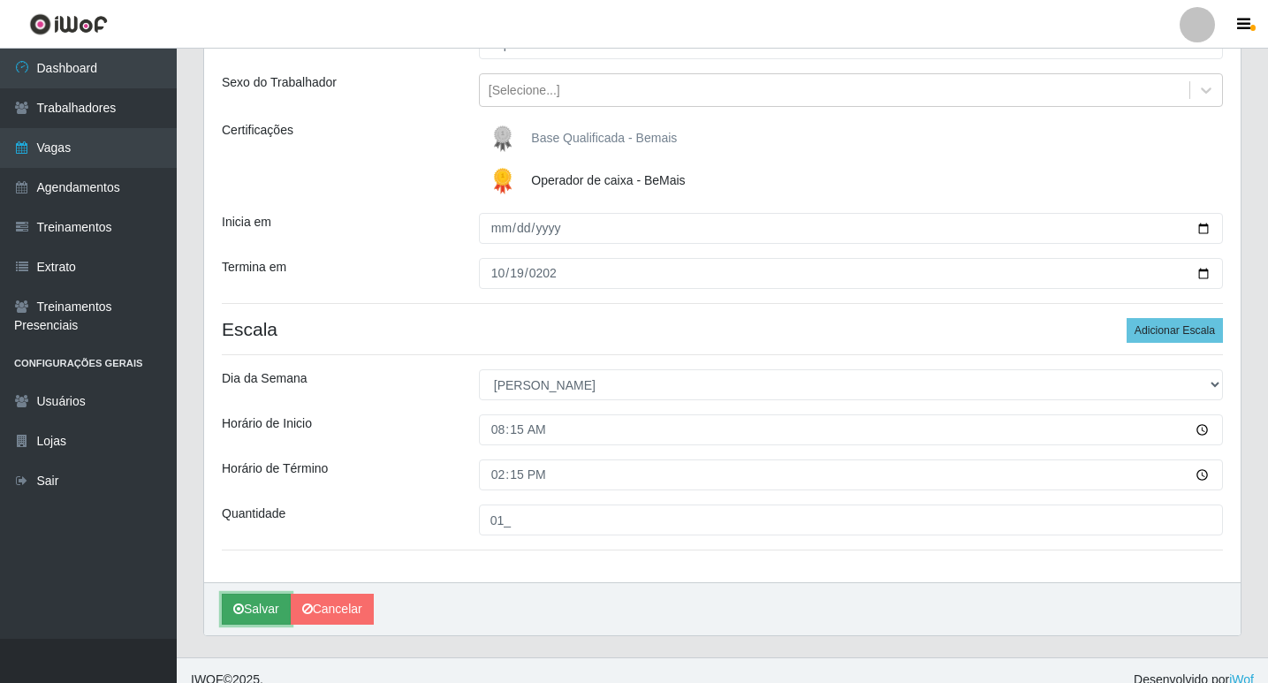
click at [262, 606] on button "Salvar" at bounding box center [256, 609] width 69 height 31
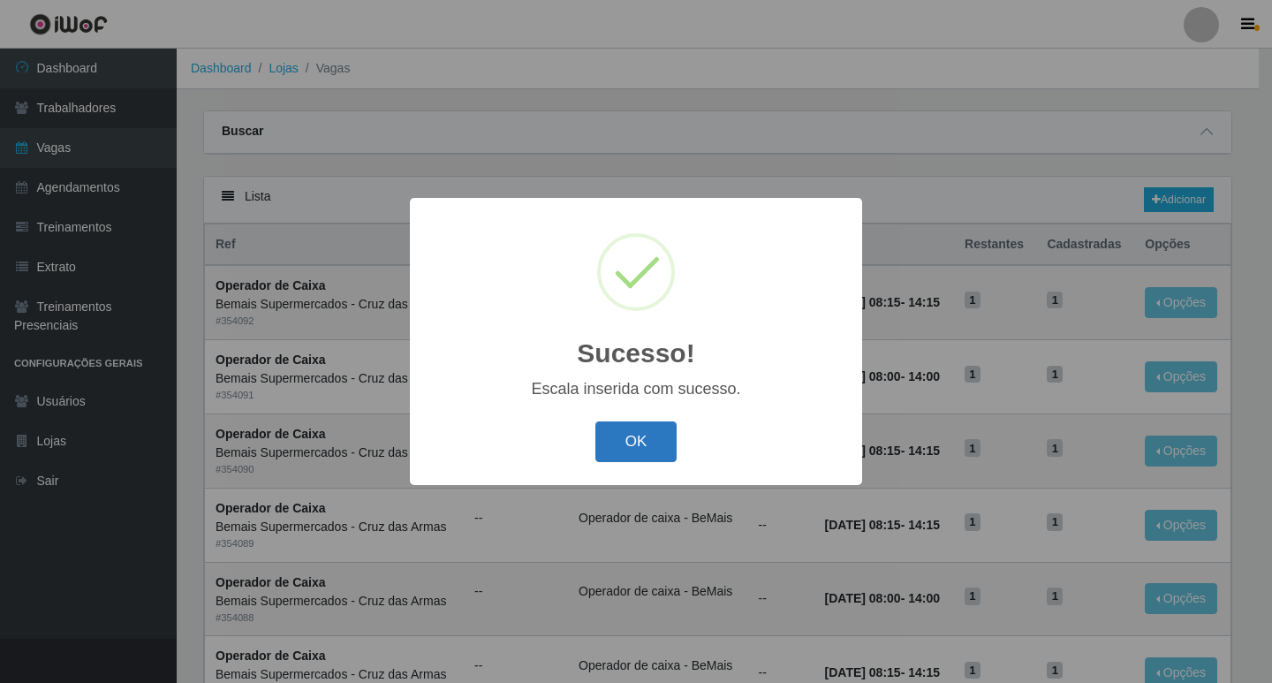
click at [637, 442] on button "OK" at bounding box center [636, 442] width 82 height 42
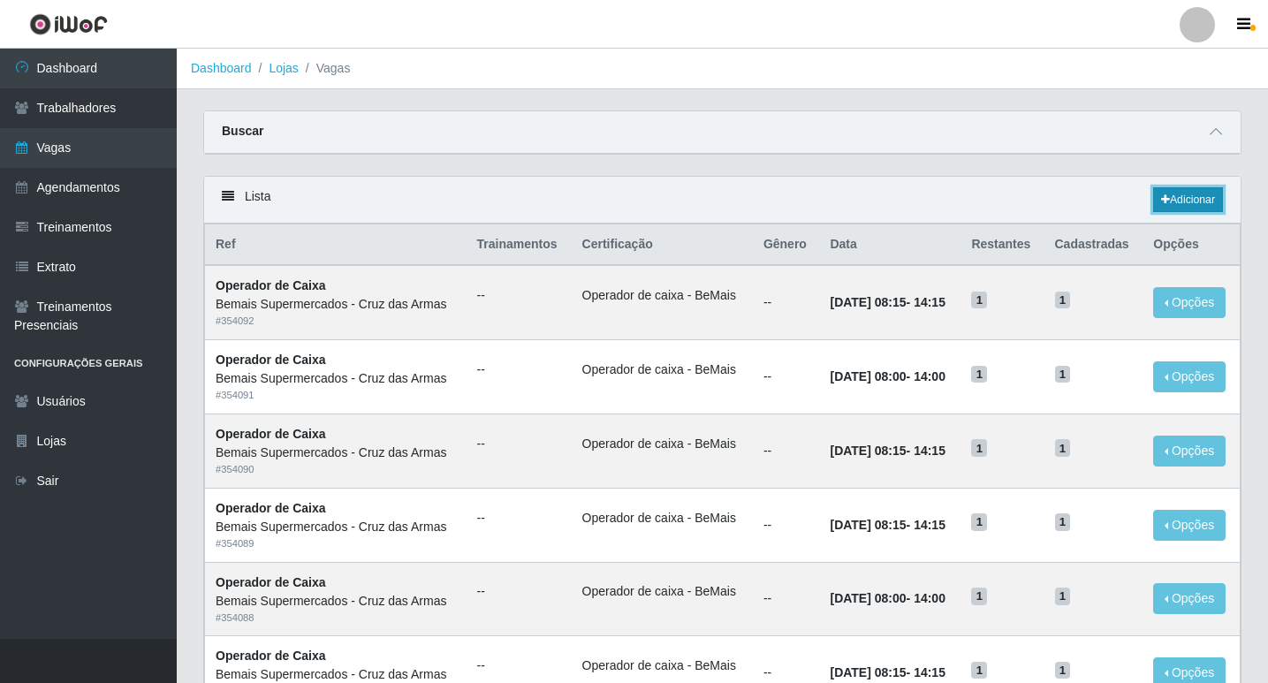
click at [1179, 197] on link "Adicionar" at bounding box center [1188, 199] width 70 height 25
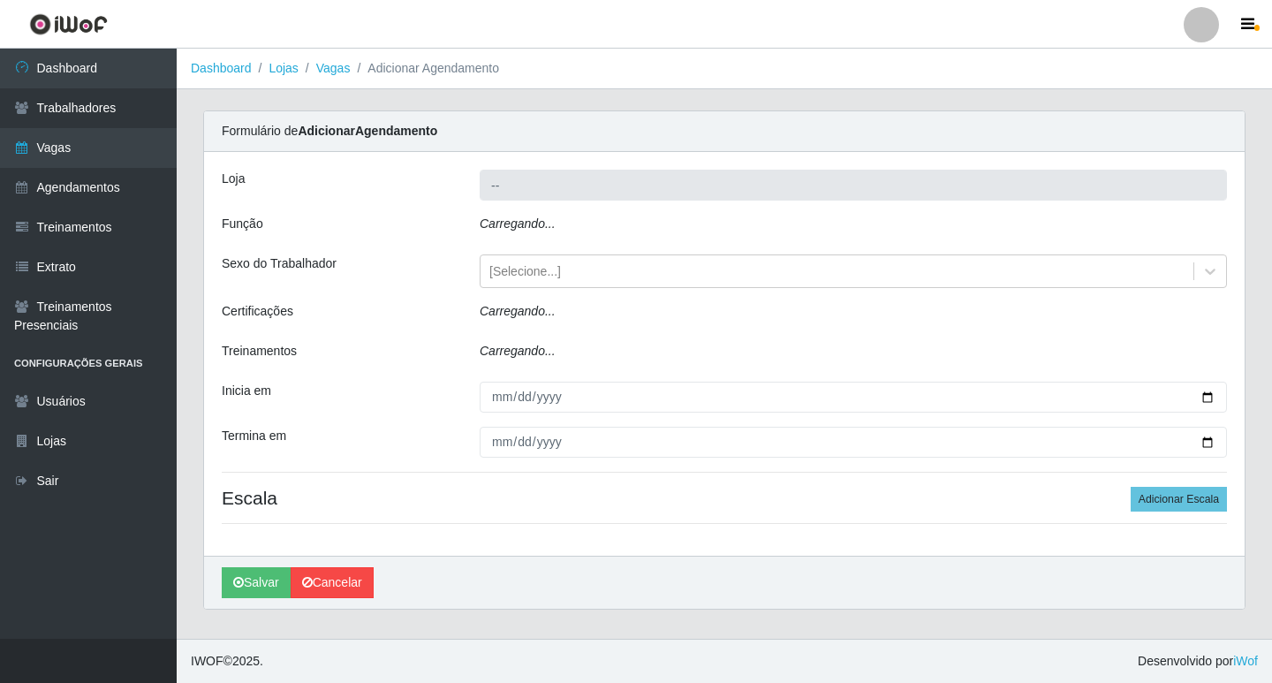
type input "Bemais Supermercados - Cruz das Armas"
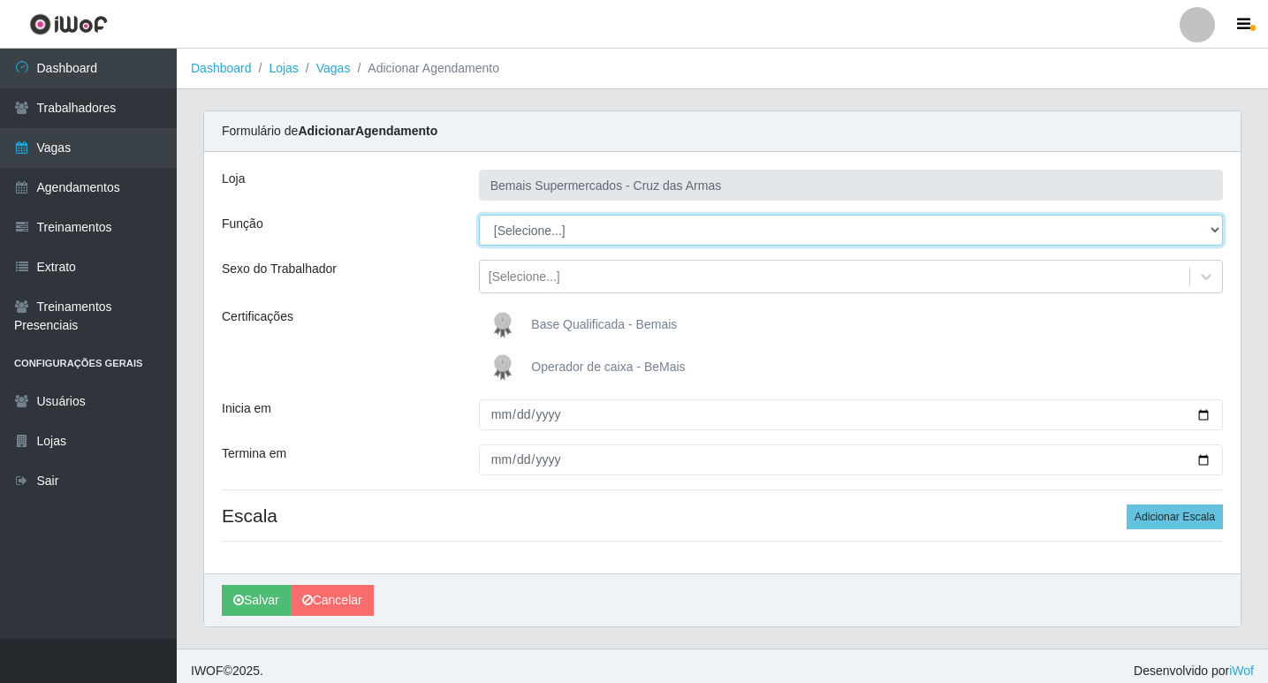
click at [528, 231] on select "[Selecione...] ASG ASG + ASG ++ Auxiliar de Estacionamento Auxiliar de Estacion…" at bounding box center [851, 230] width 744 height 31
select select "22"
click at [479, 215] on select "[Selecione...] ASG ASG + ASG ++ Auxiliar de Estacionamento Auxiliar de Estacion…" at bounding box center [851, 230] width 744 height 31
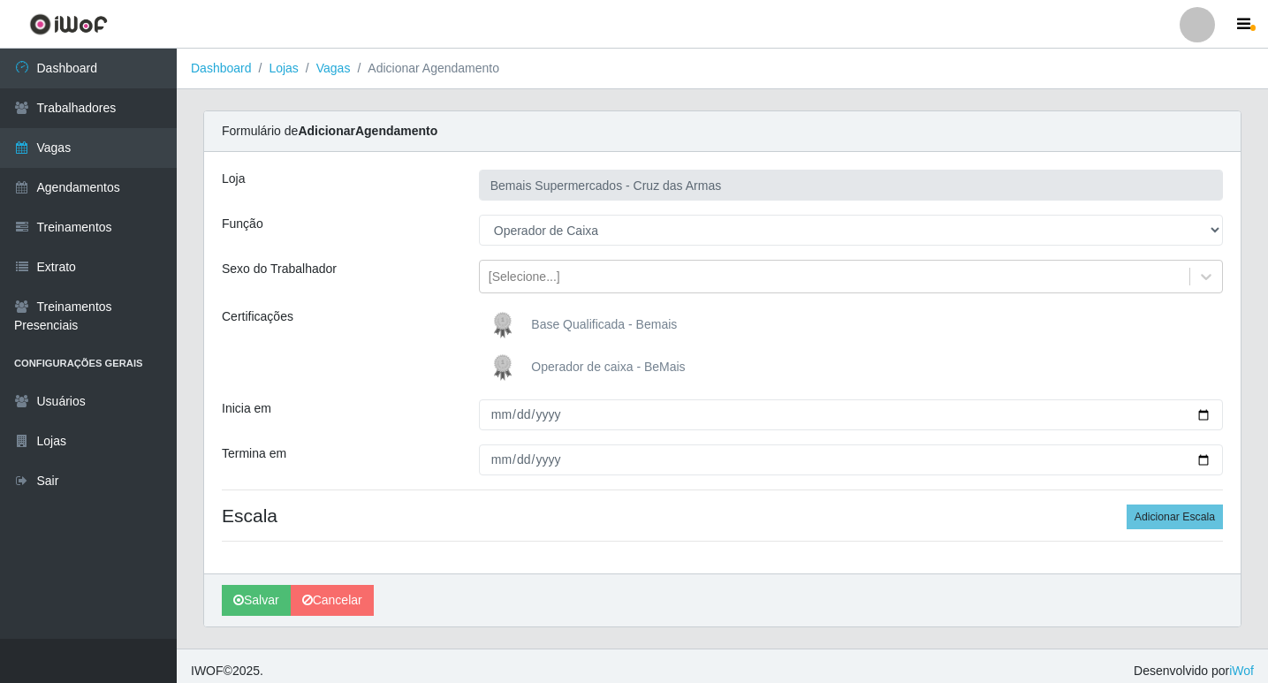
click at [503, 362] on img at bounding box center [506, 367] width 42 height 35
click at [0, 0] on input "Operador de caixa - BeMais" at bounding box center [0, 0] width 0 height 0
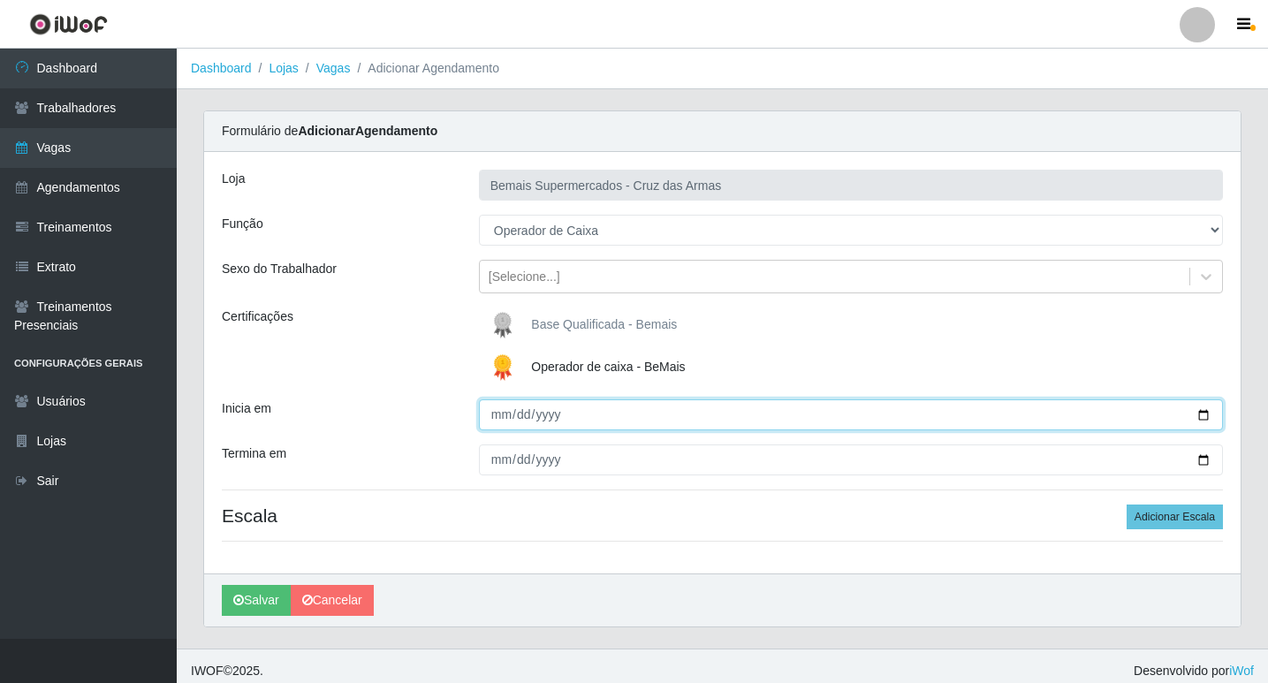
click at [498, 414] on input "Inicia em" at bounding box center [851, 414] width 744 height 31
type input "[DATE]"
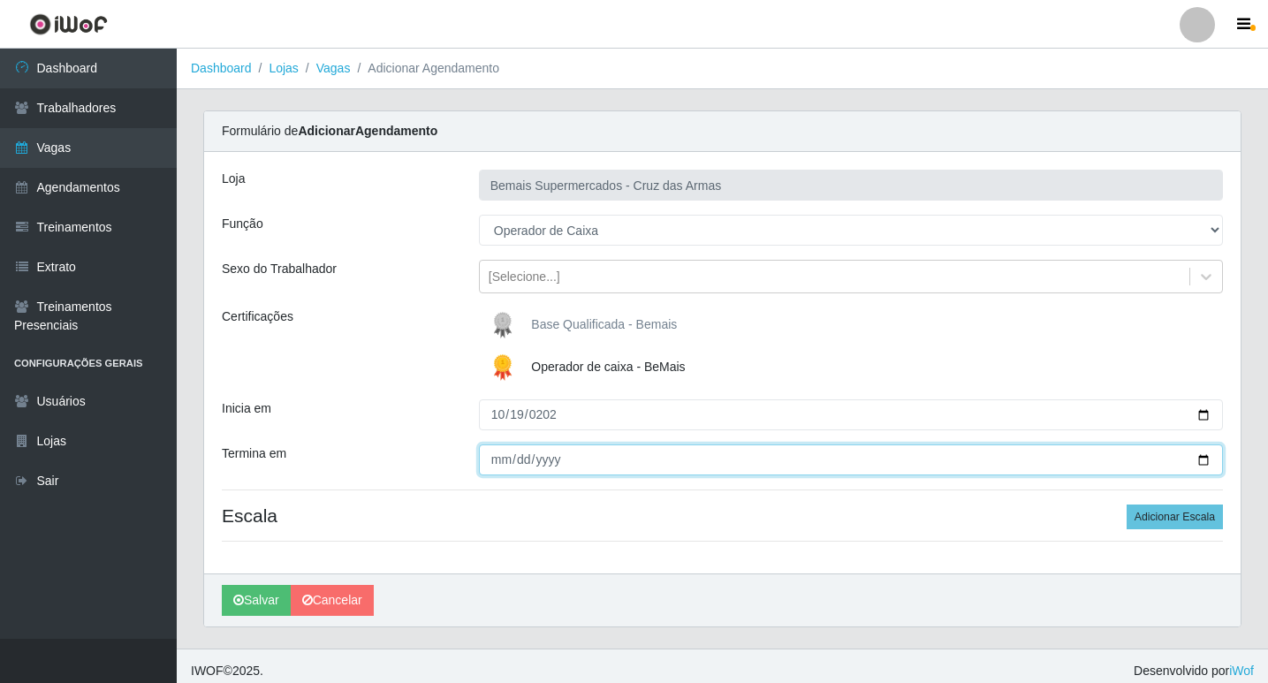
click at [492, 455] on input "Termina em" at bounding box center [851, 459] width 744 height 31
type input "[DATE]"
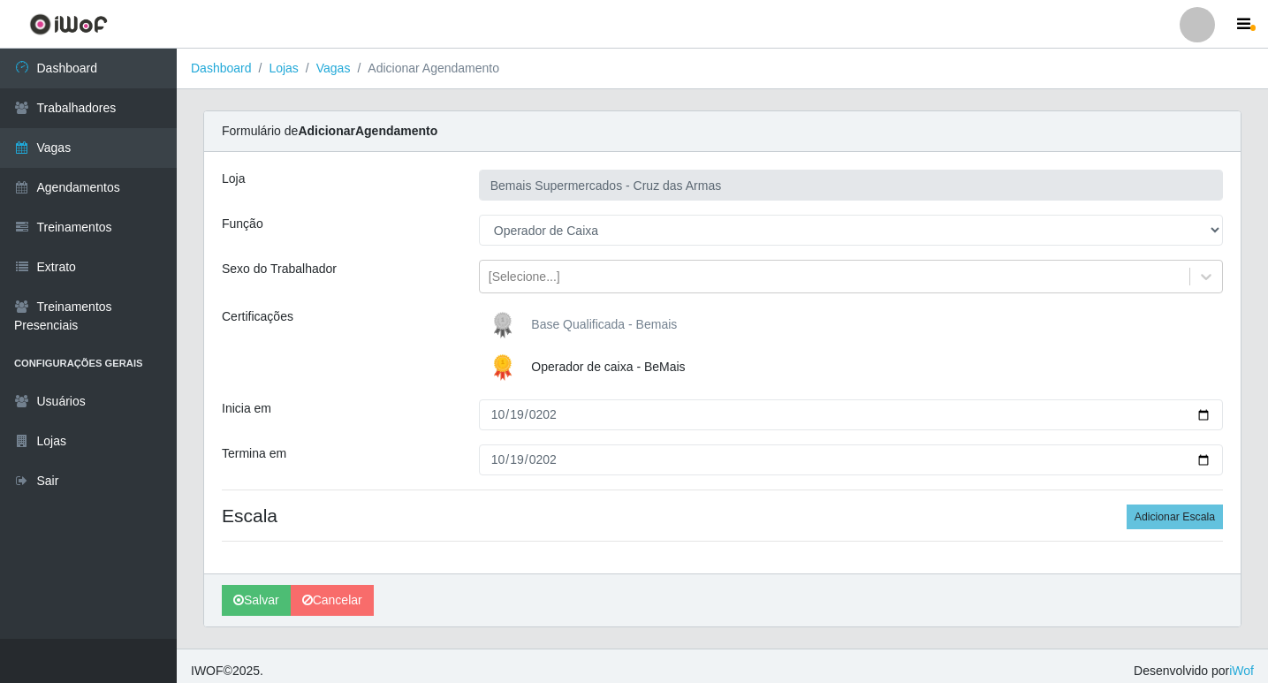
click at [571, 497] on div "Loja Bemais Supermercados - Cruz das Armas Função [Selecione...] ASG ASG + ASG …" at bounding box center [722, 362] width 1036 height 421
click at [1148, 515] on button "Adicionar Escala" at bounding box center [1174, 516] width 96 height 25
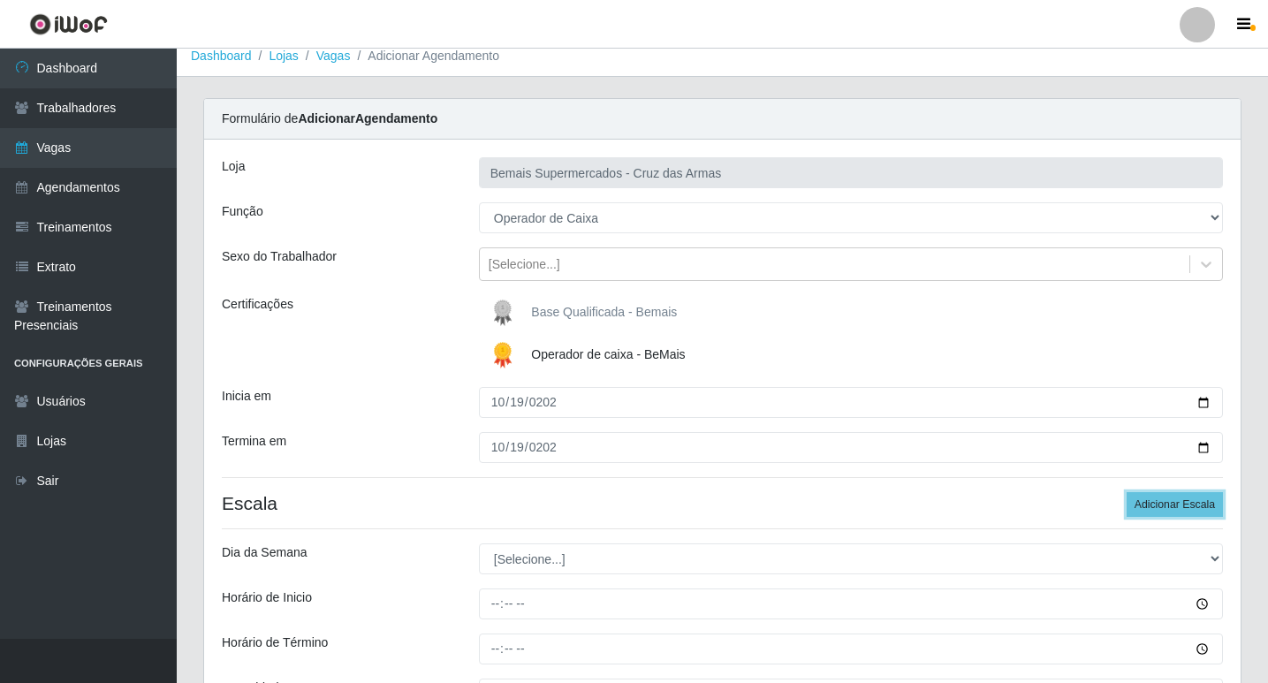
scroll to position [177, 0]
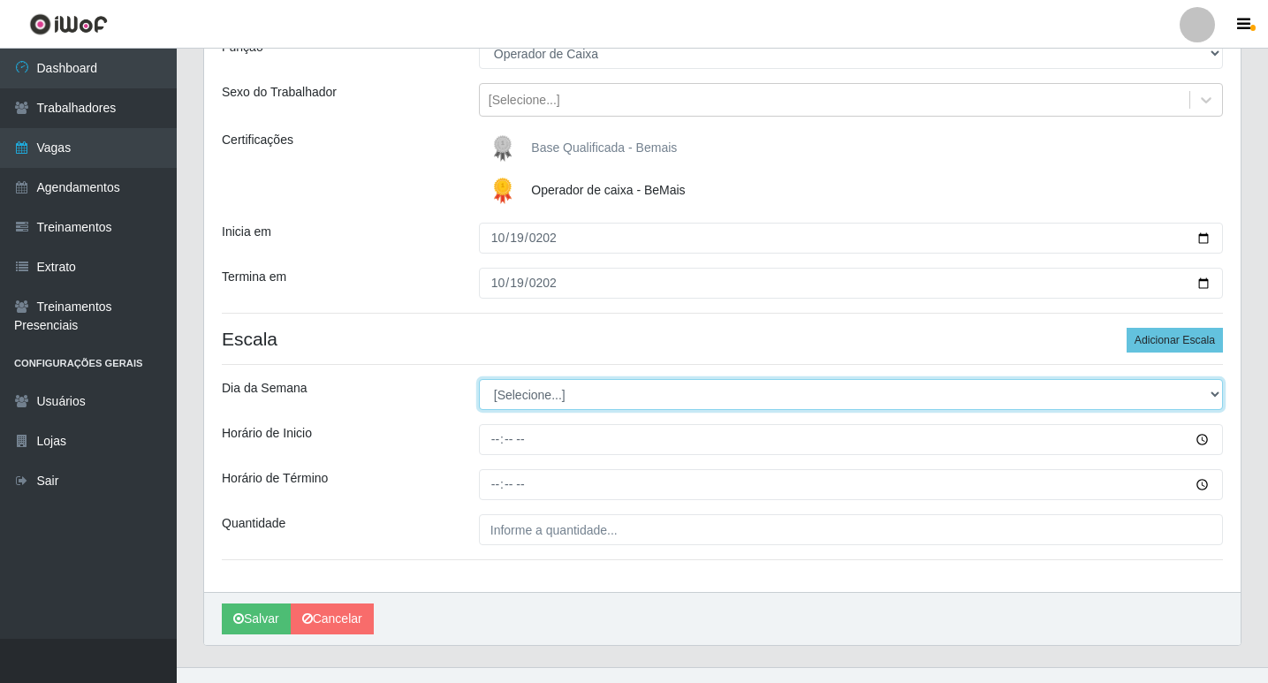
click at [525, 386] on select "[Selecione...] Segunda Terça Quarta Quinta Sexta Sábado Domingo" at bounding box center [851, 394] width 744 height 31
select select "0"
click at [479, 379] on select "[Selecione...] Segunda Terça Quarta Quinta Sexta Sábado Domingo" at bounding box center [851, 394] width 744 height 31
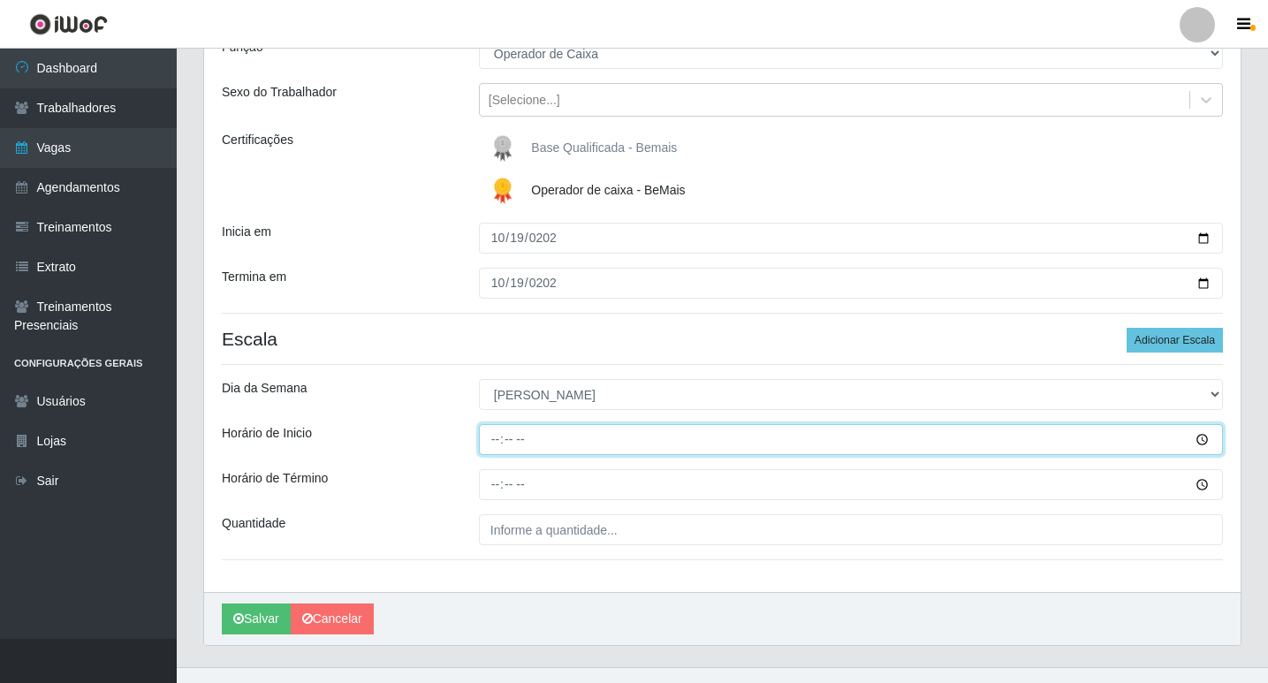
click at [495, 443] on input "Horário de Inicio" at bounding box center [851, 439] width 744 height 31
type input "08:15"
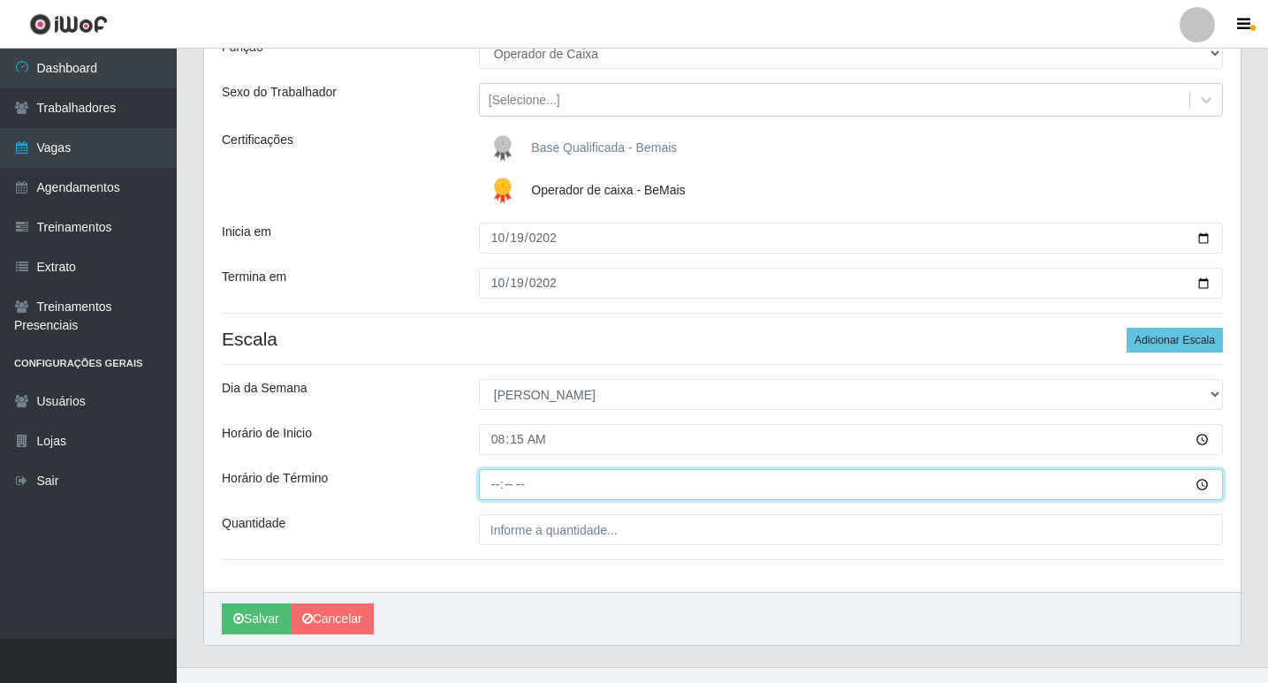
click at [490, 484] on input "Horário de Término" at bounding box center [851, 484] width 744 height 31
type input "14:15"
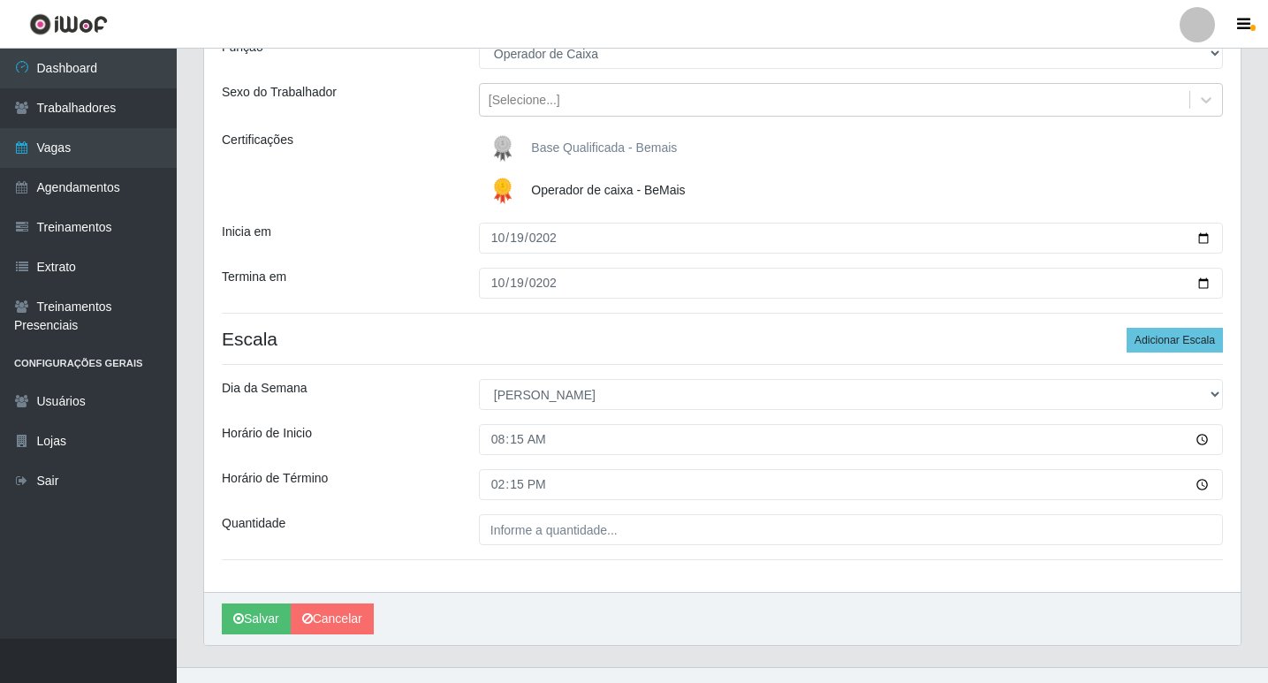
drag, startPoint x: 532, startPoint y: 564, endPoint x: 528, endPoint y: 538, distance: 25.9
click at [533, 563] on div "Loja Bemais Supermercados - Cruz das Armas Função [Selecione...] ASG ASG + ASG …" at bounding box center [722, 283] width 1036 height 617
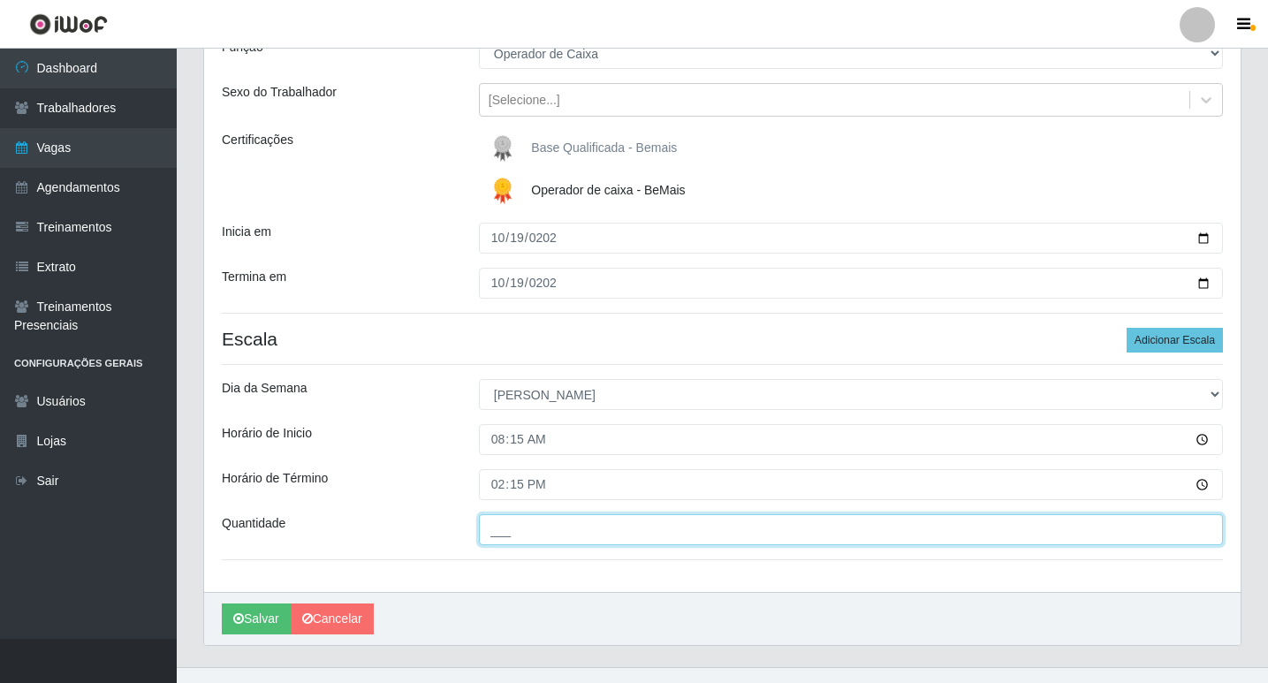
click at [521, 533] on input "___" at bounding box center [851, 529] width 744 height 31
type input "01_"
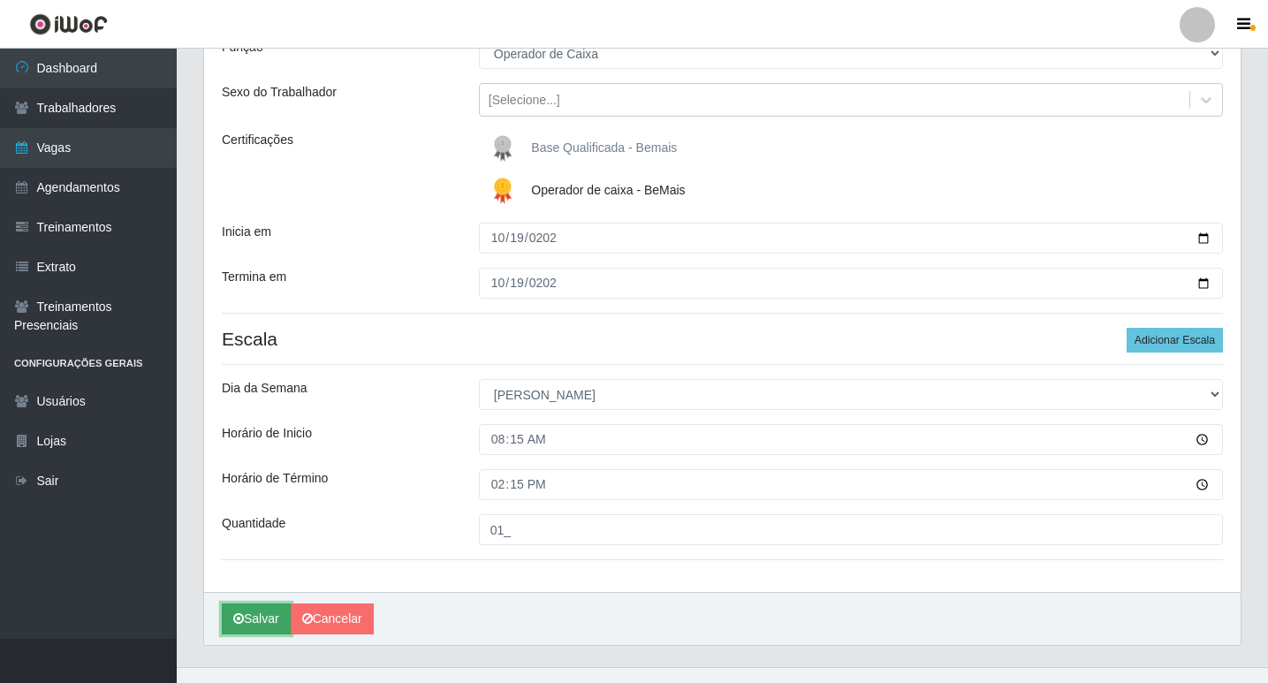
click at [264, 611] on button "Salvar" at bounding box center [256, 618] width 69 height 31
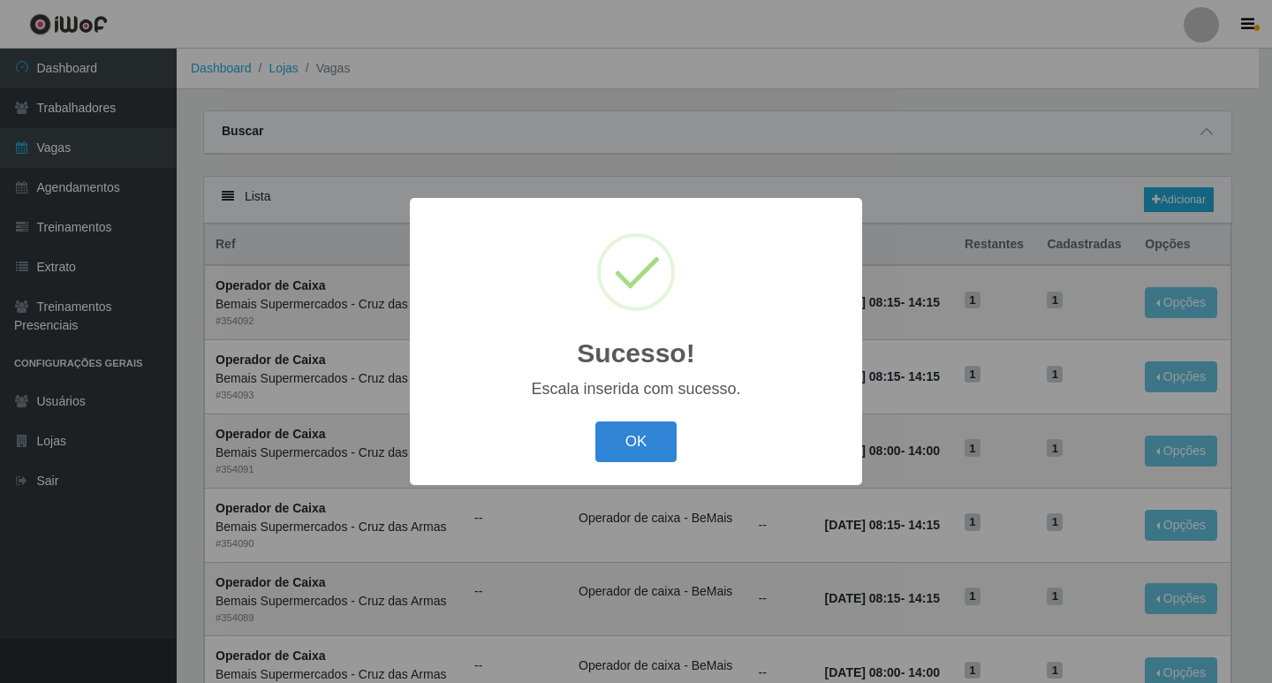
click at [627, 447] on button "OK" at bounding box center [636, 442] width 82 height 42
